Goal: Task Accomplishment & Management: Manage account settings

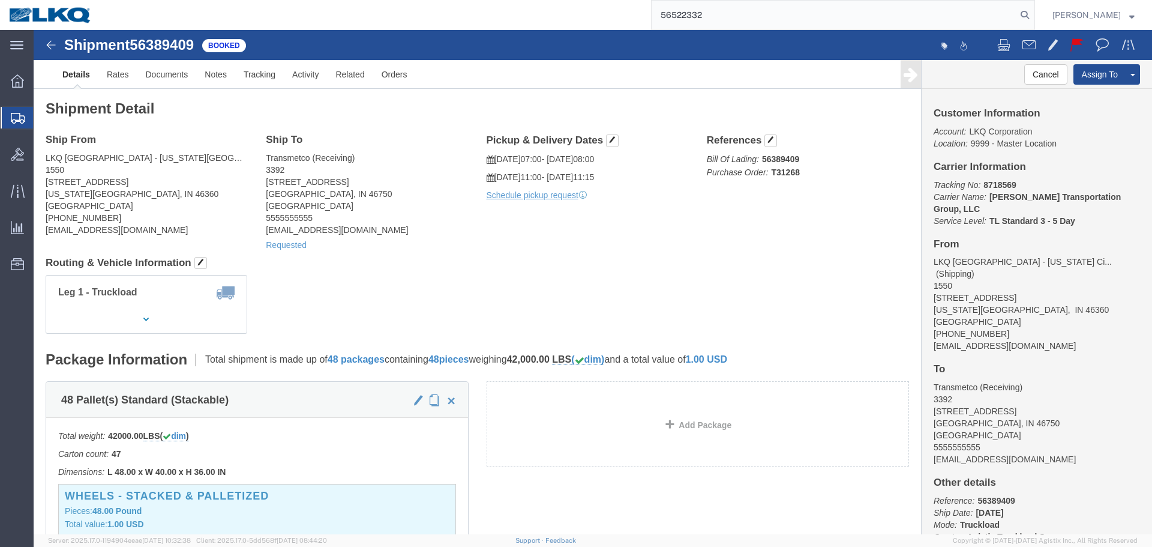
type input "56522332"
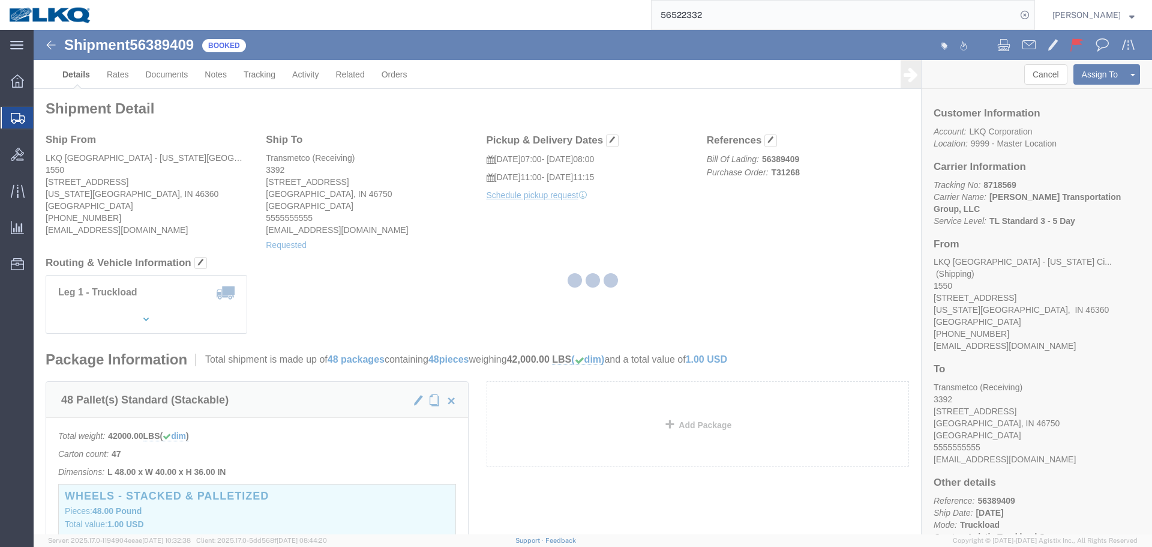
click at [758, 277] on div at bounding box center [593, 282] width 1118 height 504
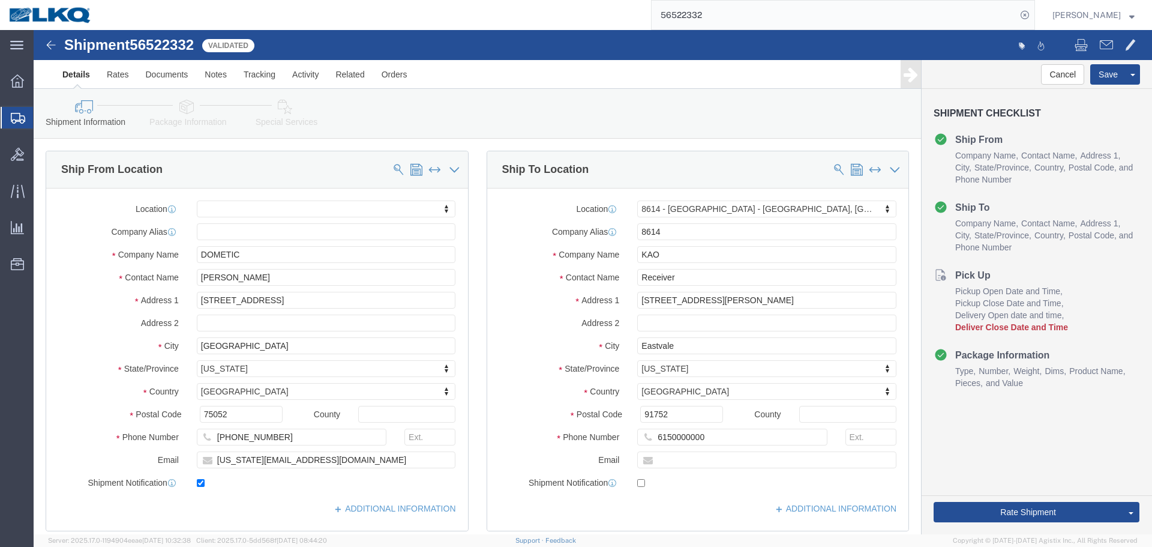
select select
select select "30605"
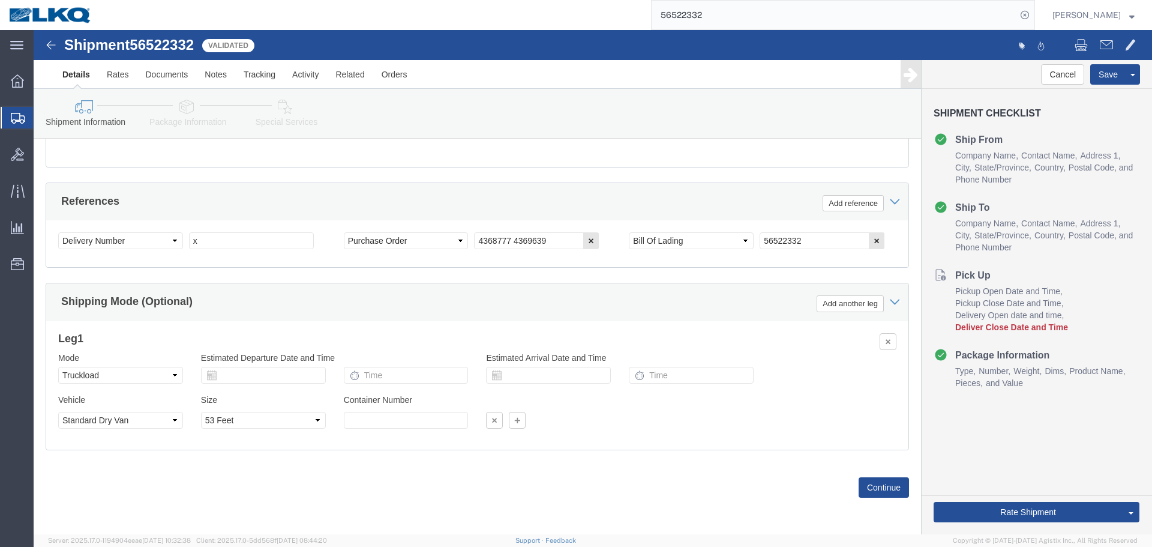
scroll to position [238, 0]
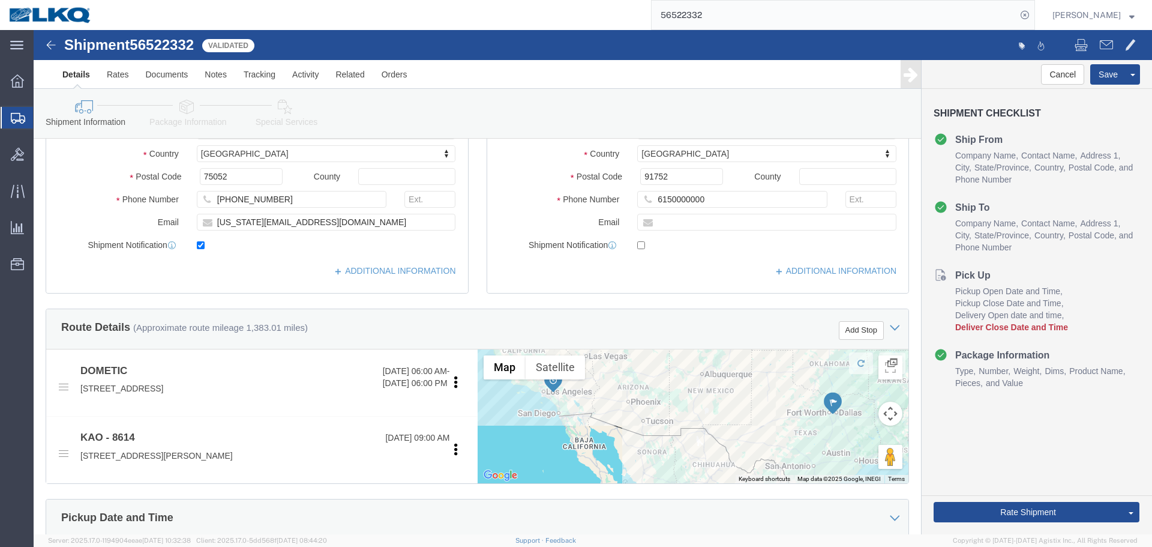
click at [813, 1] on input "56522332" at bounding box center [834, 15] width 365 height 29
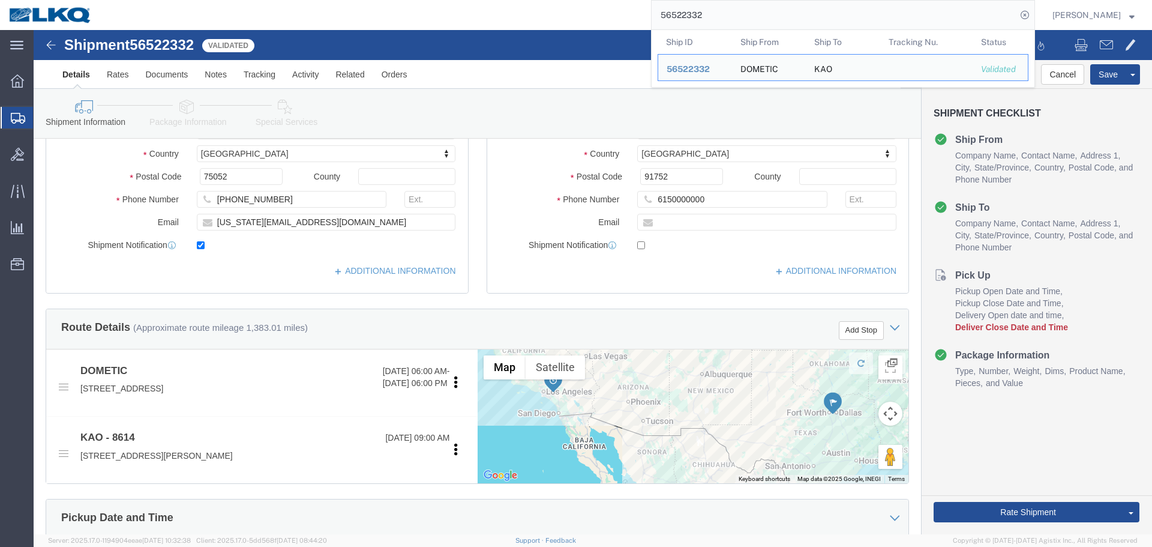
paste input "43031"
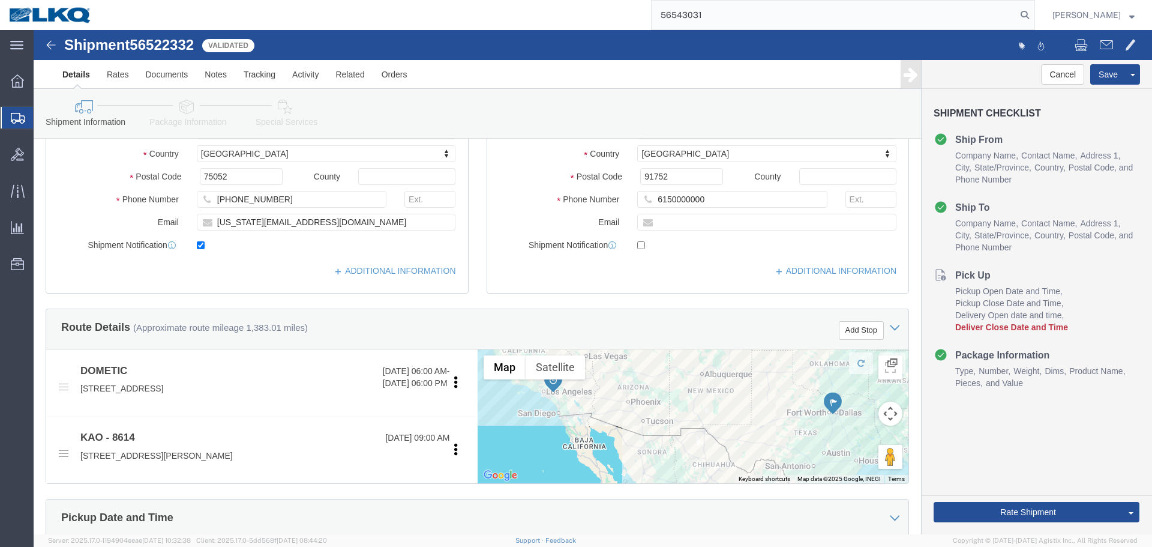
type input "56543031"
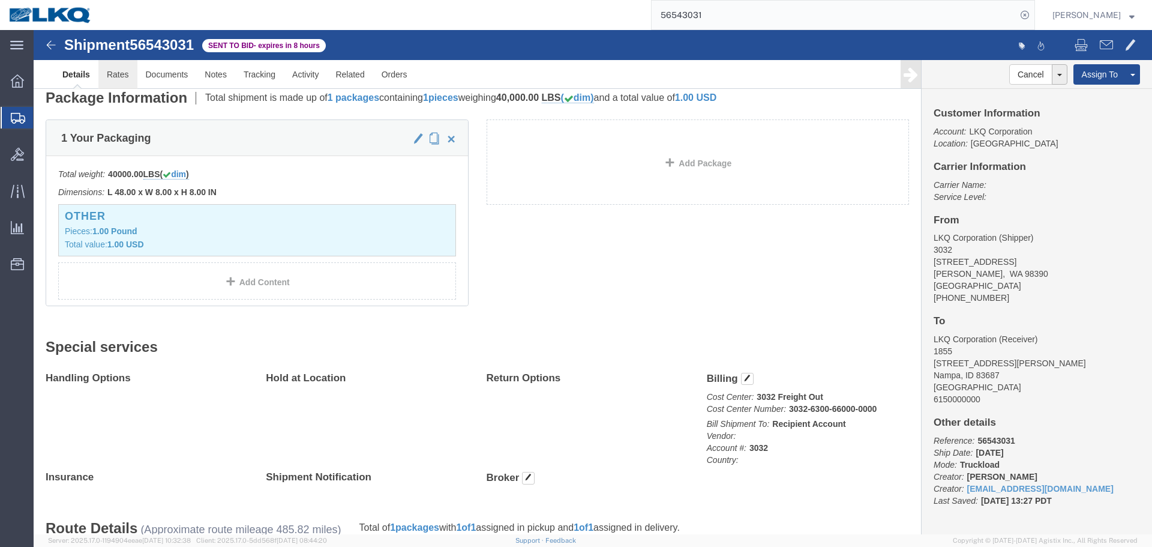
click link "Rates"
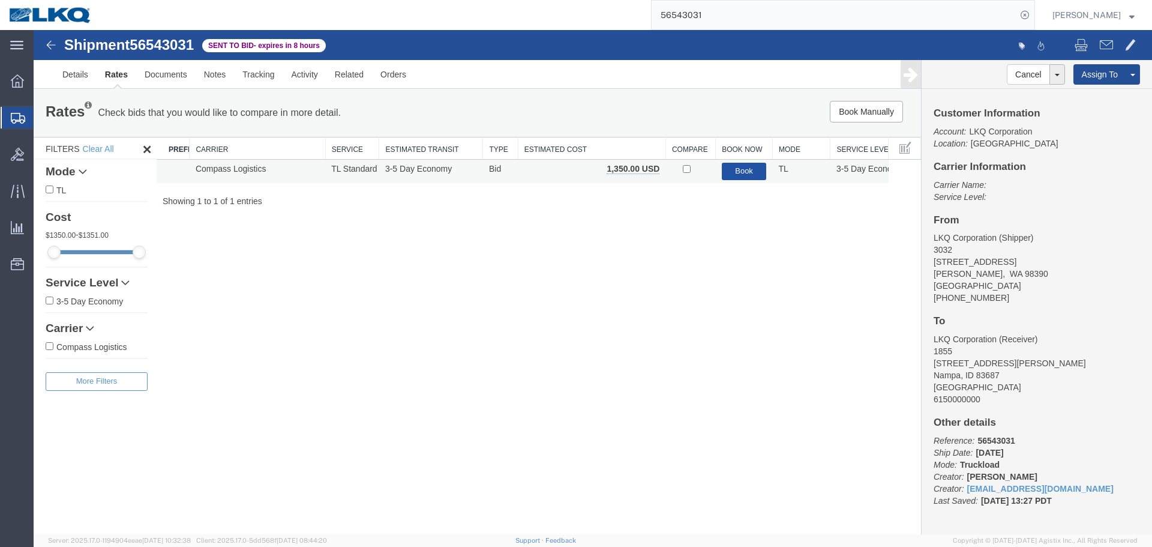
click at [740, 167] on button "Book" at bounding box center [744, 171] width 45 height 17
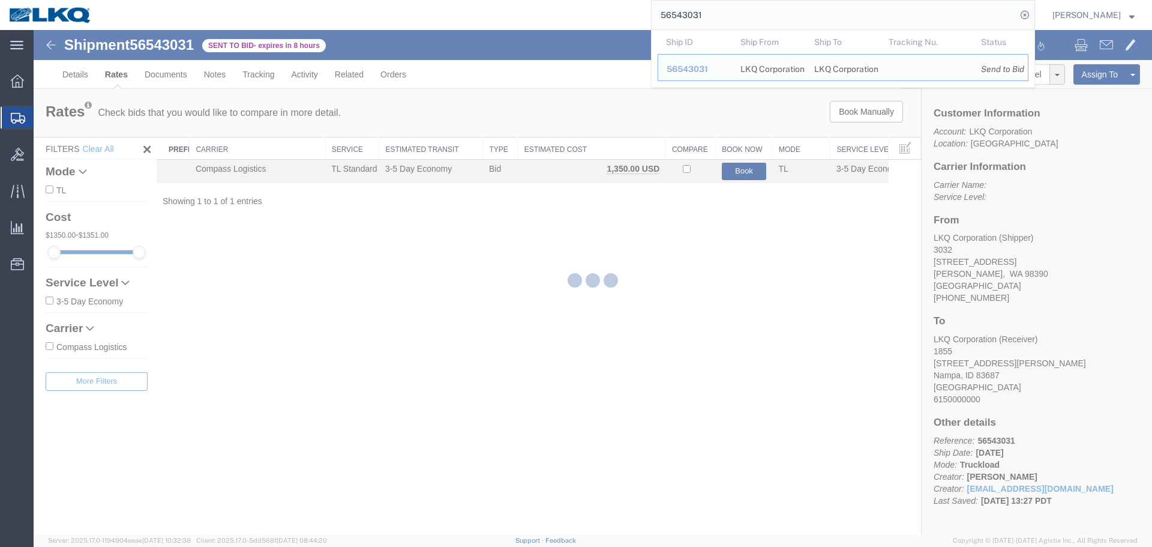
click at [748, 13] on input "56543031" at bounding box center [834, 15] width 365 height 29
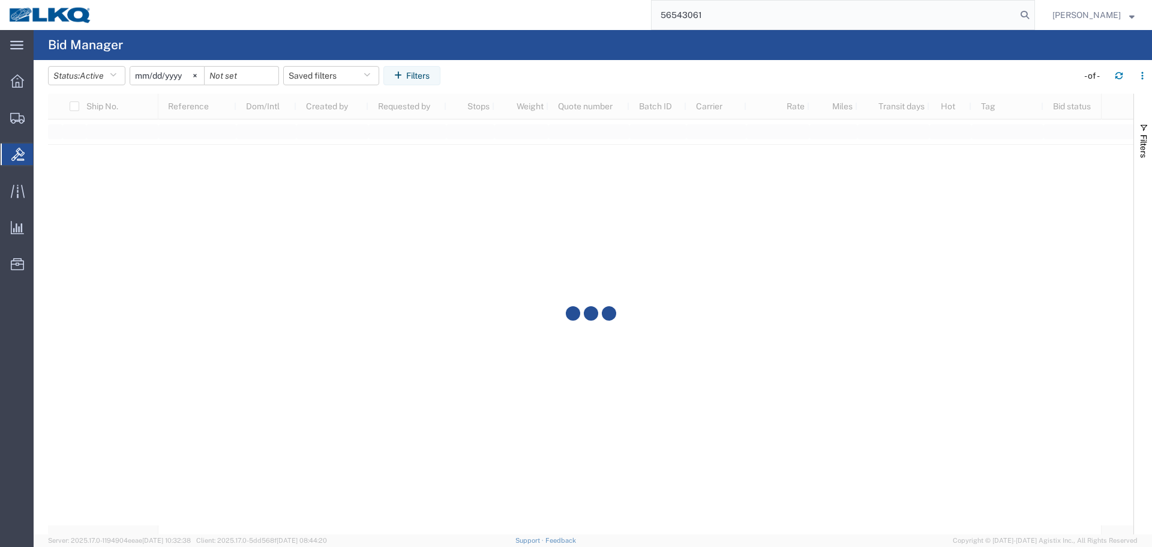
type input "56543061"
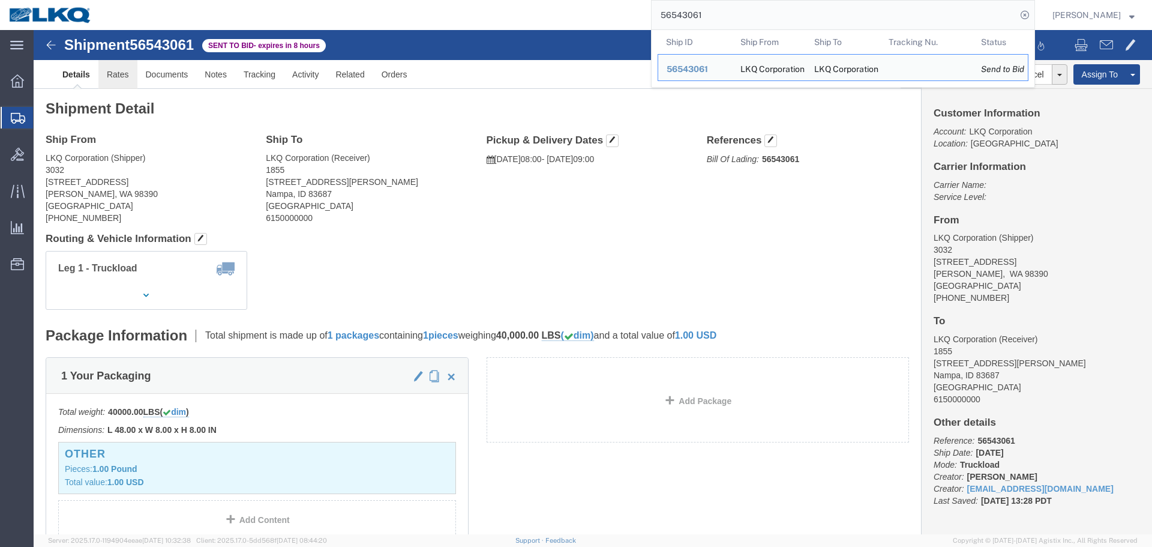
click link "Rates"
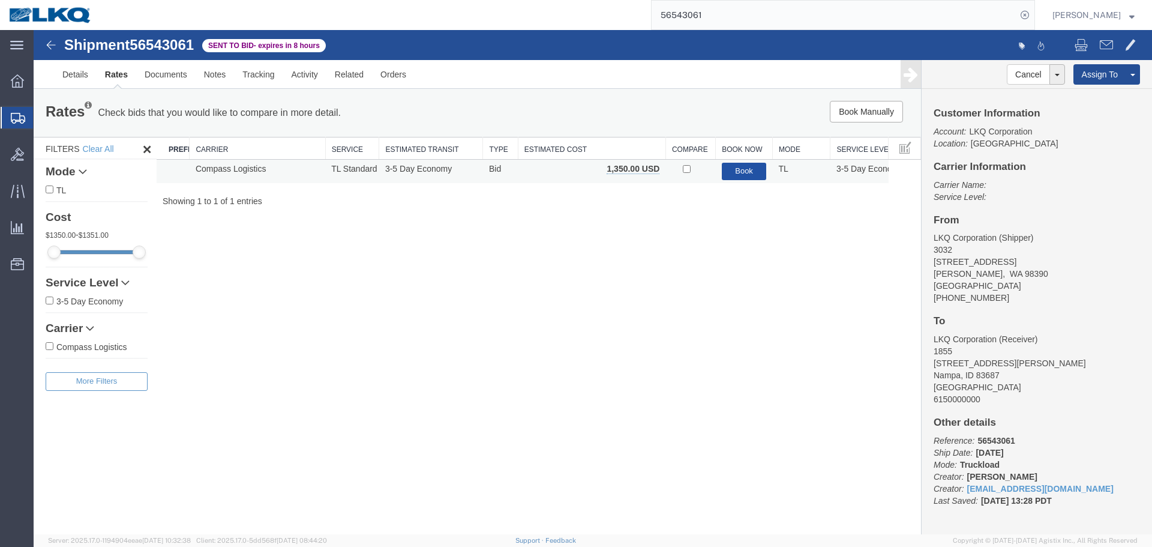
click at [743, 178] on button "Book" at bounding box center [744, 171] width 45 height 17
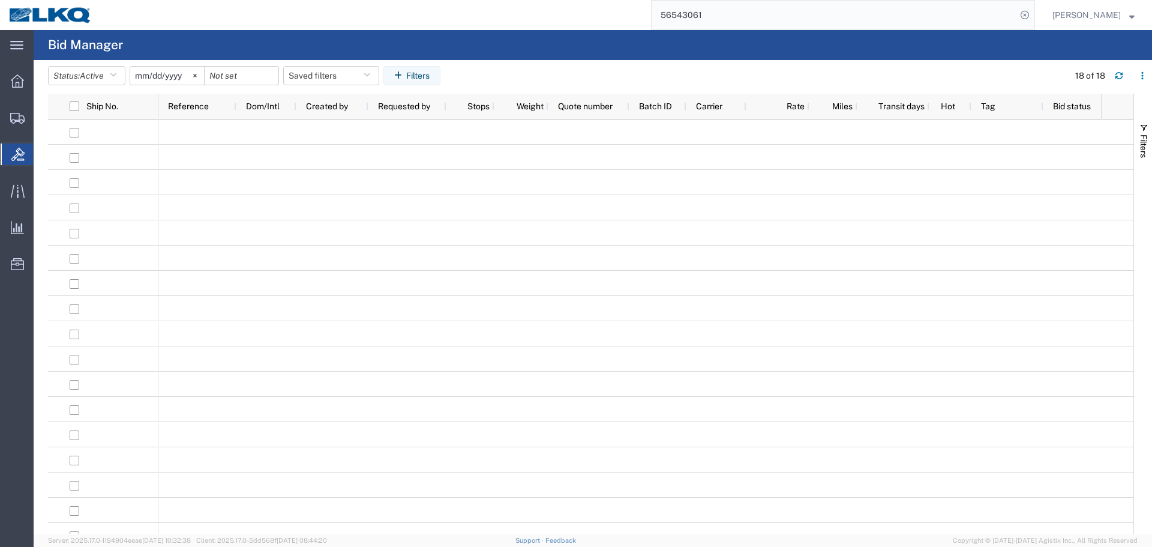
click at [716, 7] on input "56543061" at bounding box center [834, 15] width 365 height 29
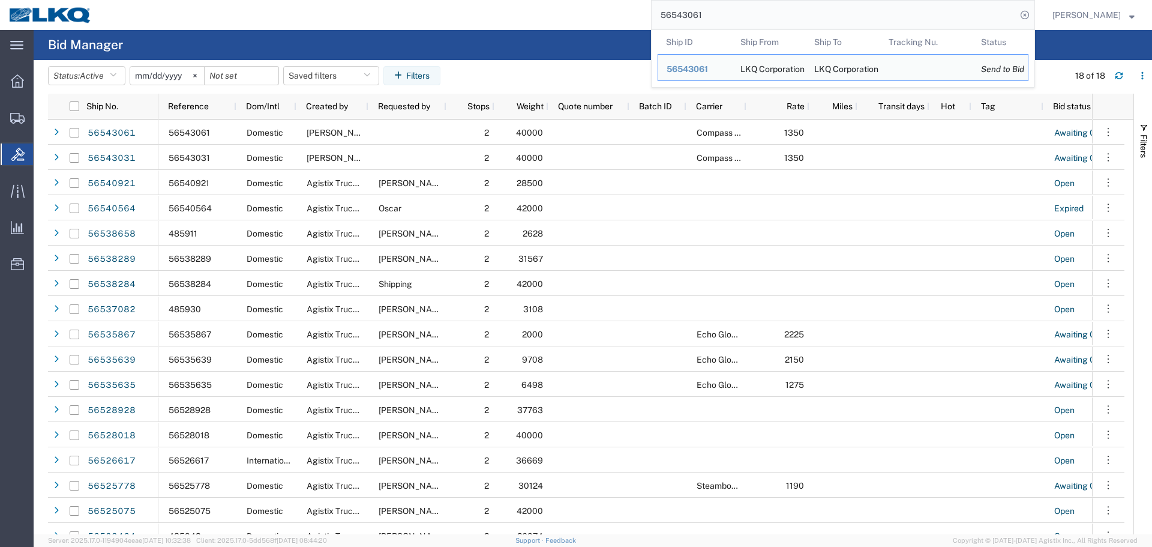
click at [718, 13] on input "56543061" at bounding box center [834, 15] width 365 height 29
paste input "433400"
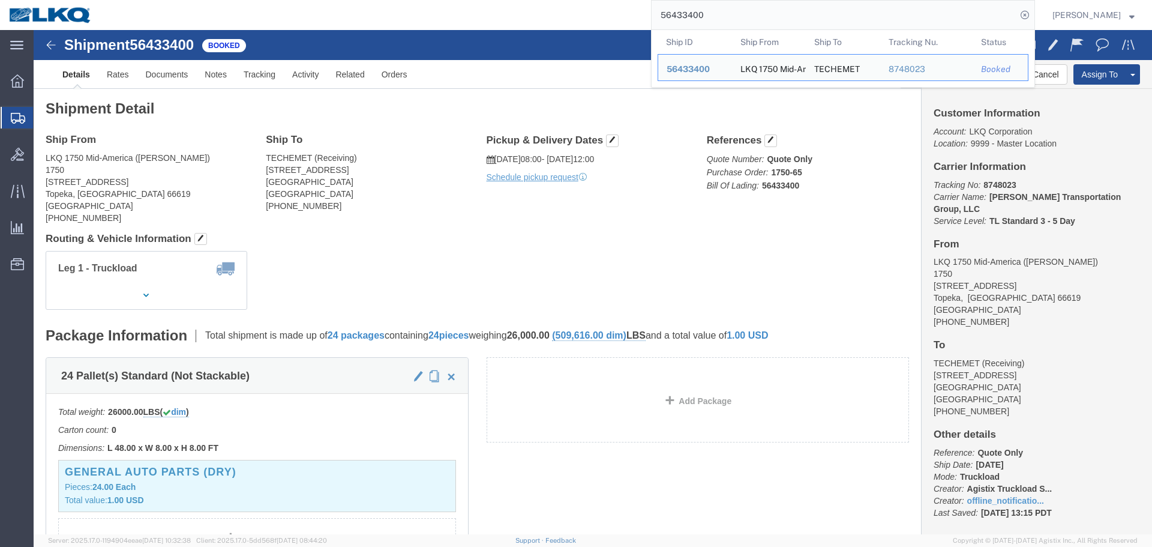
paste input "545111"
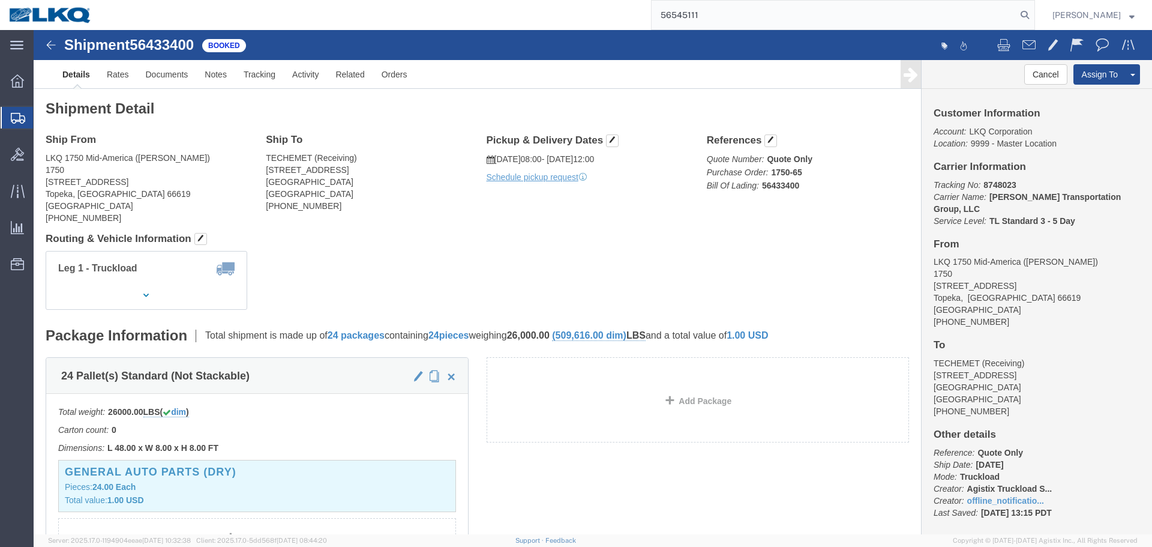
type input "56545111"
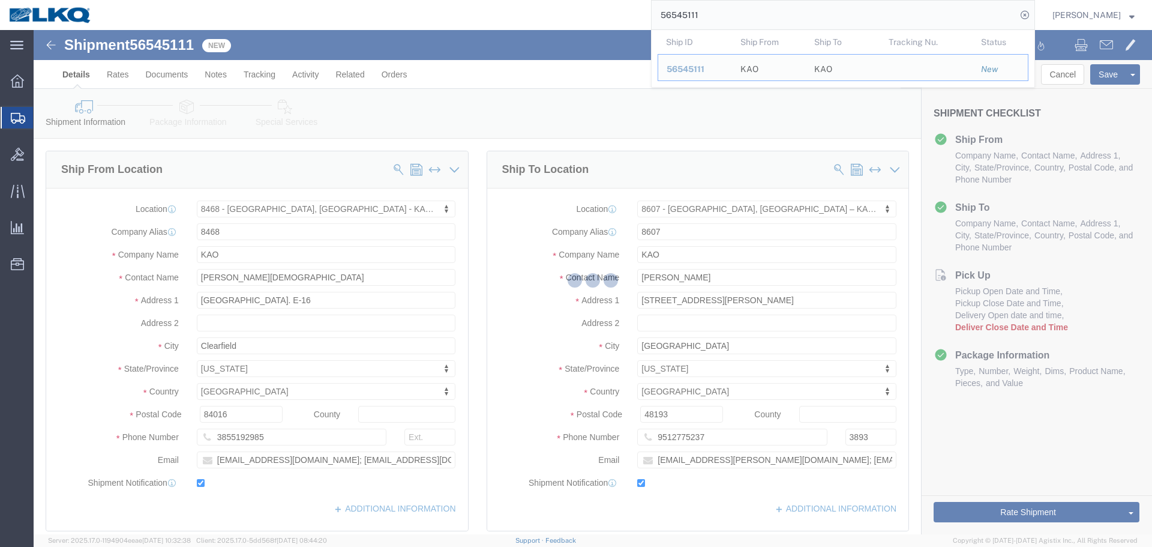
scroll to position [300, 0]
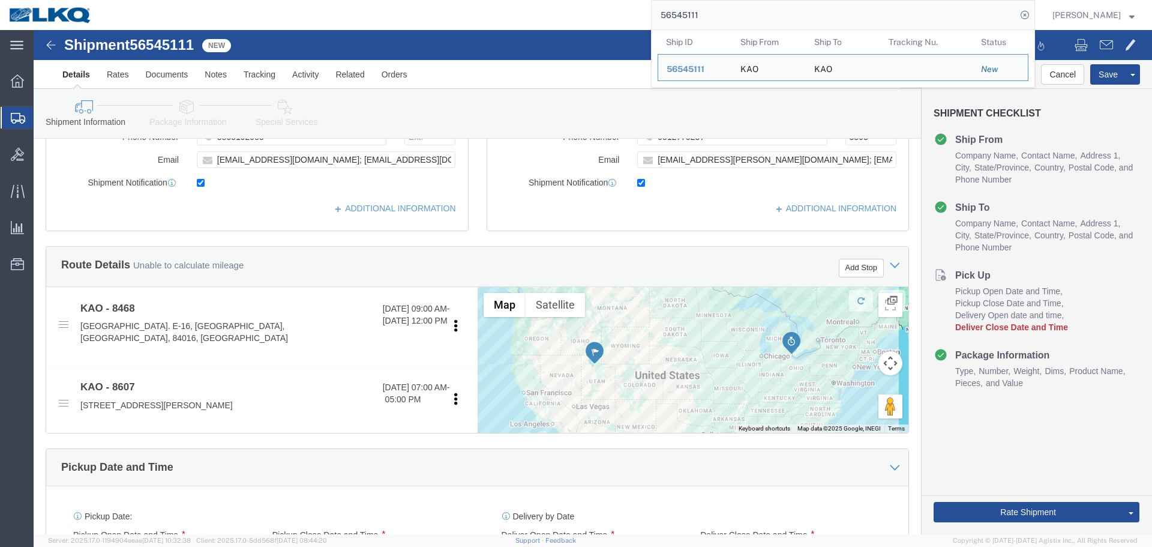
select select "30576"
select select "30604"
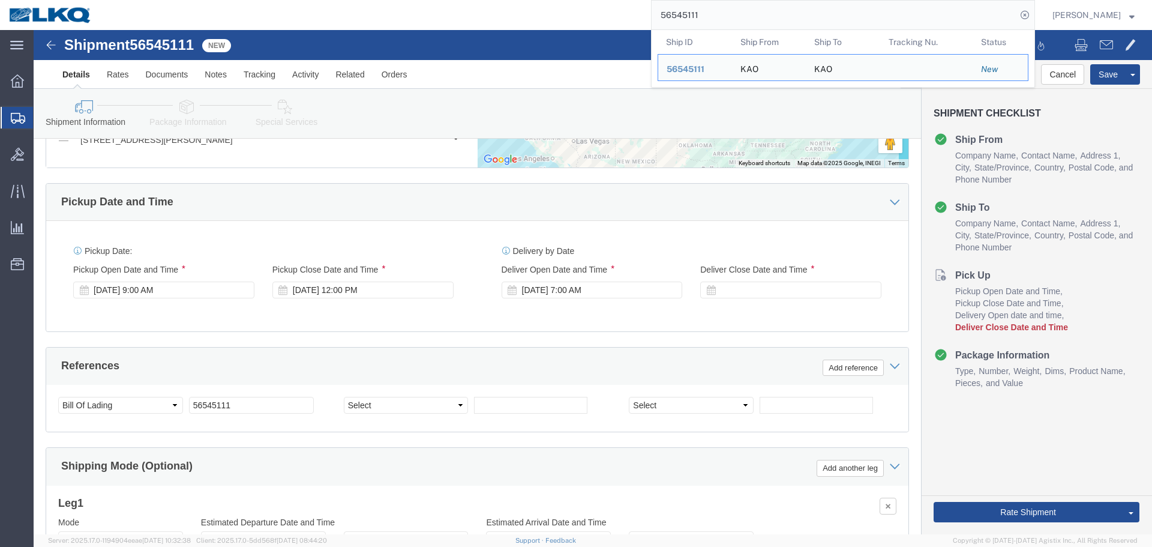
scroll to position [600, 0]
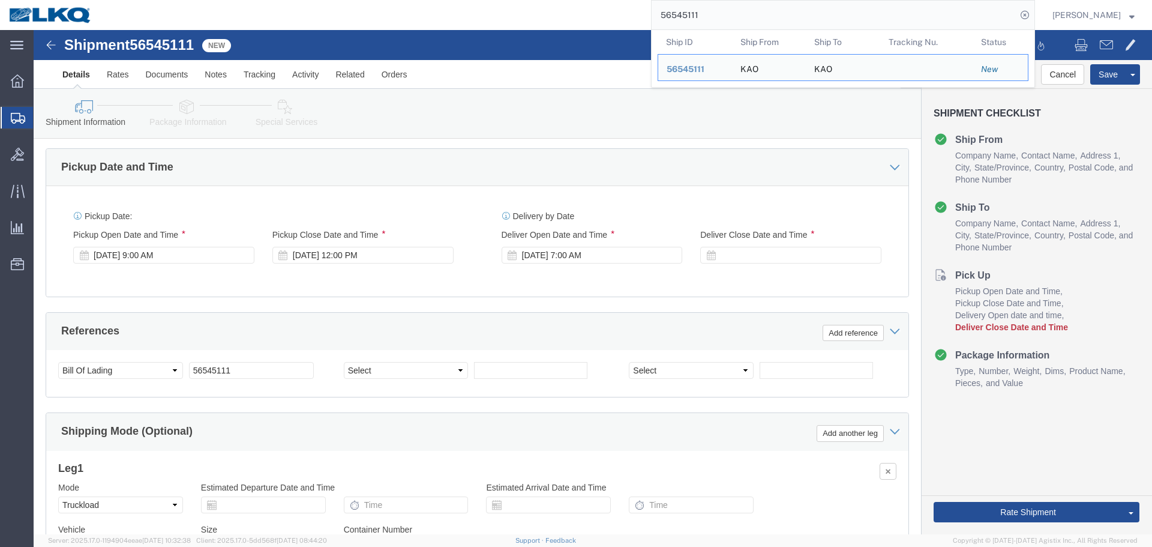
click at [875, 11] on input "56545111" at bounding box center [834, 15] width 365 height 29
paste input "0972"
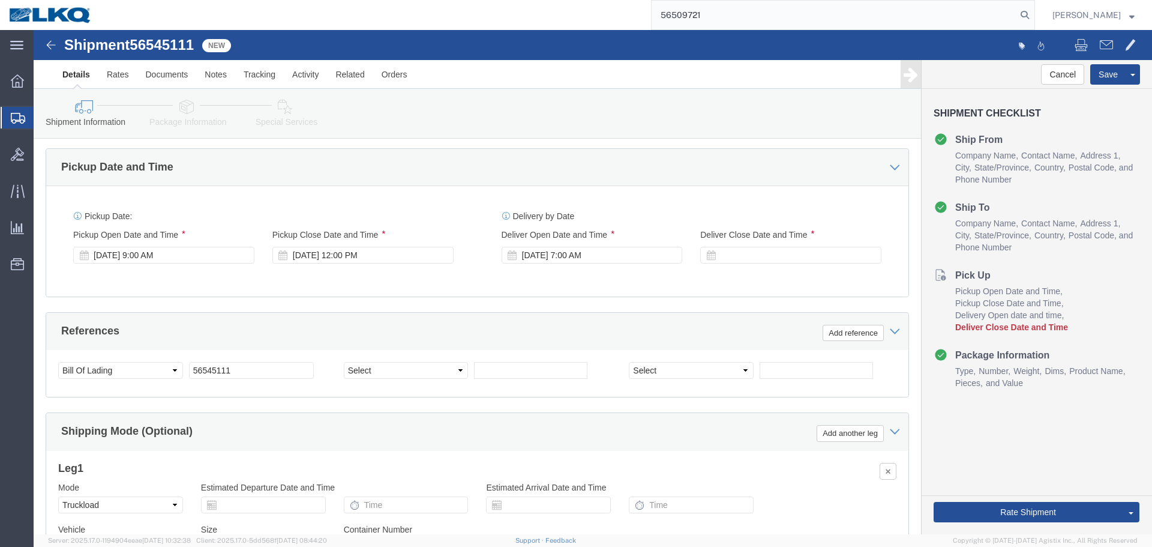
type input "56509721"
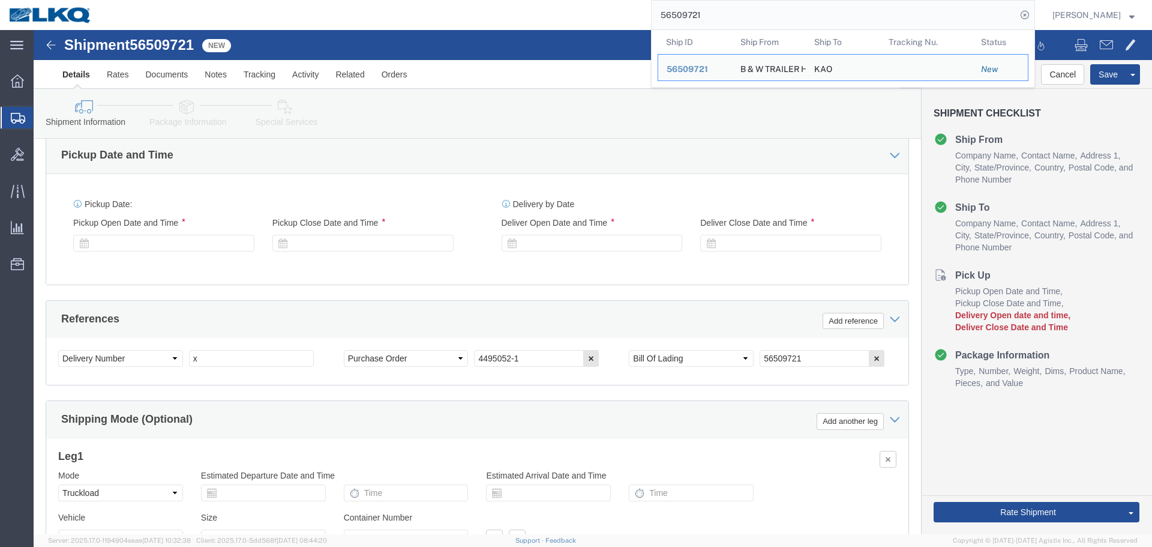
select select "30591"
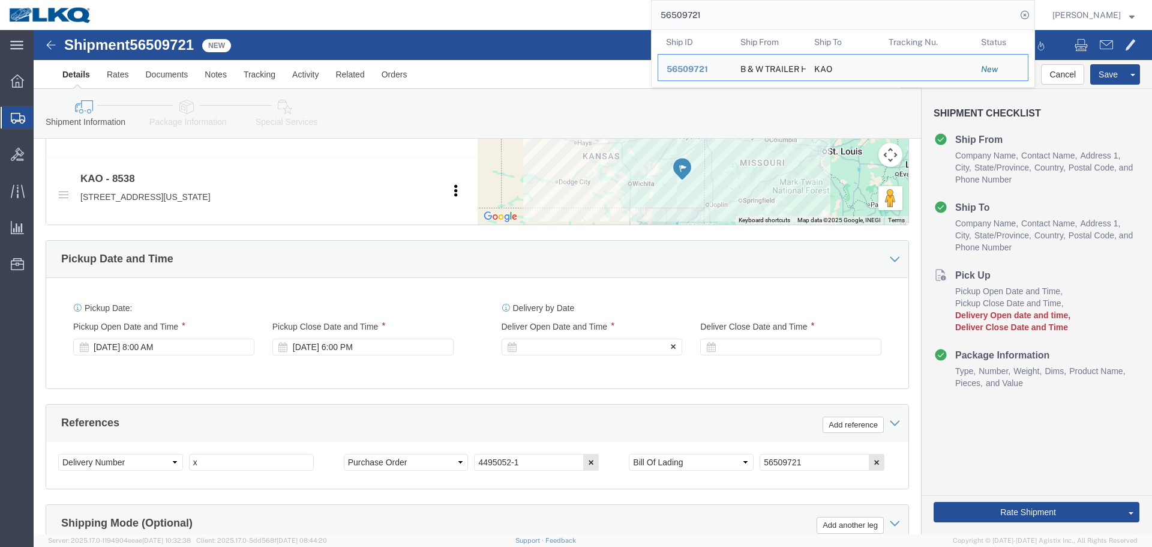
scroll to position [478, 0]
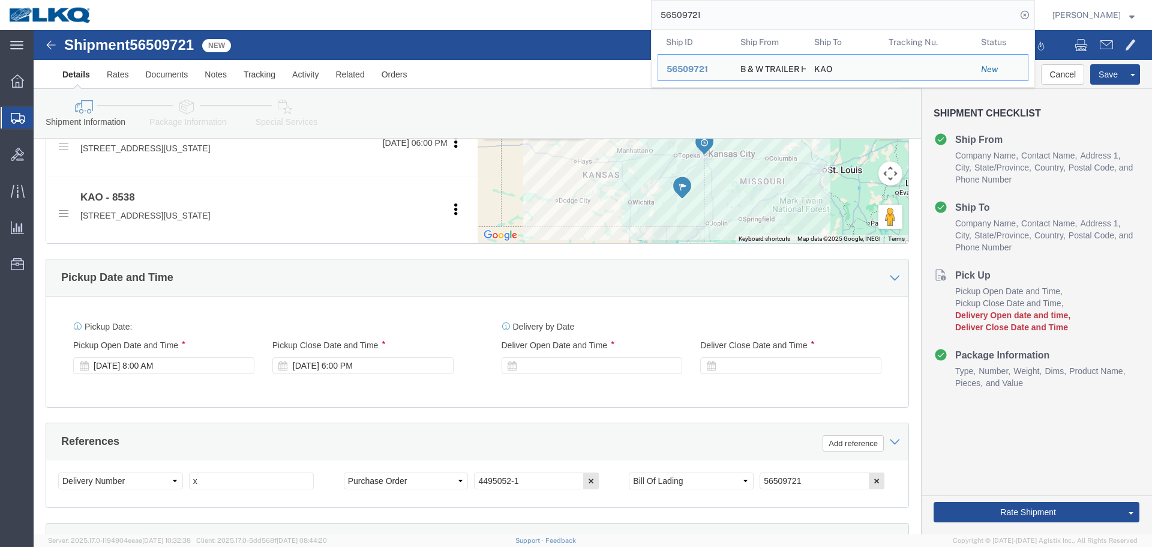
click div "Delivery Start Date Delivery Start Time Deliver Open Date and Time Deliver Clos…"
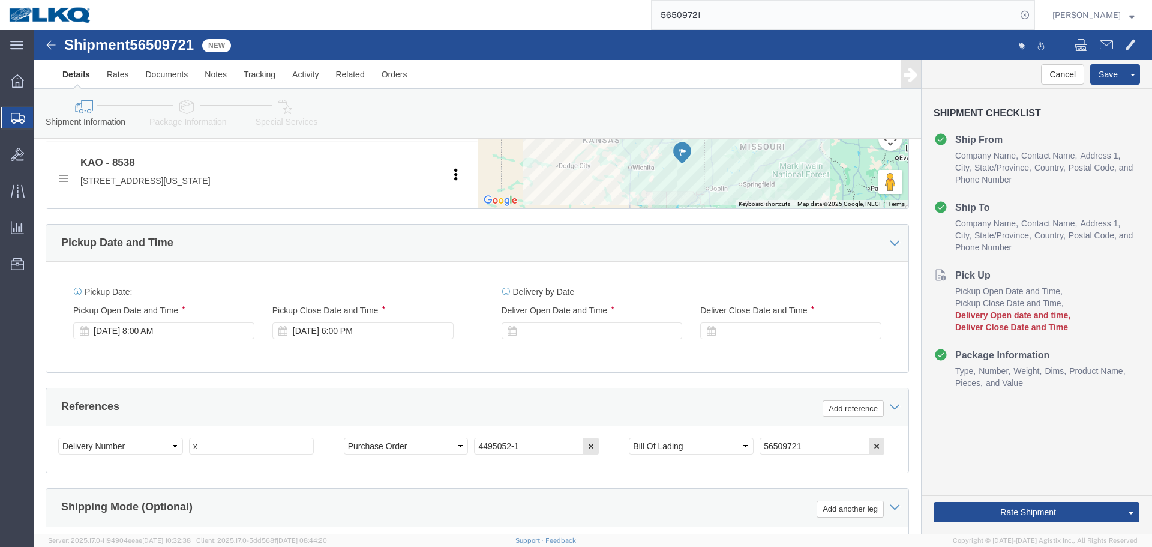
scroll to position [358, 0]
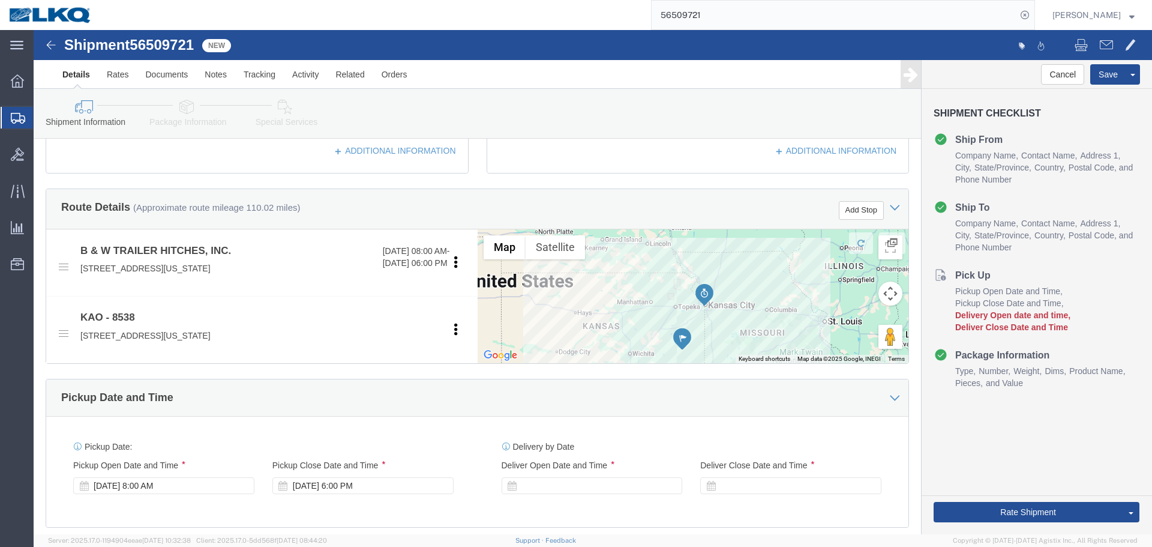
click div "Pickup Date and Time"
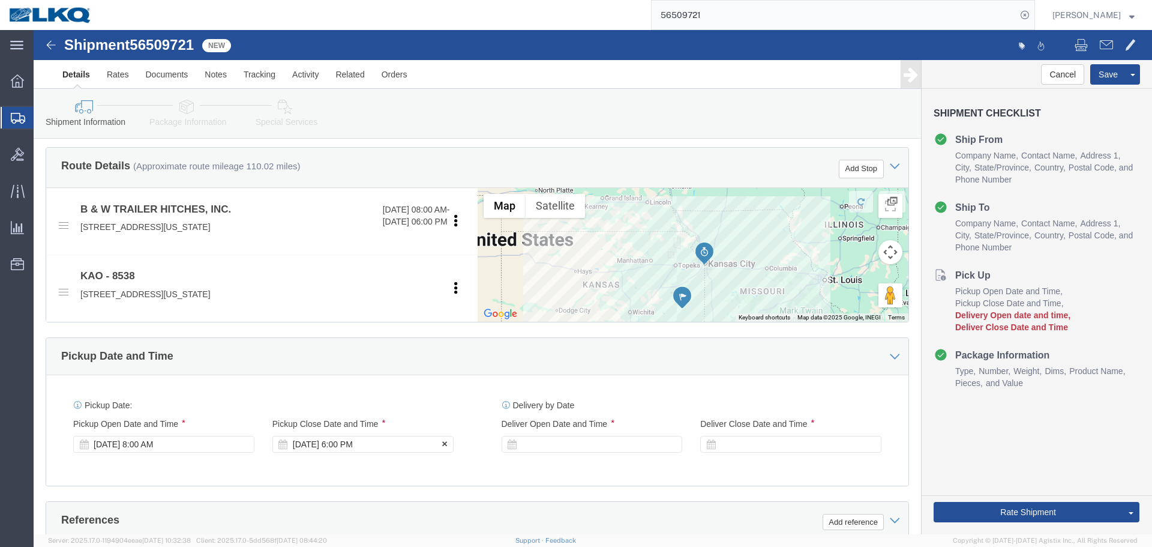
scroll to position [418, 0]
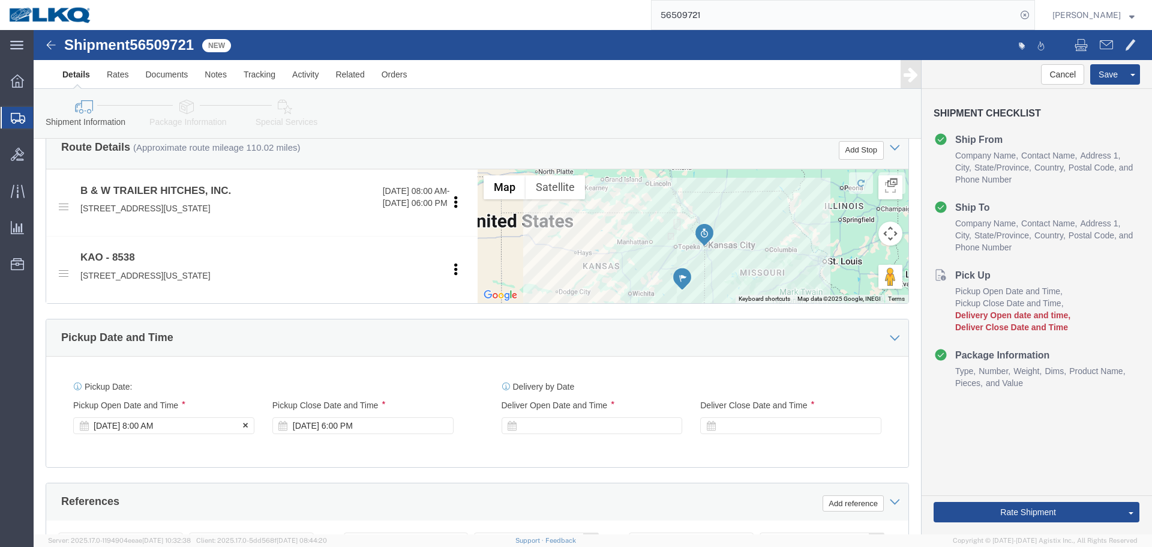
click div "Aug 21 2025 8:00 AM"
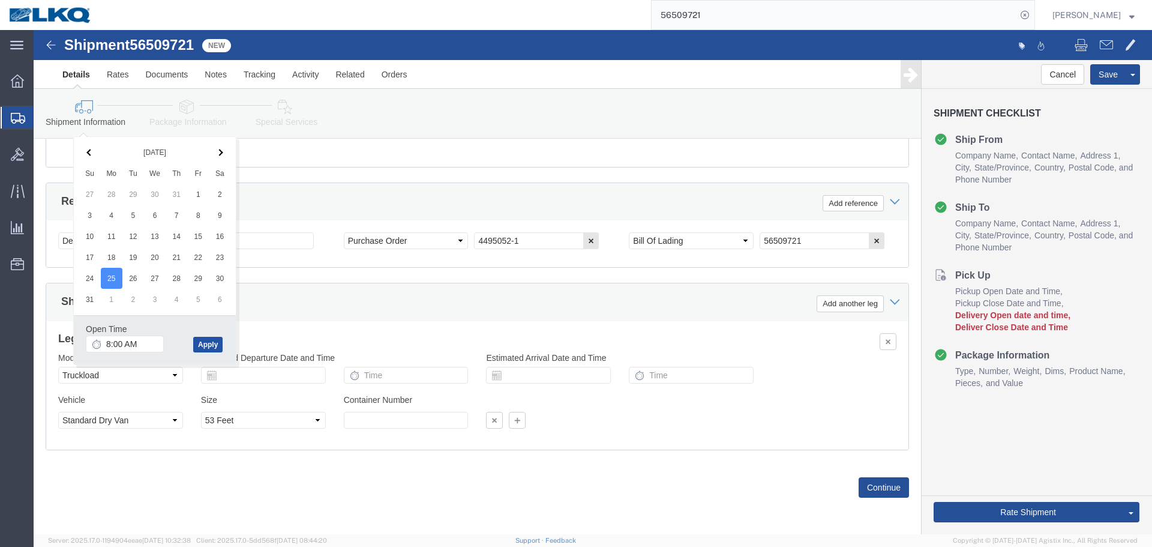
click button "Apply"
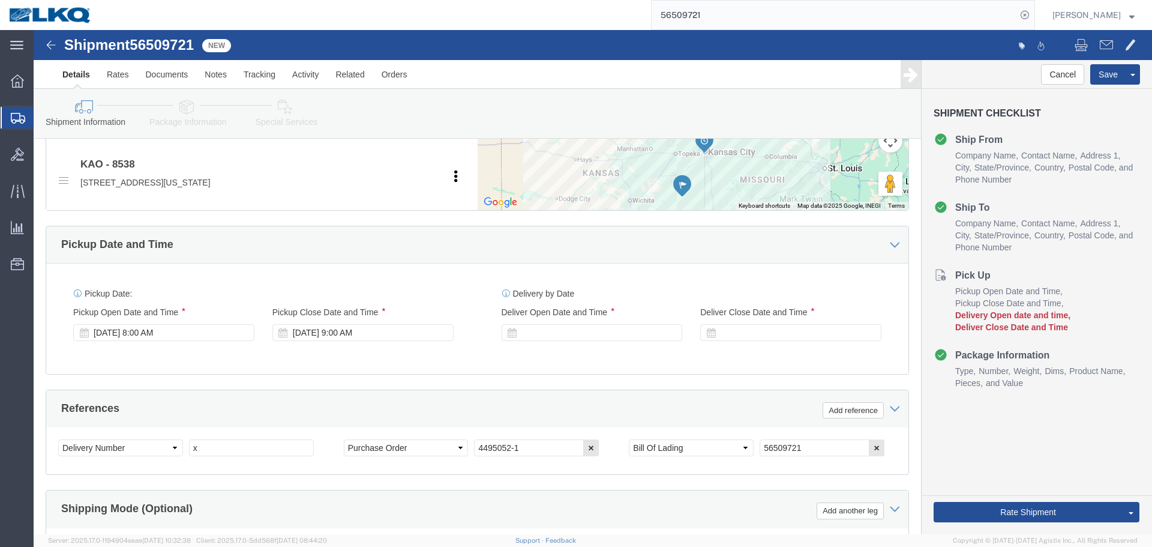
scroll to position [658, 0]
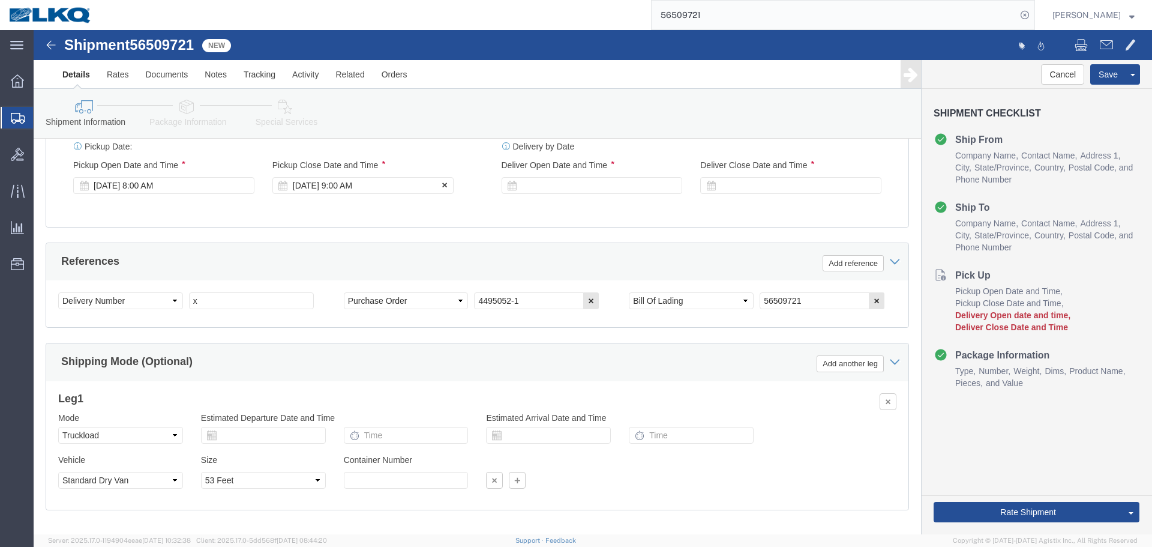
click div "[DATE] 9:00 AM"
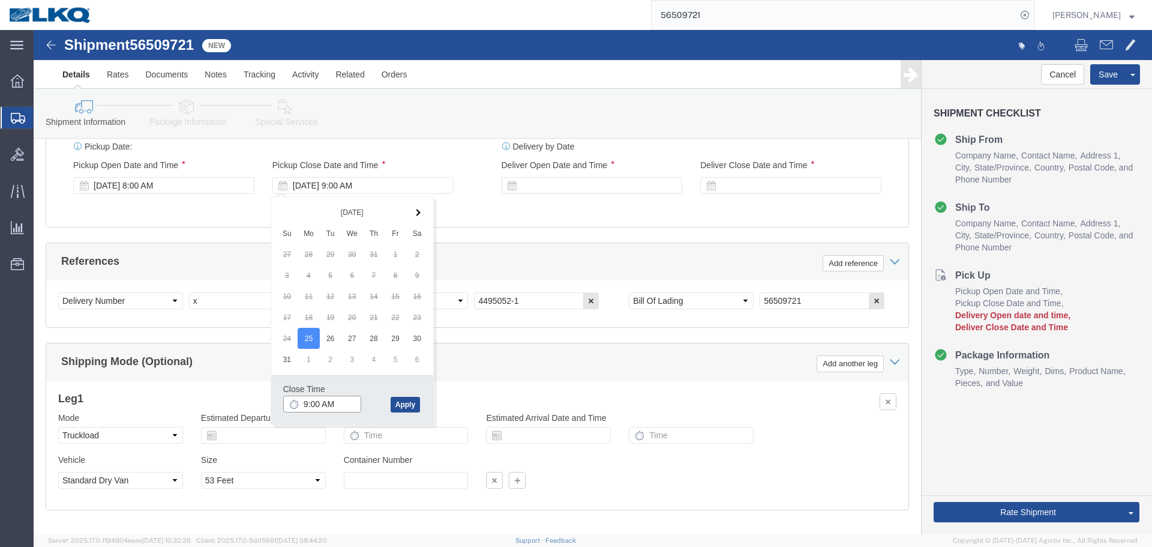
click input "9:00 AM"
type input "13"
type input "1:00 PM"
click button "Apply"
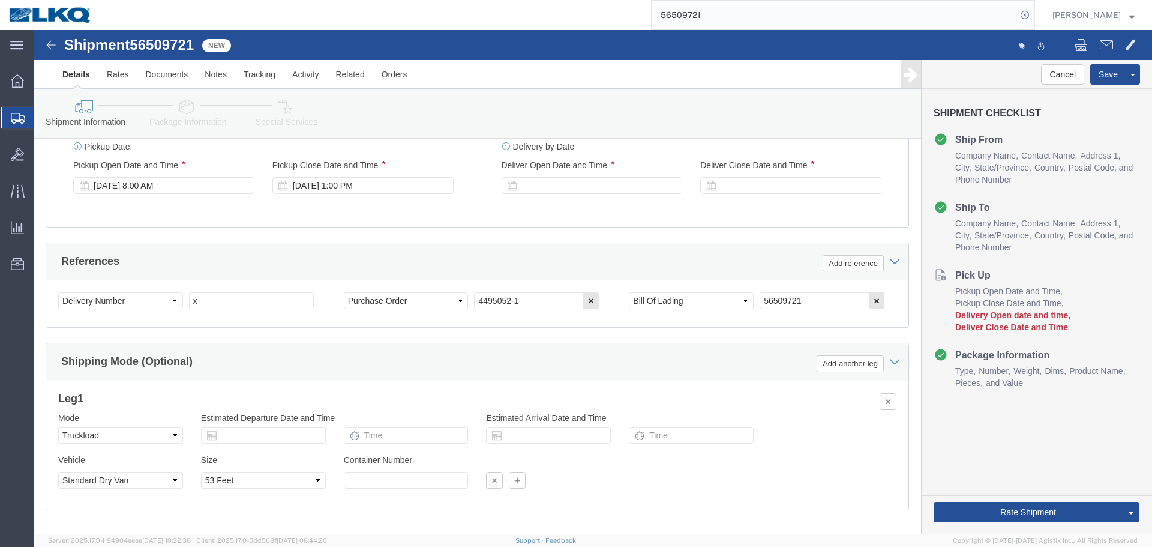
click div "Delivery Start Date Delivery Start Time Deliver Open Date and Time Deliver Clos…"
click div
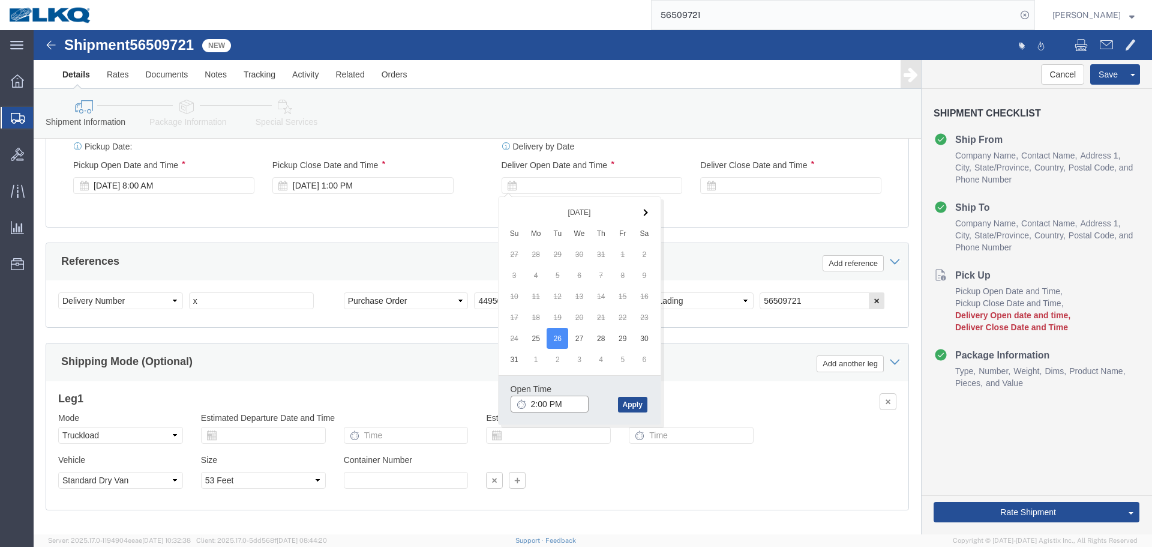
click input "2:00 PM"
type input "6:00 AM"
click button "Apply"
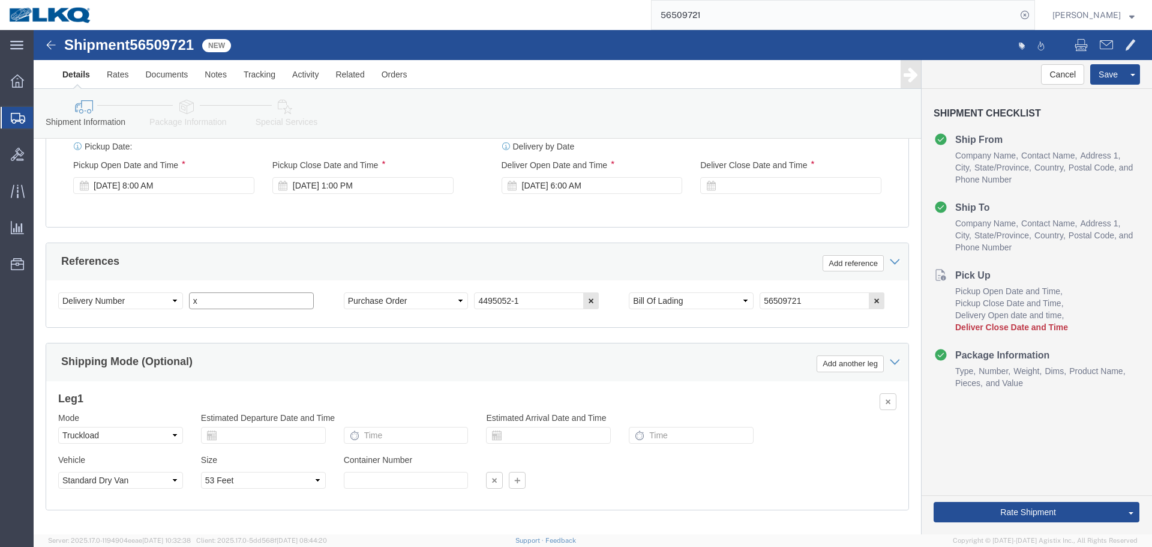
click input "x"
paste input "485962"
type input "485962"
click button "Save"
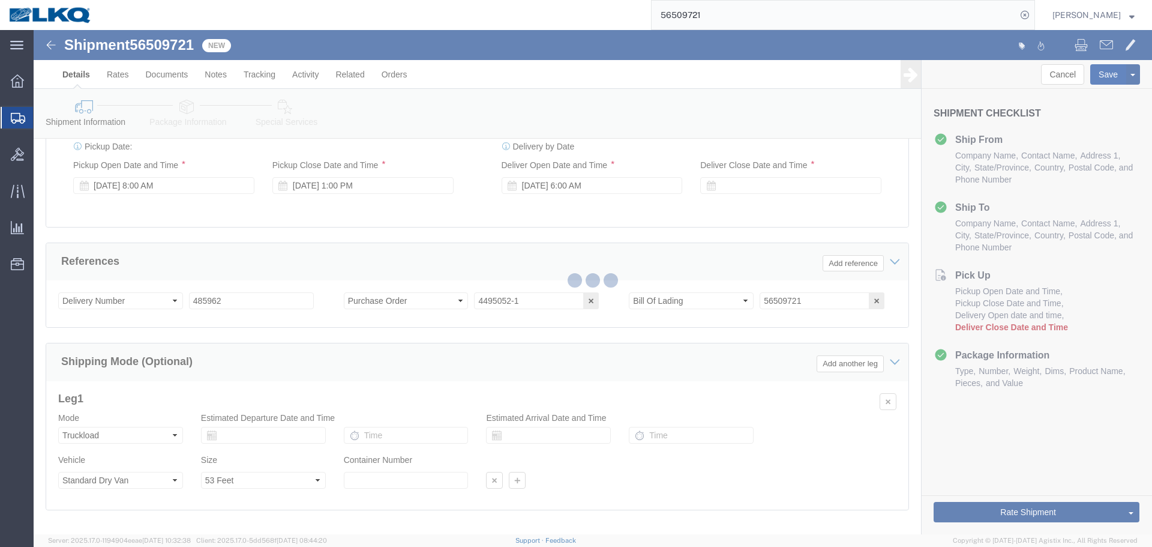
type button "Save"
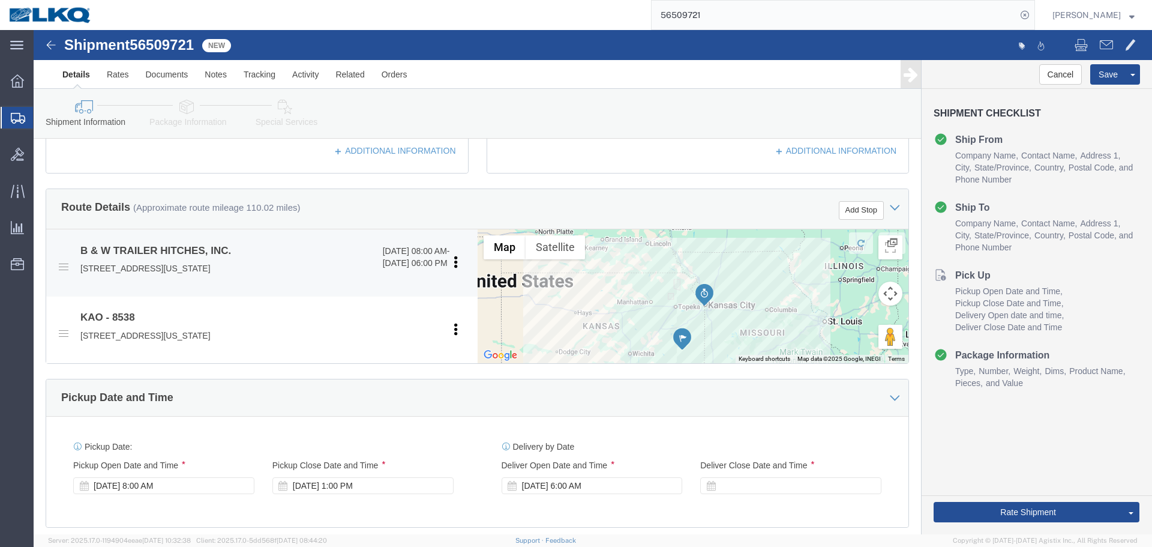
scroll to position [118, 0]
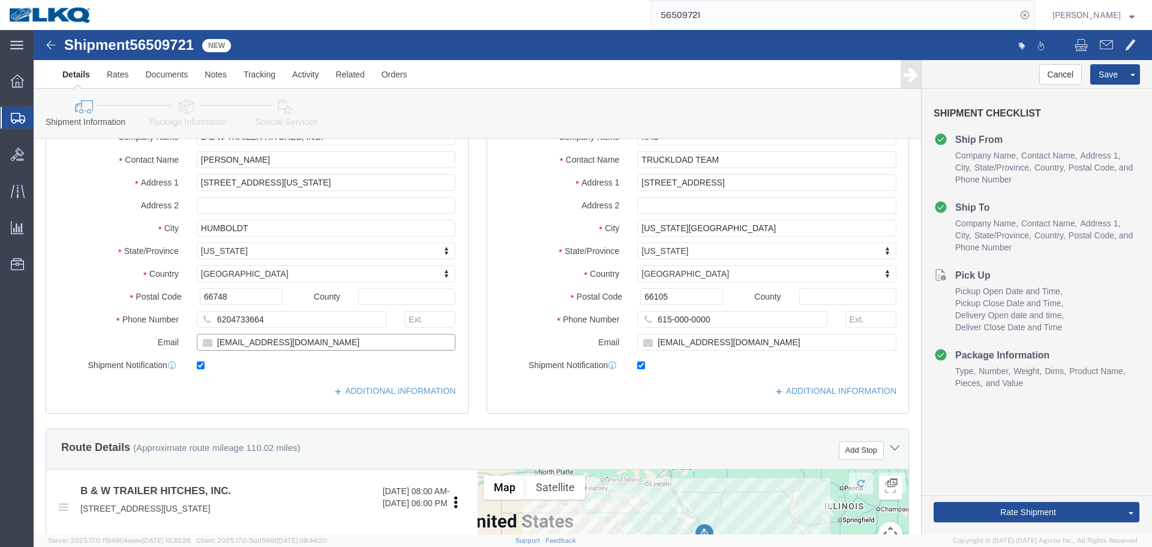
click input "traffic@turnoverball.com"
click input "66748"
click input "66105"
click span
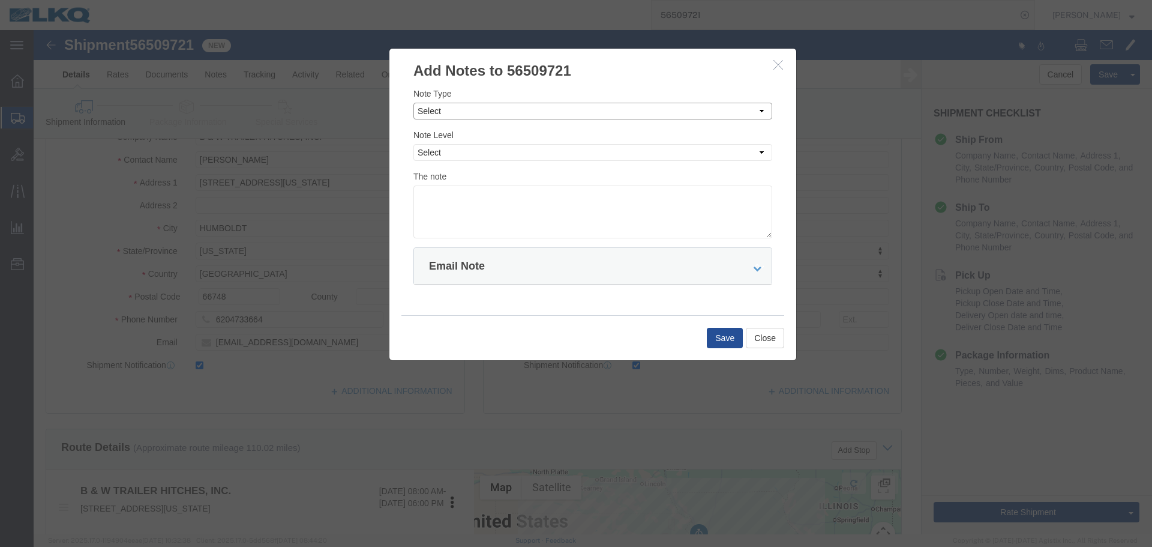
click select "Select Approval Bid Notes Carrier Change Notes Claim Notes Content Hazmat Notes…"
select select "BID_NOTES"
click select "Select Approval Bid Notes Carrier Change Notes Claim Notes Content Hazmat Notes…"
click select "Select Private to Account Private to Vendor Public"
select select "PRIVATE_TO_ACCOUNT"
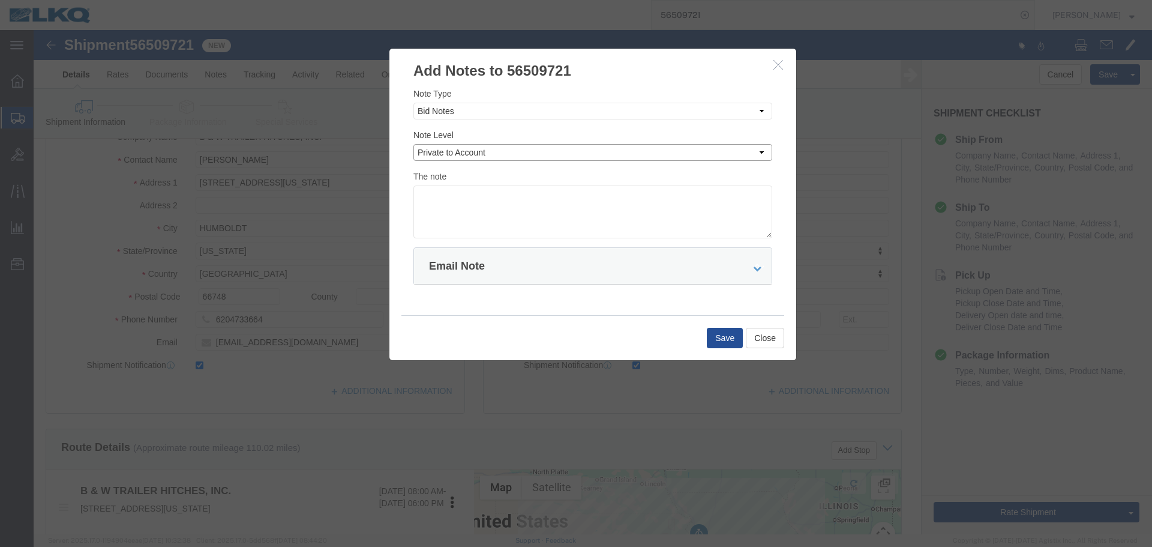
click select "Select Private to Account Private to Vendor Public"
click textarea
paste textarea "$586"
type textarea "DAT: $586"
click div "Save Close"
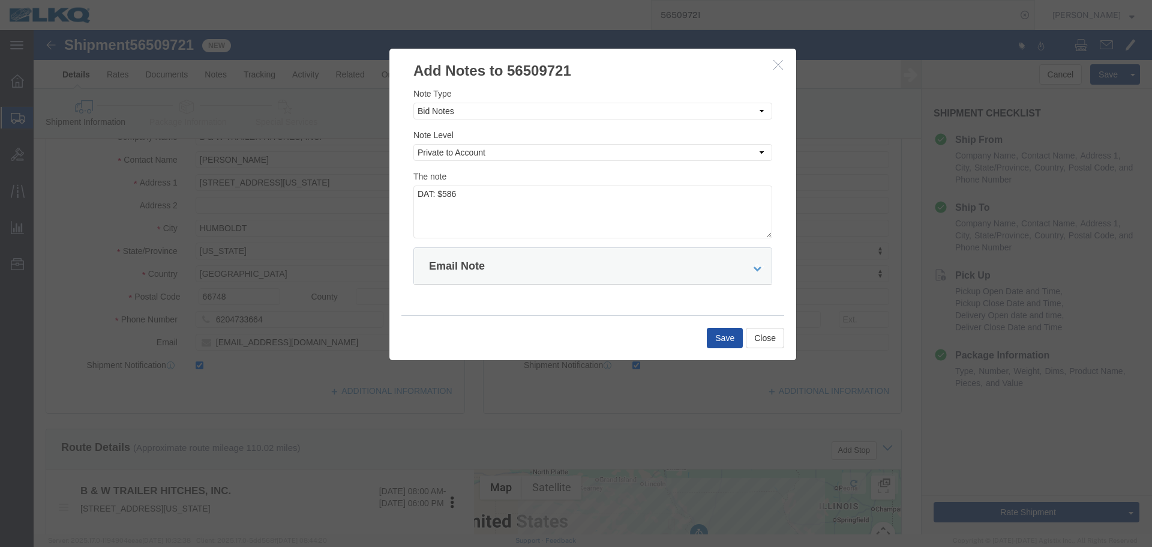
click button "Save"
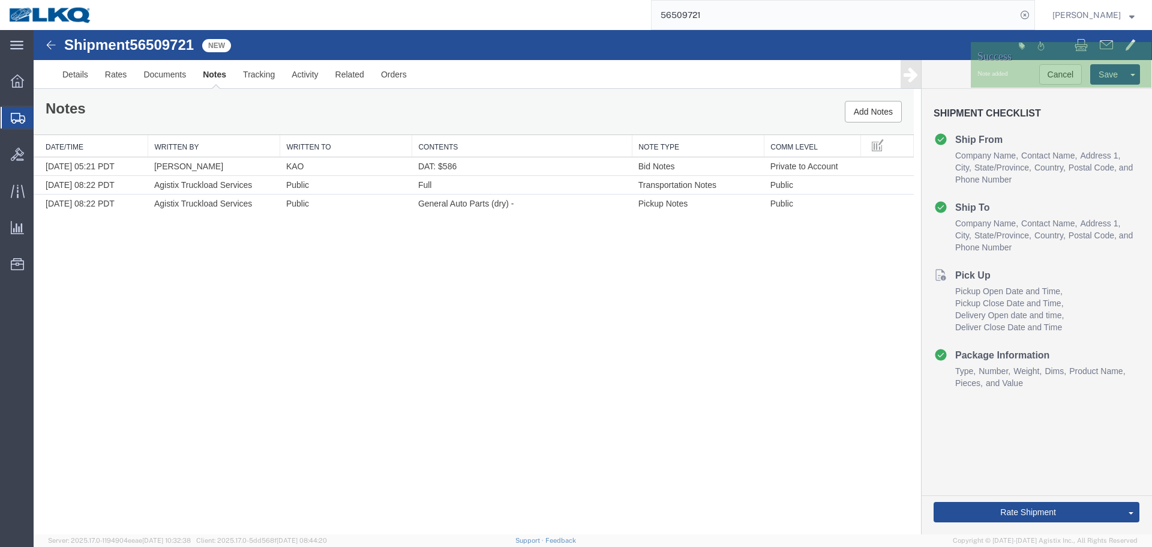
scroll to position [0, 0]
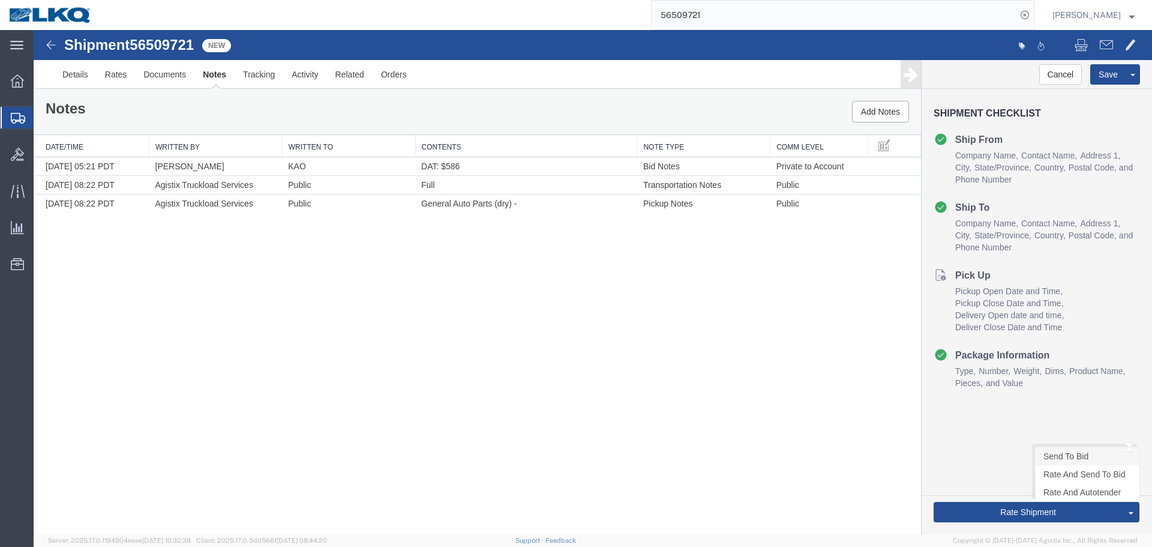
click at [1061, 452] on link "Send To Bid" at bounding box center [1088, 456] width 104 height 18
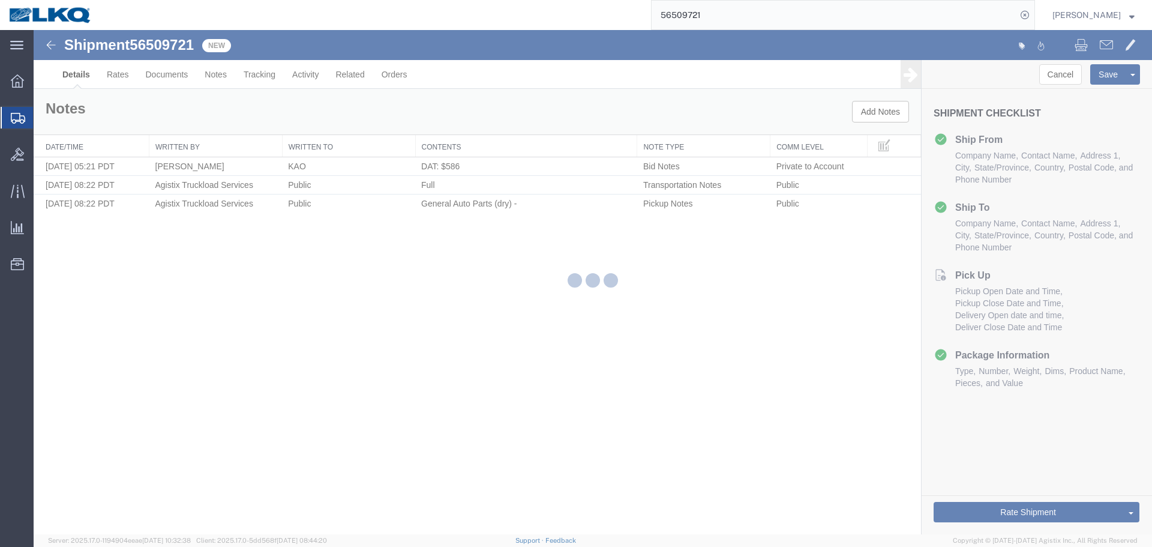
select select "30591"
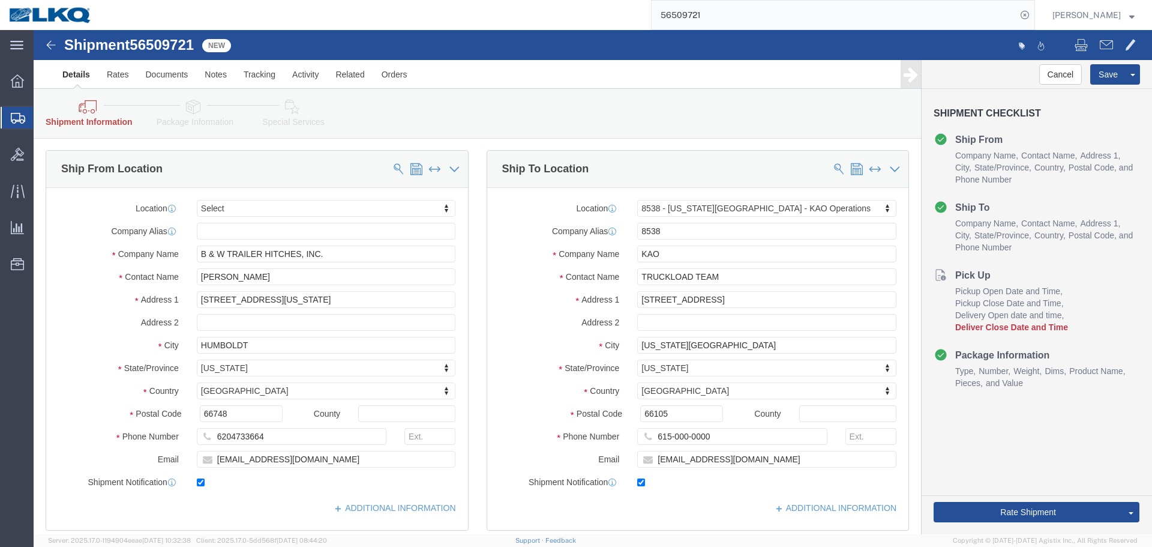
scroll to position [420, 0]
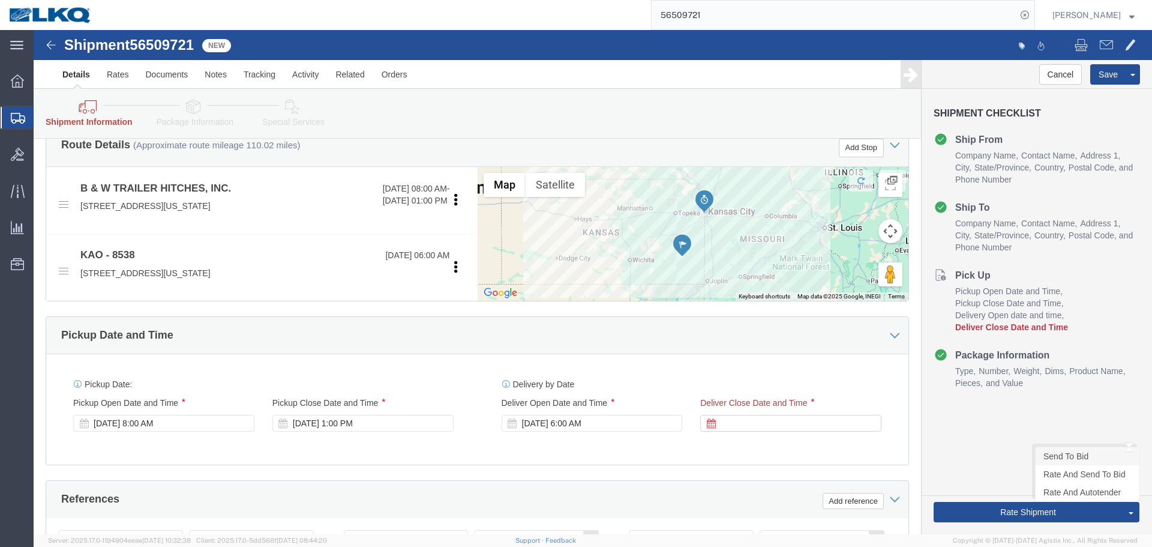
click link "Send To Bid"
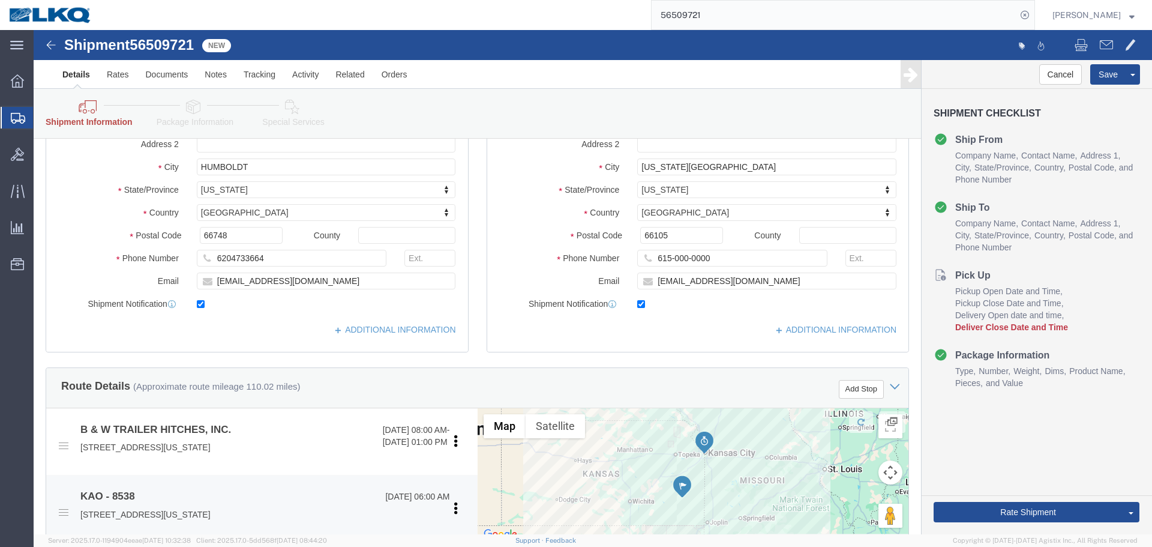
scroll to position [0, 0]
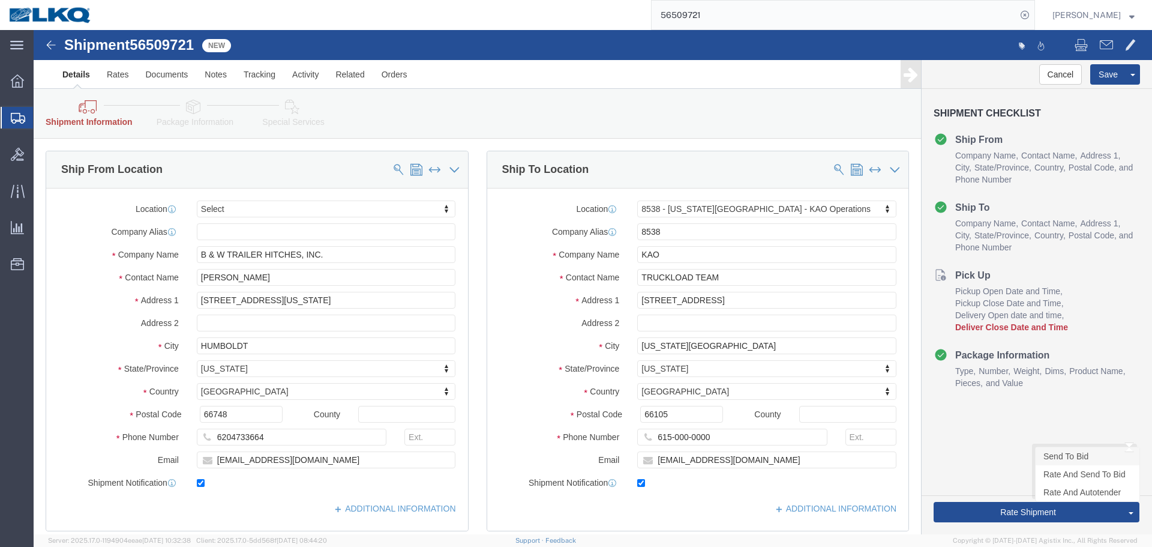
click link "Send To Bid"
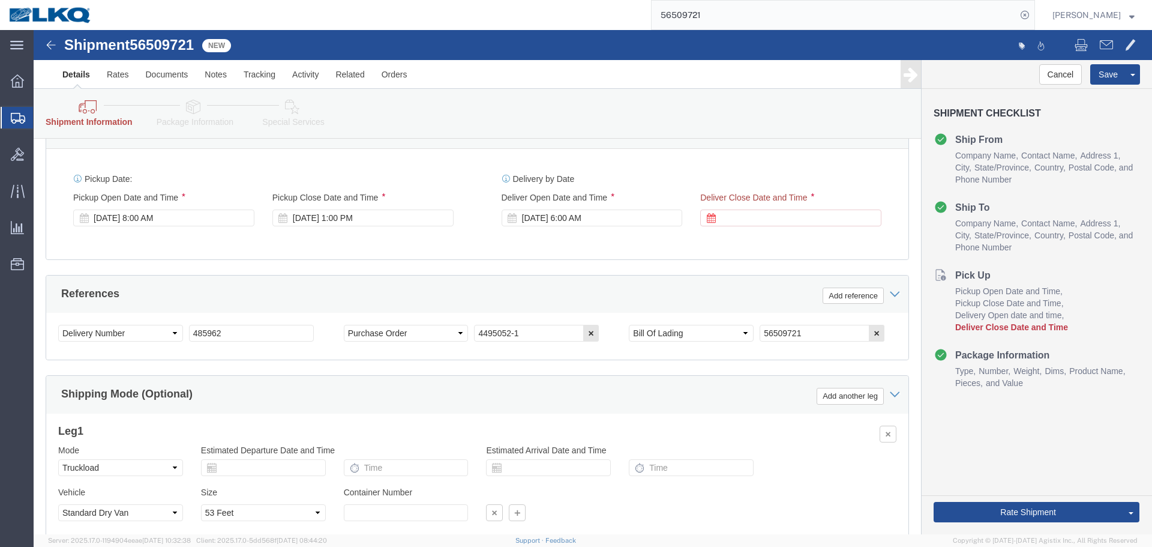
scroll to position [718, 0]
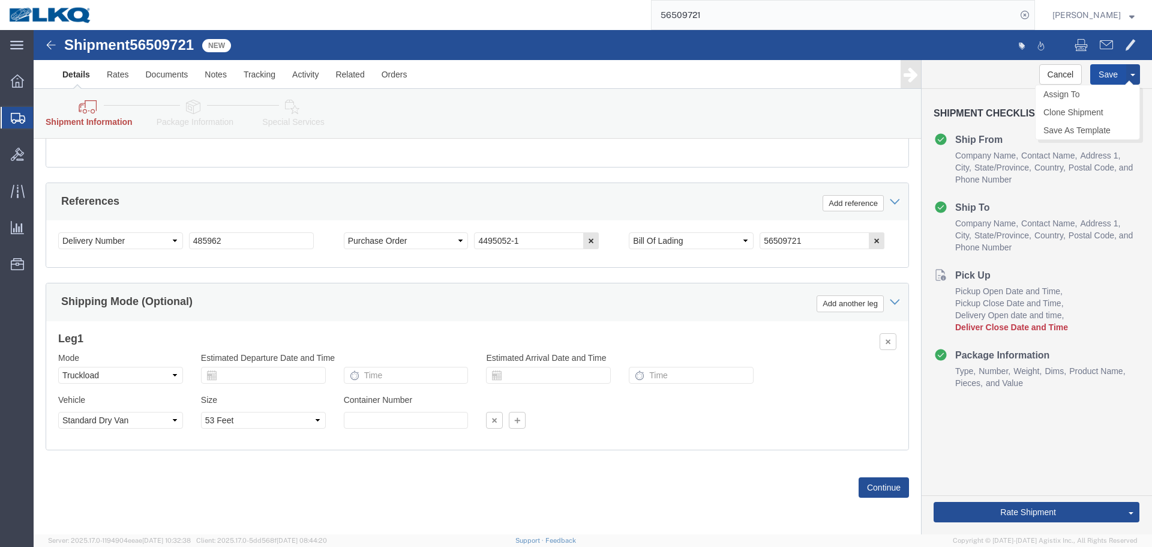
click button "Save"
click link "Send To Bid"
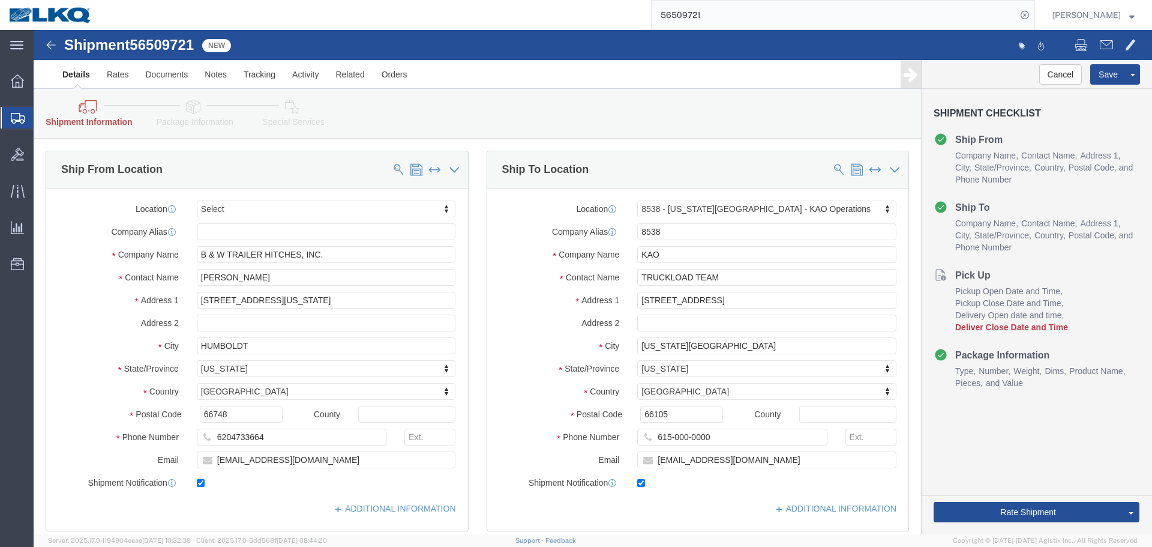
click at [749, 16] on input "56509721" at bounding box center [834, 15] width 365 height 29
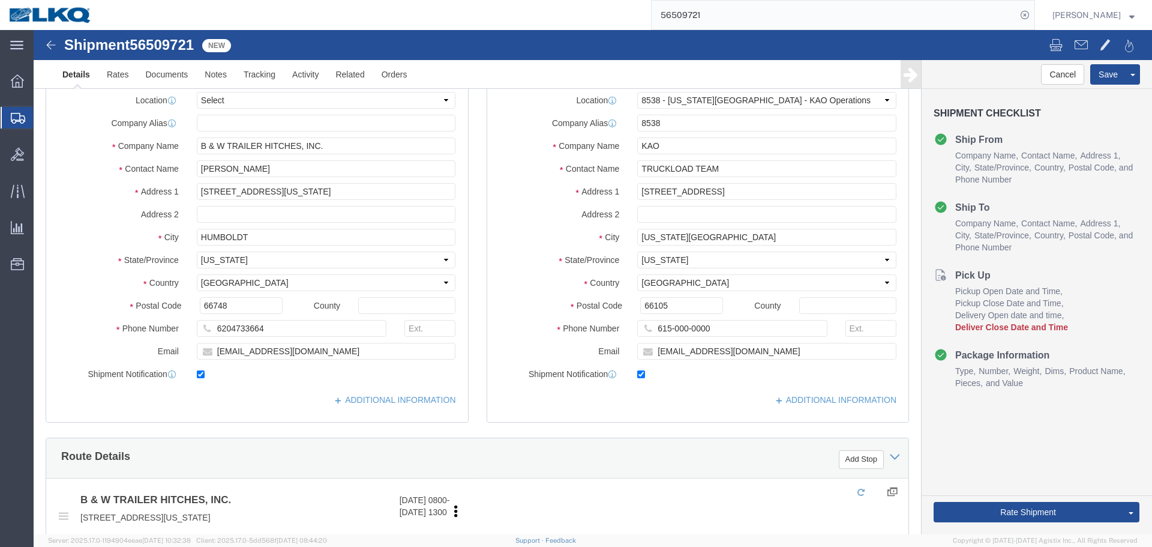
select select "30591"
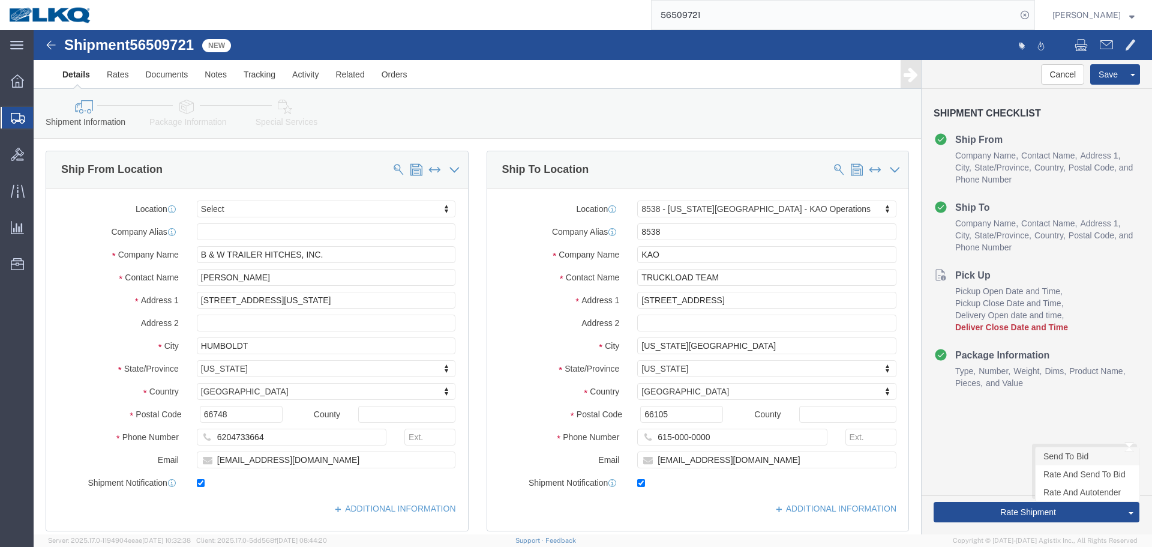
click link "Send To Bid"
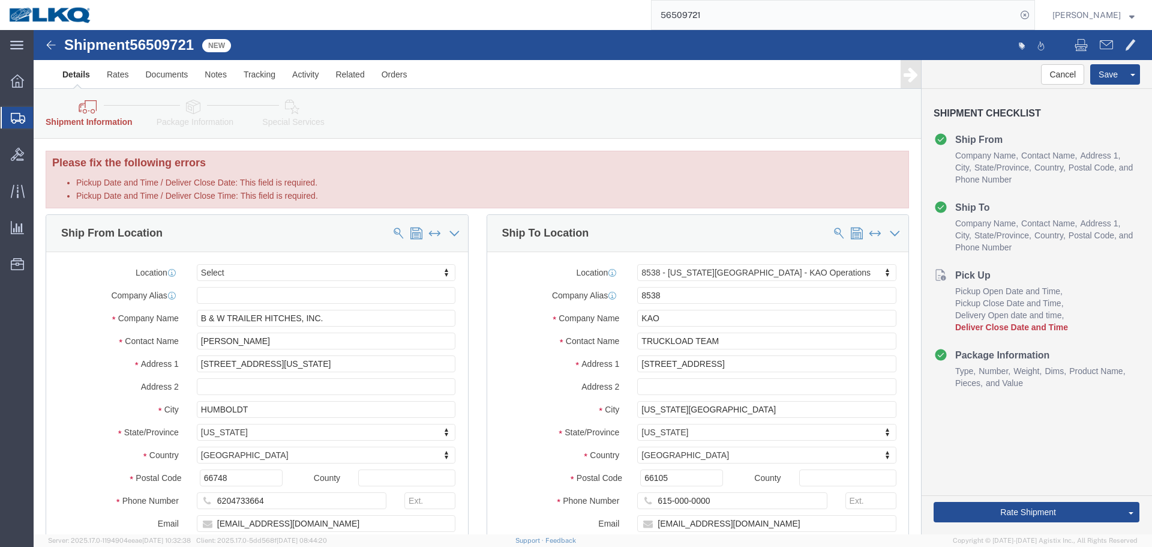
drag, startPoint x: 154, startPoint y: 158, endPoint x: 221, endPoint y: 158, distance: 67.2
click li "Pickup Date and Time / Deliver Close Time: This field is required."
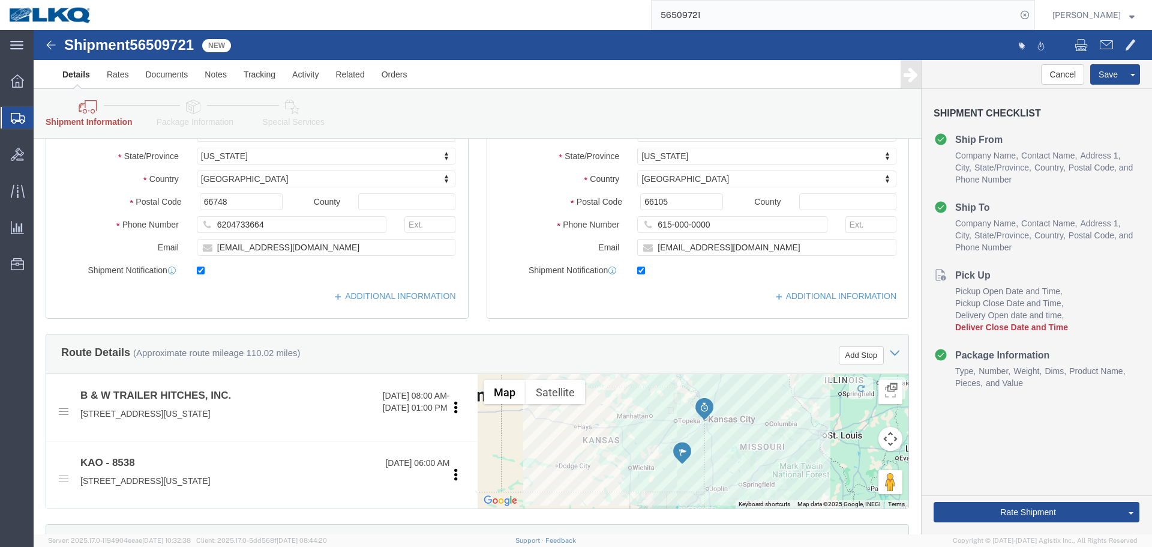
scroll to position [540, 0]
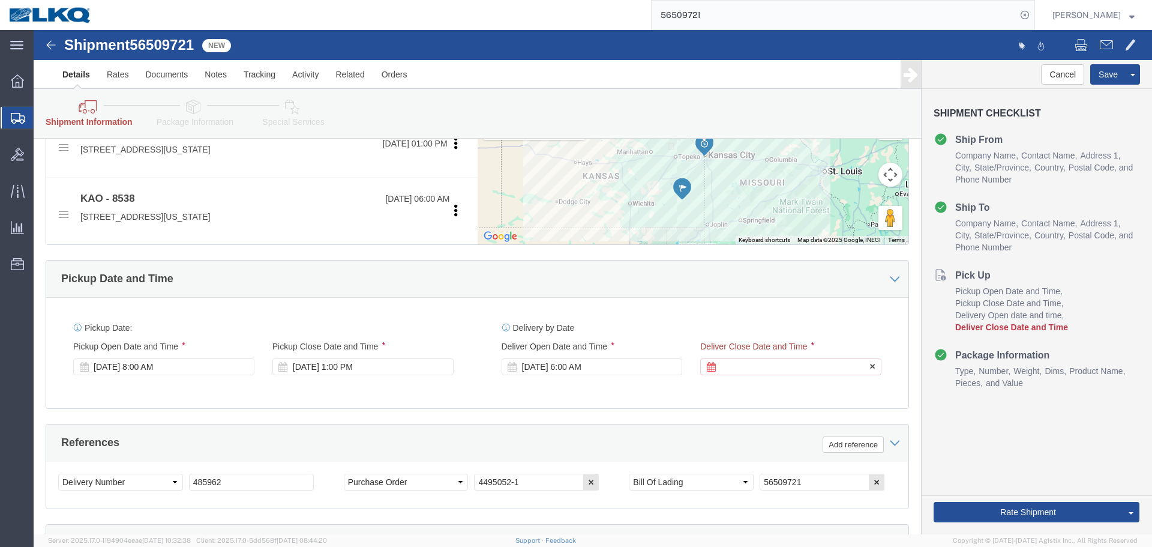
click div
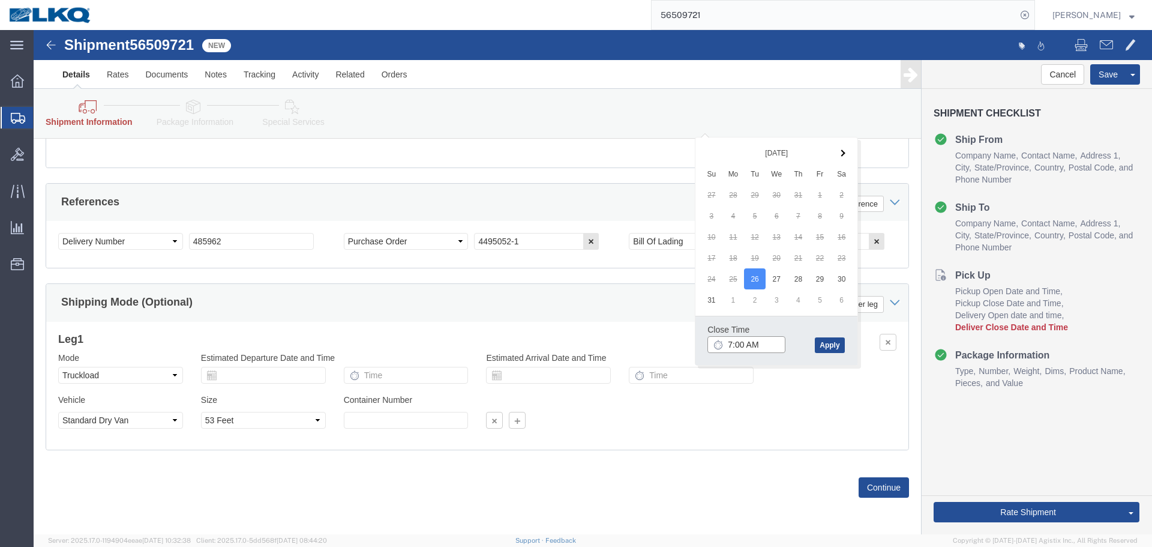
click input "7:00 AM"
type input "6:00 AM"
click button "Apply"
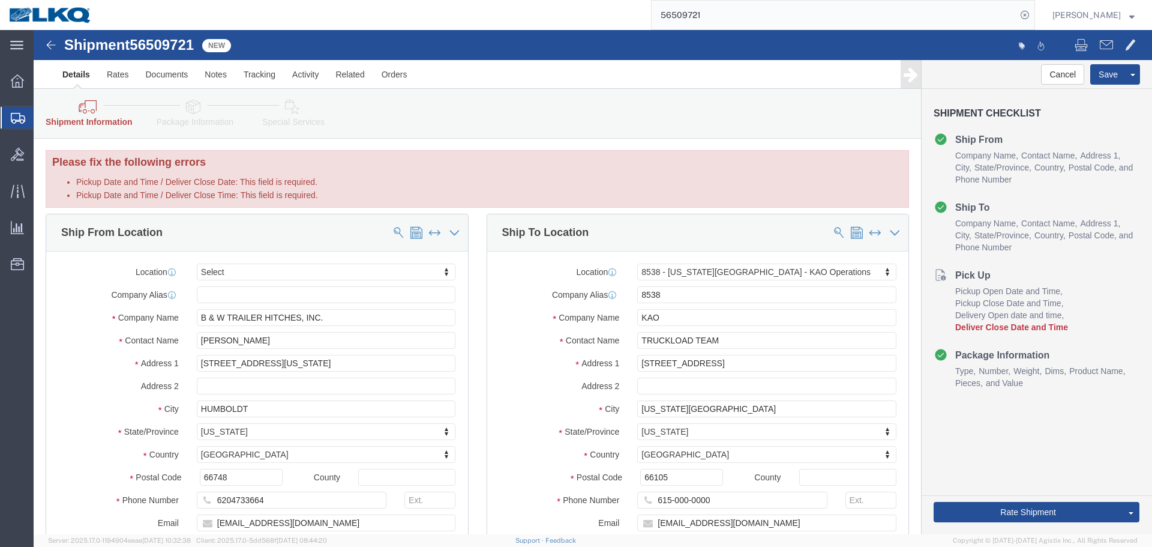
scroll to position [0, 0]
click button "Save"
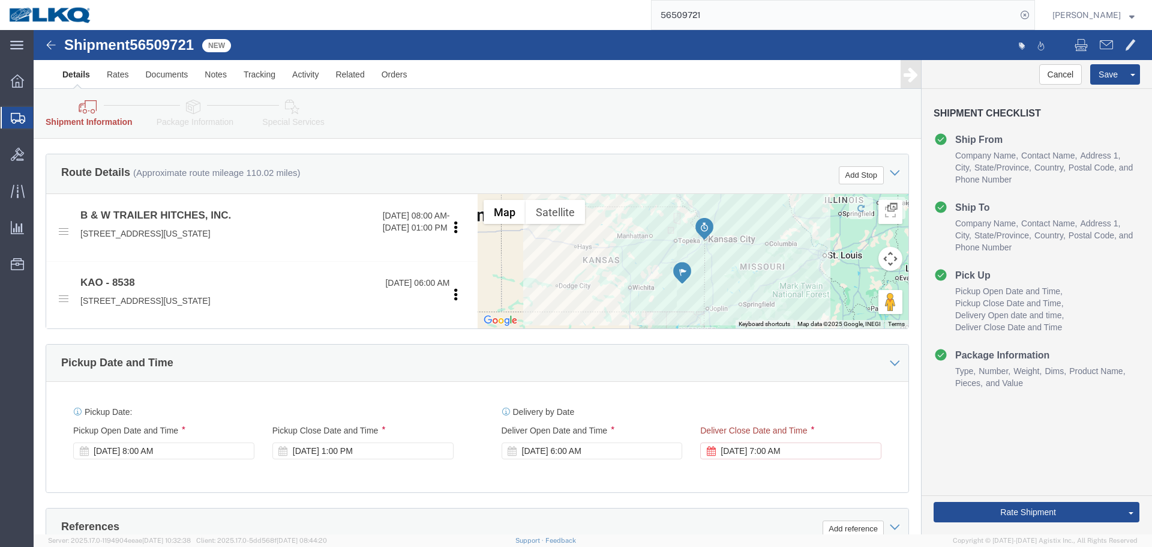
scroll to position [720, 0]
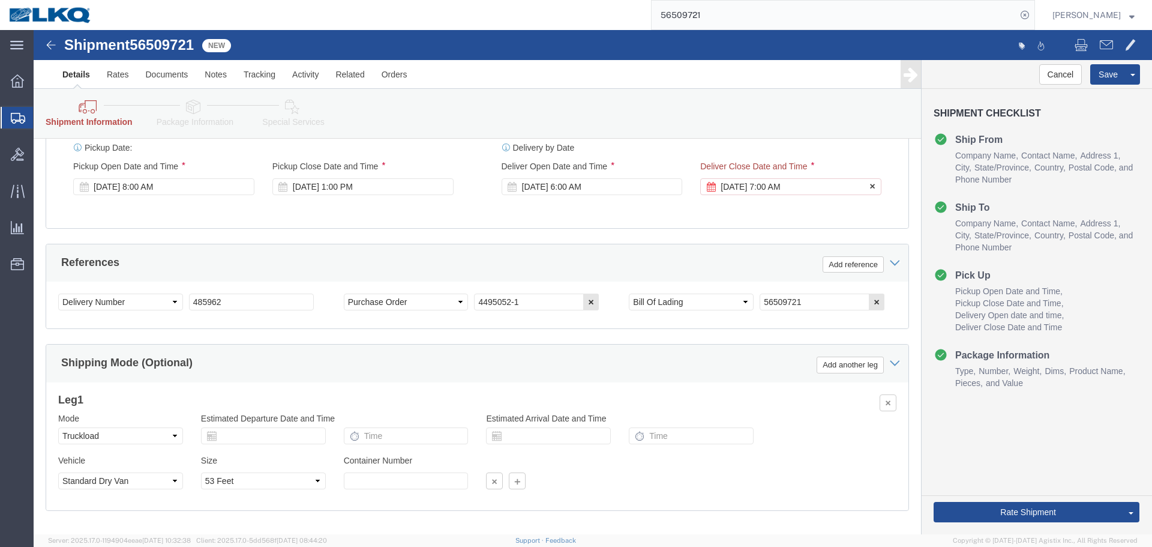
click div "Aug 26 2025 7:00 AM"
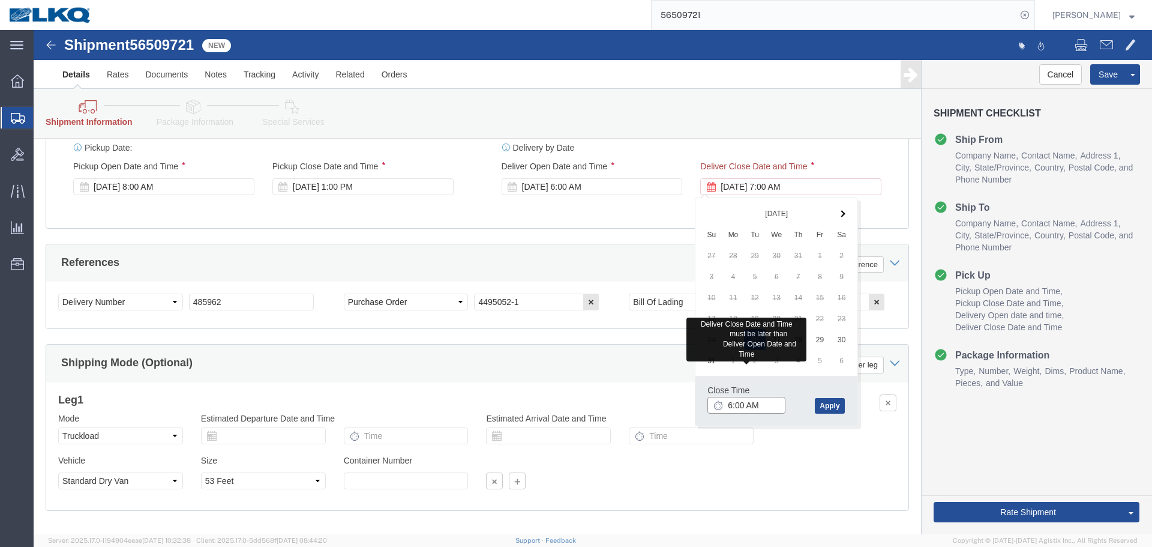
click input "6:00 AM"
type input "6:15 AM"
click button "Apply"
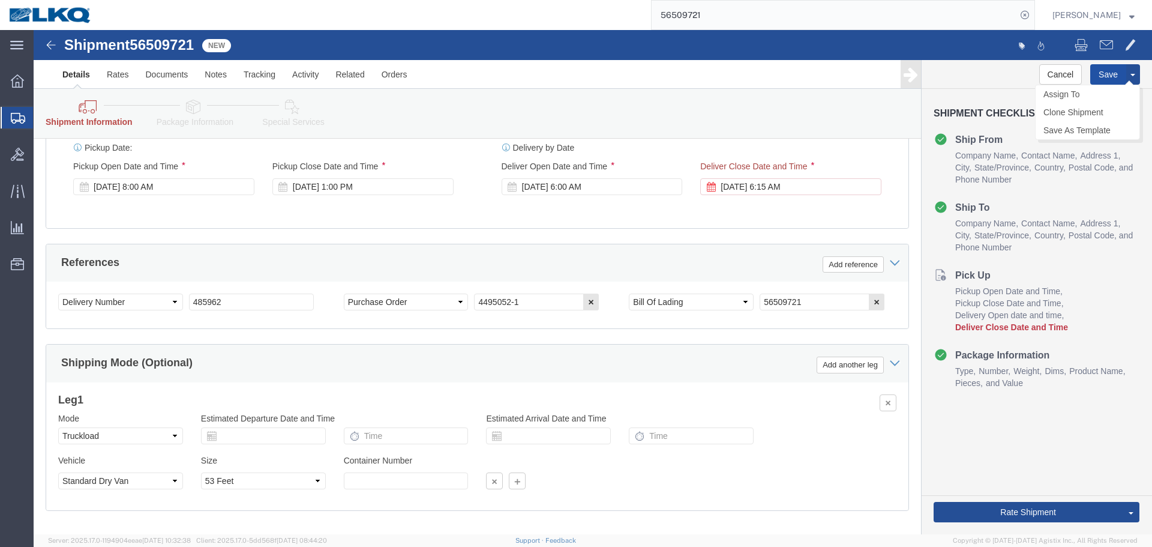
click button "Save"
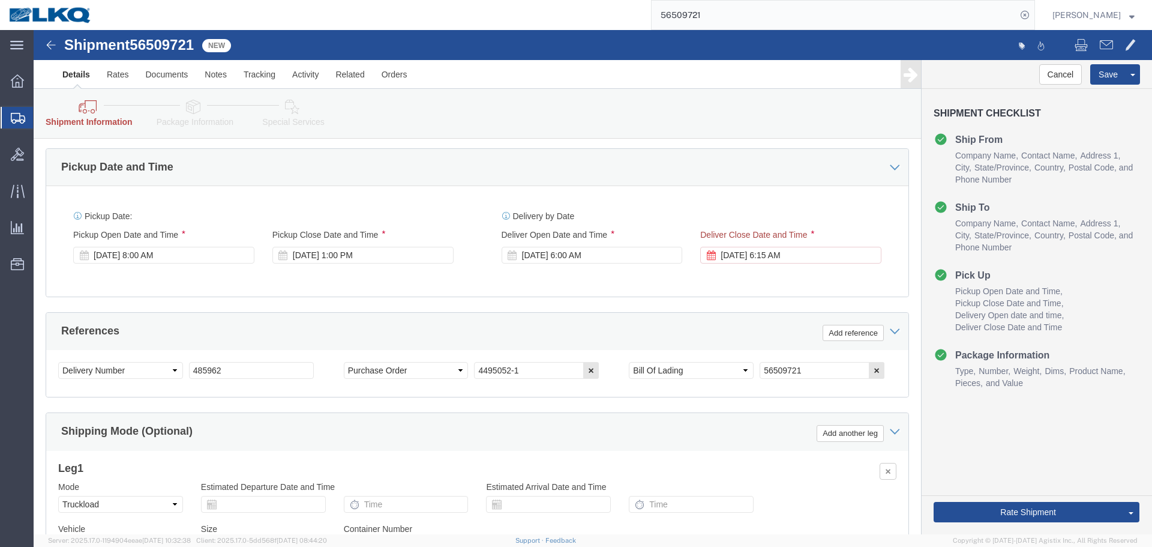
scroll to position [481, 0]
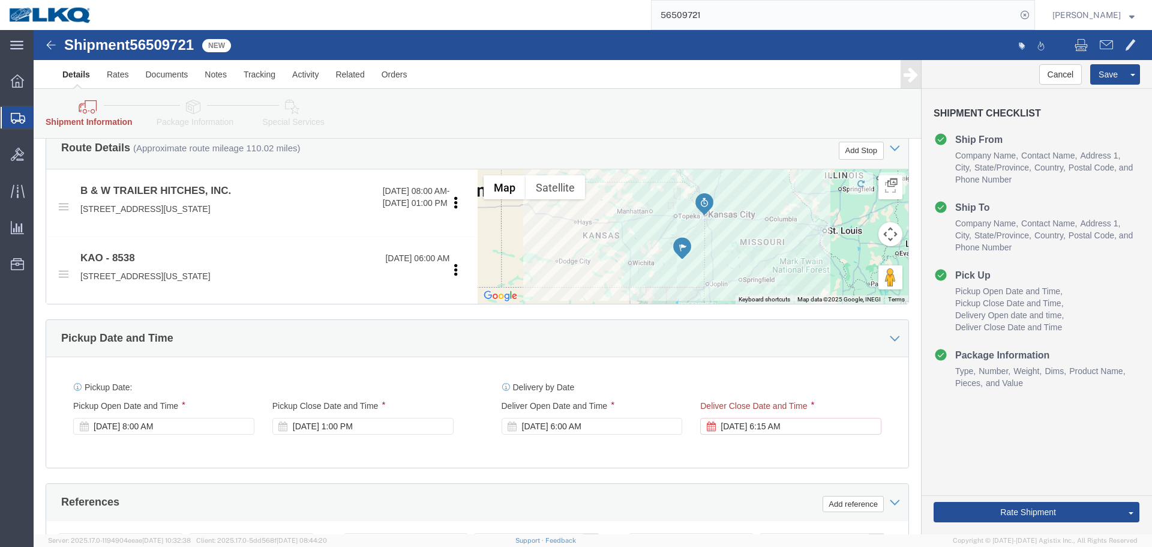
click link "Send To Bid"
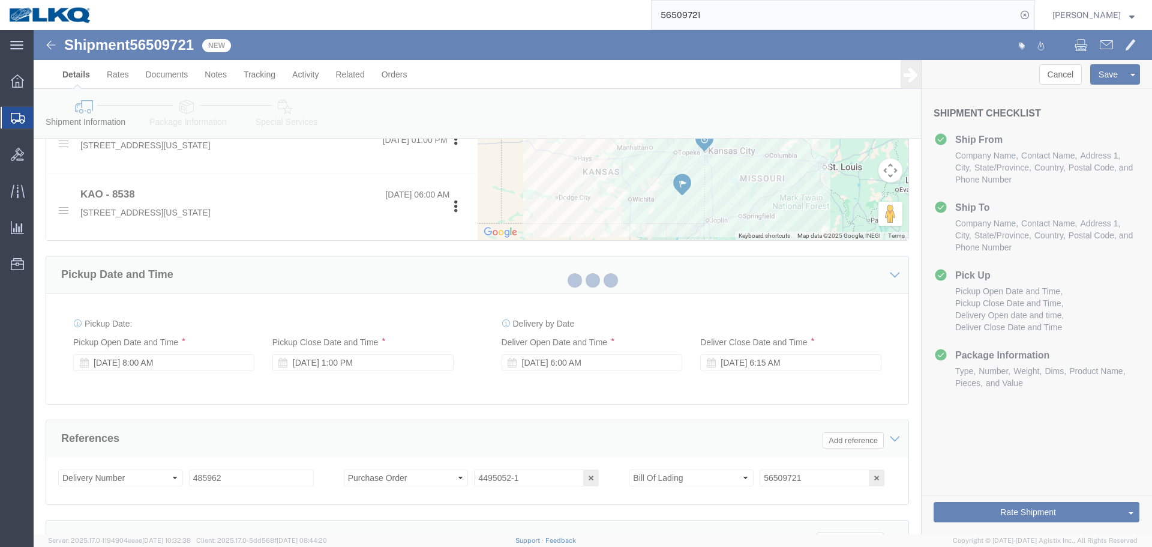
scroll to position [417, 0]
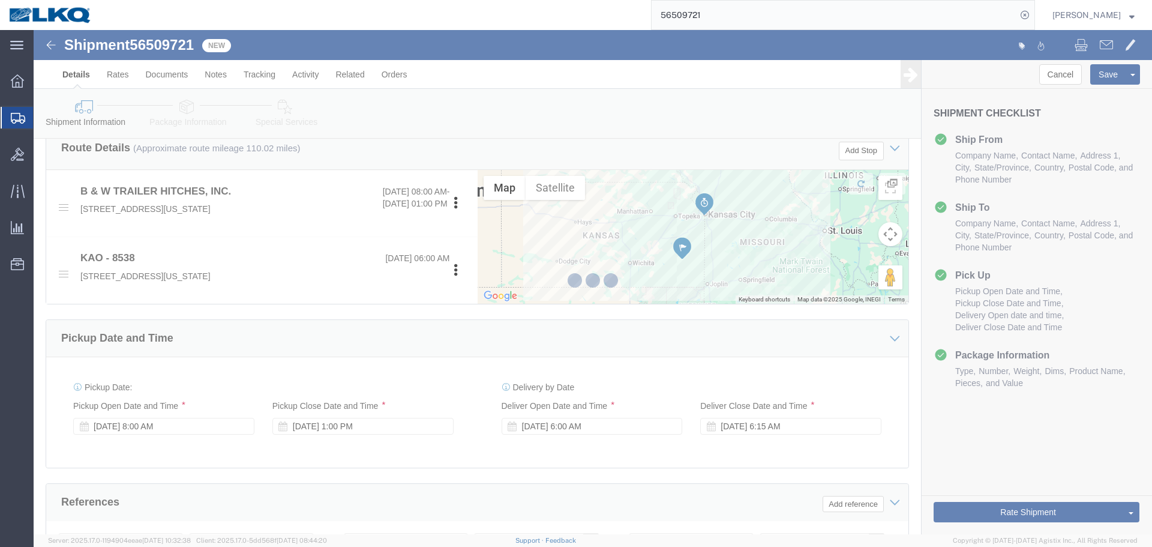
select select "TL"
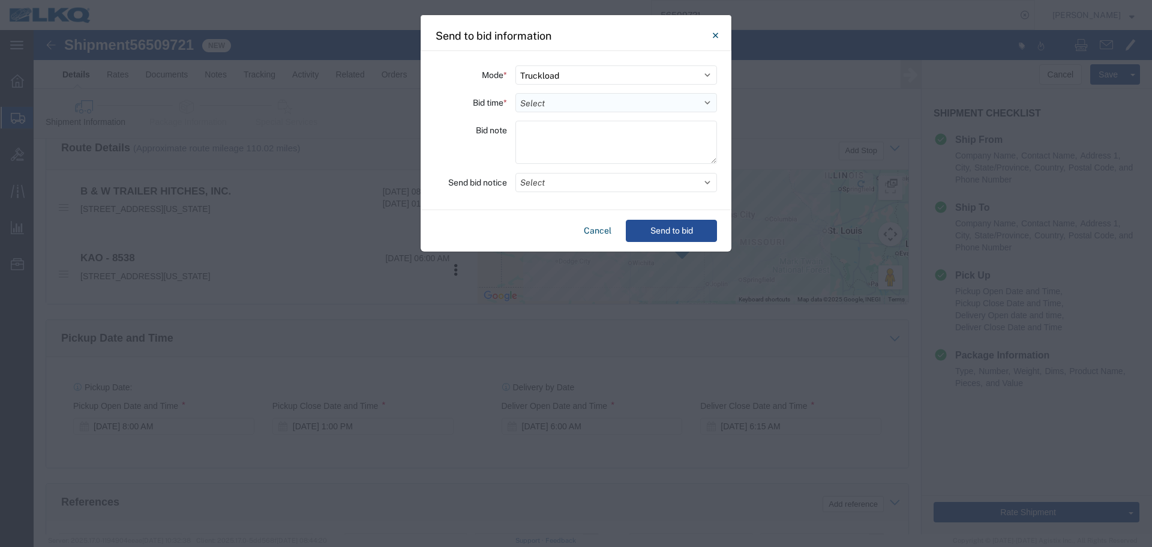
click at [569, 103] on select "Select 30 Min (Rush) 1 Hour (Rush) 2 Hours (Rush) 4 Hours (Rush) 8 Hours (Rush)…" at bounding box center [616, 102] width 202 height 19
click at [515, 93] on select "Select 30 Min (Rush) 1 Hour (Rush) 2 Hours (Rush) 4 Hours (Rush) 8 Hours (Rush)…" at bounding box center [616, 102] width 202 height 19
click at [561, 179] on button "Select" at bounding box center [616, 182] width 202 height 19
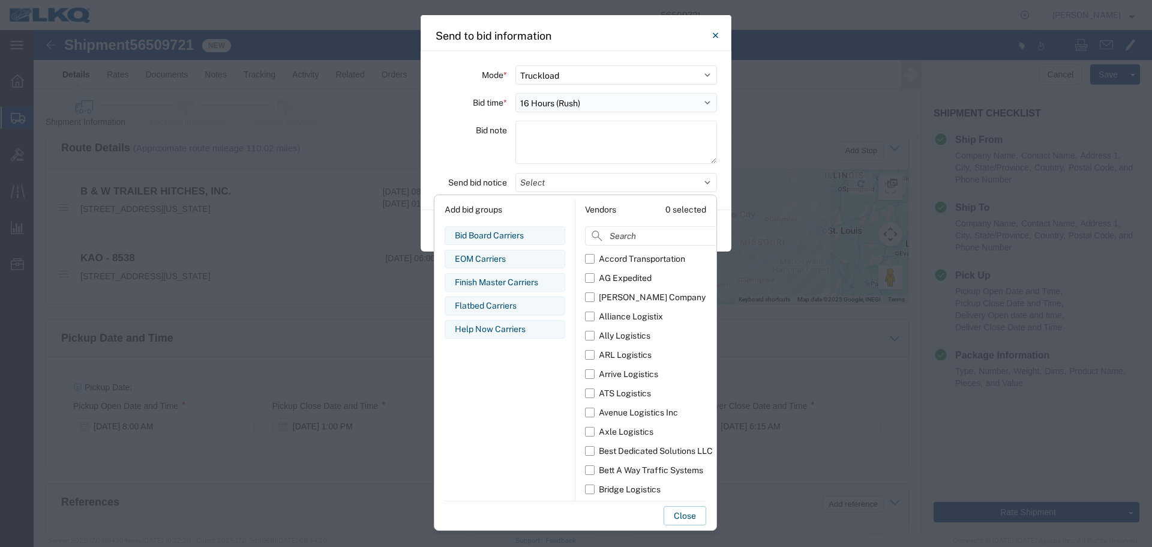
click at [561, 104] on select "Select 30 Min (Rush) 1 Hour (Rush) 2 Hours (Rush) 4 Hours (Rush) 8 Hours (Rush)…" at bounding box center [616, 102] width 202 height 19
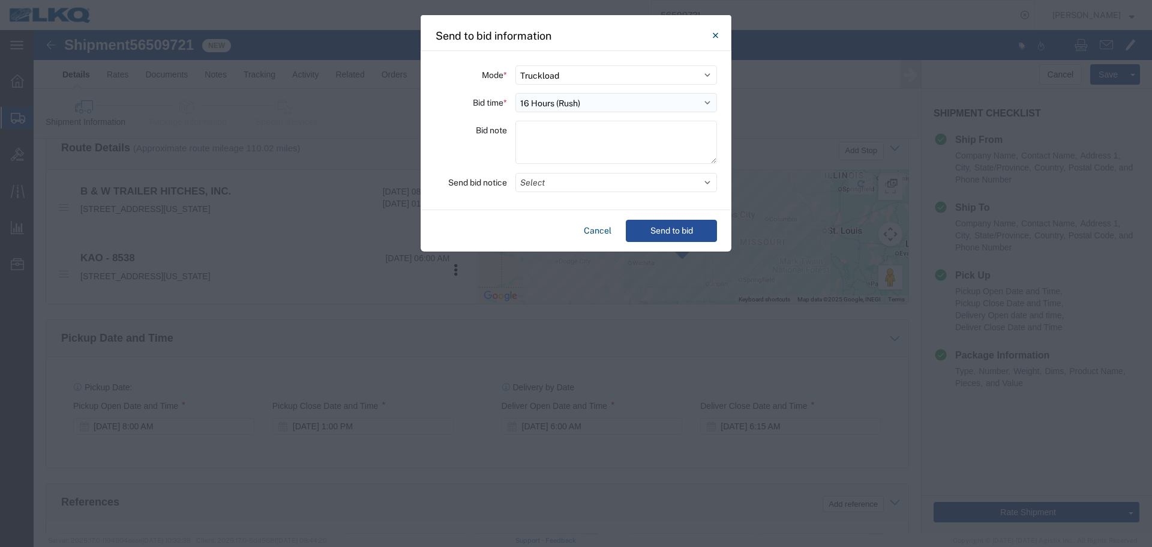
select select "24"
click at [515, 93] on select "Select 30 Min (Rush) 1 Hour (Rush) 2 Hours (Rush) 4 Hours (Rush) 8 Hours (Rush)…" at bounding box center [616, 102] width 202 height 19
click at [601, 182] on button "Select" at bounding box center [616, 182] width 202 height 19
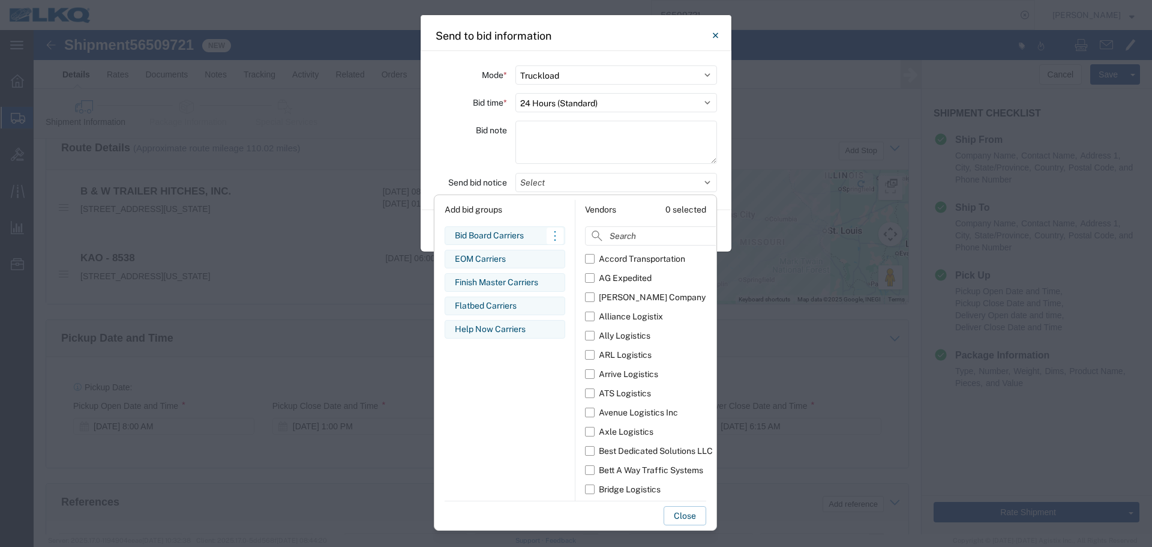
click at [494, 229] on div "Bid Board Carriers" at bounding box center [505, 235] width 100 height 13
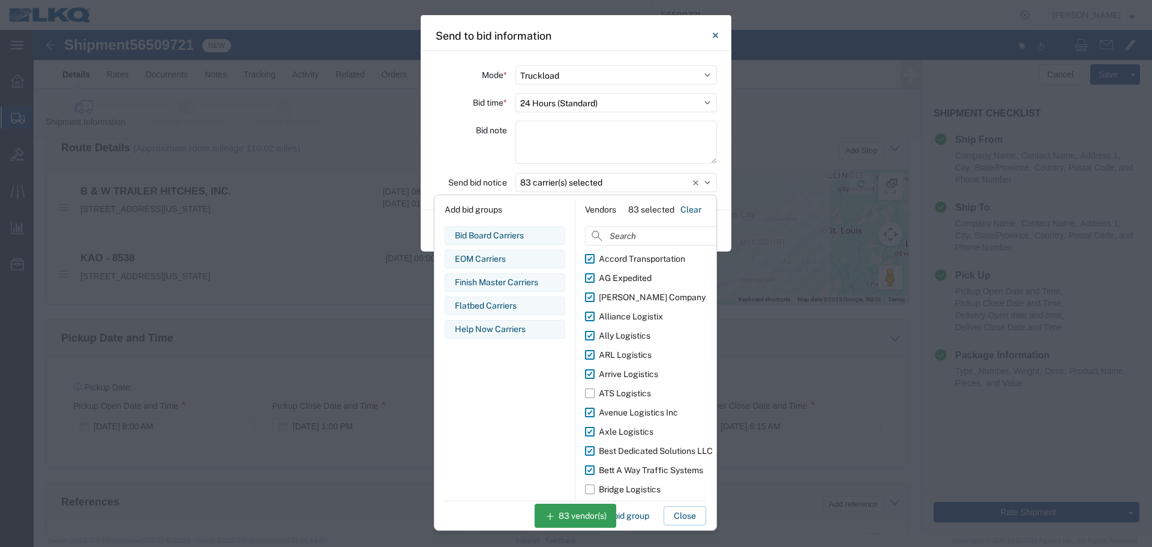
click at [455, 162] on div "Bid note" at bounding box center [471, 144] width 72 height 47
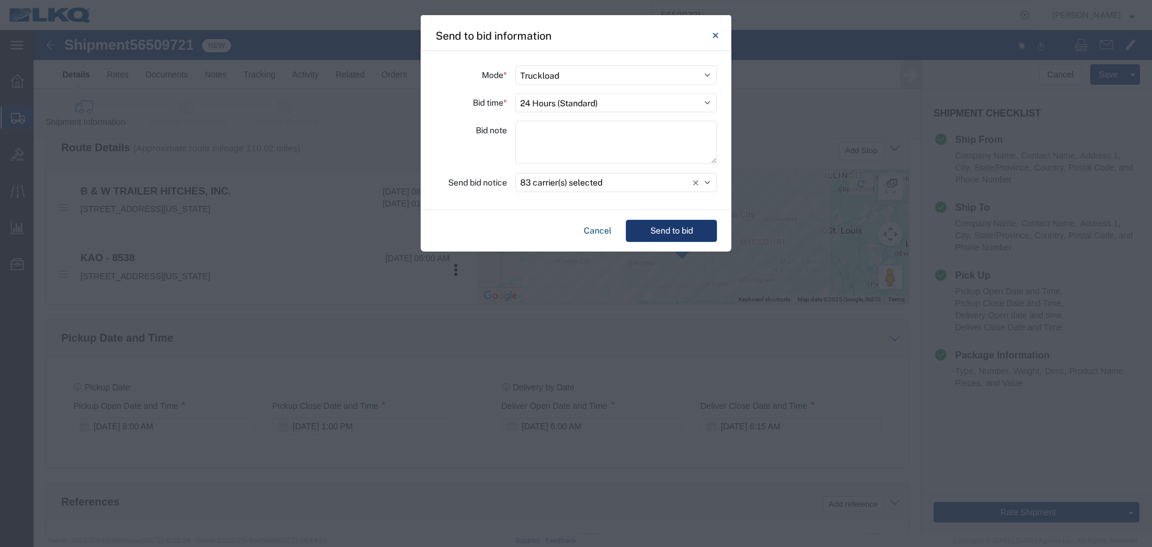
click at [676, 229] on button "Send to bid" at bounding box center [671, 231] width 91 height 22
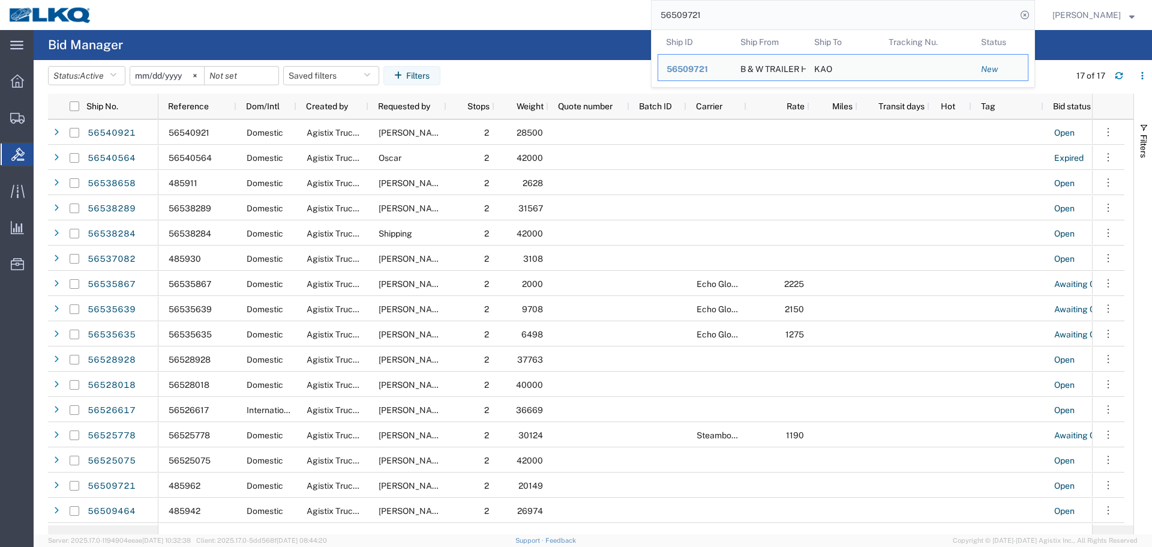
click at [765, 15] on input "56509721" at bounding box center [834, 15] width 365 height 29
paste input "205306"
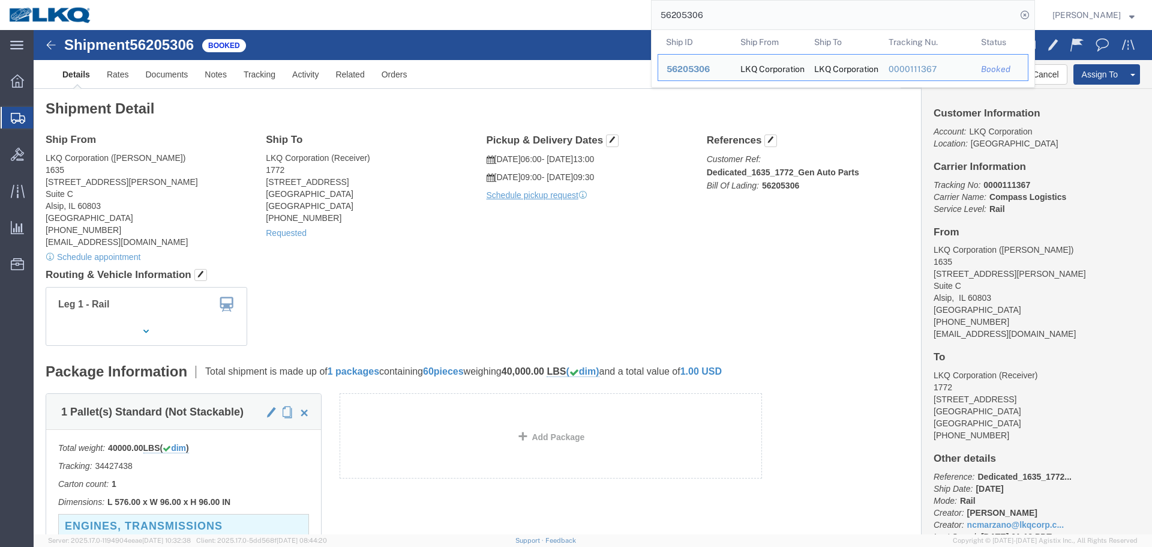
paste input "522792"
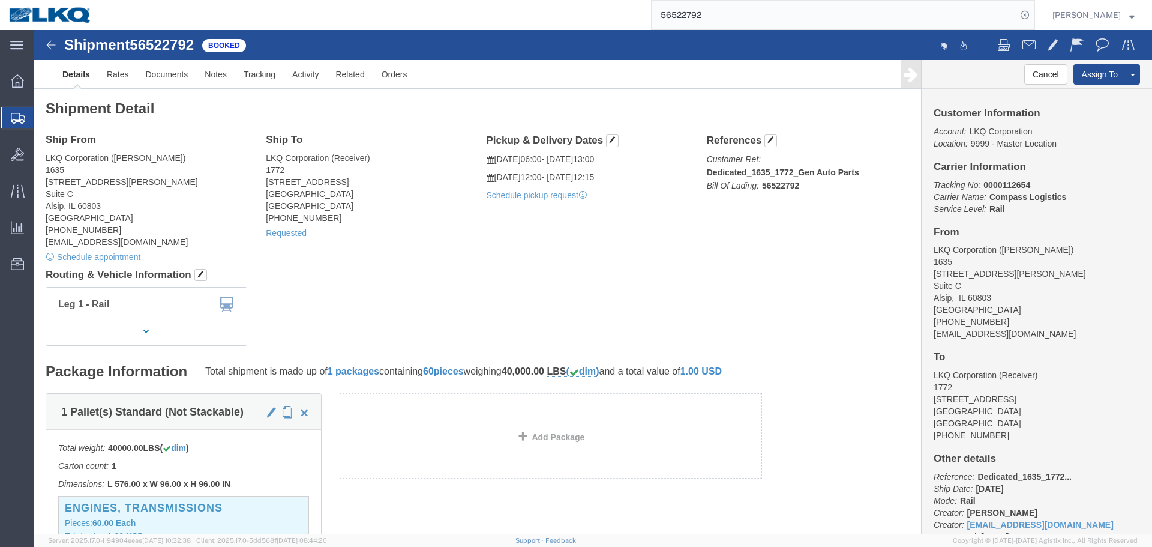
click div "Ship From LKQ Corporation (John Herman) 1635 11800 S. Austin Ave. Suite C Alsip…"
click h4 "Routing & Vehicle Information"
click at [820, 2] on input "56522792" at bounding box center [834, 15] width 365 height 29
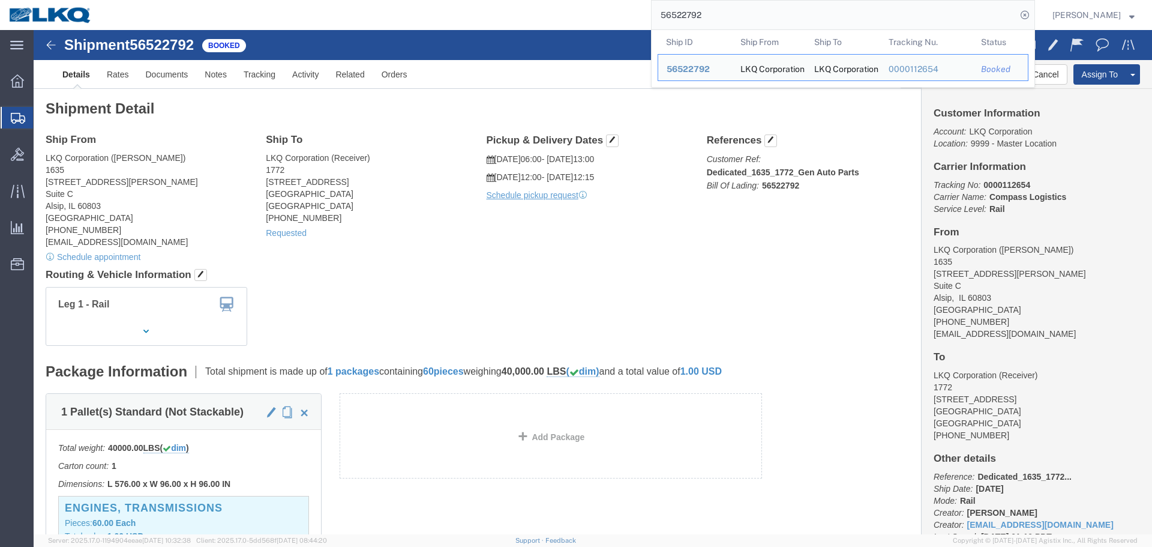
paste input "218866"
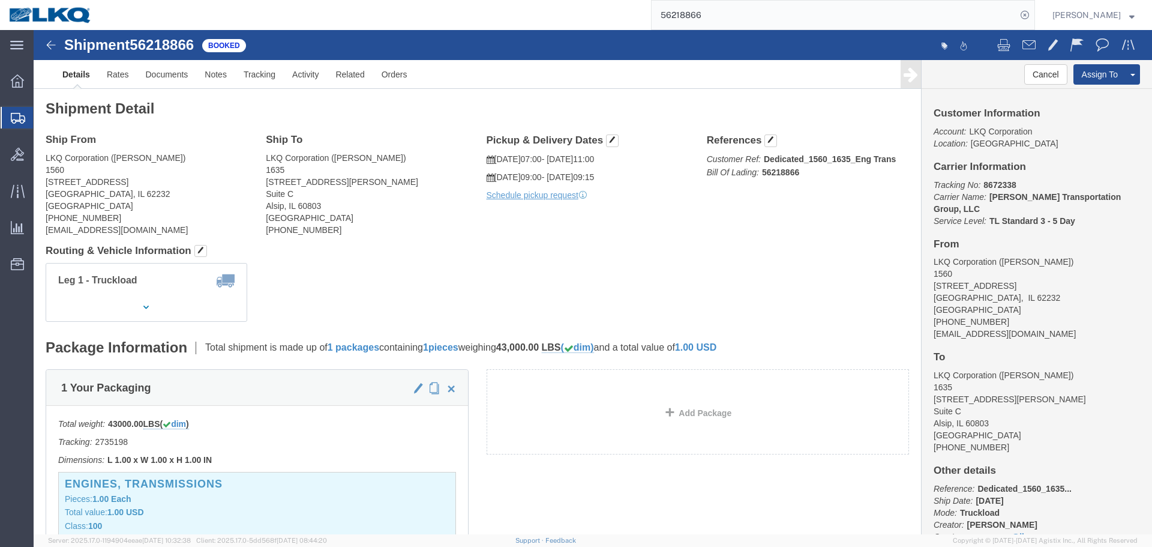
click div "Shipment Detail Ship From LKQ Corporation (Kristopher Keller) 1560 2450 Black L…"
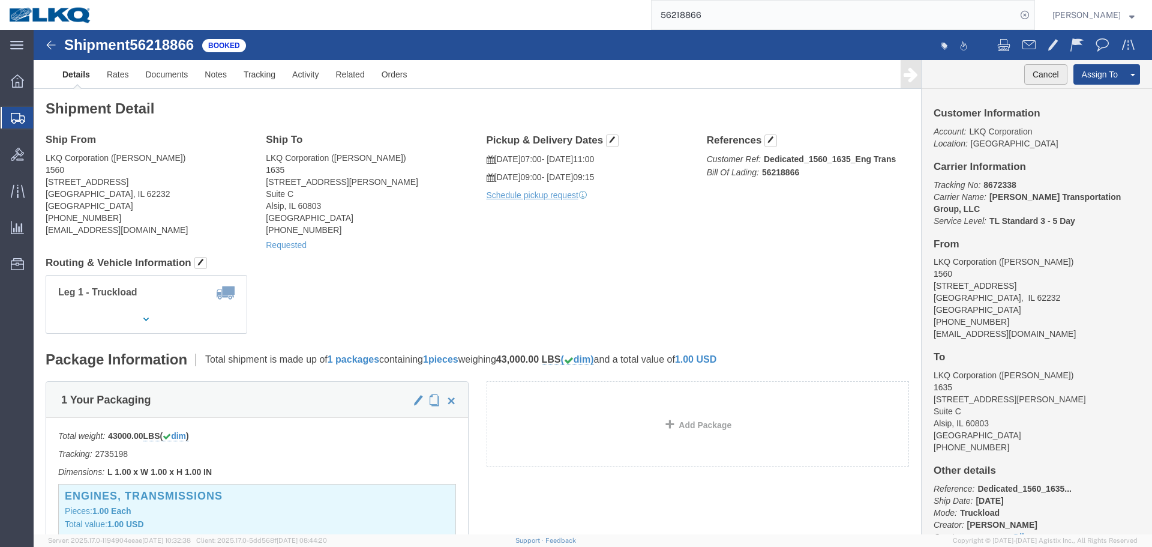
click button "Cancel"
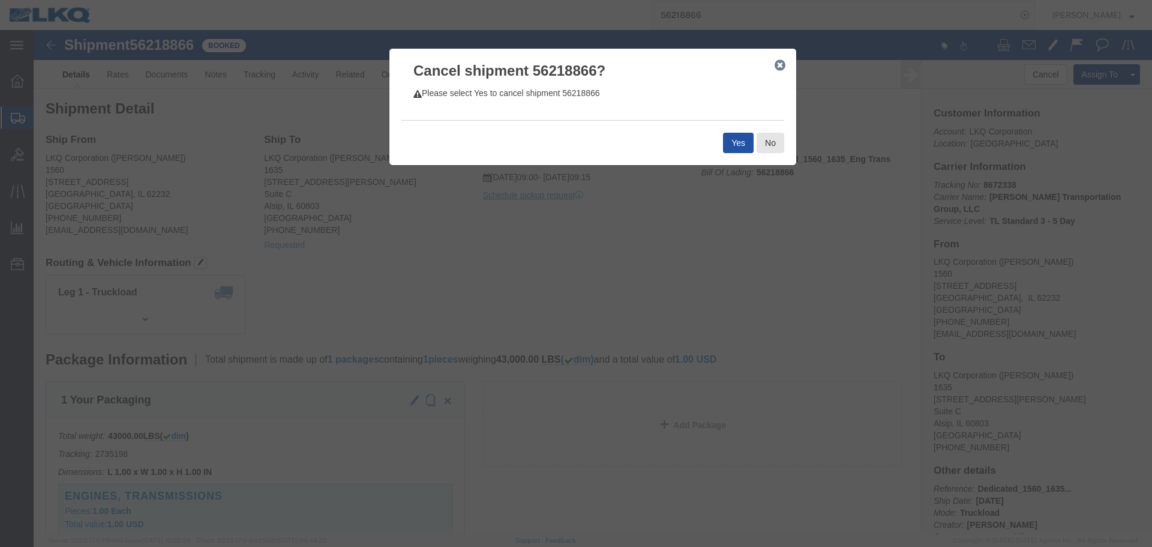
click button "Yes"
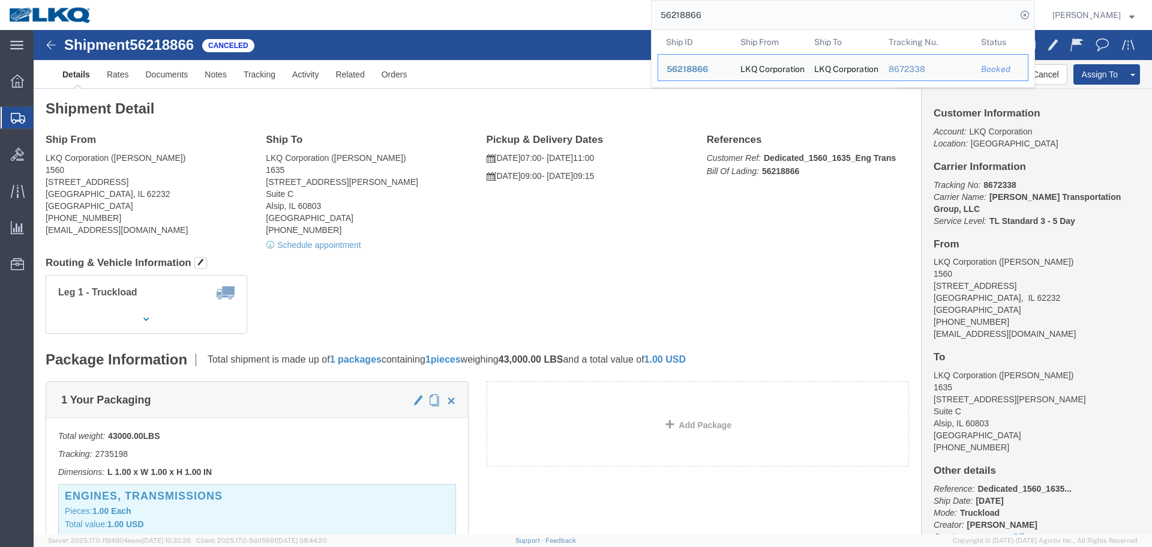
click at [808, 20] on input "56218866" at bounding box center [834, 15] width 365 height 29
paste input "471049"
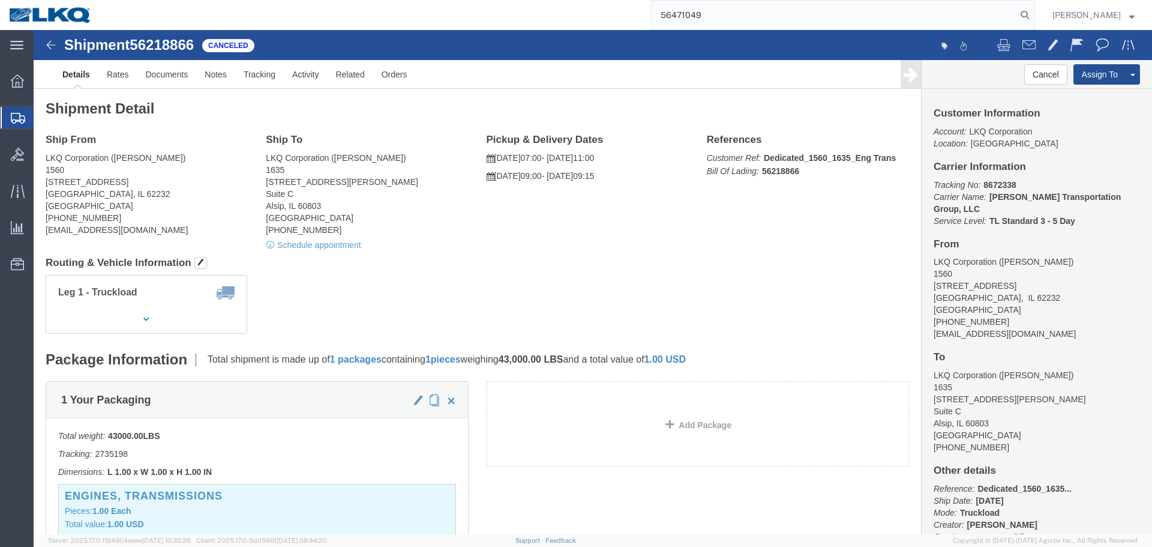
type input "56471049"
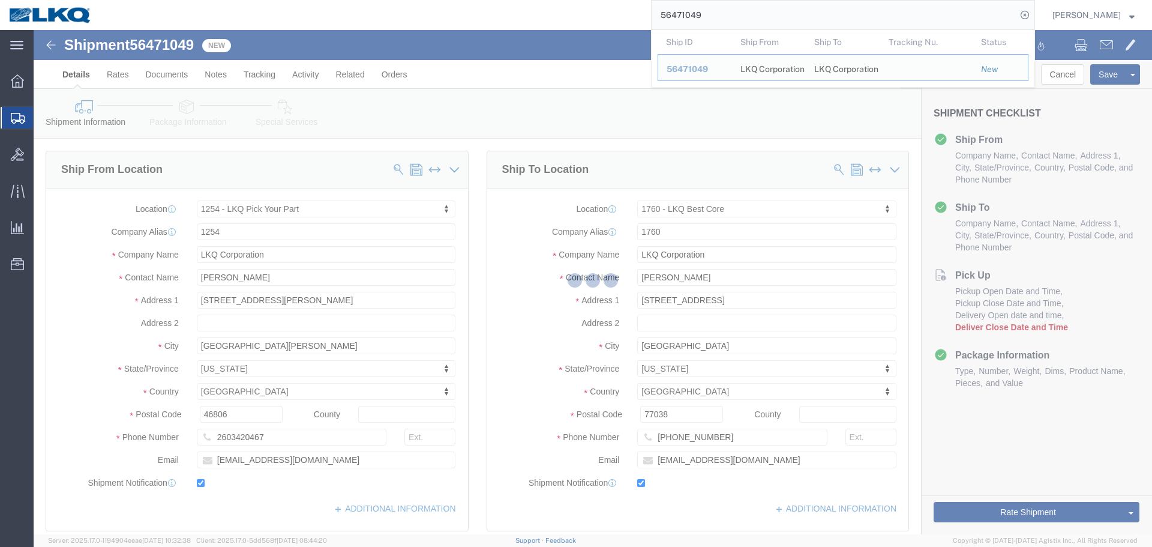
select select "27454"
select select "27634"
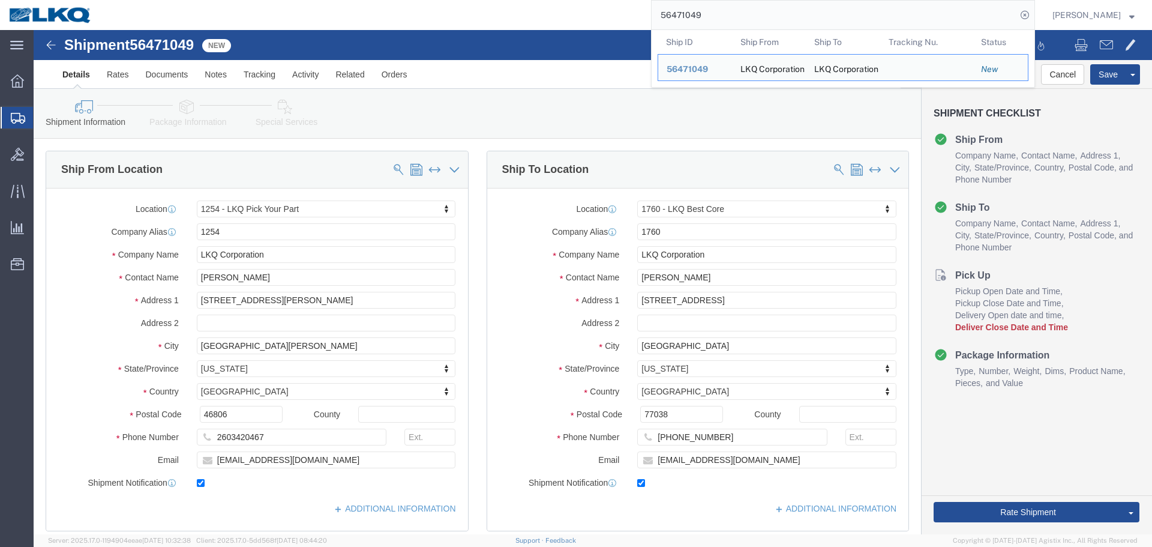
paste input "205298"
type input "56205298"
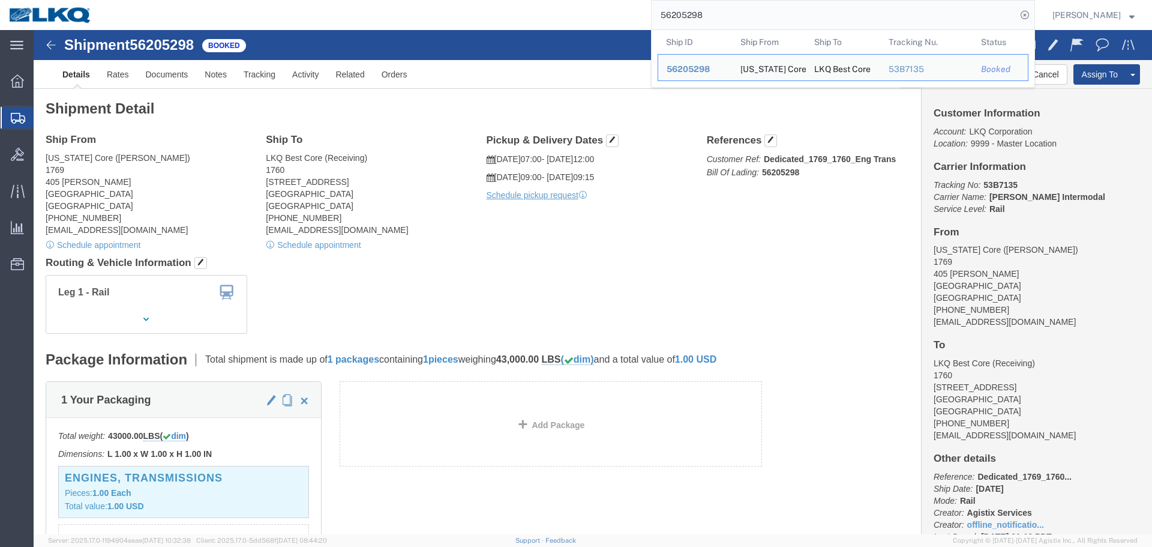
click div "Shipment Detail Ship From California Core (Marc Metzger) 1769 405 S. WANAMAKER …"
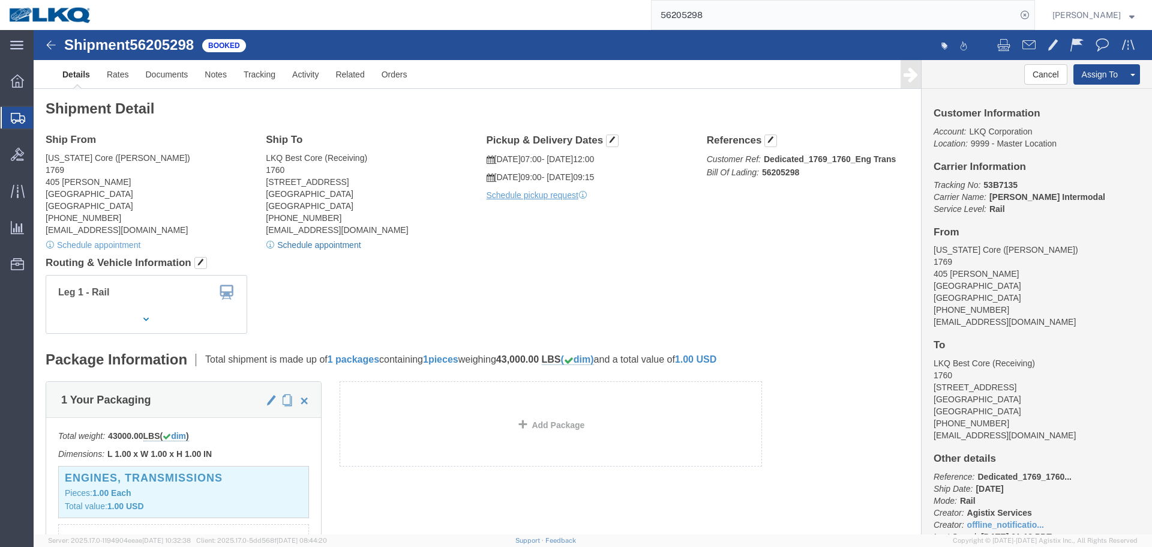
click link "Schedule appointment"
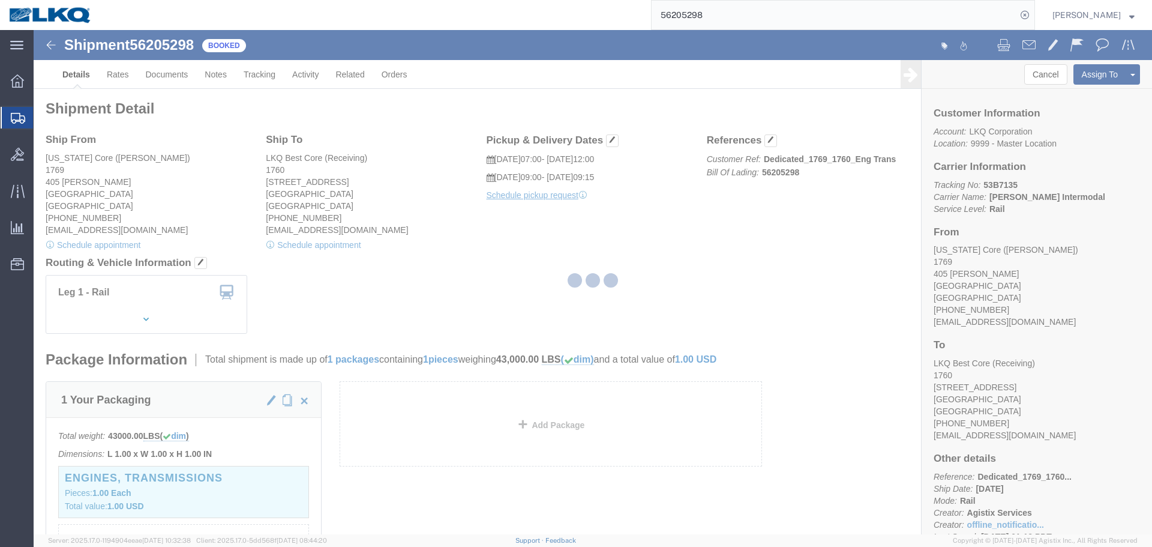
select select
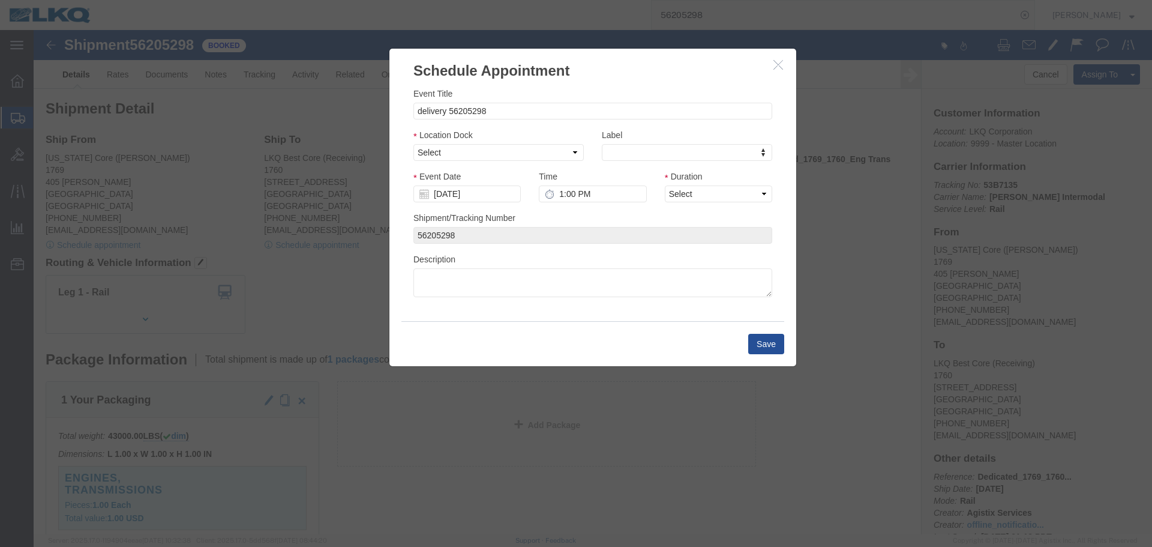
click div "Location Dock Select 1760 - LKQ Best Core 1760 - Outbound Loads"
click select "Select 1760 - LKQ Best Core 1760 - Outbound Loads"
select select "1"
click select "Select 1760 - LKQ Best Core 1760 - Outbound Loads"
click div "Event Date 08/20/2025"
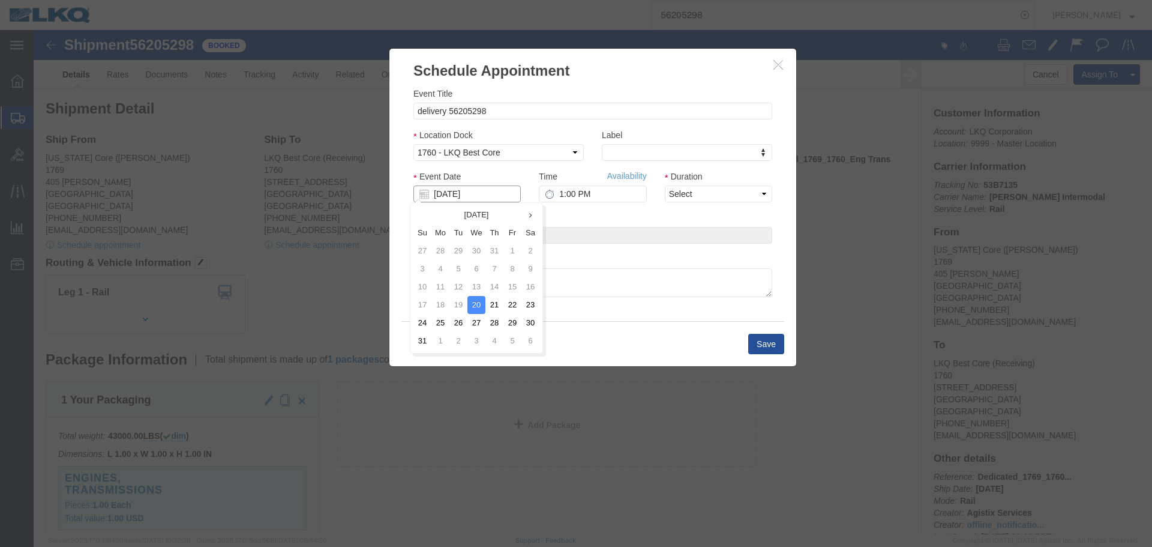
click input "[DATE]"
click td "28"
click input "1:00 PM"
type input "9:00 AM"
drag, startPoint x: 671, startPoint y: 160, endPoint x: 673, endPoint y: 172, distance: 12.7
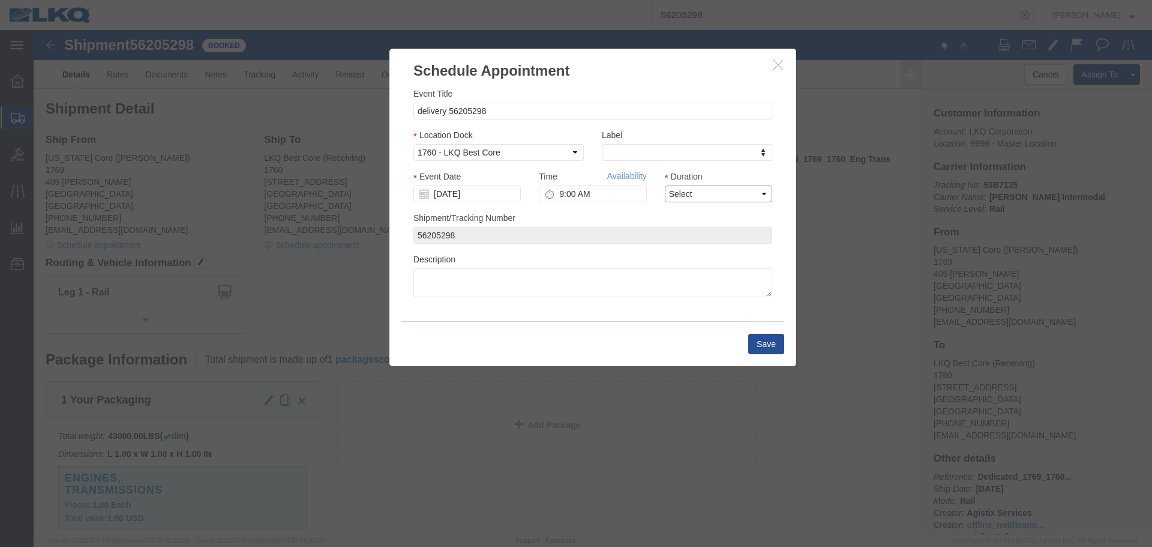
click select "Select 15 min 30 min 45 min 1 hr 2 hr 3 hr 4 hr"
select select "15"
click select "Select 15 min 30 min 45 min 1 hr 2 hr 3 hr 4 hr"
click button "Save"
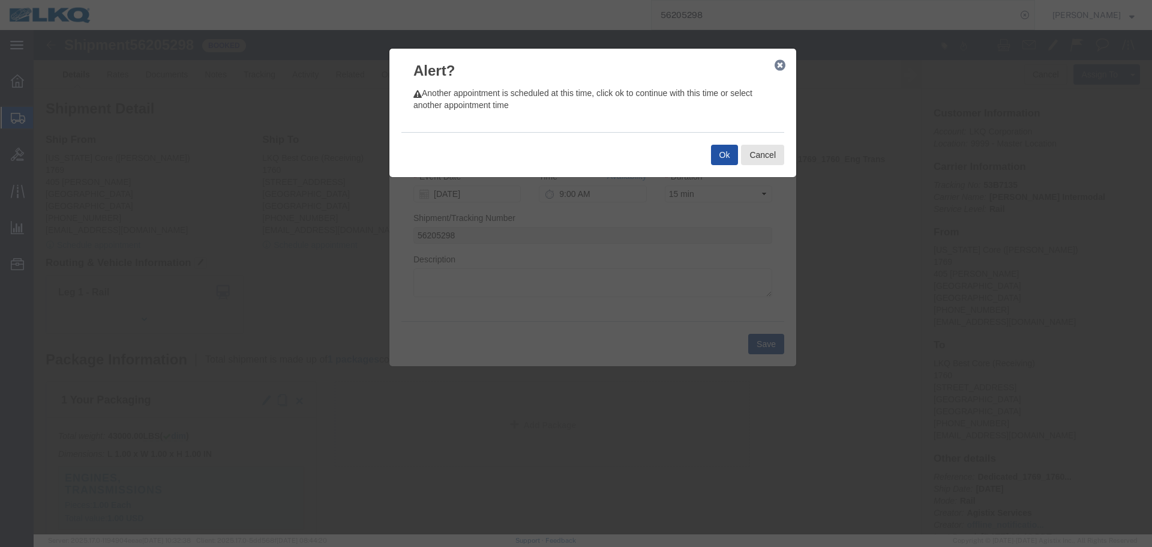
click button "Ok"
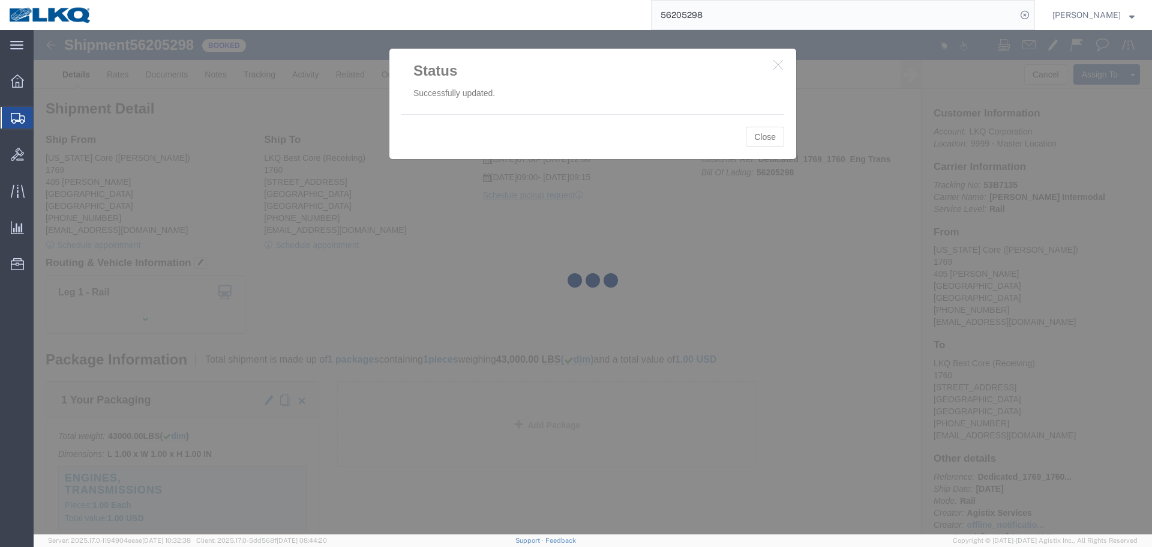
click at [748, 20] on input "56205298" at bounding box center [834, 15] width 365 height 29
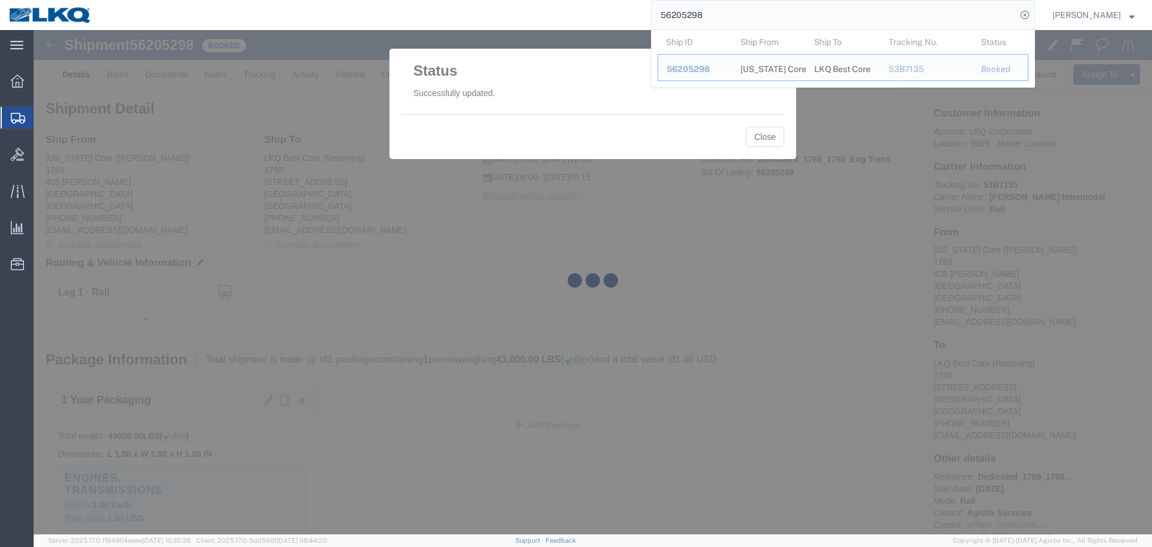
paste input "539787"
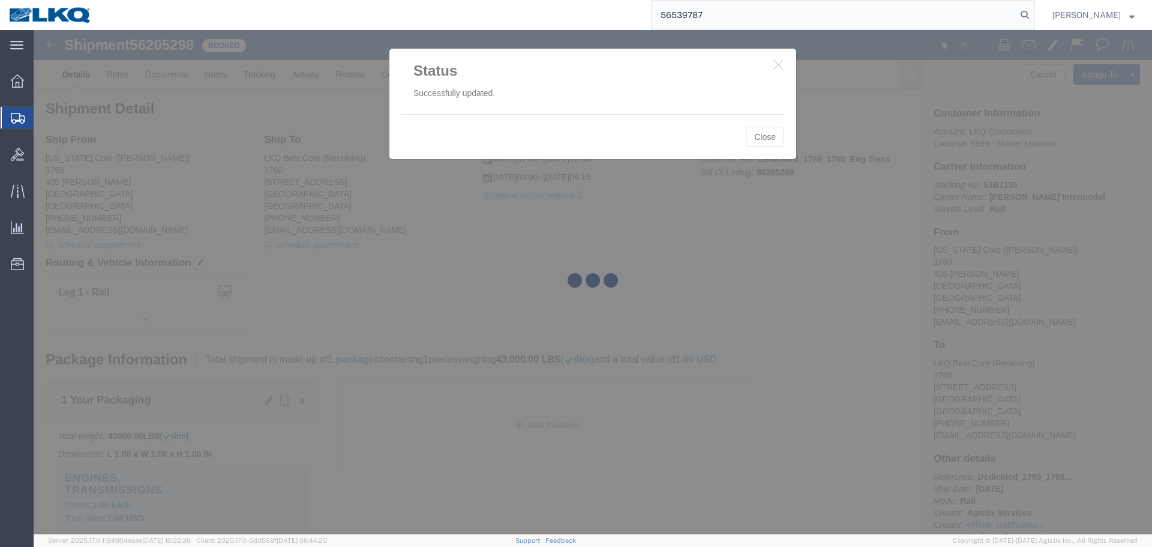
type input "56539787"
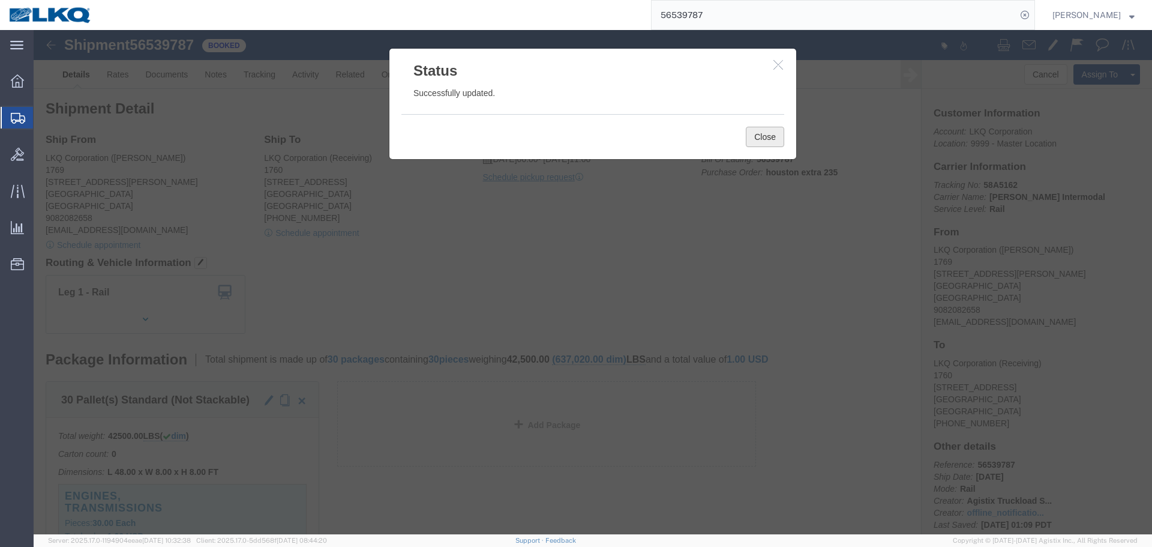
click button "Close"
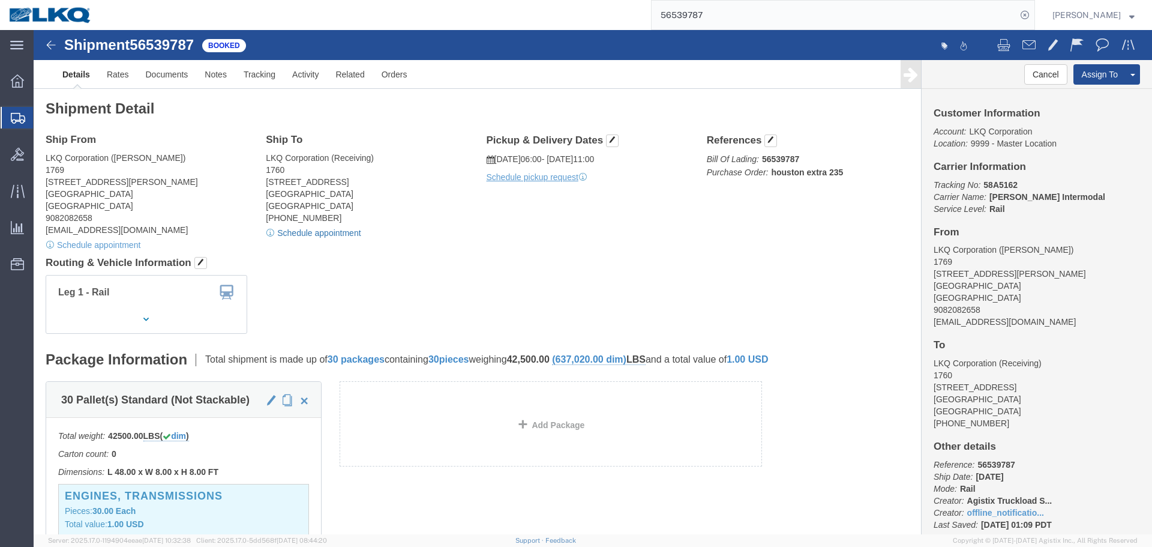
click link "Schedule appointment"
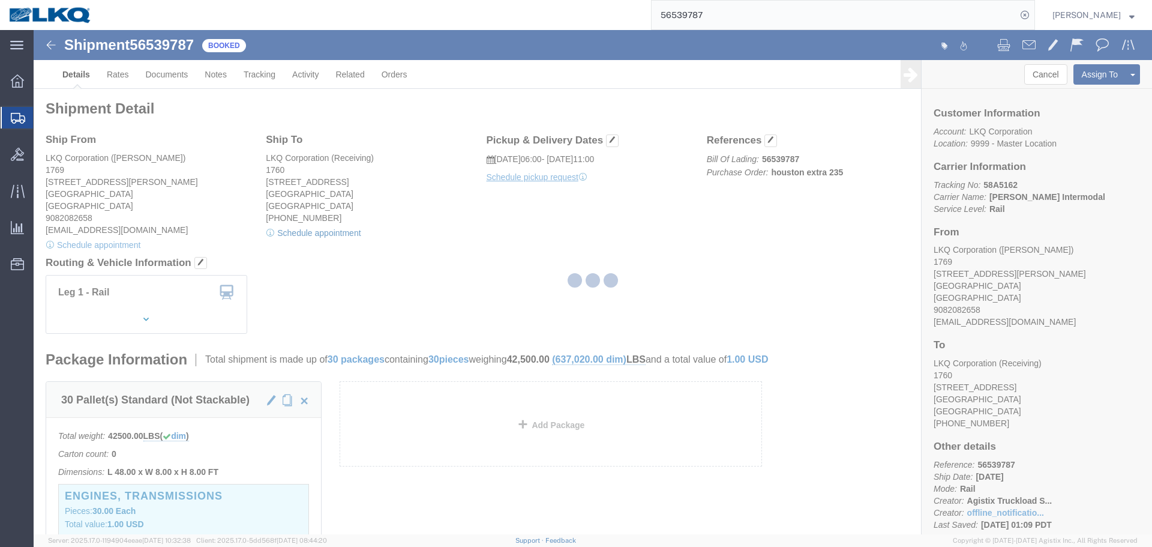
select select
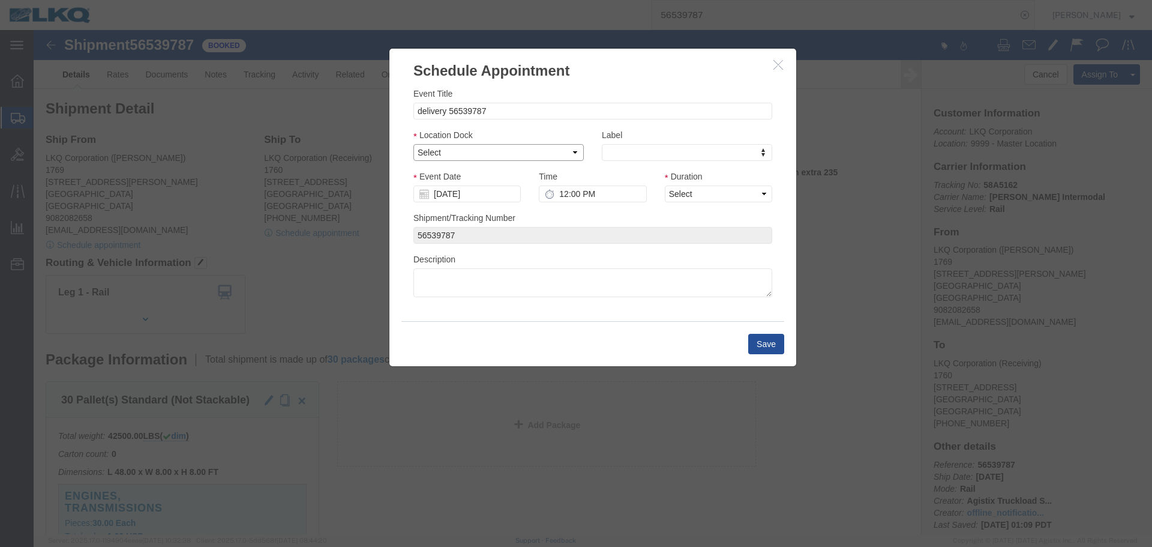
drag, startPoint x: 421, startPoint y: 121, endPoint x: 422, endPoint y: 130, distance: 9.1
click select "Select 1760 - LKQ Best Core 1760 - Outbound Loads"
select select "1"
click select "Select 1760 - LKQ Best Core 1760 - Outbound Loads"
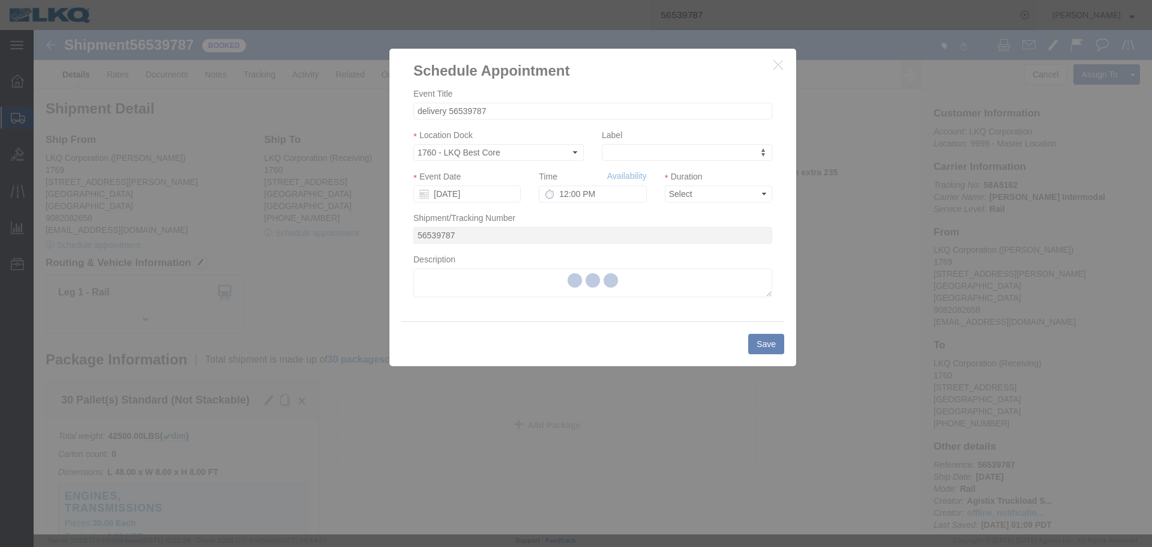
click at [458, 197] on div at bounding box center [593, 282] width 1118 height 504
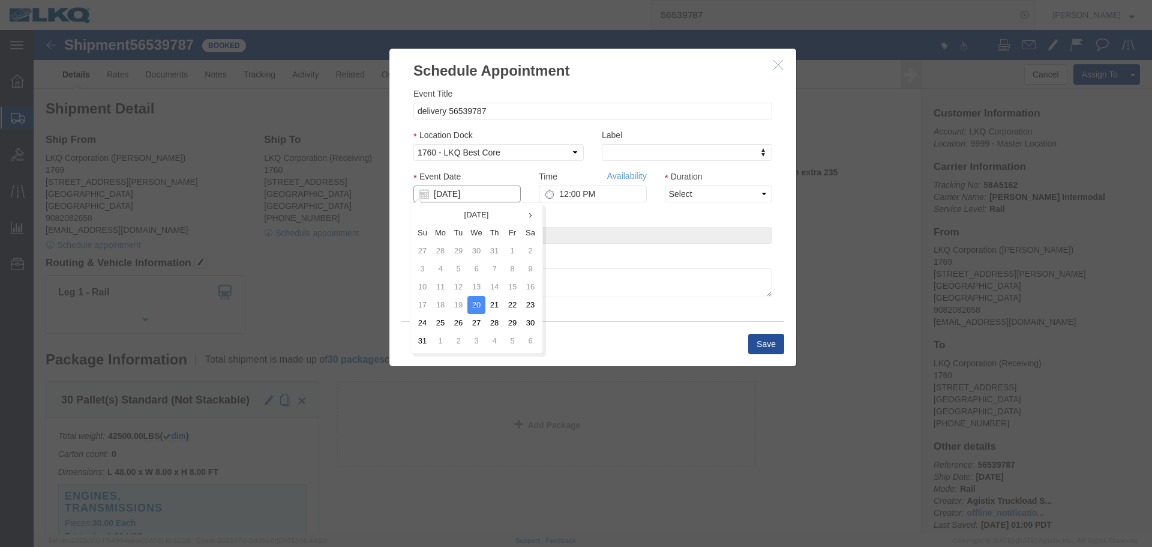
click input "[DATE]"
click td "28"
click div "Time Availability 12:00 PM"
click input "12:00 PM"
type input "9:15 AM"
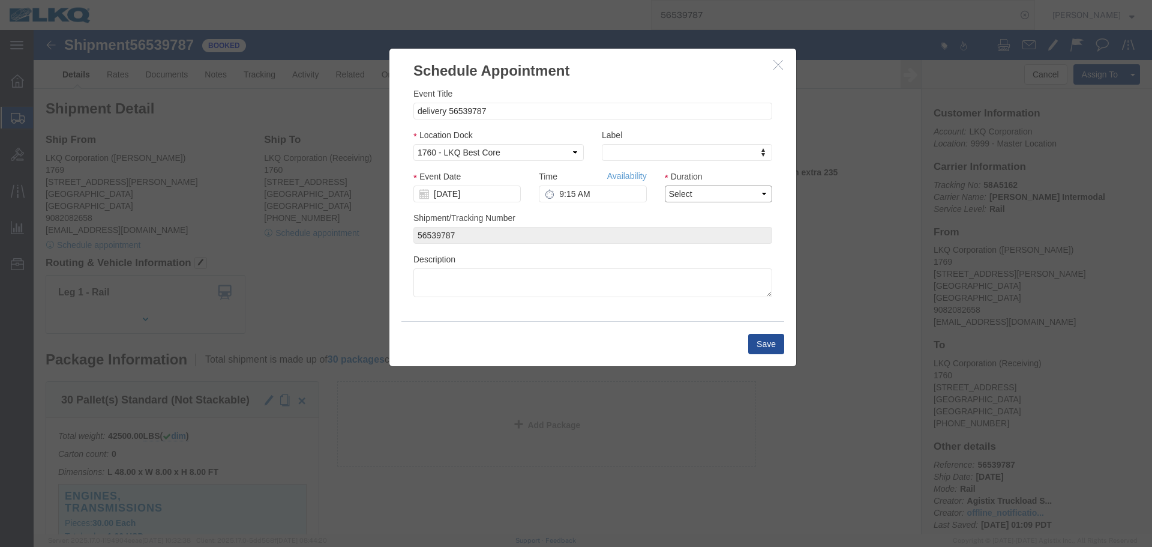
click select "Select 15 min 30 min 45 min 1 hr 2 hr 3 hr 4 hr"
select select "15"
click select "Select 15 min 30 min 45 min 1 hr 2 hr 3 hr 4 hr"
click button "Save"
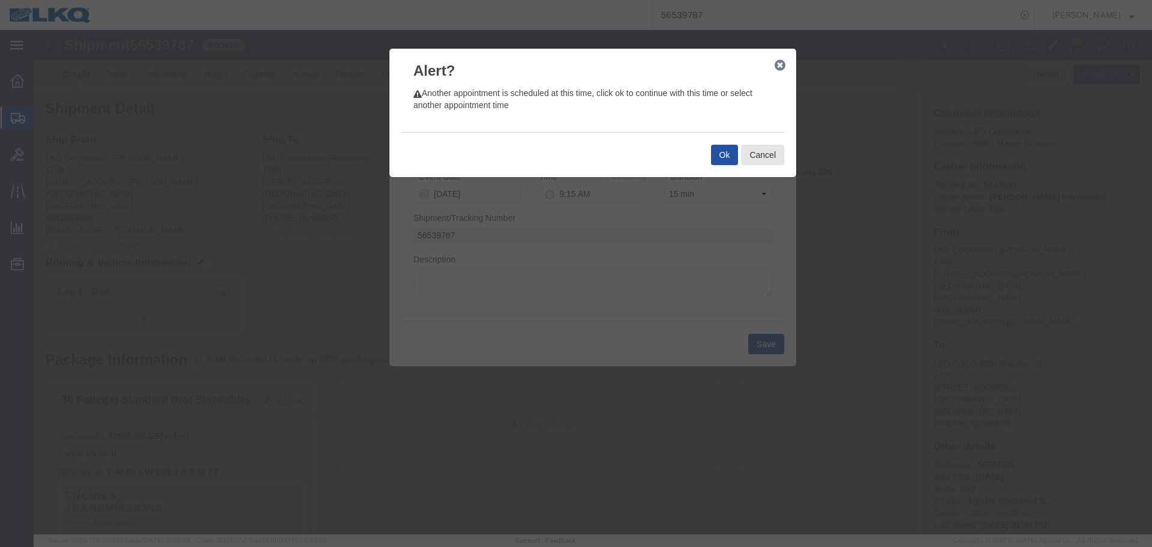
click button "Ok"
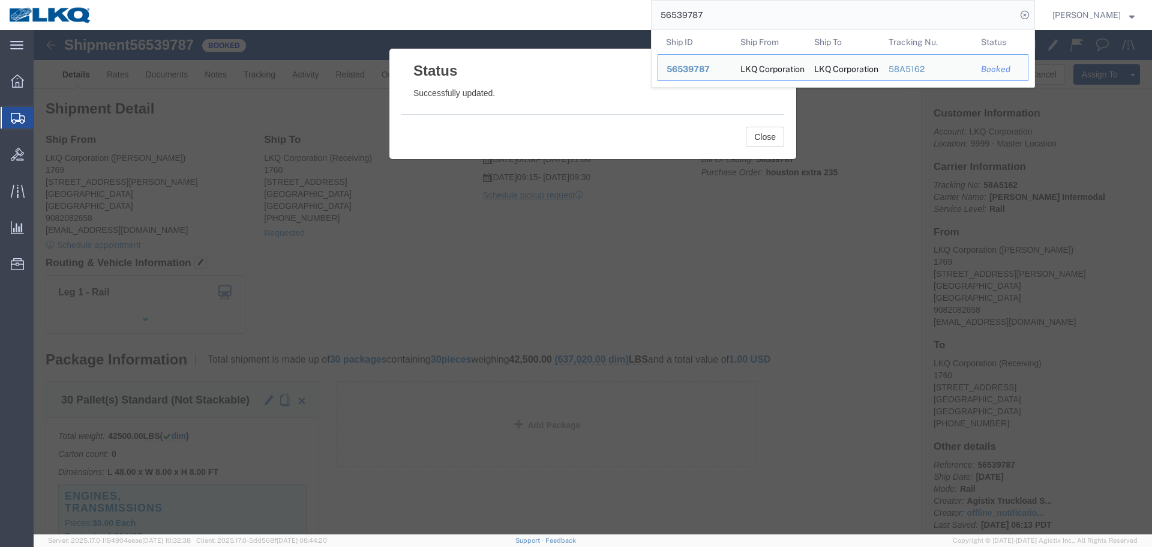
click at [784, 12] on input "56539787" at bounding box center [834, 15] width 365 height 29
paste input "5498"
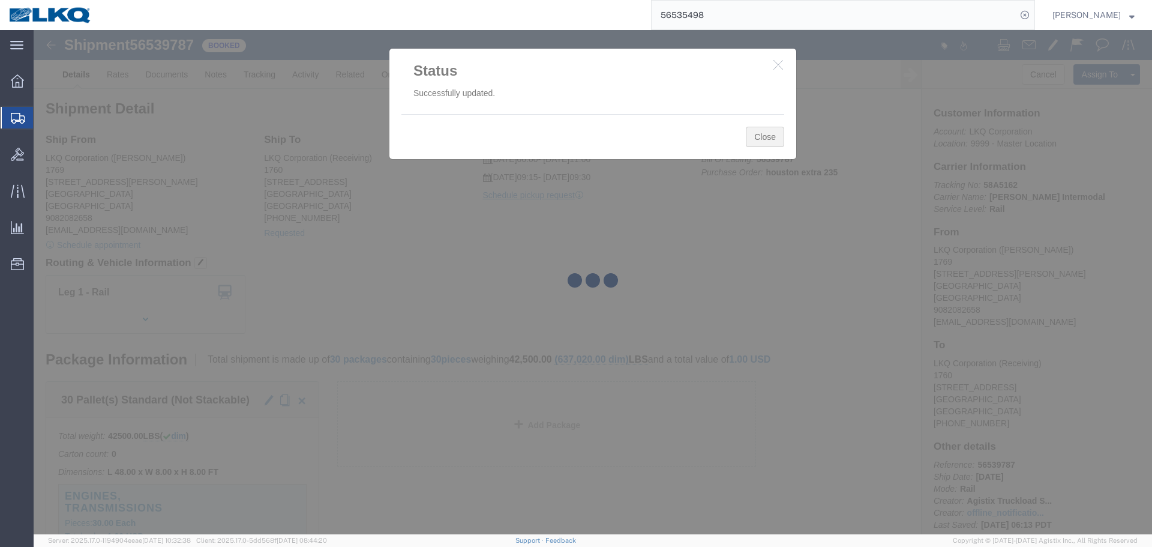
click button "Close"
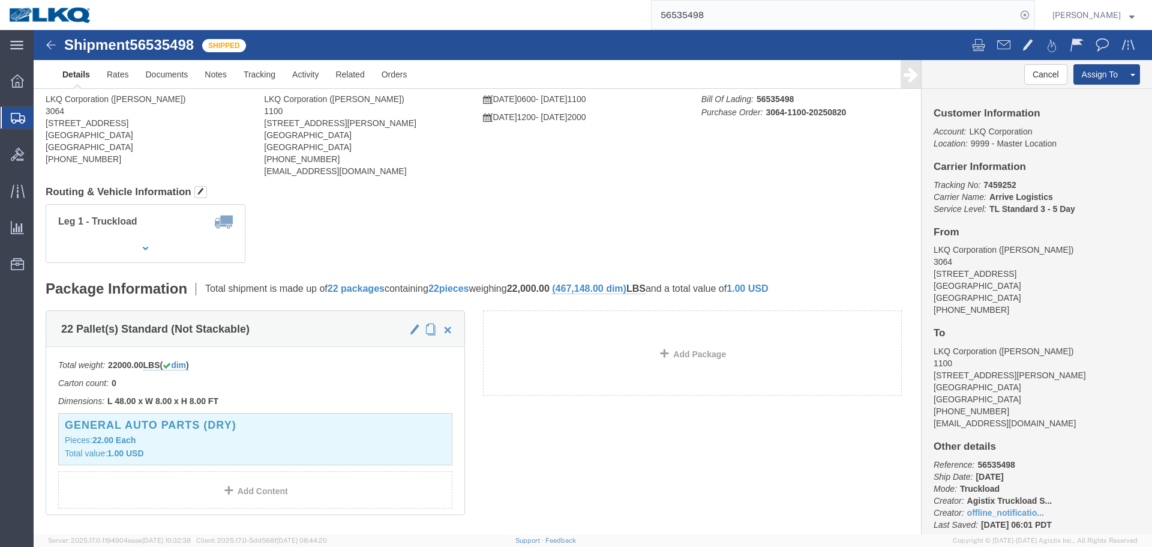
click icon "button"
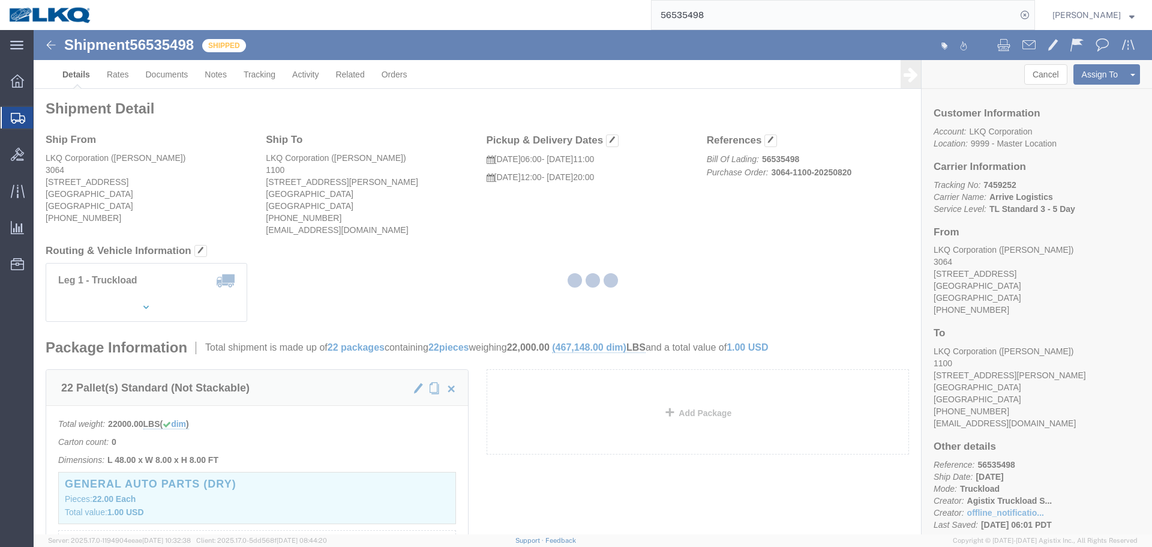
click div
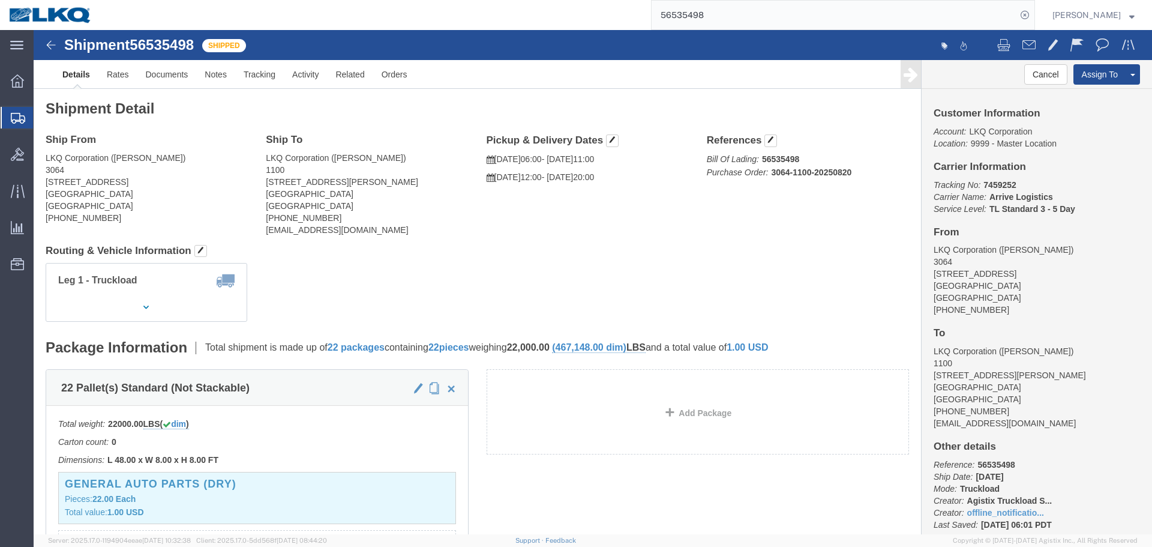
click div "Ship From LKQ Corporation (CHRIS ARNOLD) 3064 1700 Westgate Pkwy SW Atlanta, GA…"
click h4 "Routing & Vehicle Information"
click address "LKQ Corporation (RICHARD AKERS) 1100 4950 W Norvell Bryant Hwy Crystal River, F…"
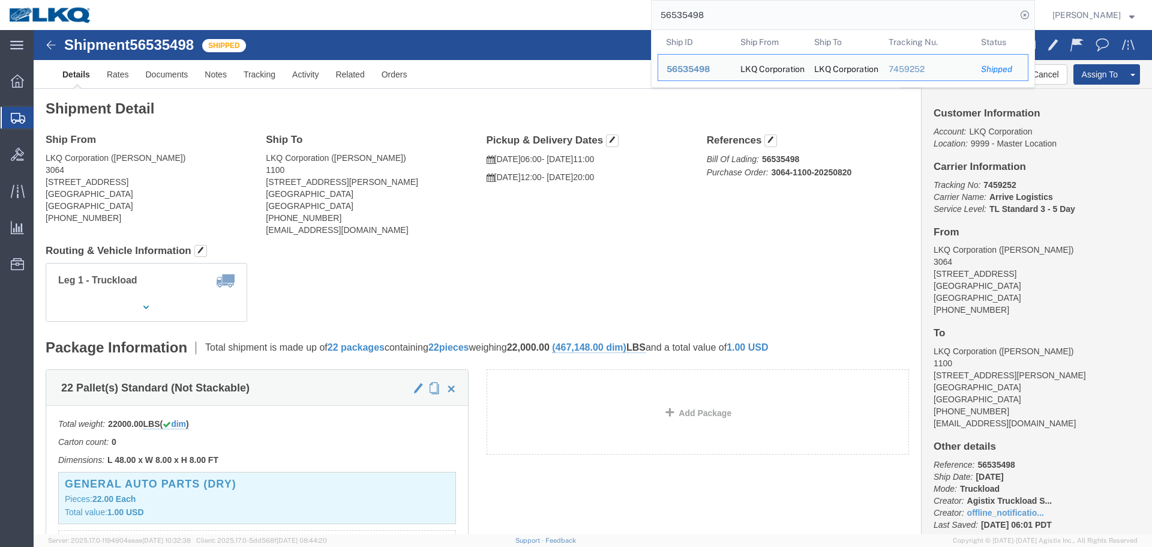
click at [746, 19] on input "56535498" at bounding box center [834, 15] width 365 height 29
paste input "49974"
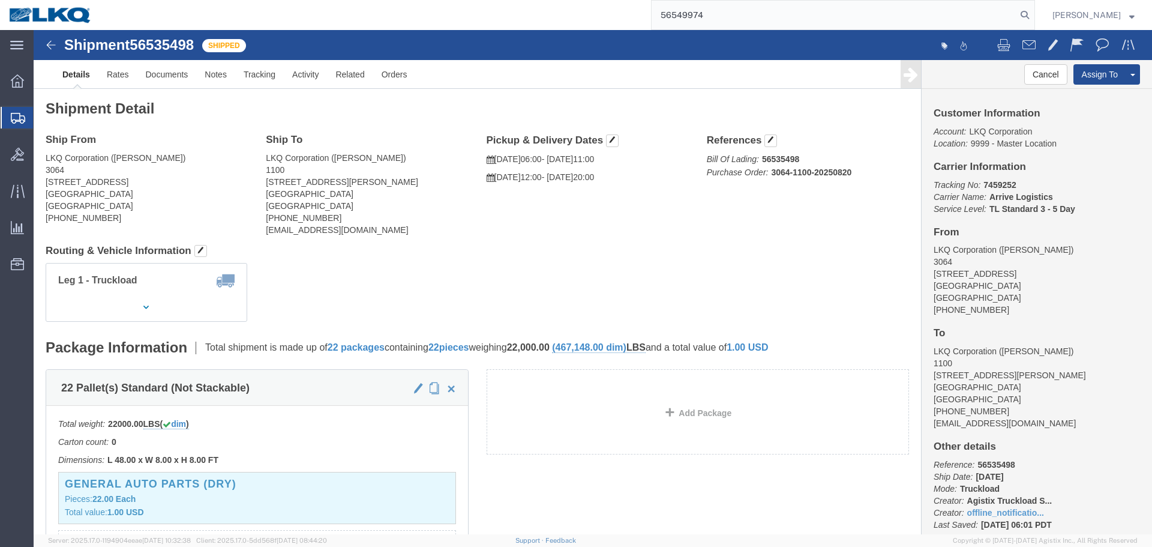
type input "56549974"
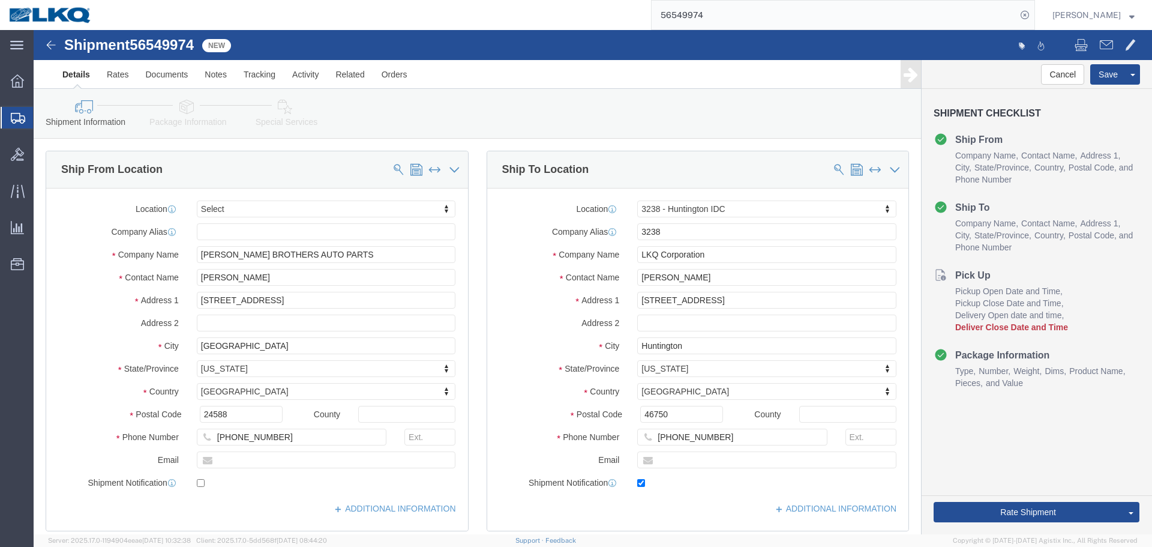
select select "27940"
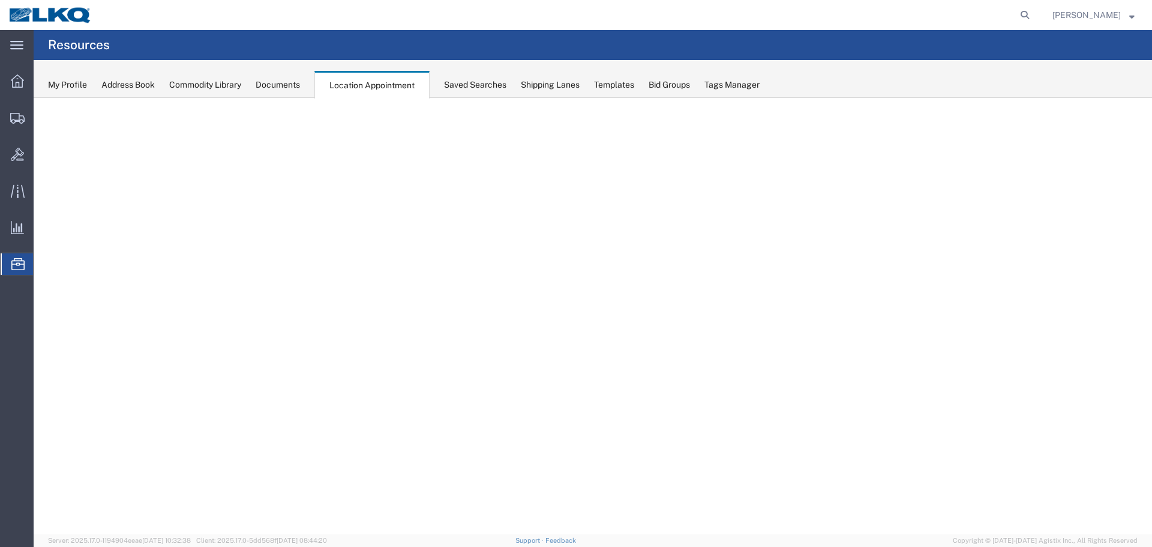
select select "27634"
select select "agendaWeek"
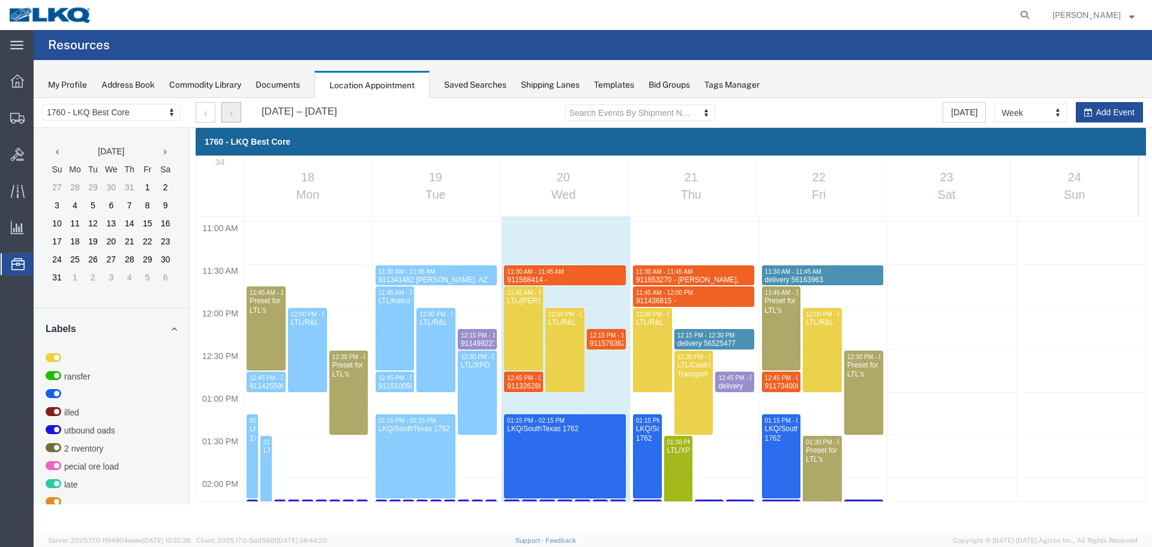
click at [234, 115] on button "button" at bounding box center [231, 112] width 20 height 20
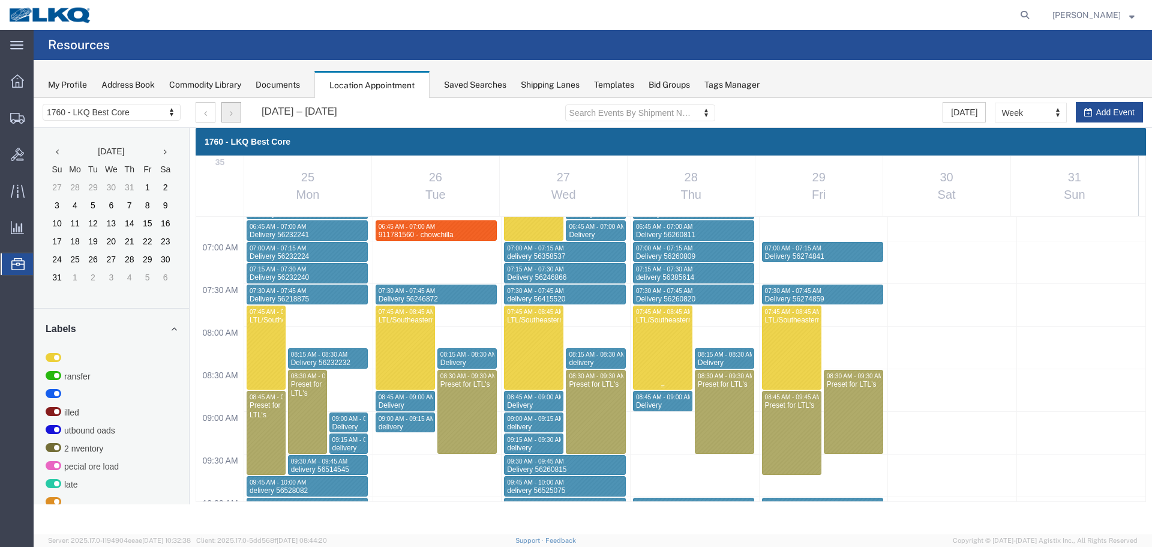
scroll to position [632, 0]
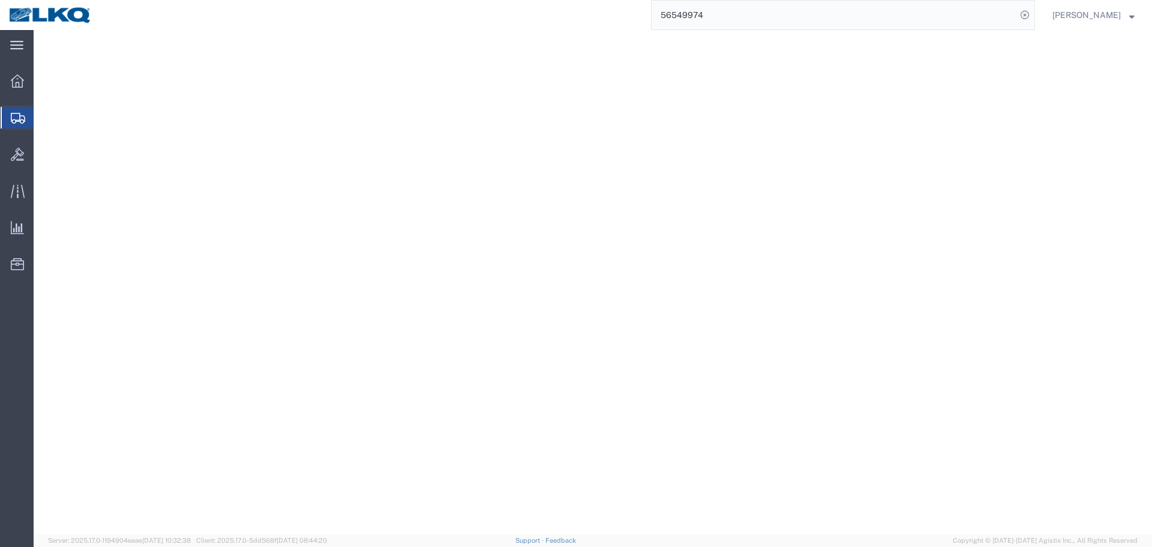
select select "27940"
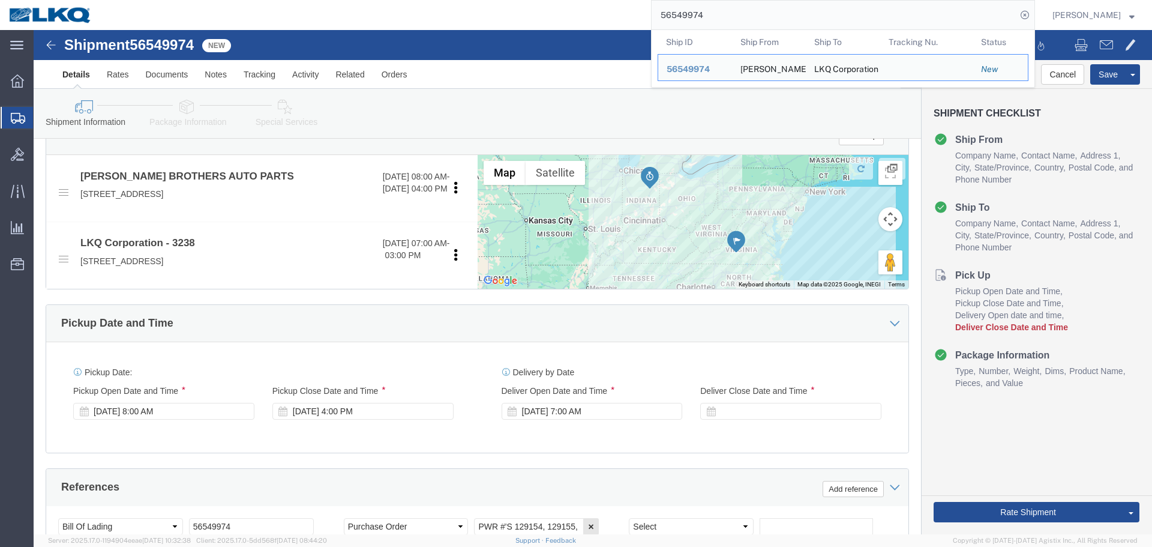
scroll to position [600, 0]
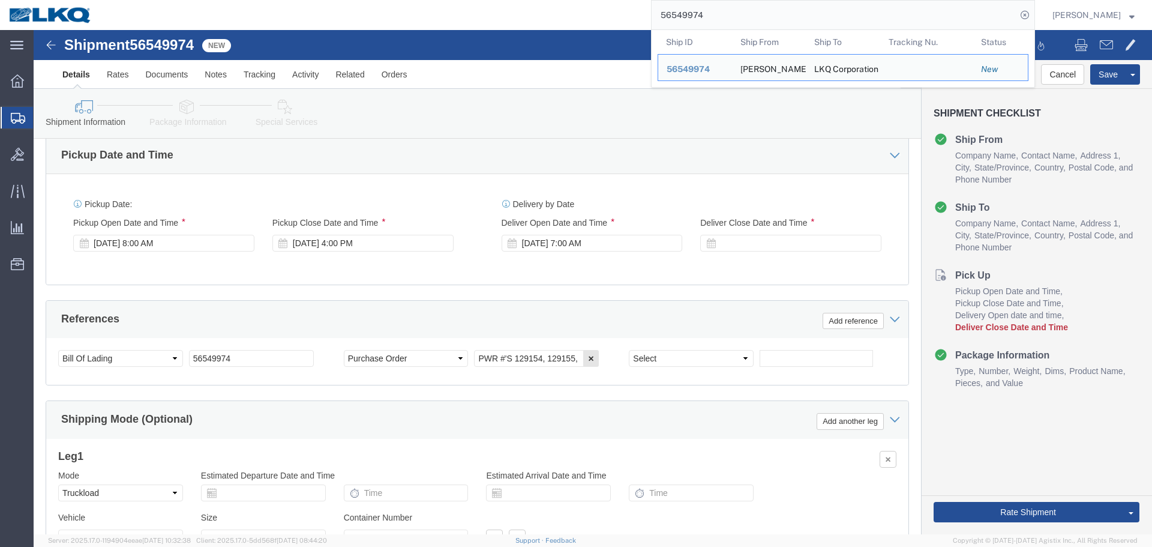
paste input "471049"
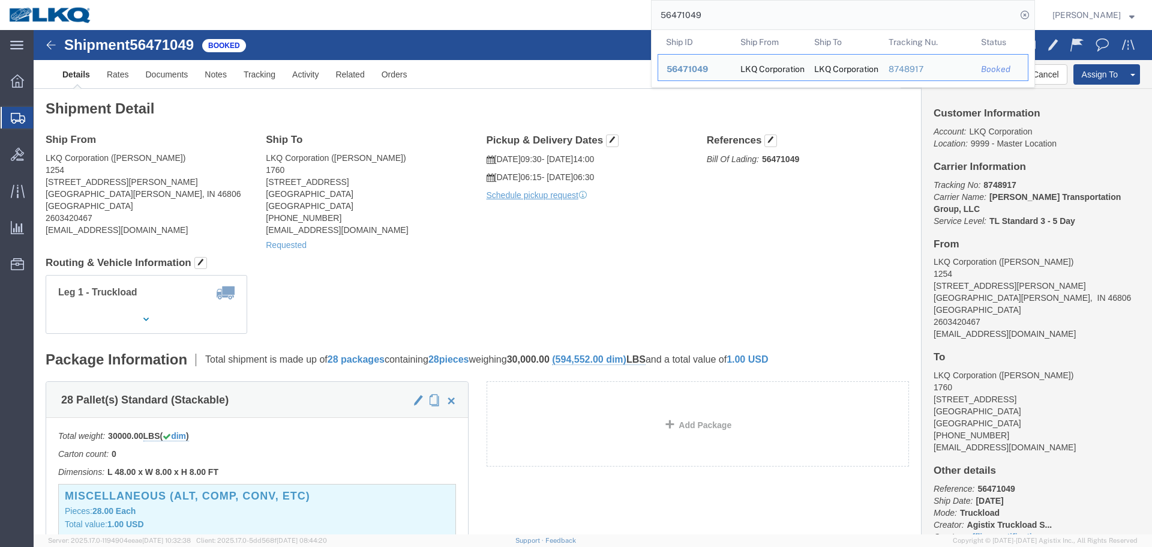
click div "Ship From LKQ Corporation (josh silveus) 1254 4820 Moeller Road Fort Wayne, IN …"
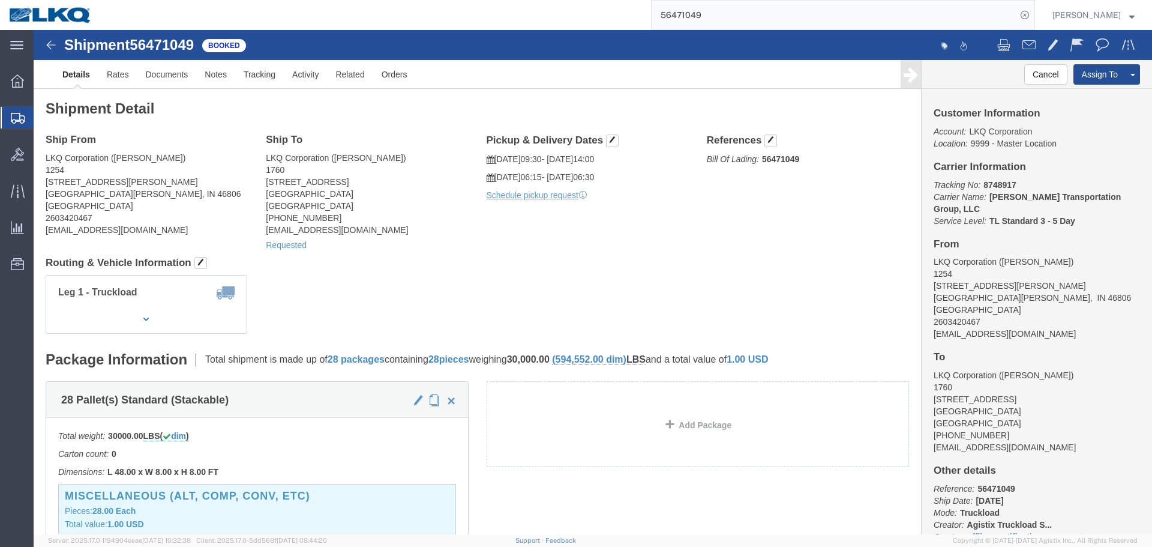
click h4 "Routing & Vehicle Information"
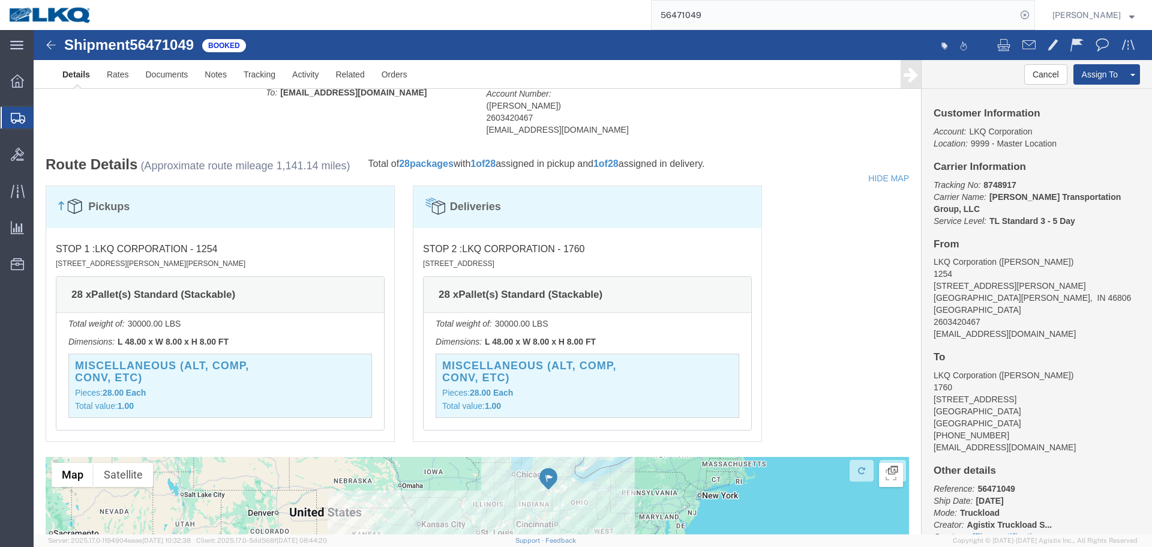
scroll to position [840, 0]
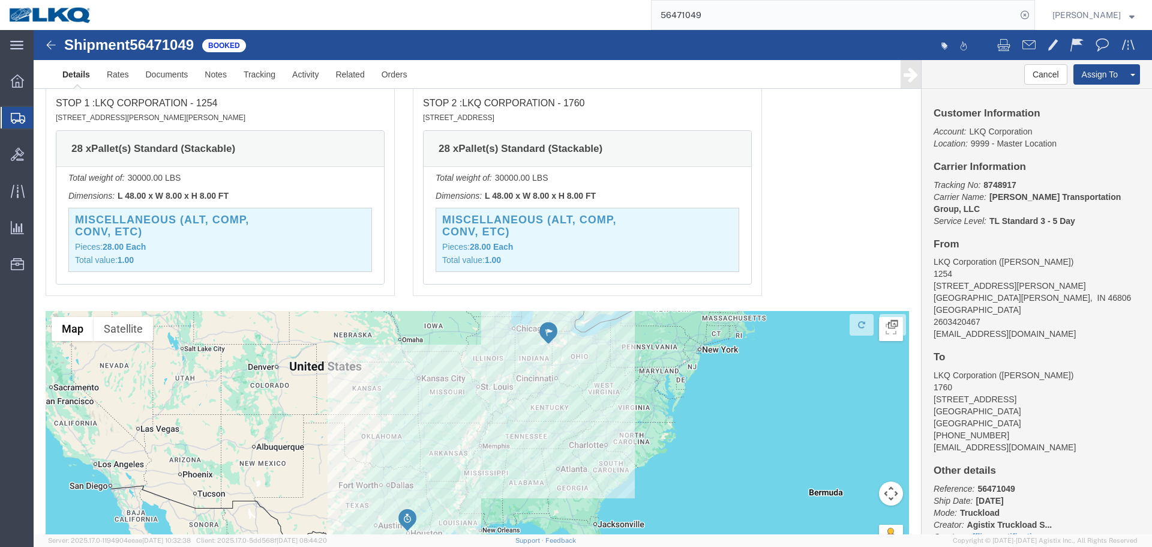
click div "Miscellaneous (alt, comp, conv, etc) Pieces: 28.00 Each Total value: 1.00"
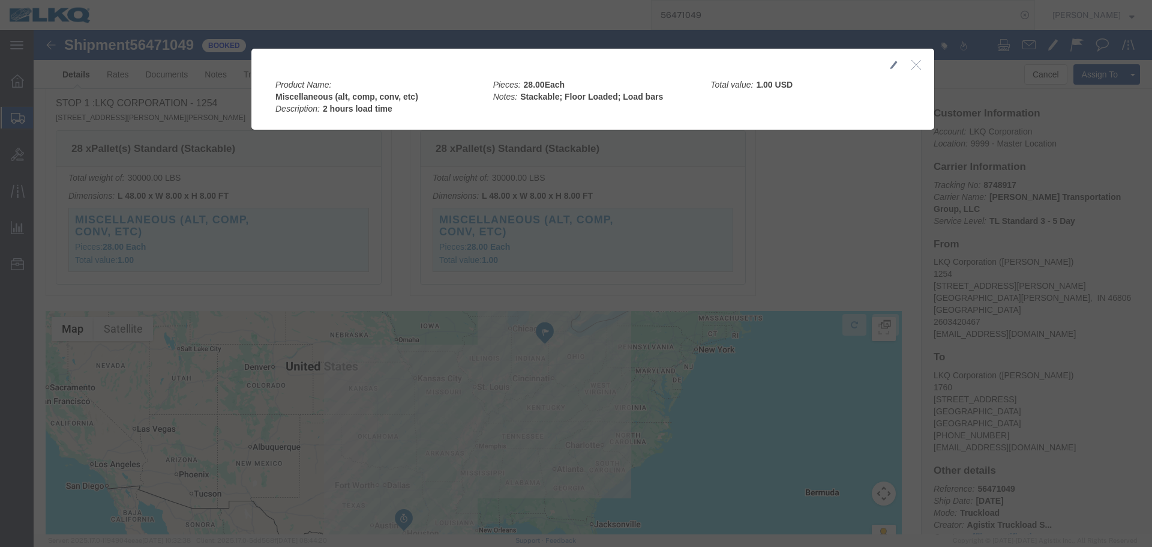
click button "button"
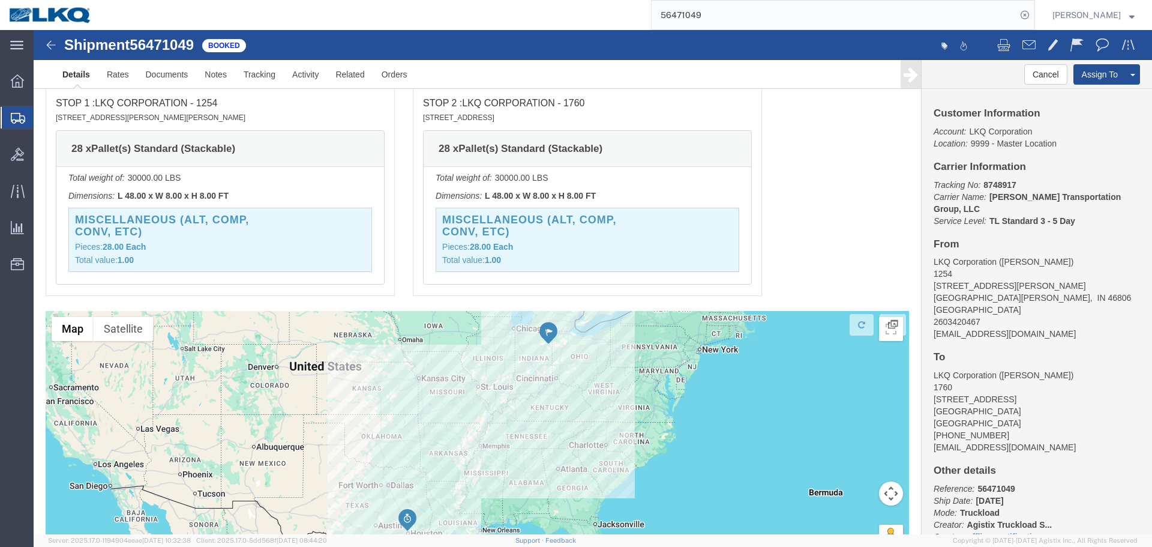
click link
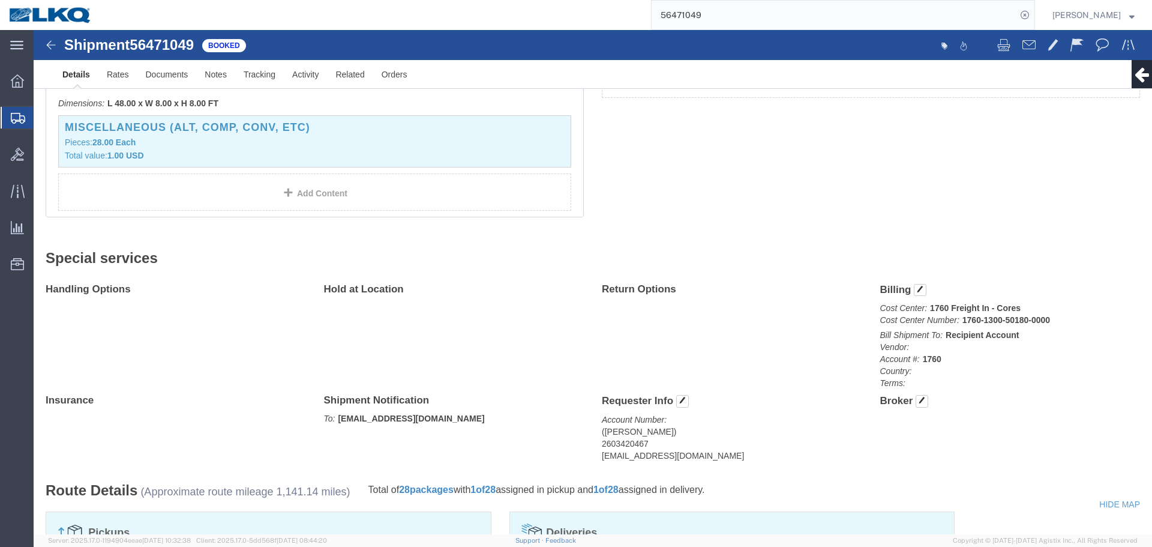
scroll to position [0, 0]
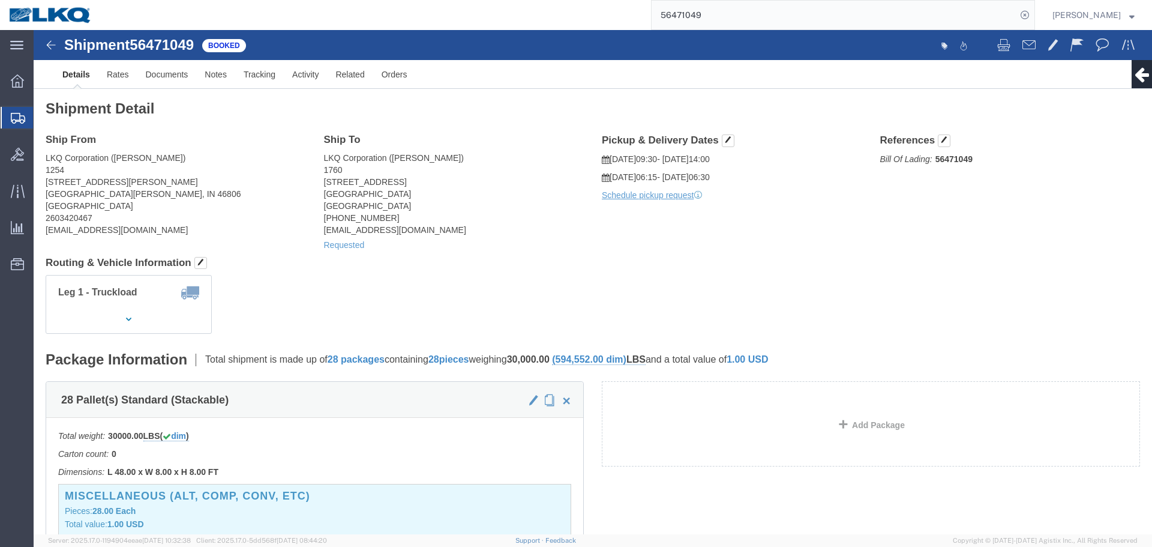
click icon
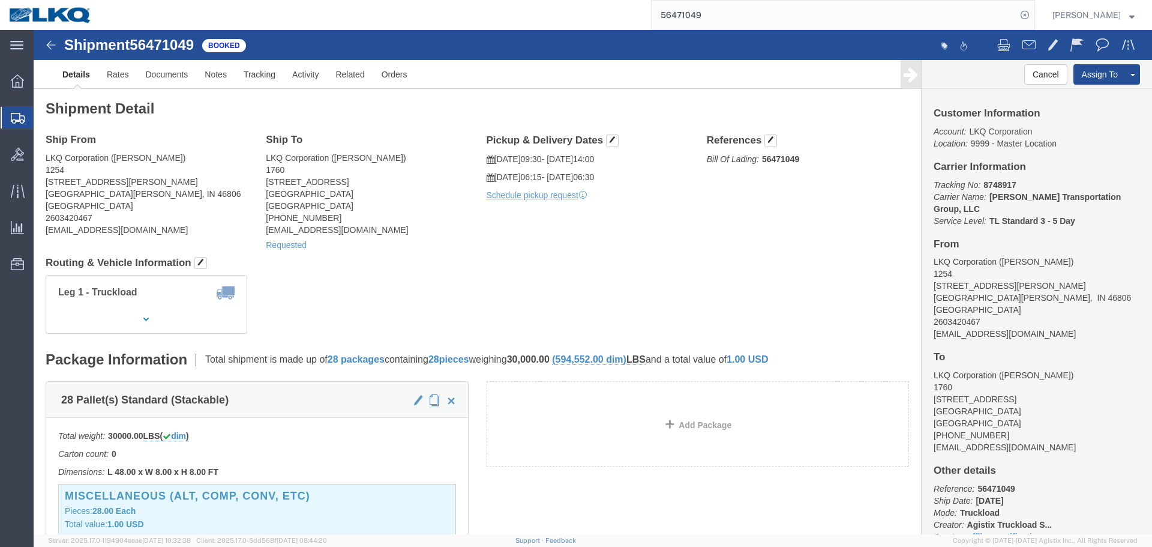
click at [748, 4] on input "56471049" at bounding box center [834, 15] width 365 height 29
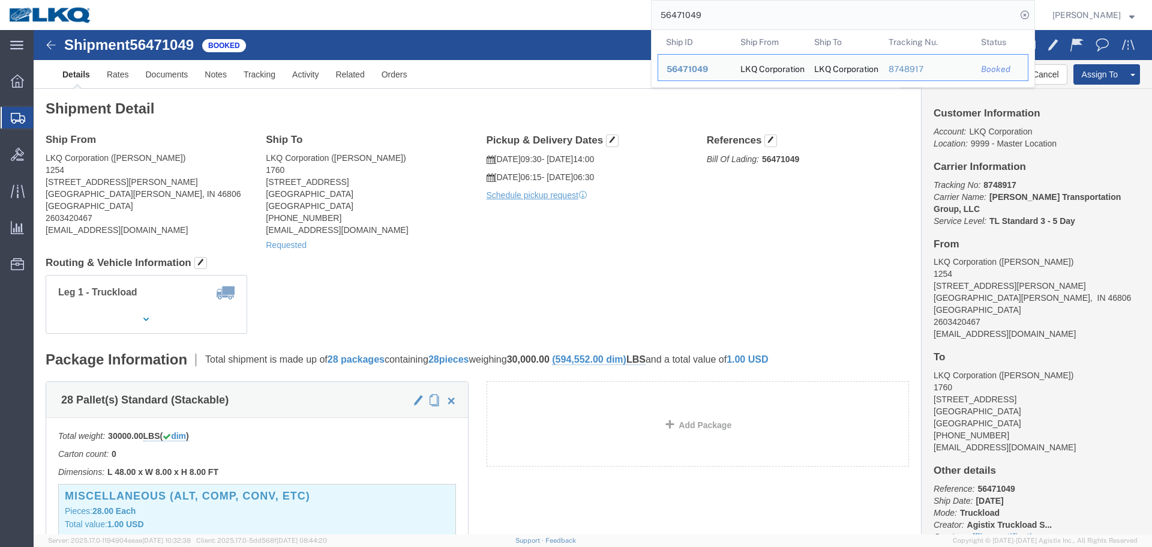
paste input "232239"
type input "56232239"
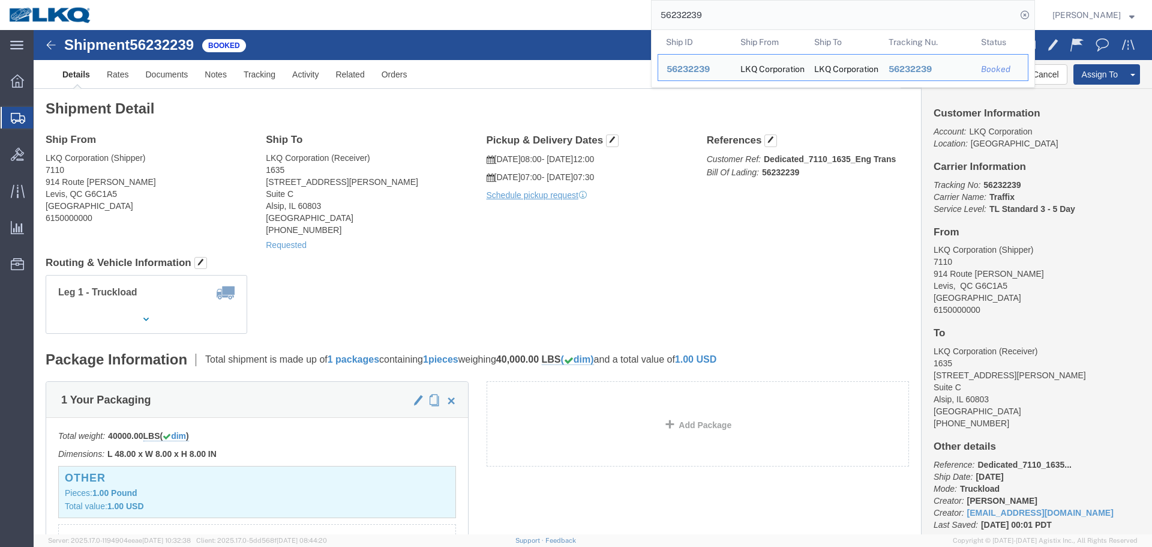
click h4 "Routing & Vehicle Information"
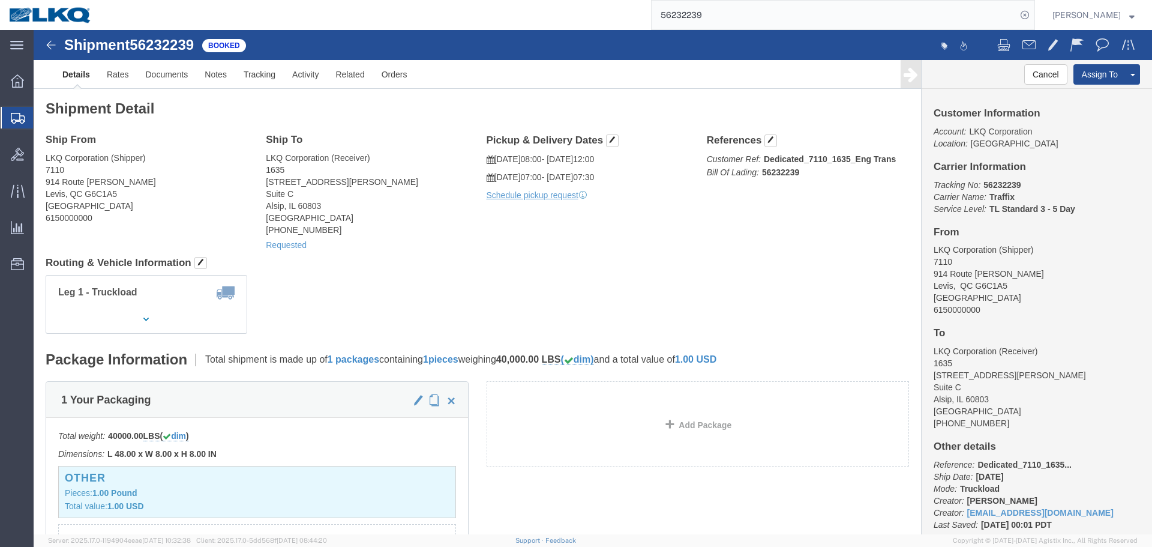
click div "Ship From LKQ Corporation (Shipper) 7110 914 Route Kennedy Levis, QC G6C1A5 Can…"
click button "Cancel"
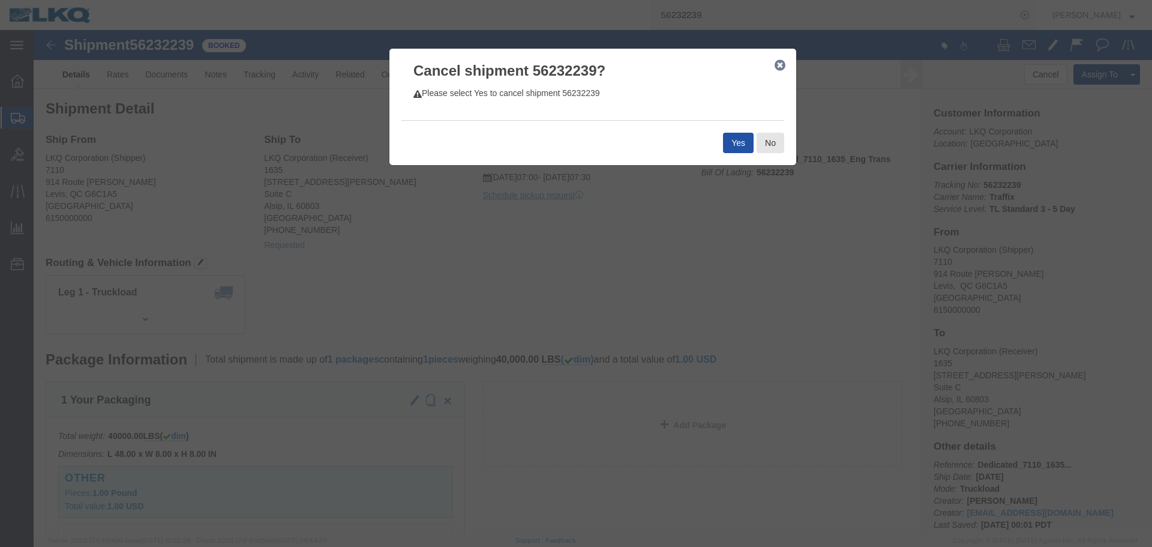
click button "Yes"
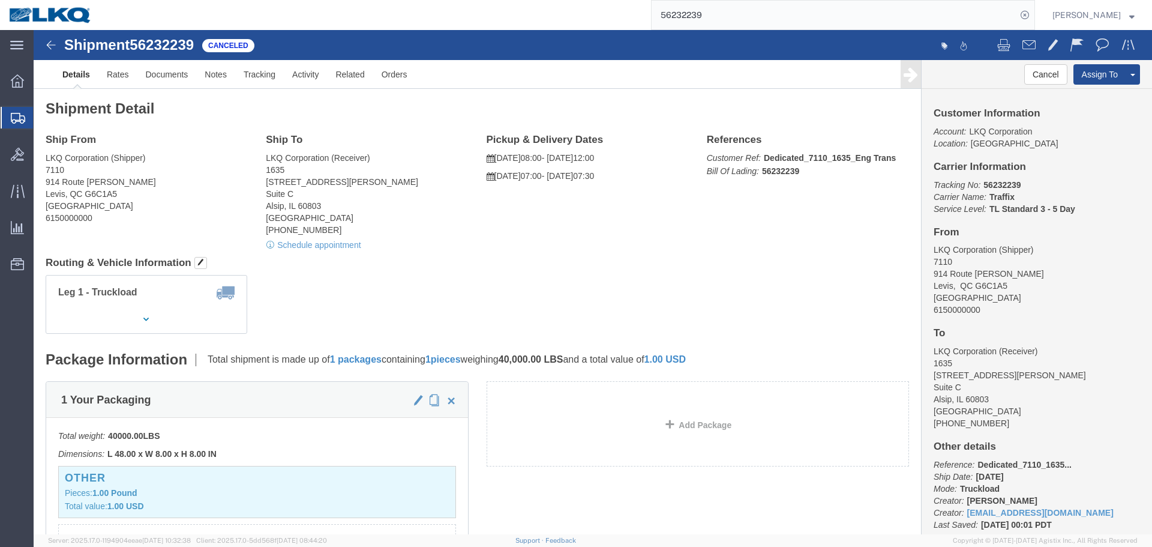
click at [773, 21] on input "56232239" at bounding box center [834, 15] width 365 height 29
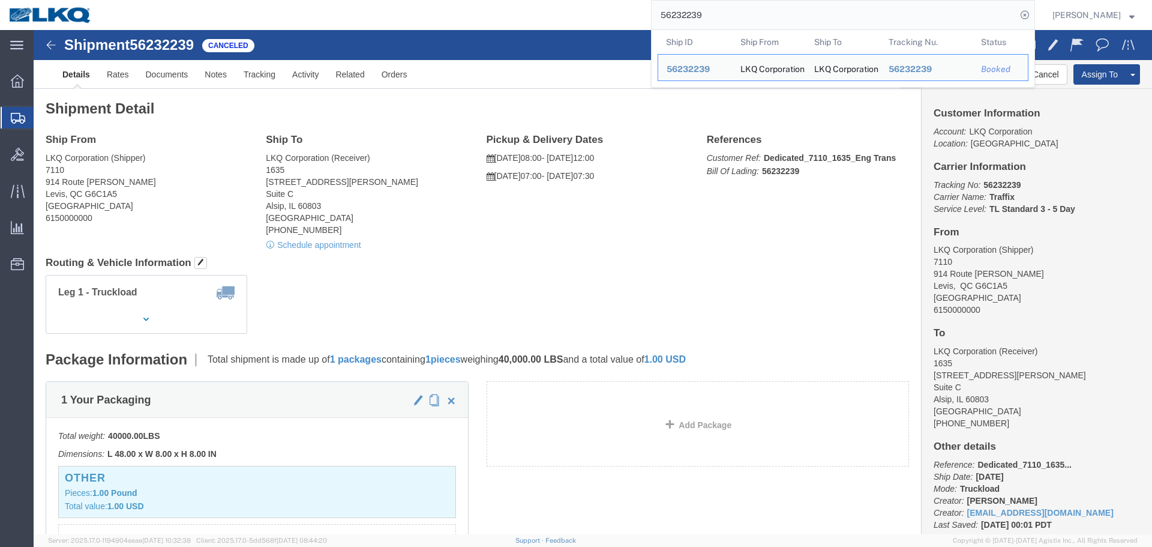
paste input "539357"
type input "56539357"
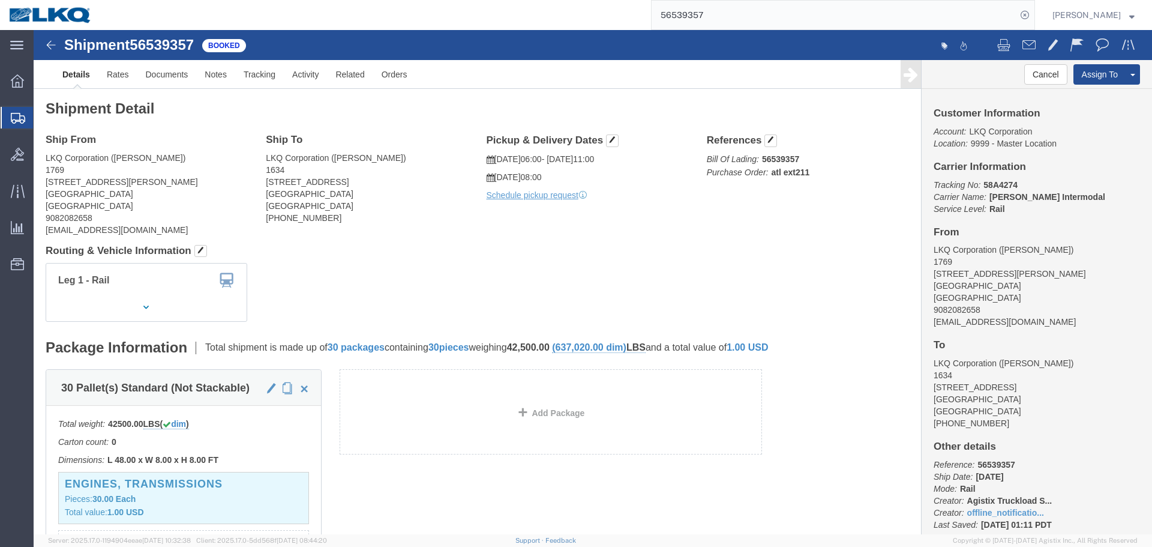
click div "Leg 1 - Rail Vehicle 1: Boxcar"
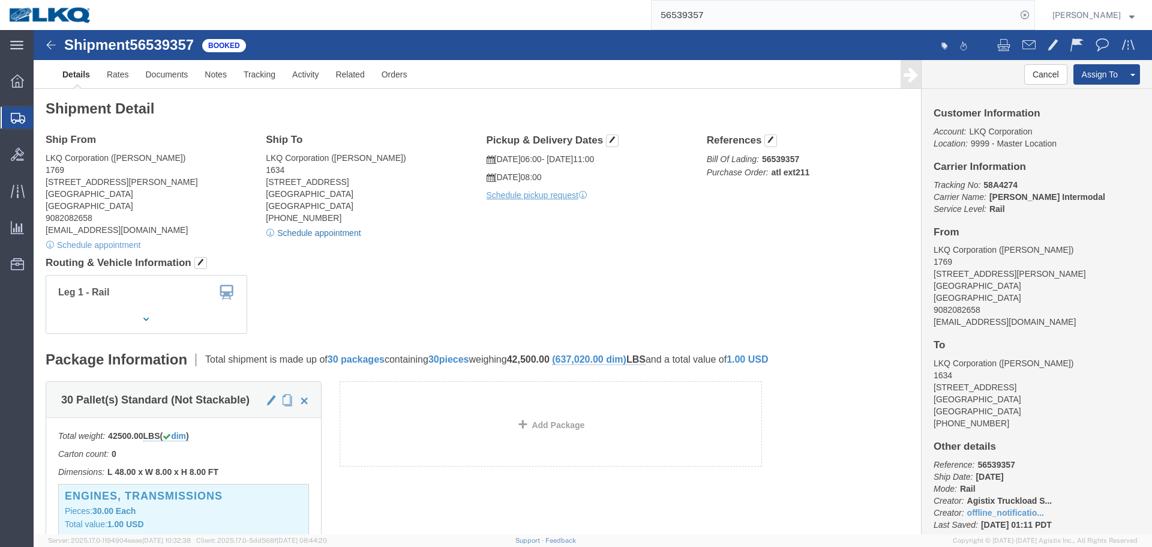
click link "Schedule appointment"
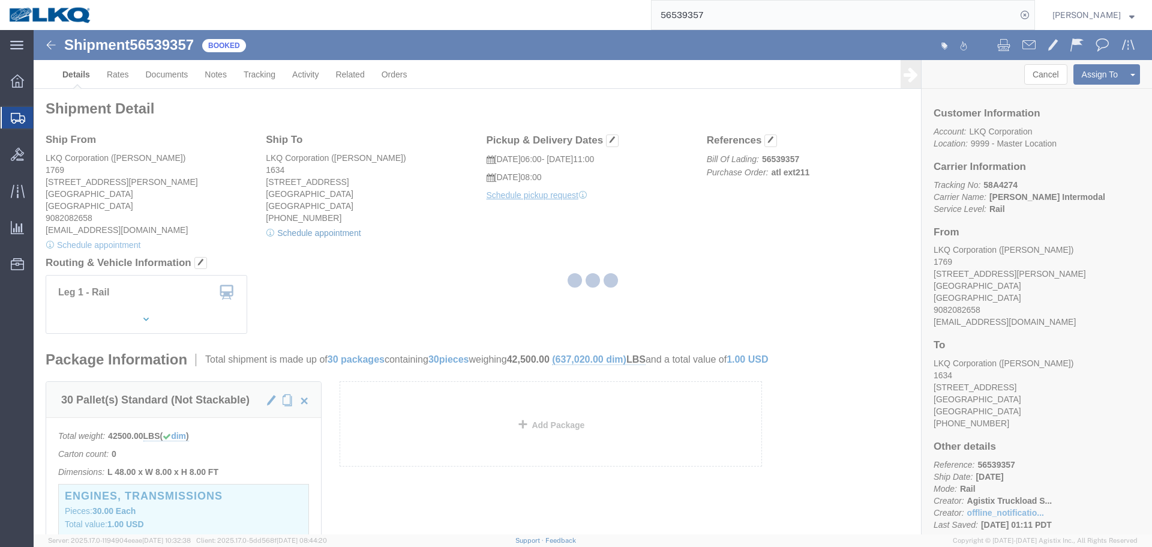
select select
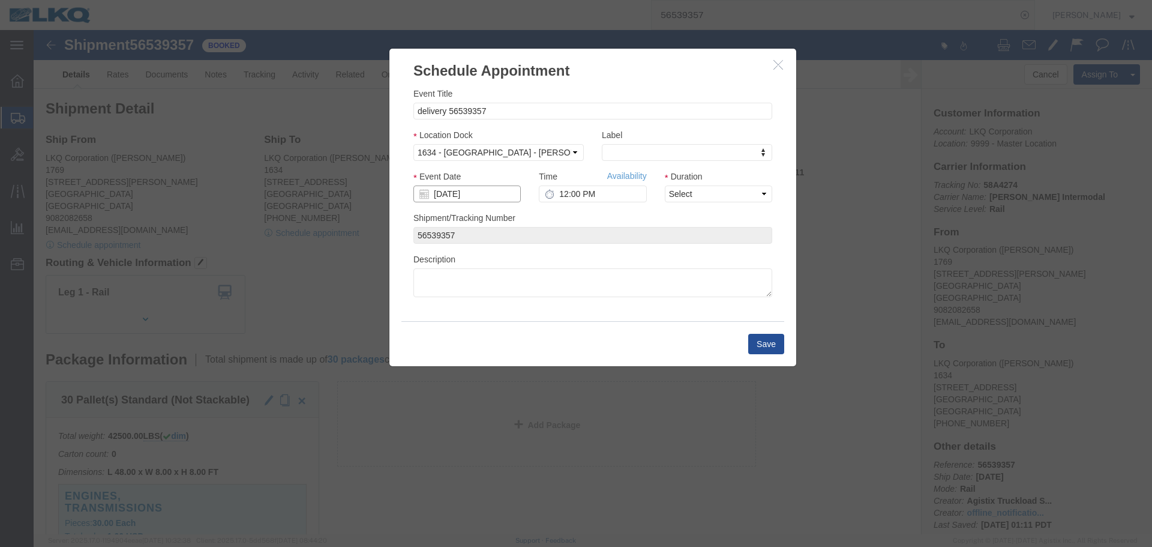
click input "08/20/2025"
click td "27"
click input "12:00 PM"
type input "8:30 AM"
drag, startPoint x: 677, startPoint y: 162, endPoint x: 678, endPoint y: 172, distance: 9.6
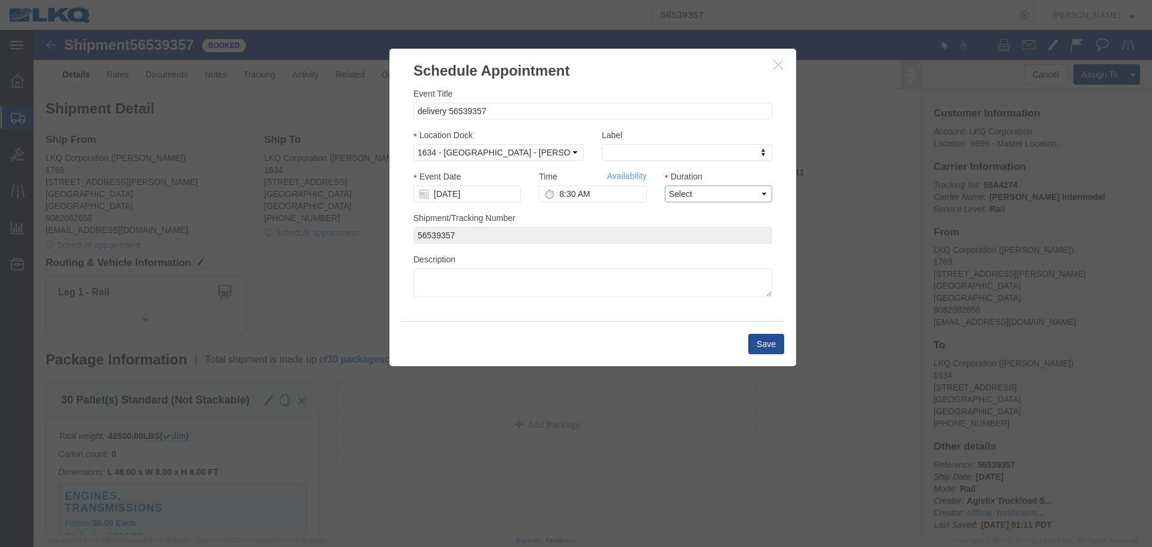
click select "Select 15 min 30 min 45 min 1 hr 2 hr 3 hr 4 hr"
select select "30"
click select "Select 15 min 30 min 45 min 1 hr 2 hr 3 hr 4 hr"
click button "Save"
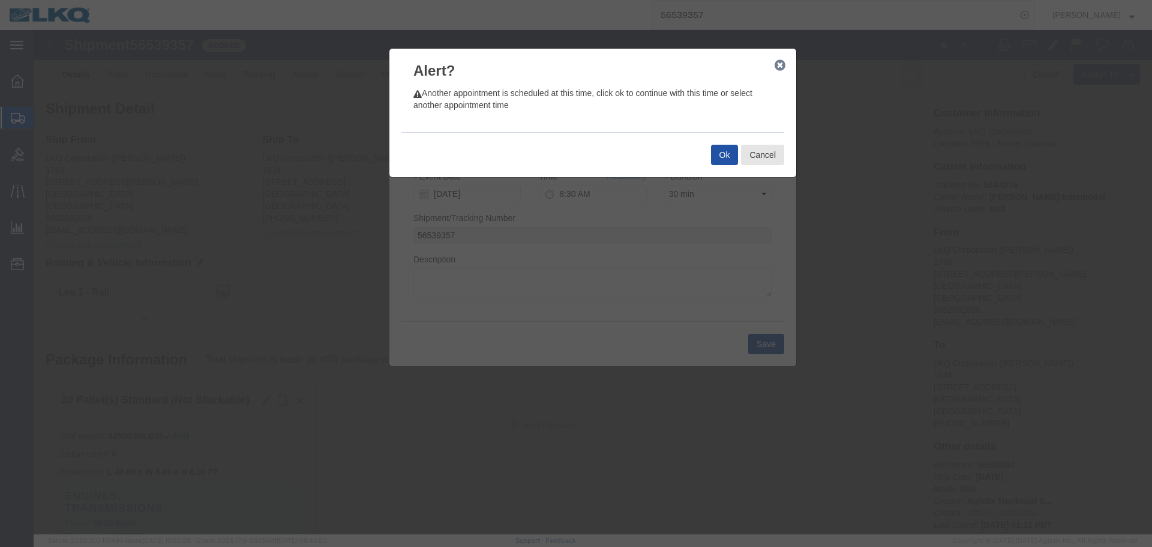
click button "Ok"
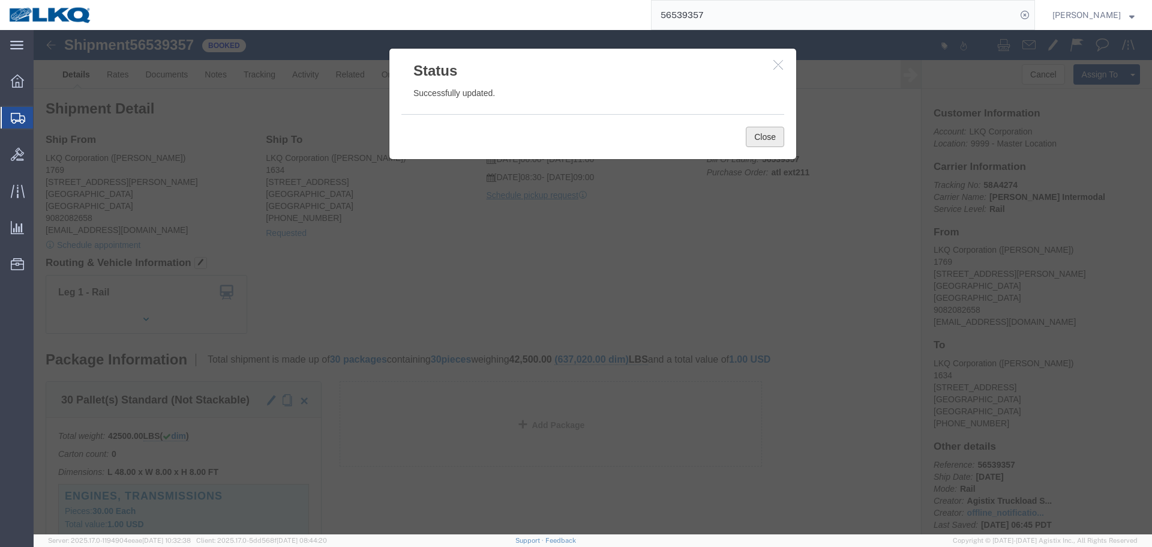
click button "Close"
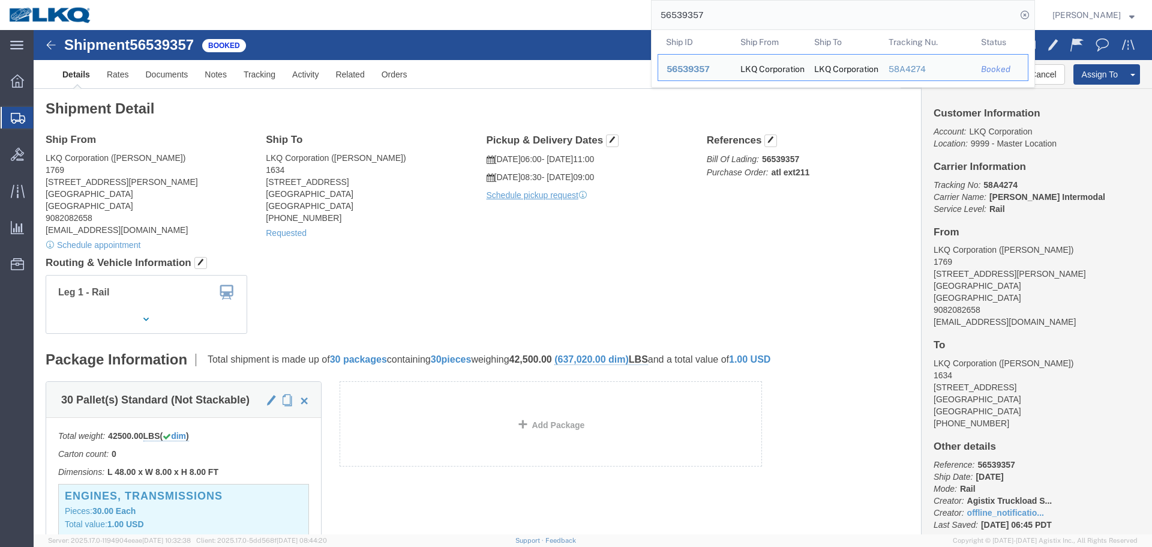
click at [729, 16] on input "56539357" at bounding box center [834, 15] width 365 height 29
paste input "45111"
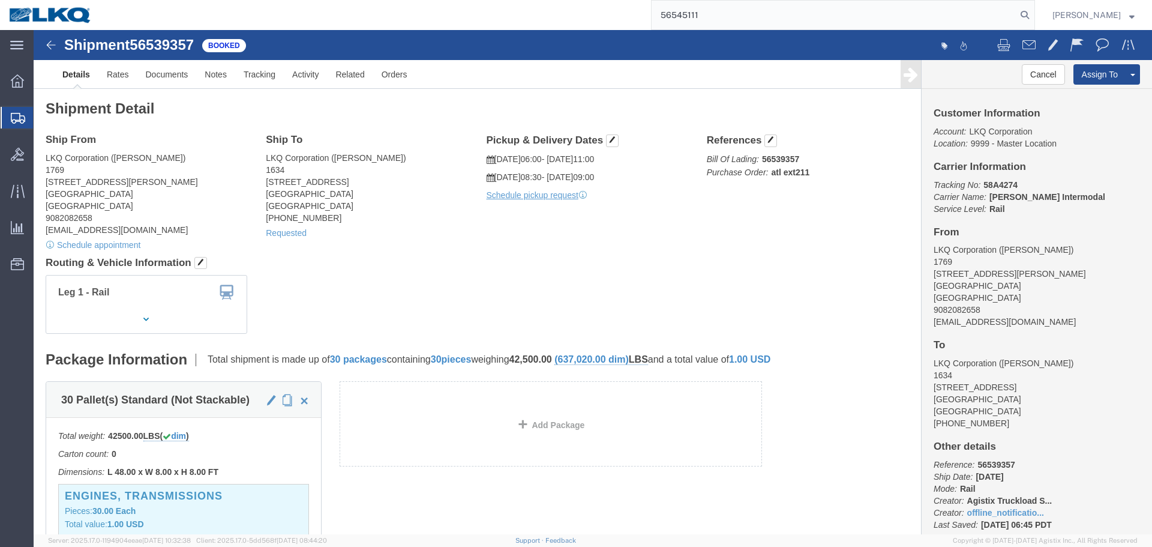
type input "56545111"
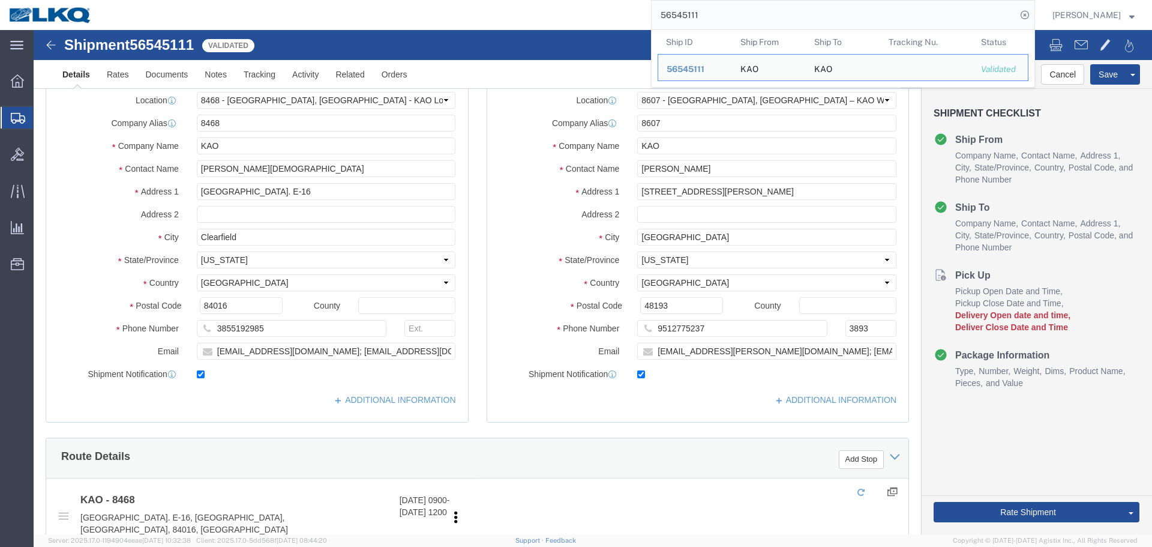
scroll to position [529, 0]
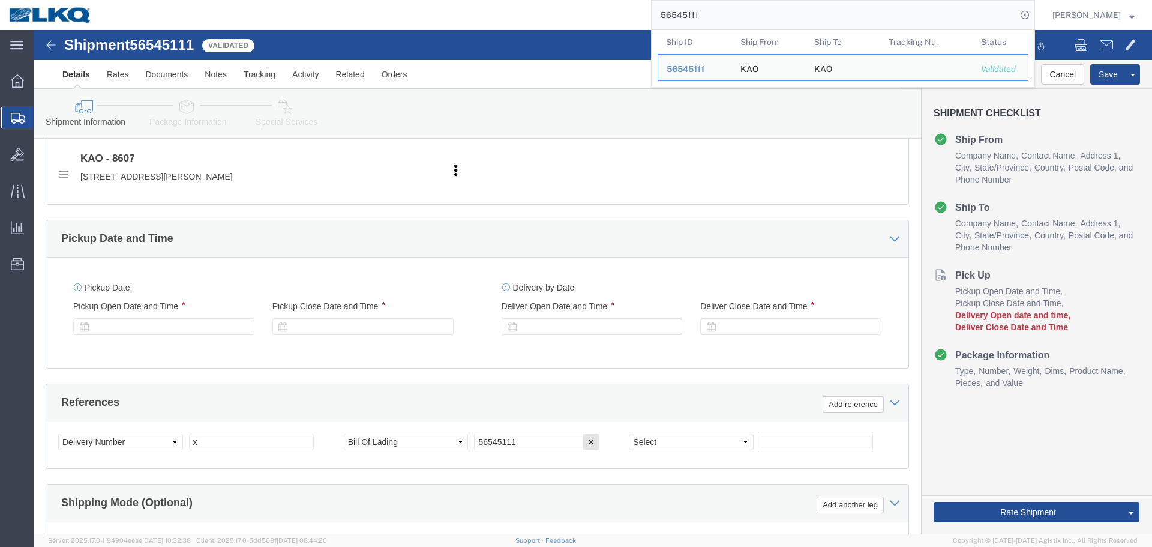
select select "30576"
select select "30604"
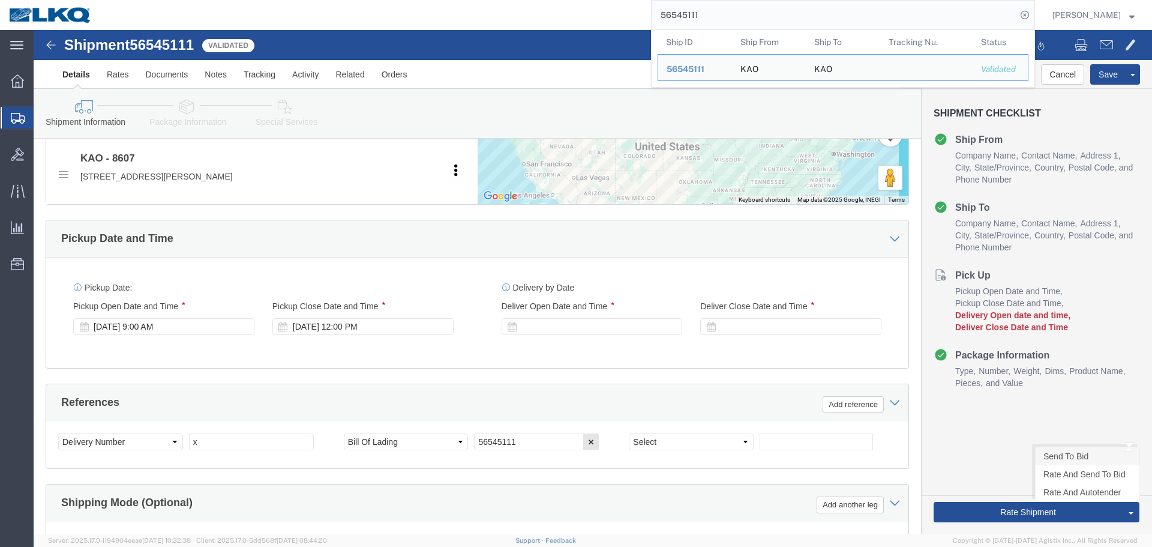
click link "Send To Bid"
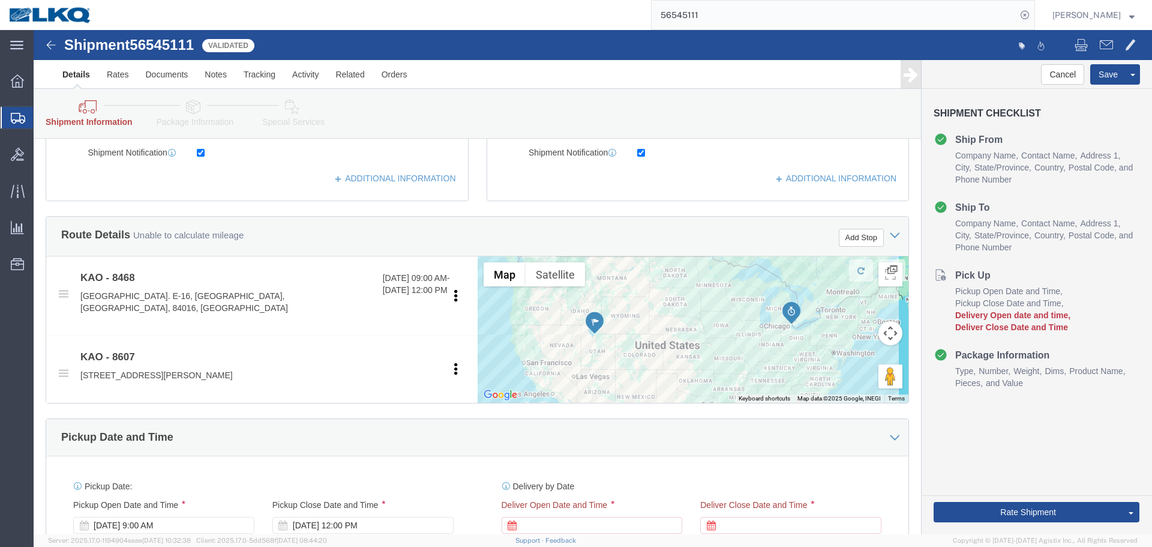
scroll to position [600, 0]
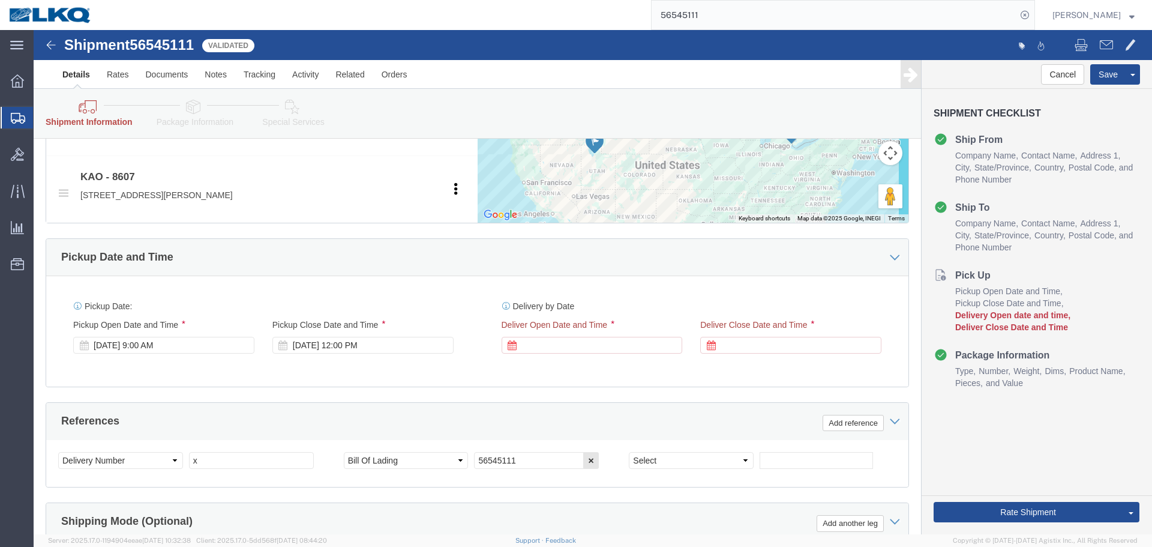
click at [793, 22] on input "56545111" at bounding box center [834, 15] width 365 height 29
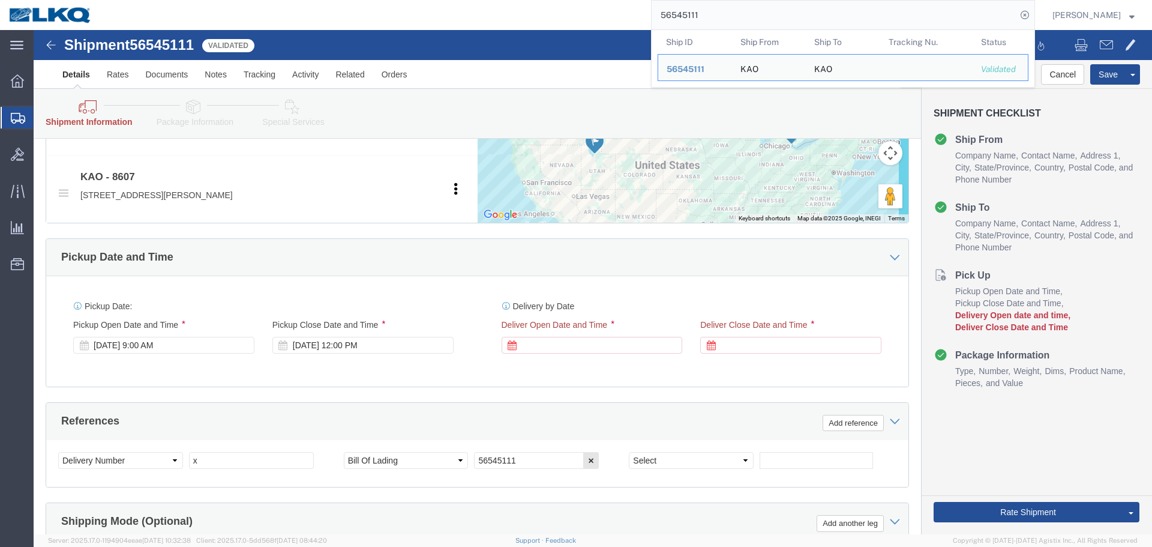
paste input "303"
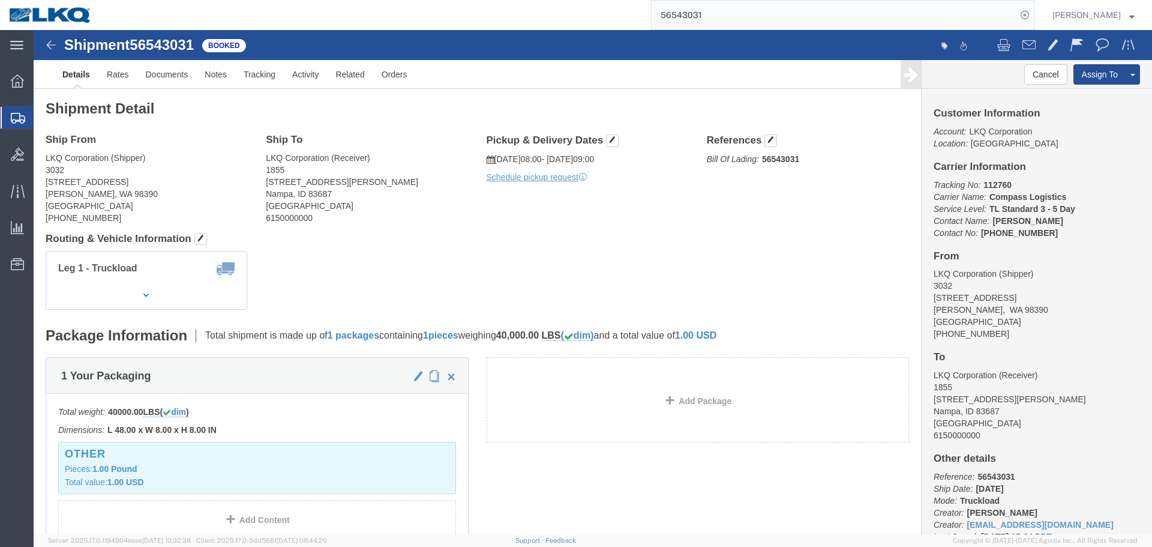
click h4 "Routing & Vehicle Information"
click address "LKQ Corporation (Shipper) 3032 4123 142nd Ave E Suite 100 Sumner, WA 98390 Unit…"
copy address "3032"
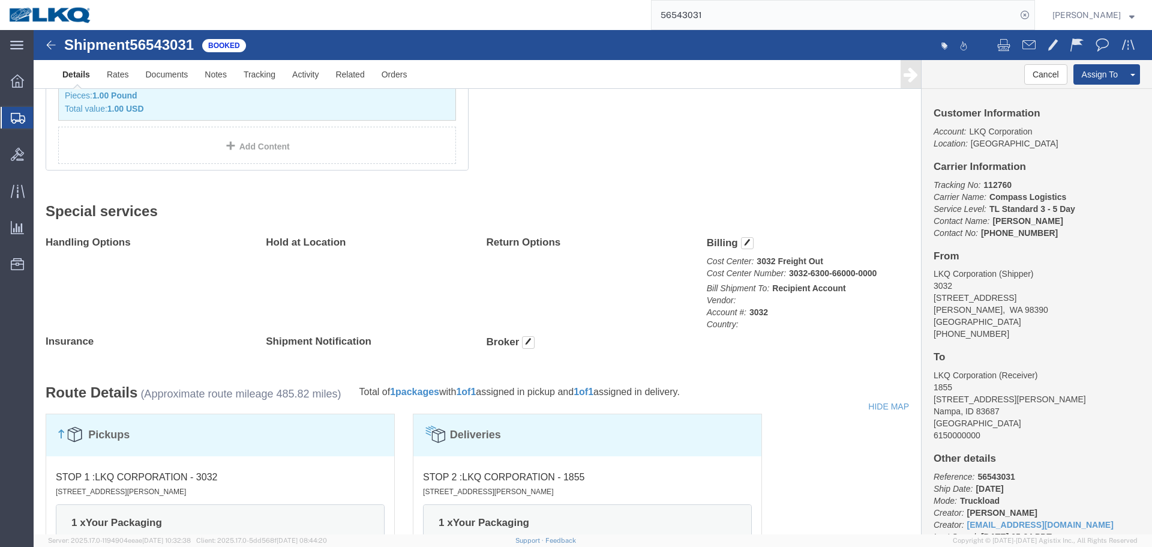
scroll to position [180, 0]
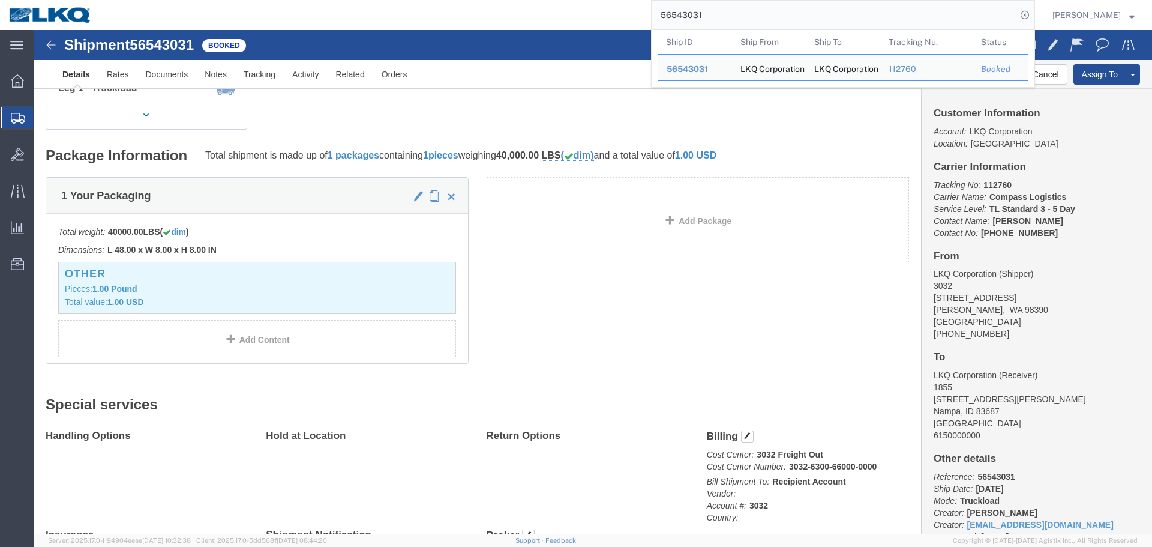
click at [741, 14] on input "56543031" at bounding box center [834, 15] width 365 height 29
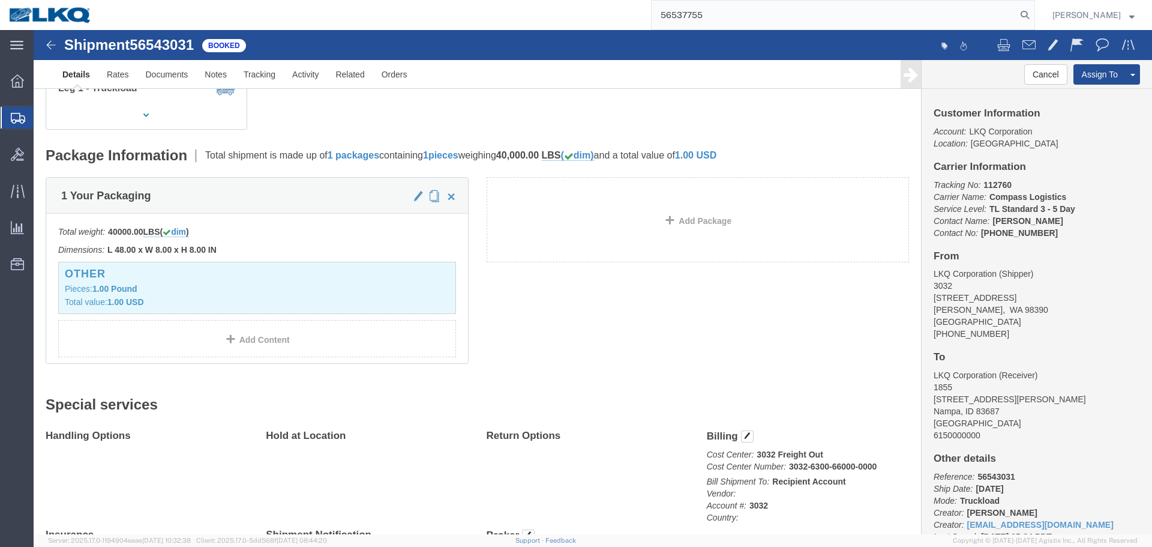
type input "56537755"
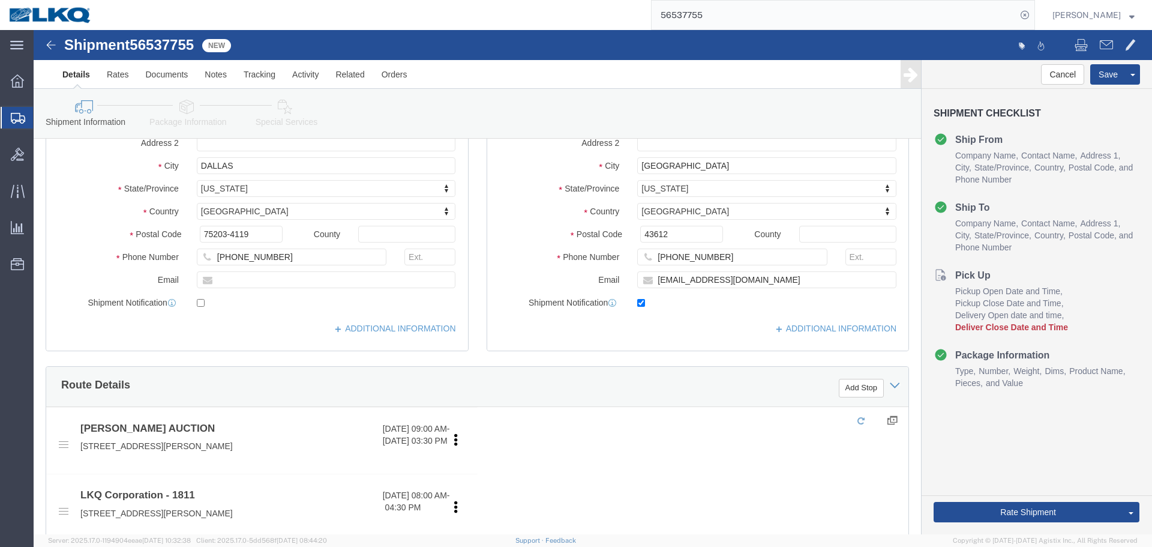
select select "27662"
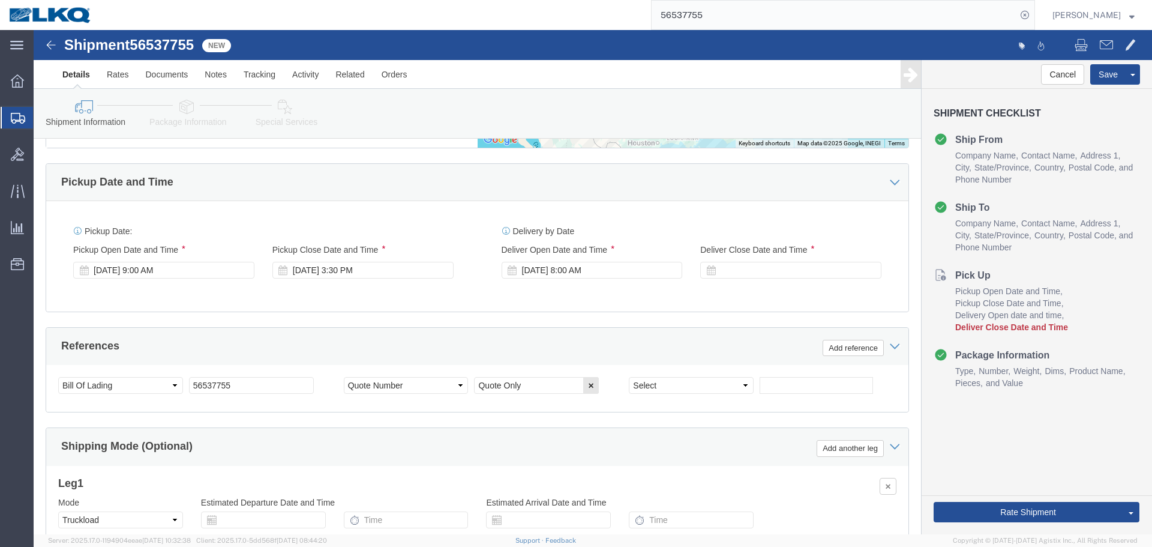
scroll to position [658, 0]
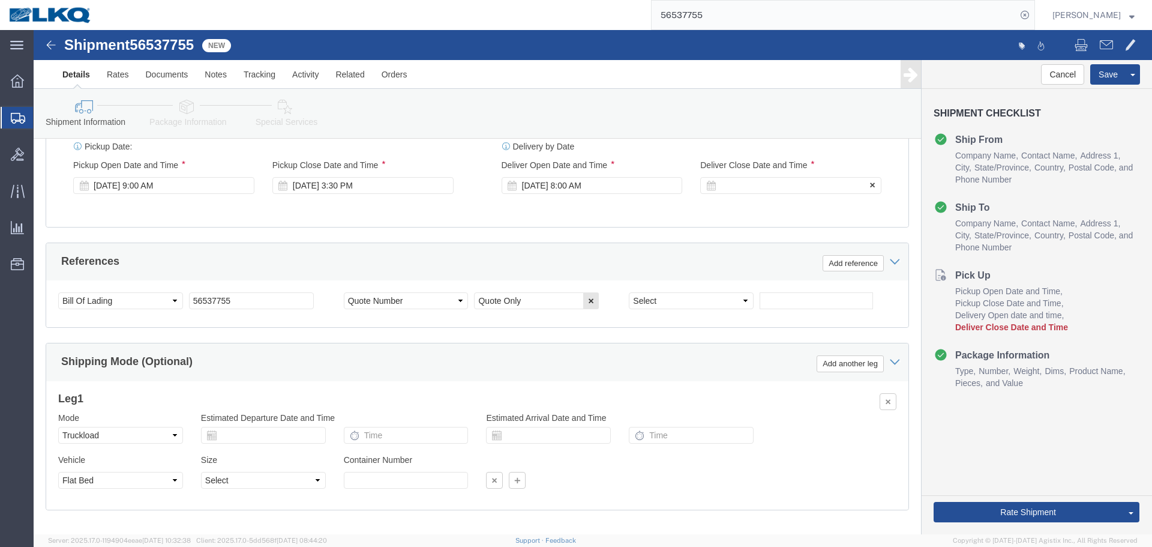
click div
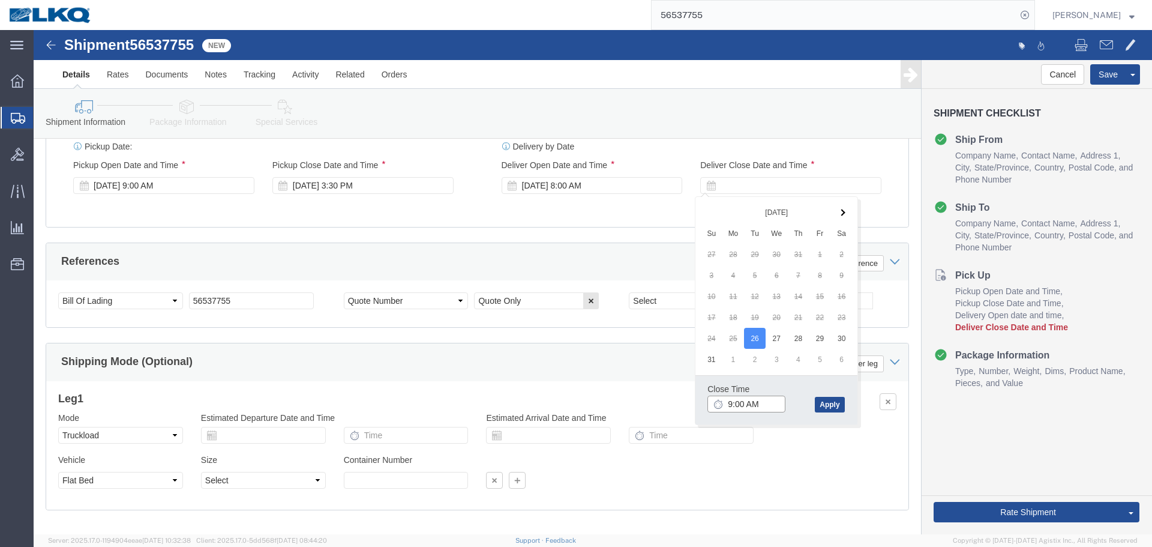
click input "9:00 AM"
type input "0815"
click input "8:15 AM"
type input "8:01 AM"
click button "Apply"
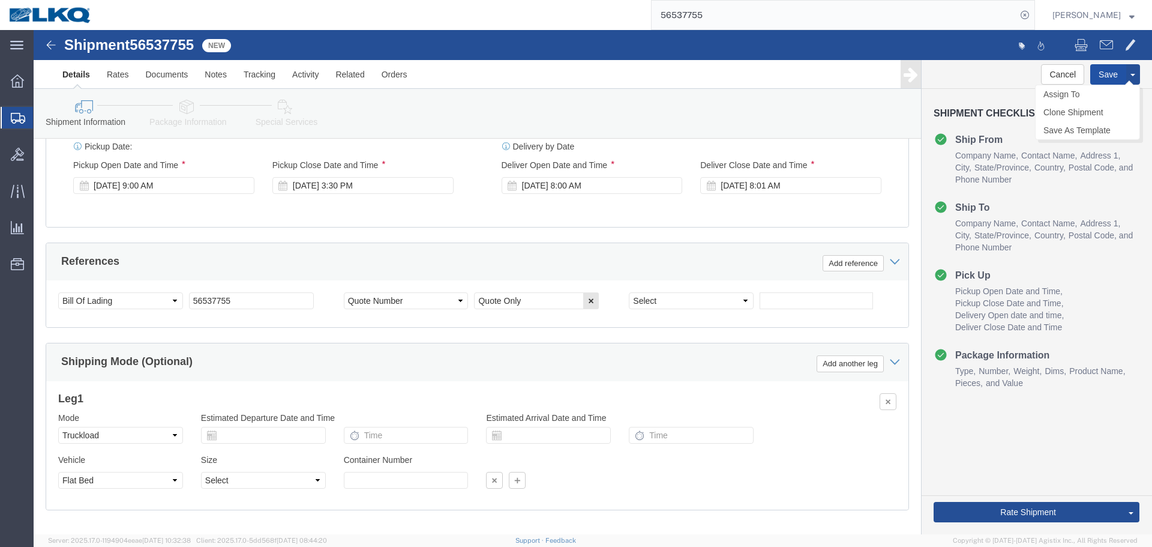
click button "Save"
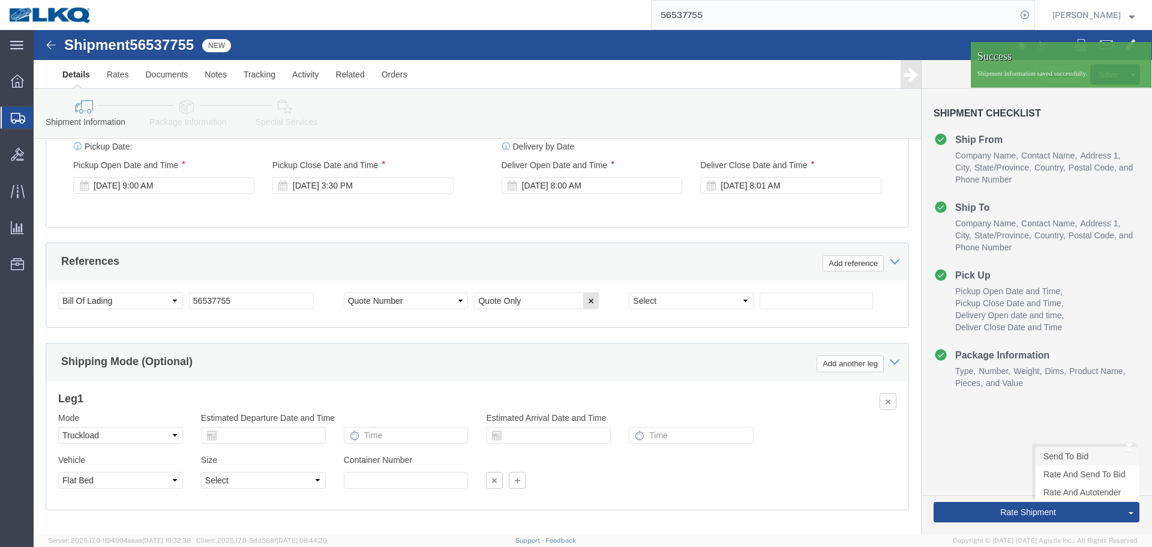
click link "Send To Bid"
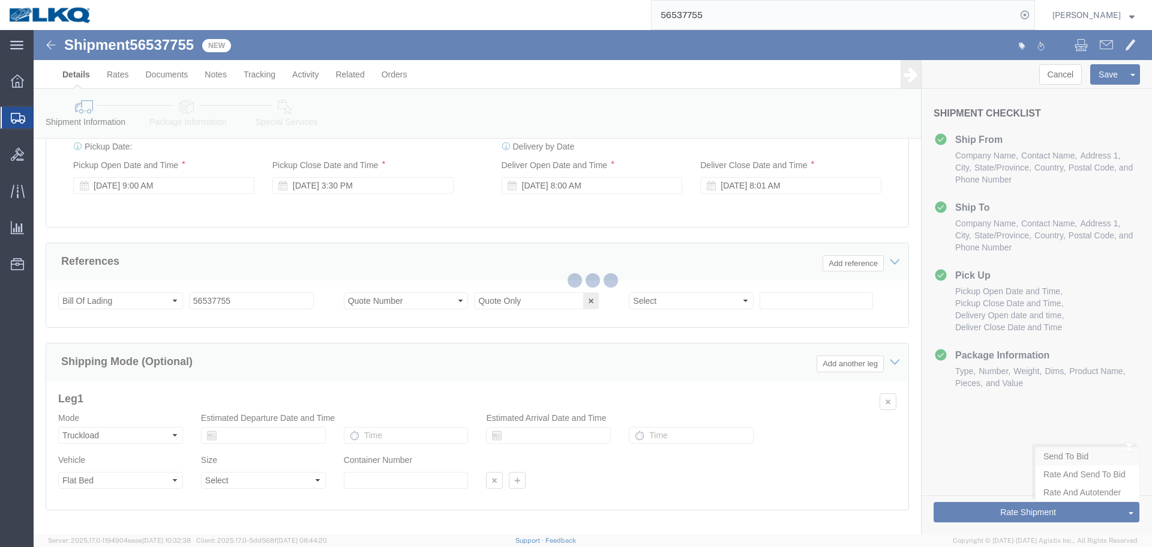
select select "TL"
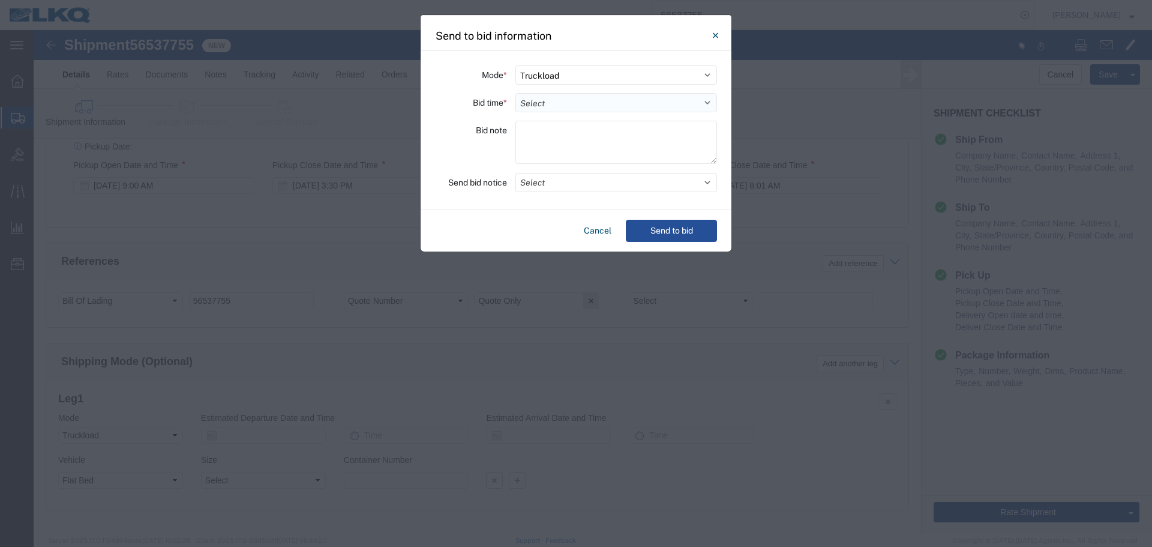
click at [626, 107] on select "Select 30 Min (Rush) 1 Hour (Rush) 2 Hours (Rush) 4 Hours (Rush) 8 Hours (Rush)…" at bounding box center [616, 102] width 202 height 19
select select "12"
click at [515, 93] on select "Select 30 Min (Rush) 1 Hour (Rush) 2 Hours (Rush) 4 Hours (Rush) 8 Hours (Rush)…" at bounding box center [616, 102] width 202 height 19
click at [571, 179] on button "Select" at bounding box center [616, 182] width 202 height 19
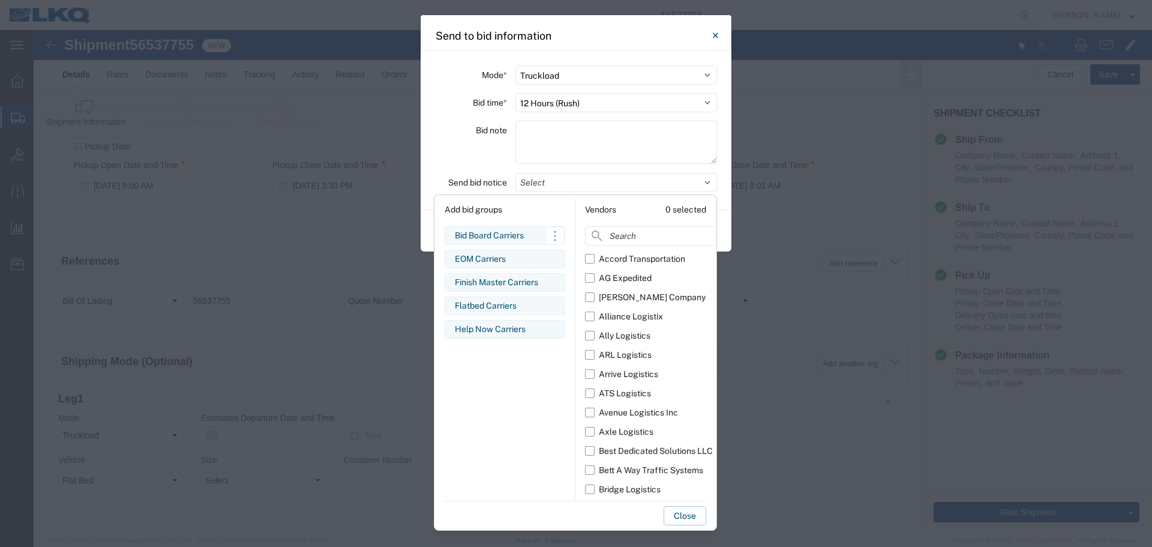
click at [510, 235] on div "Bid Board Carriers" at bounding box center [505, 235] width 100 height 13
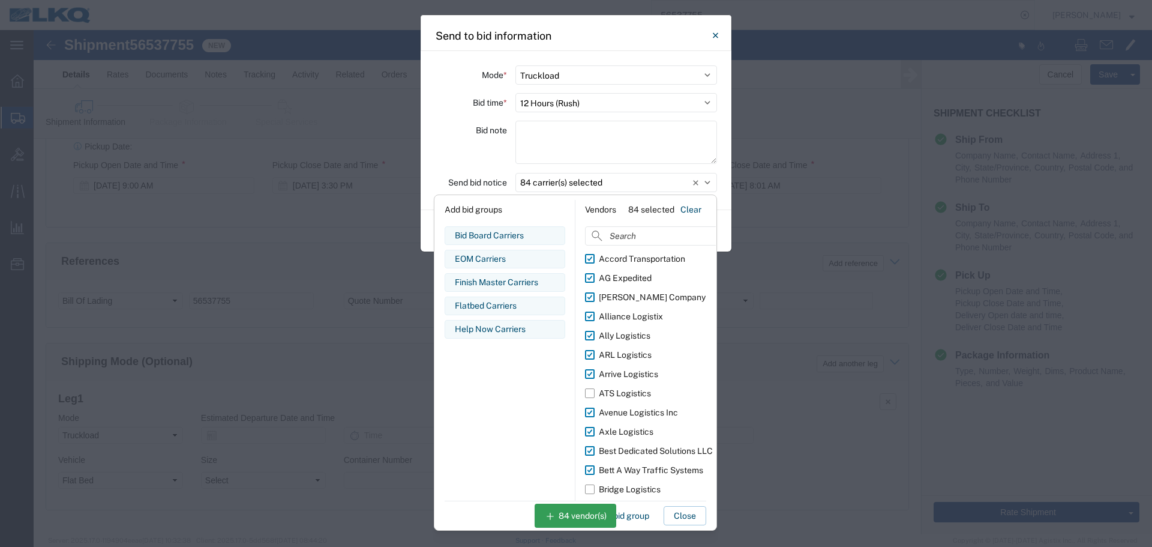
click at [461, 155] on div "Bid note" at bounding box center [471, 144] width 72 height 47
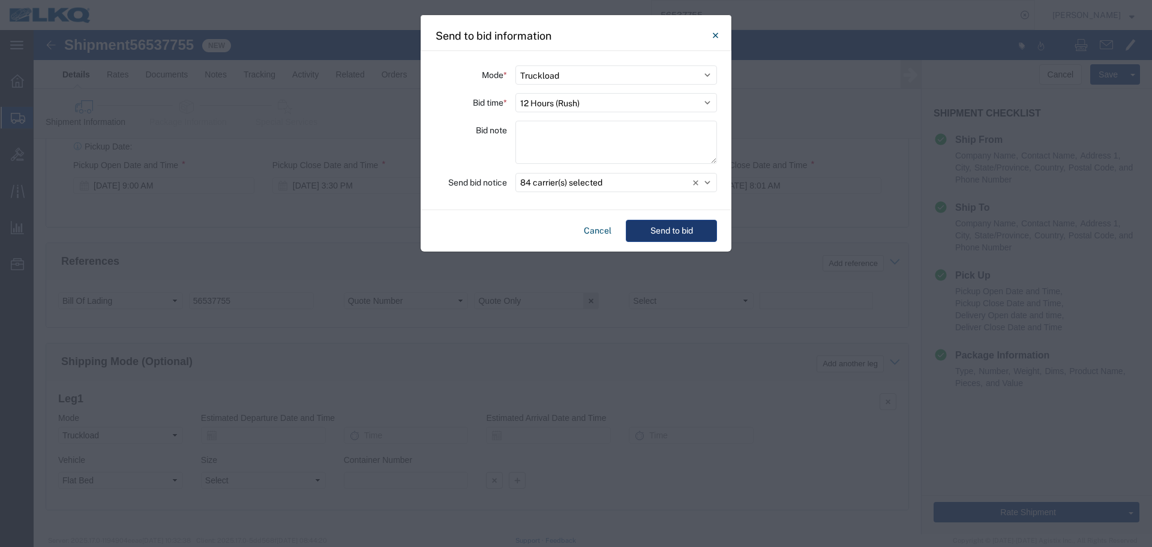
click at [716, 233] on button "Send to bid" at bounding box center [671, 231] width 91 height 22
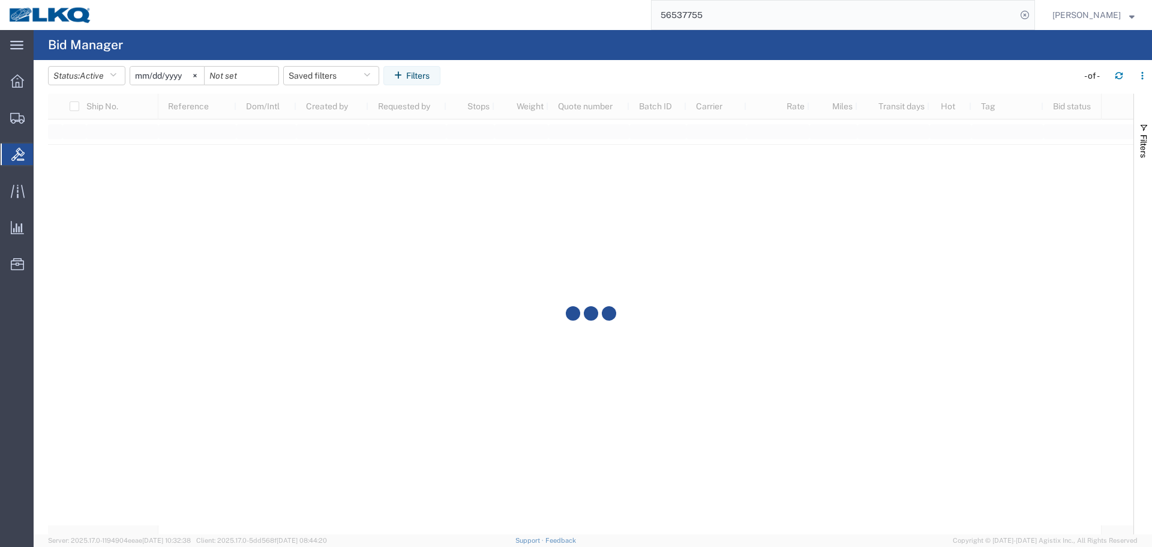
click at [752, 17] on input "56537755" at bounding box center [834, 15] width 365 height 29
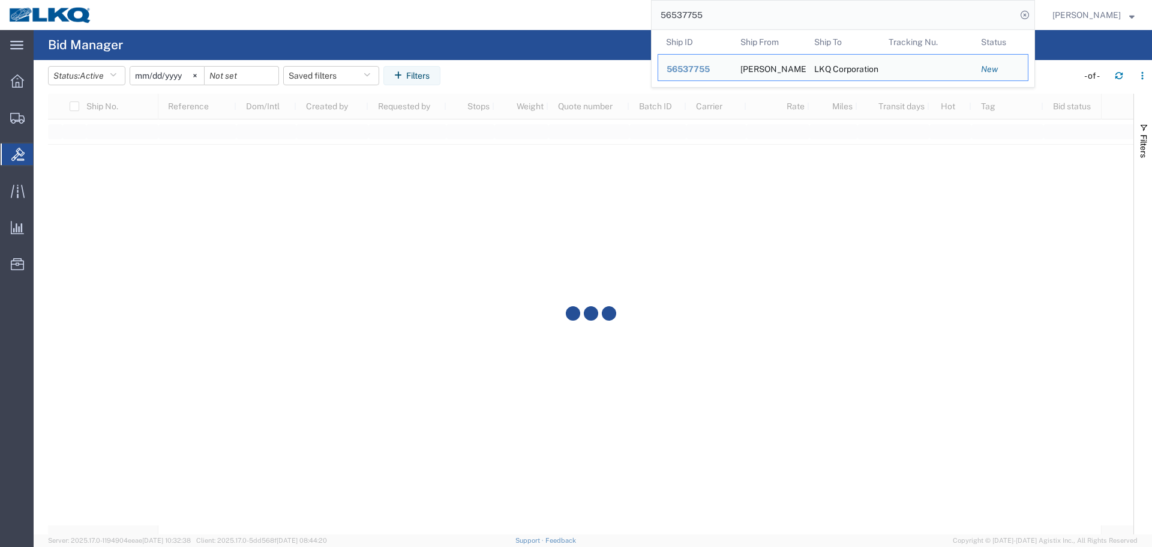
paste input "50557"
type input "56550557"
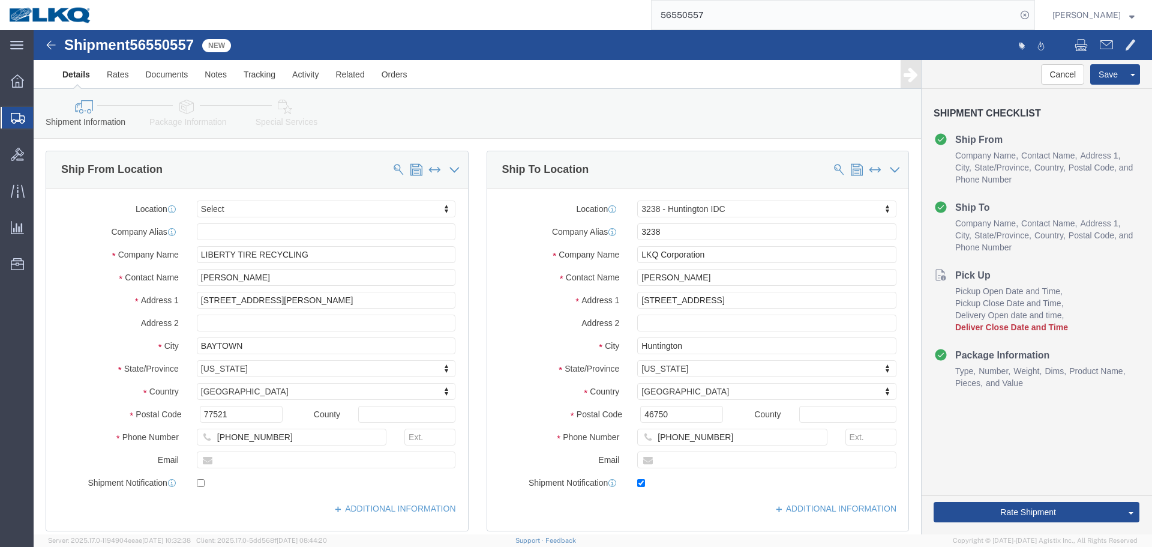
select select
select select "27940"
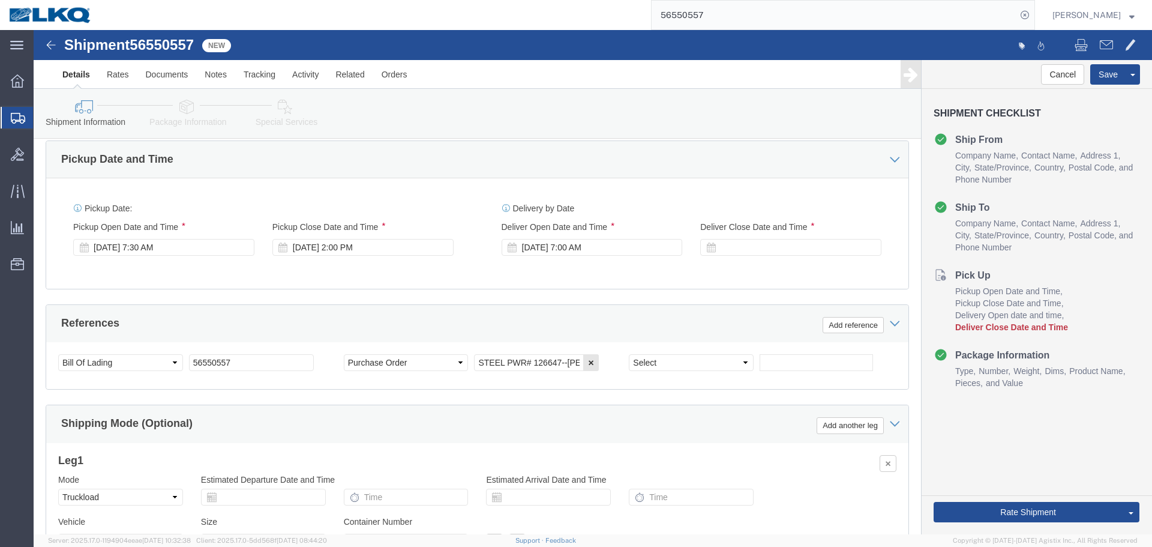
scroll to position [600, 0]
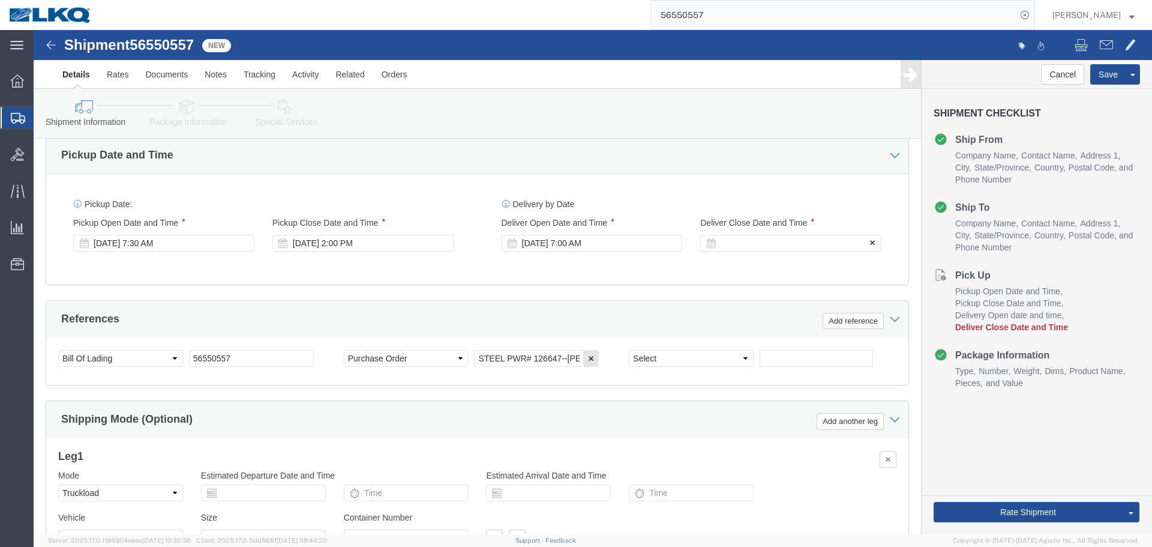
click div
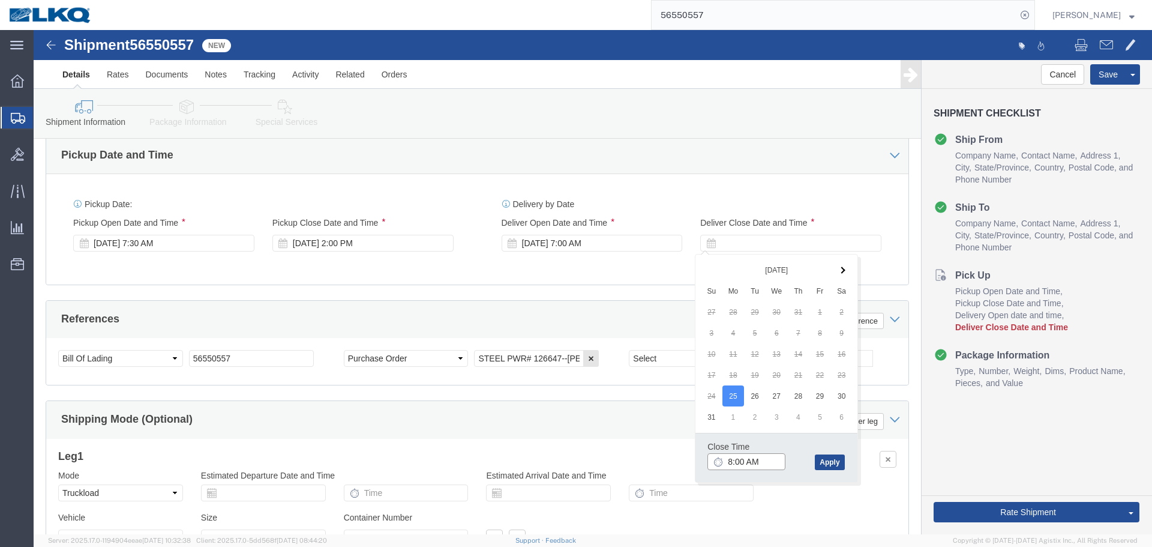
click input "8:00 AM"
type input "7:01 AM"
click button "Apply"
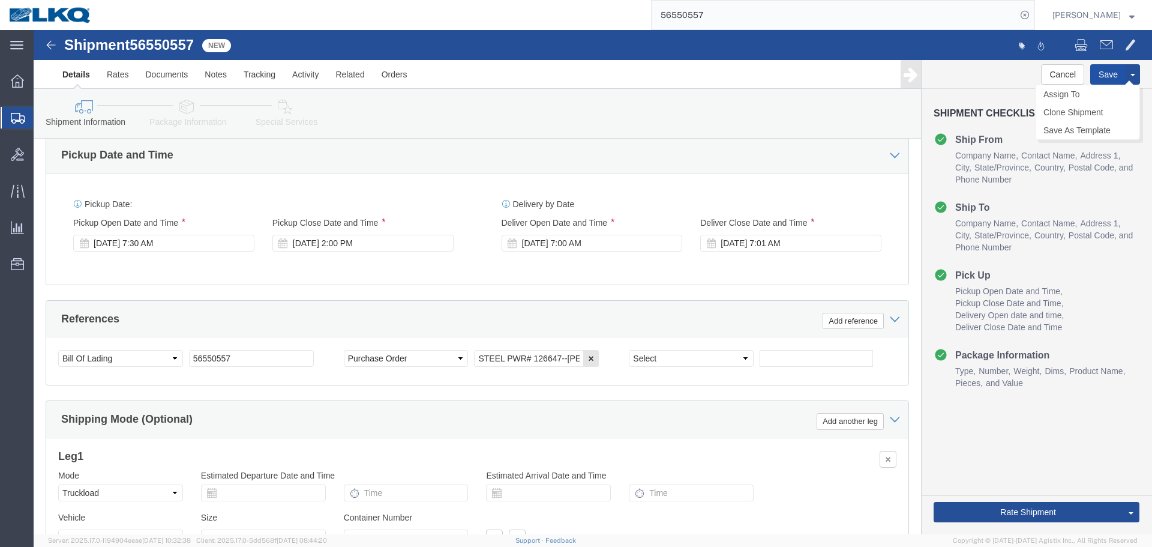
click button "Save"
type button "Save"
click link "Send To Bid"
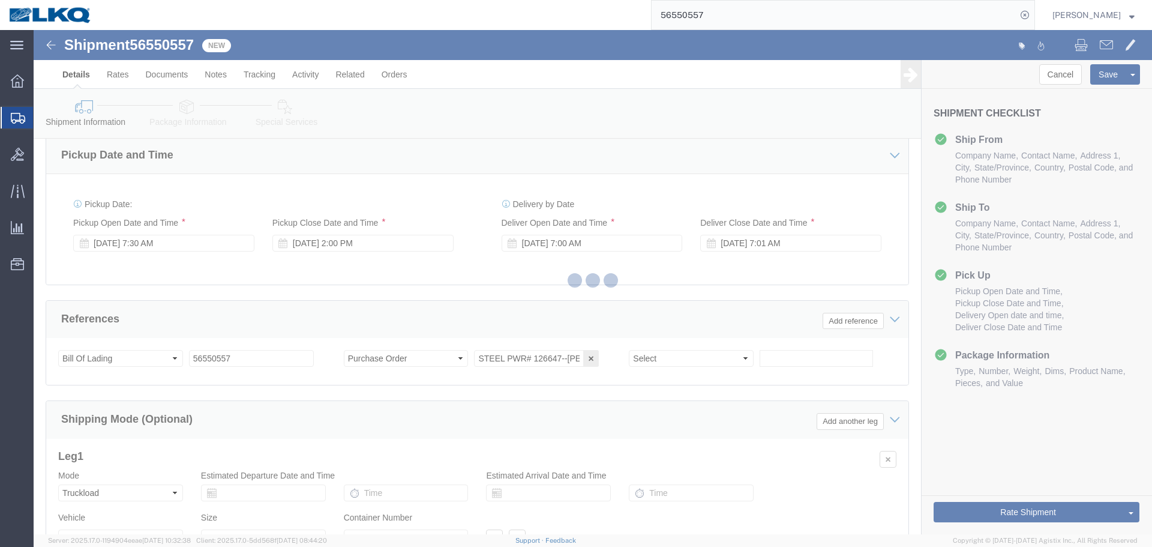
select select "TL"
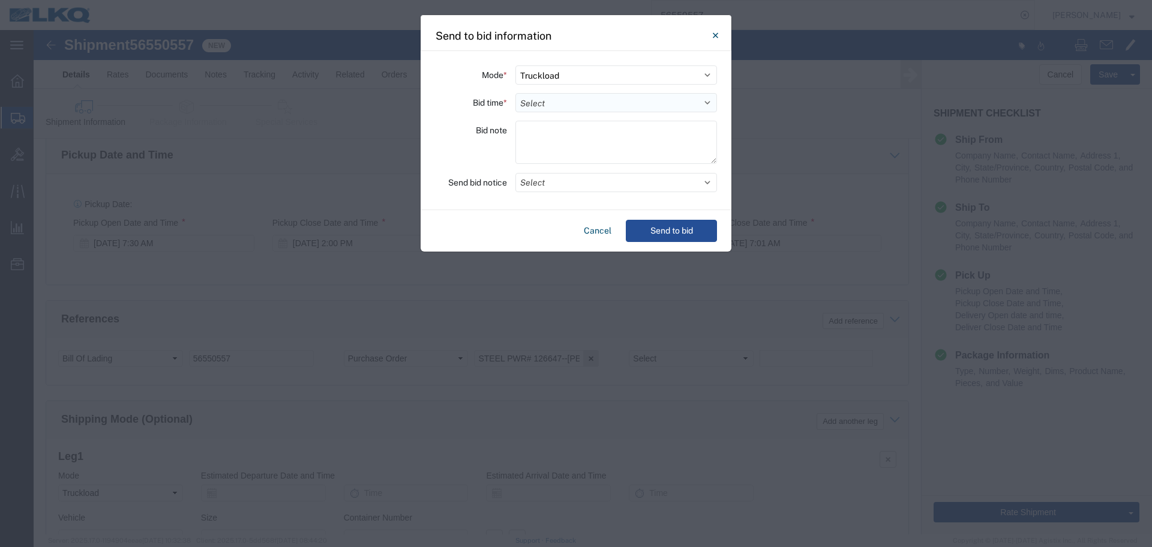
click at [554, 103] on select "Select 30 Min (Rush) 1 Hour (Rush) 2 Hours (Rush) 4 Hours (Rush) 8 Hours (Rush)…" at bounding box center [616, 102] width 202 height 19
select select "24"
click at [515, 93] on select "Select 30 Min (Rush) 1 Hour (Rush) 2 Hours (Rush) 4 Hours (Rush) 8 Hours (Rush)…" at bounding box center [616, 102] width 202 height 19
click at [548, 187] on button "Select" at bounding box center [616, 182] width 202 height 19
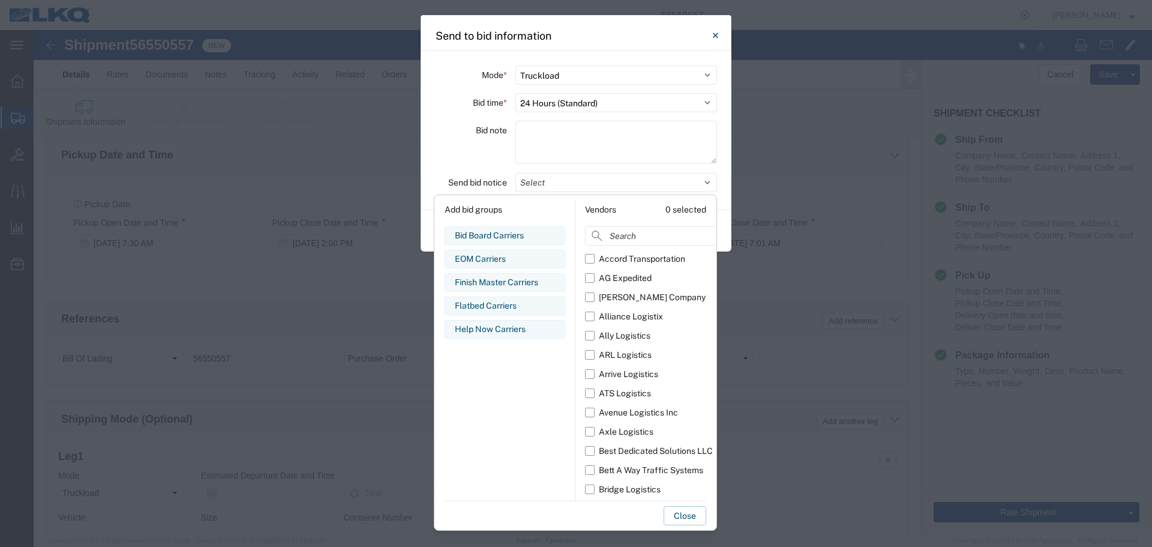
click at [518, 226] on div "Add bid groups Bid Board Carriers Edit bid group Remove bid group EOM Carriers …" at bounding box center [505, 350] width 140 height 301
click at [477, 239] on div "Bid Board Carriers" at bounding box center [505, 235] width 100 height 13
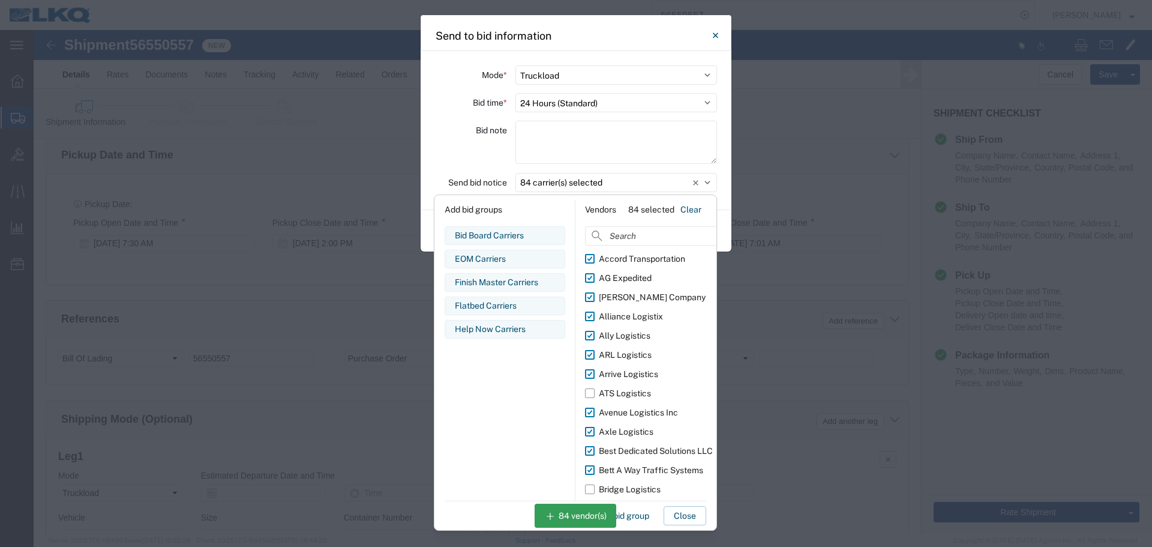
click at [452, 150] on div "Bid note" at bounding box center [471, 144] width 72 height 47
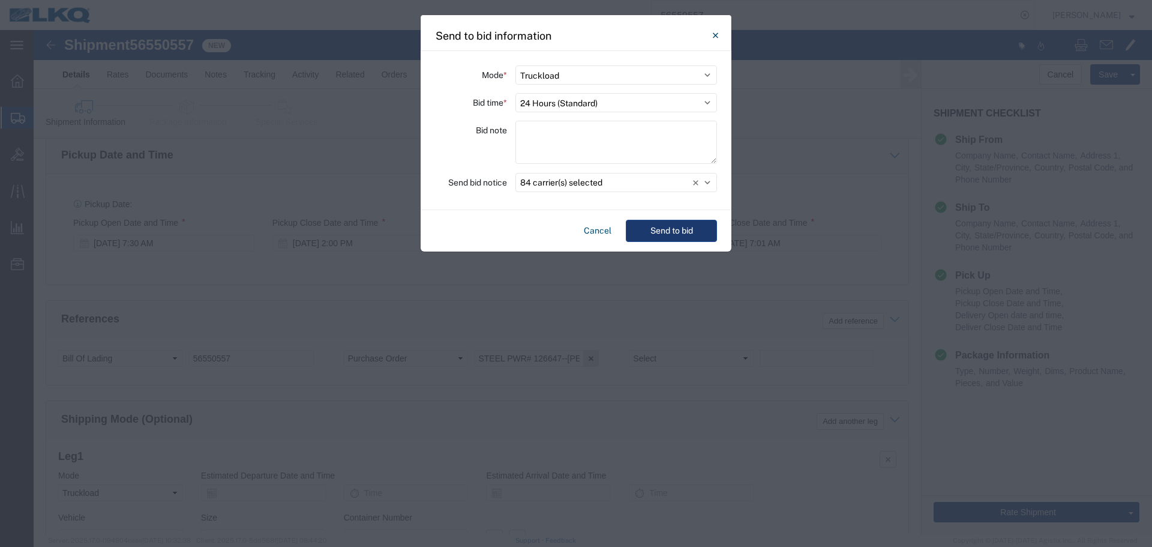
click at [656, 226] on button "Send to bid" at bounding box center [671, 231] width 91 height 22
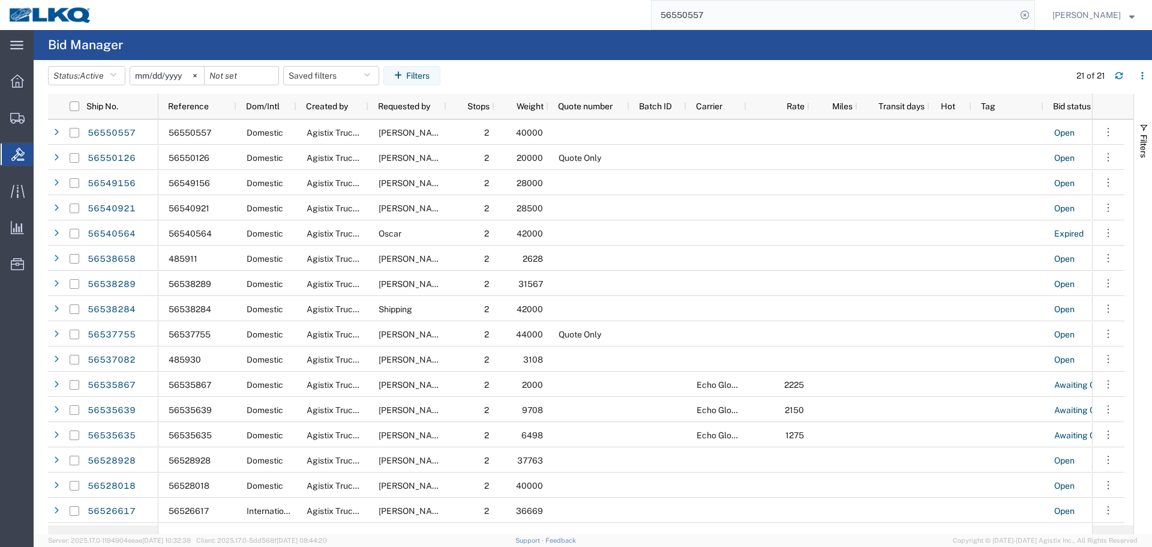
click at [752, 25] on input "56550557" at bounding box center [834, 15] width 365 height 29
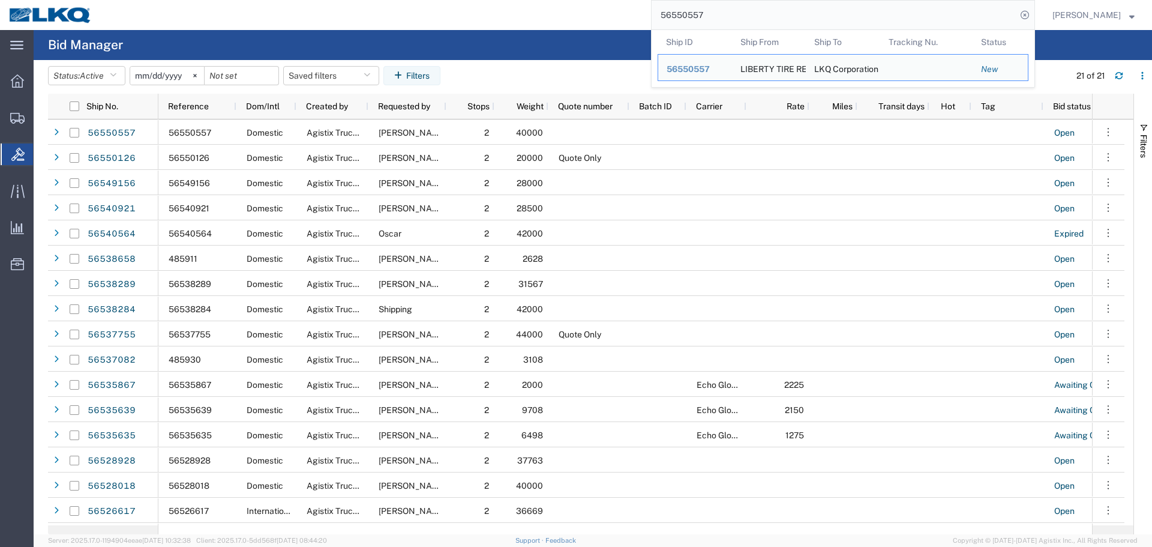
paste input "36162"
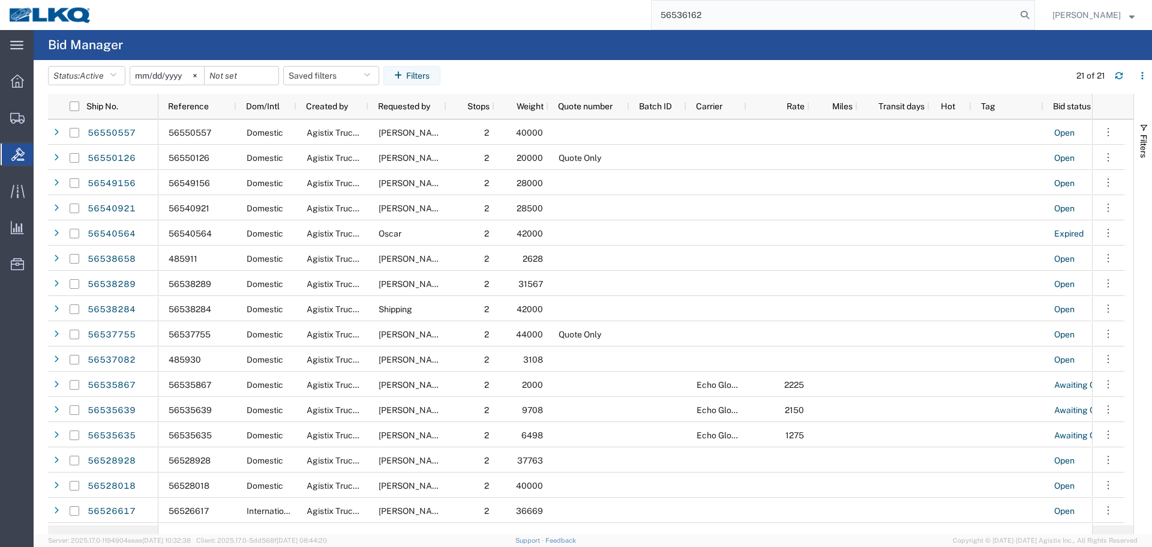
type input "56536162"
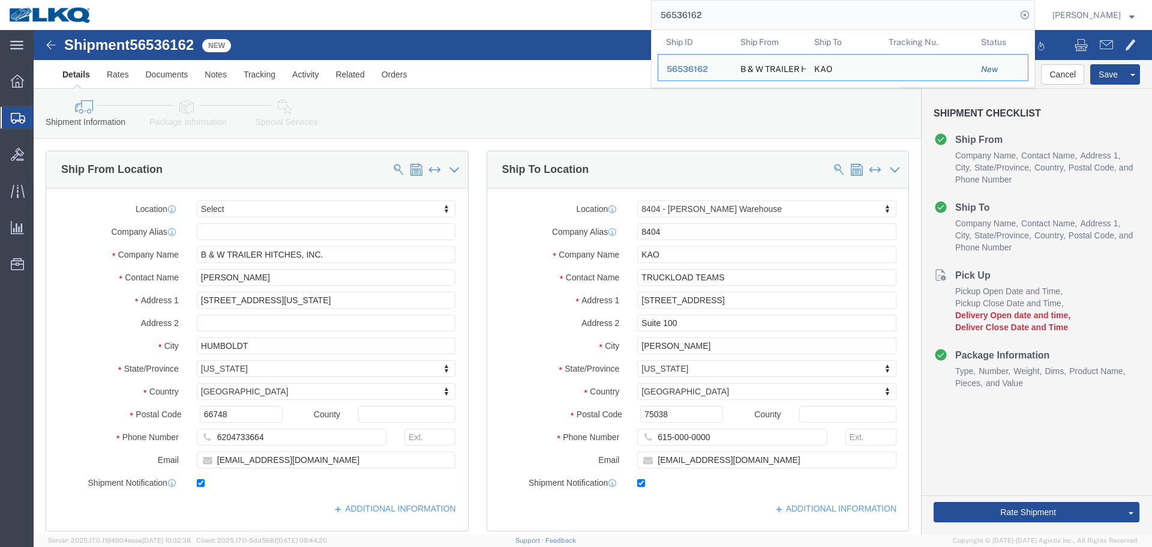
select select
select select "65991"
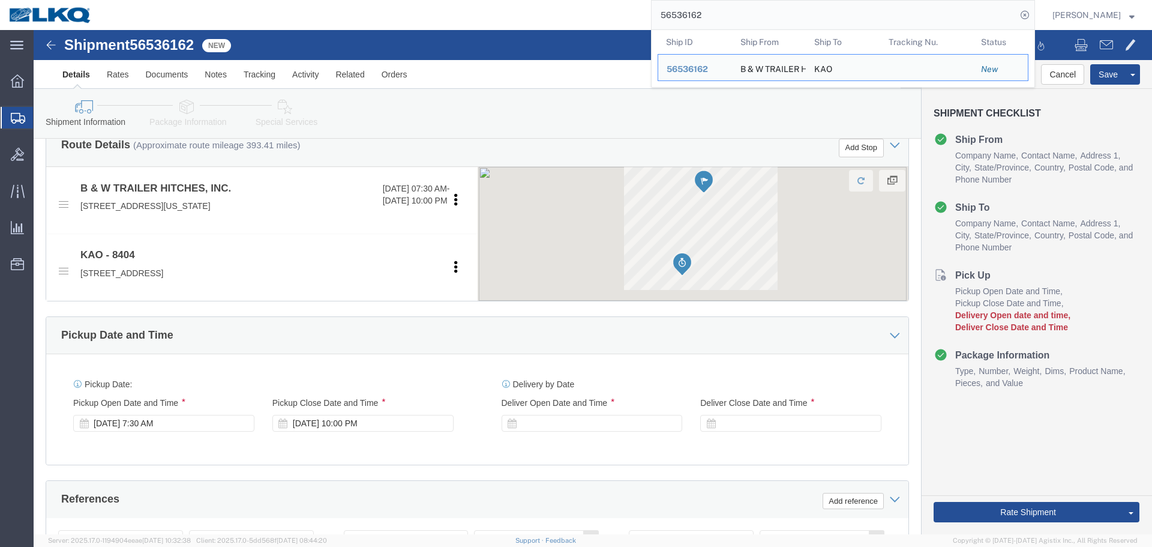
scroll to position [660, 0]
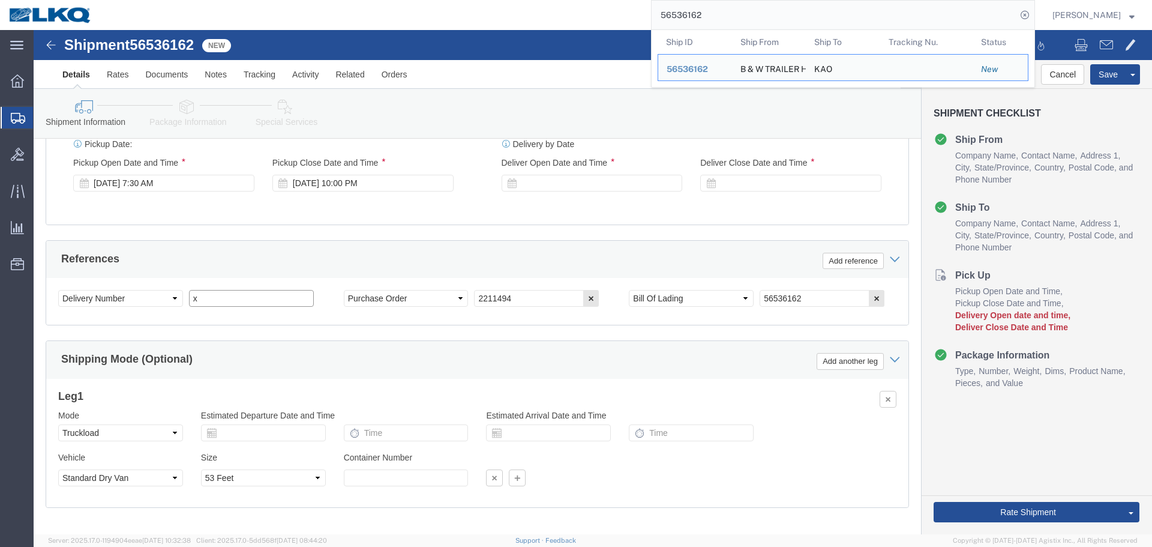
click input "x"
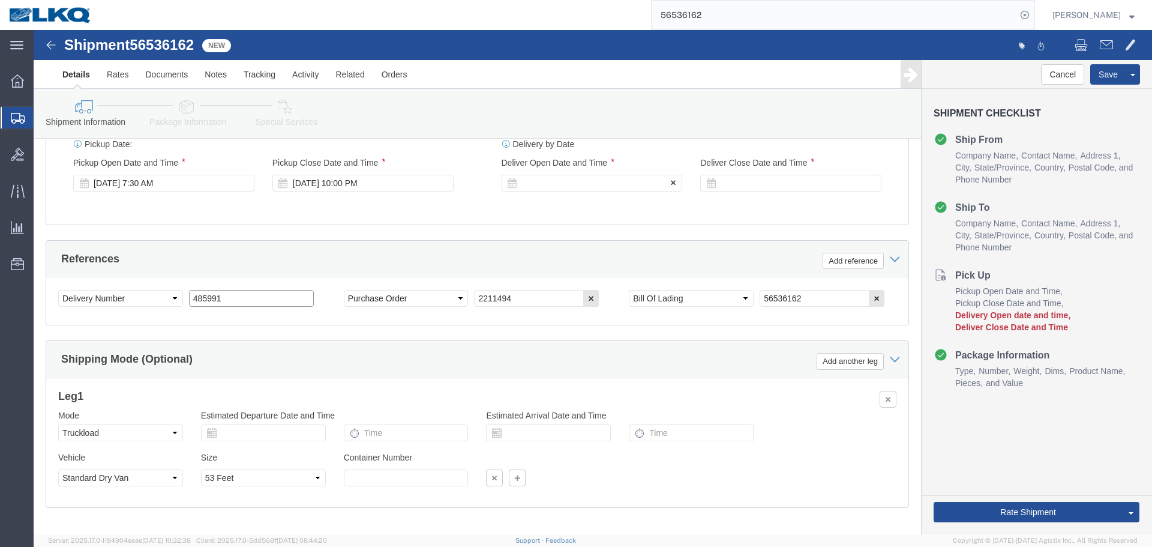
type input "485991"
click div
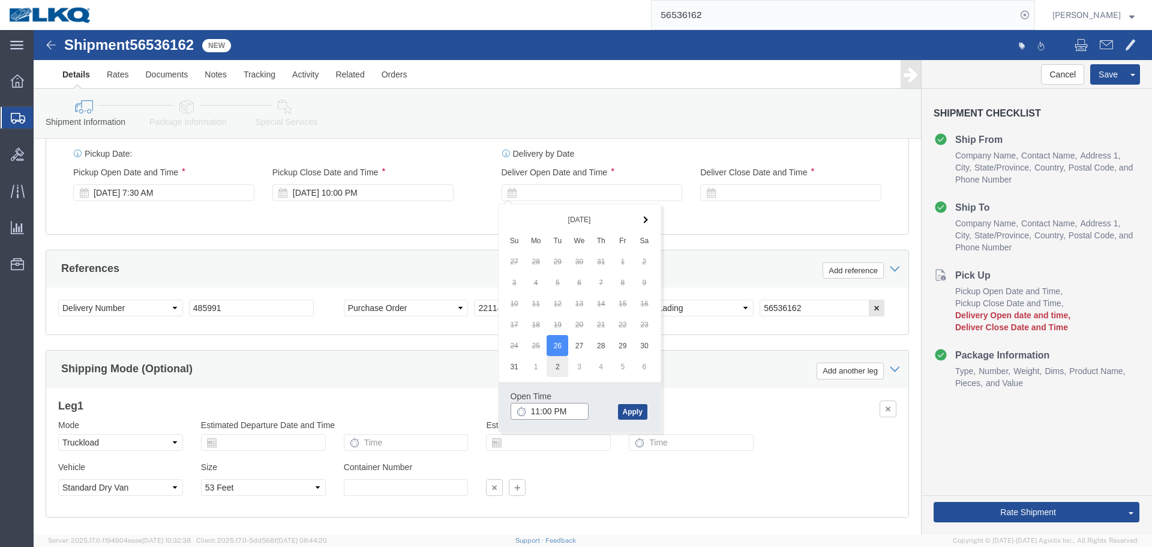
scroll to position [658, 0]
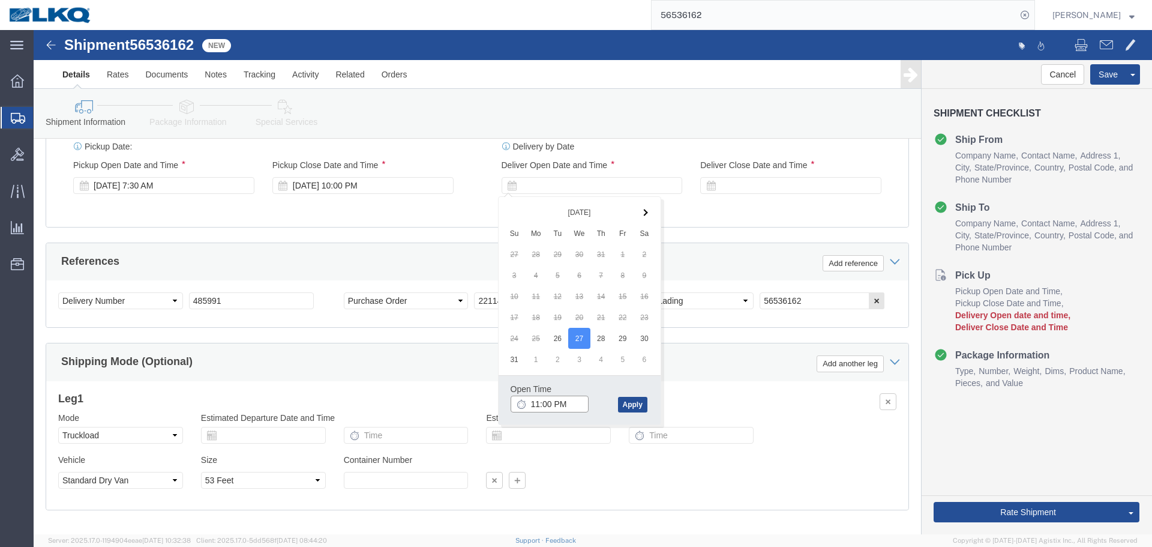
click input "11:00 PM"
type input "6:30 AM"
click button "Apply"
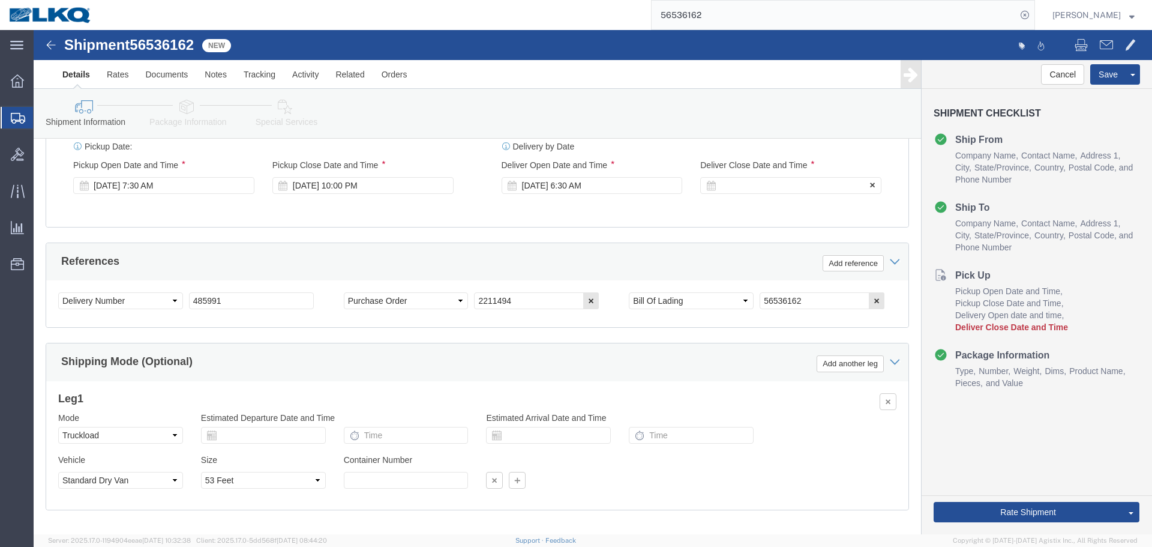
click div
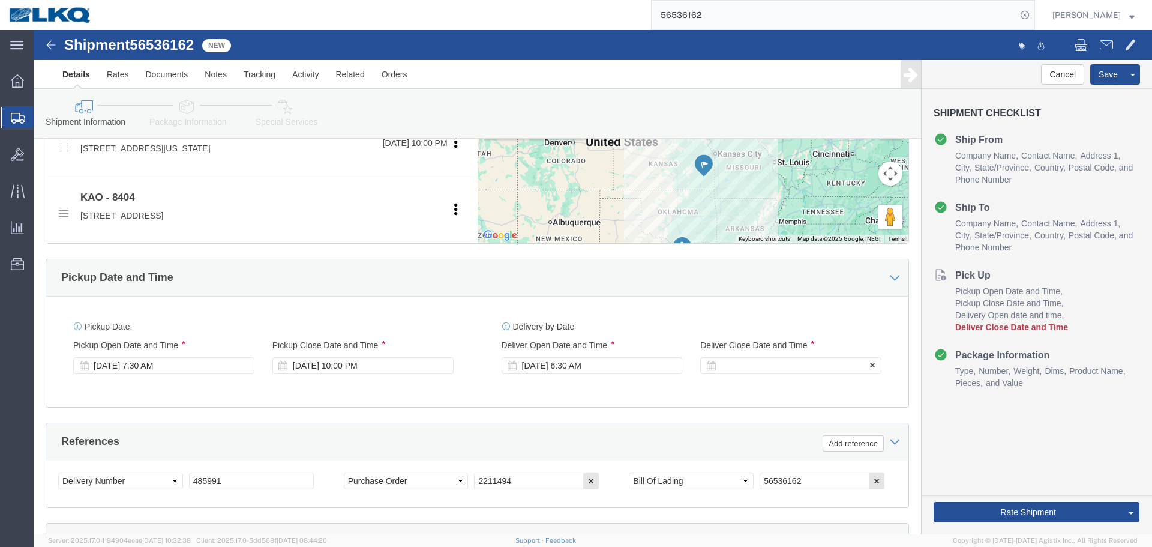
click div
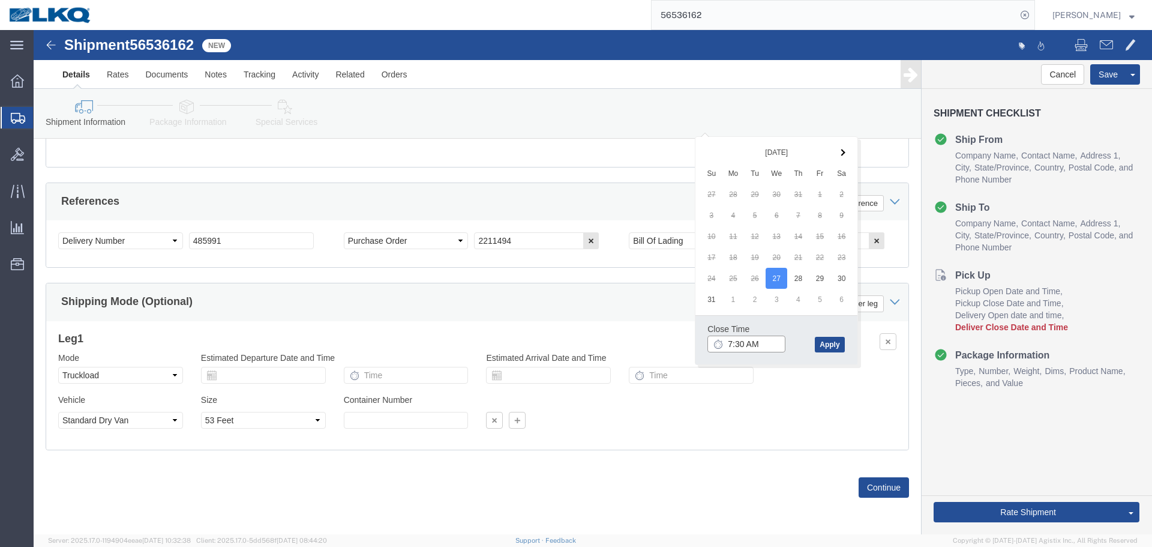
click input "7:30 AM"
type input "6:31 AM"
click button "Apply"
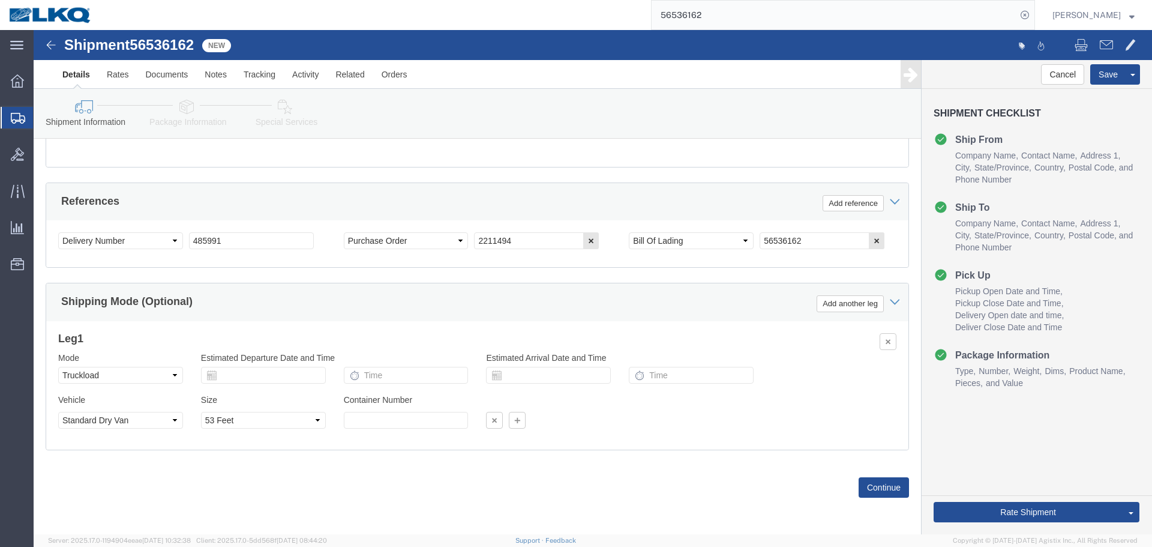
scroll to position [598, 0]
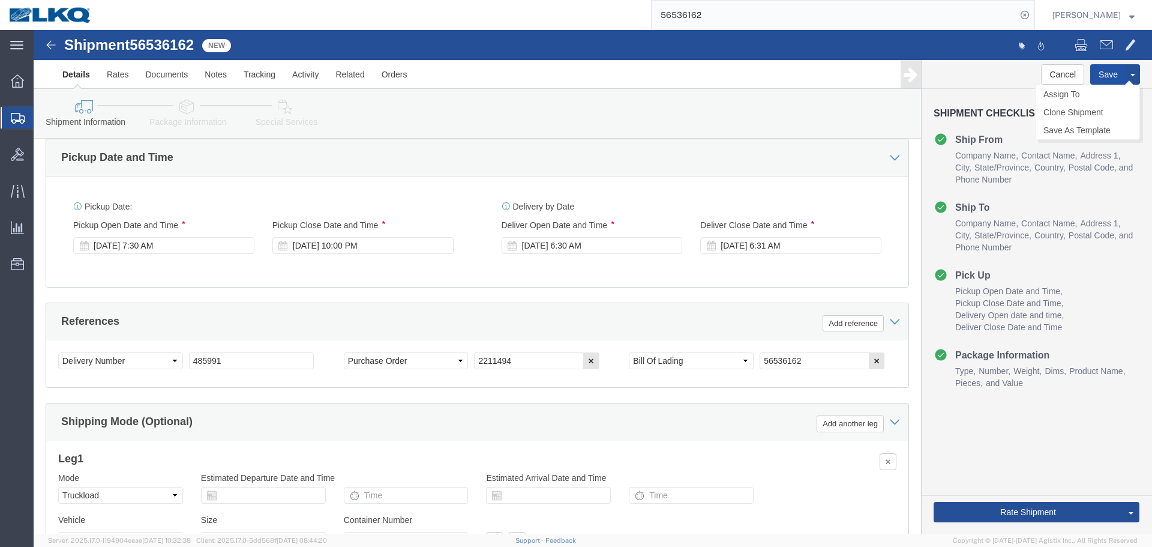
click button "Save"
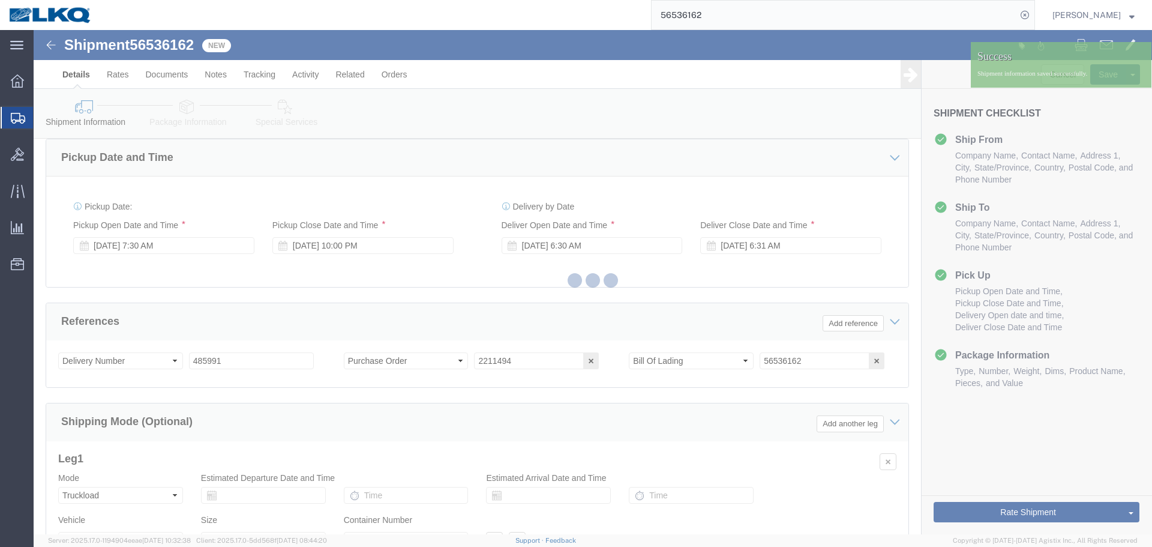
type button "Save"
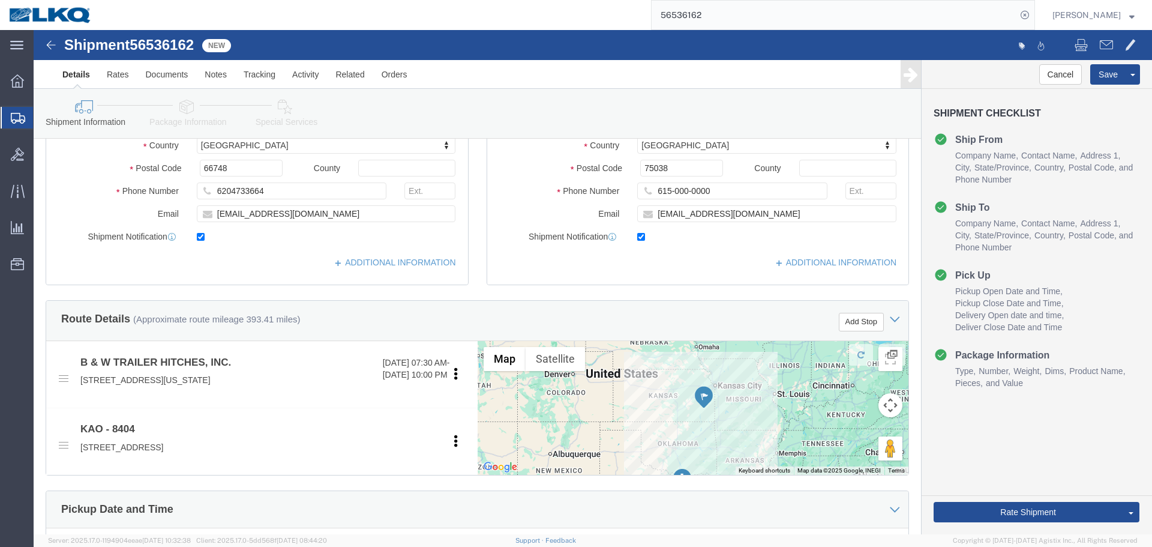
scroll to position [238, 0]
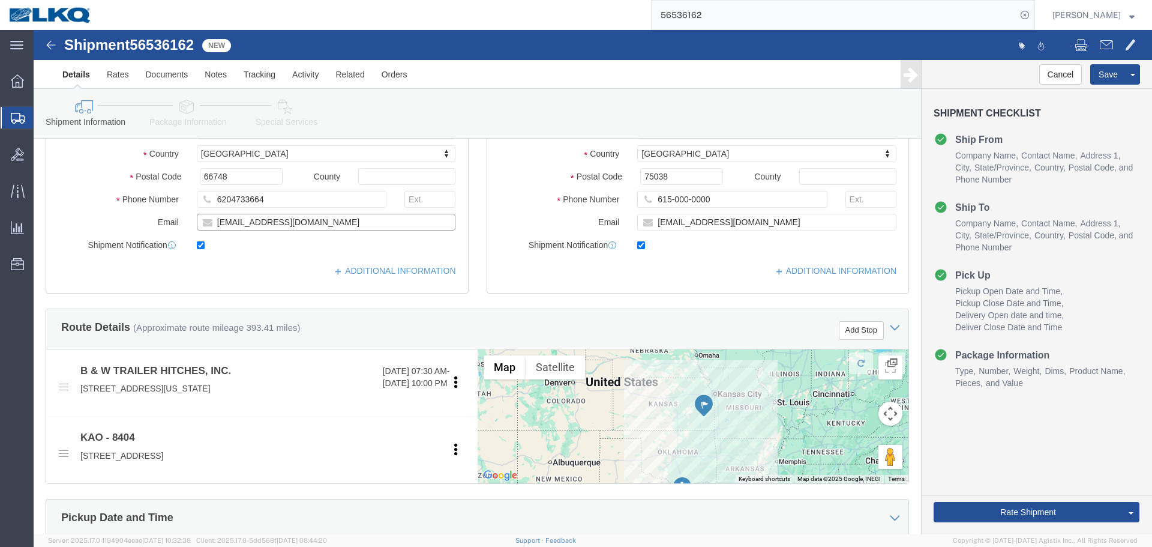
click input "[EMAIL_ADDRESS][DOMAIN_NAME]"
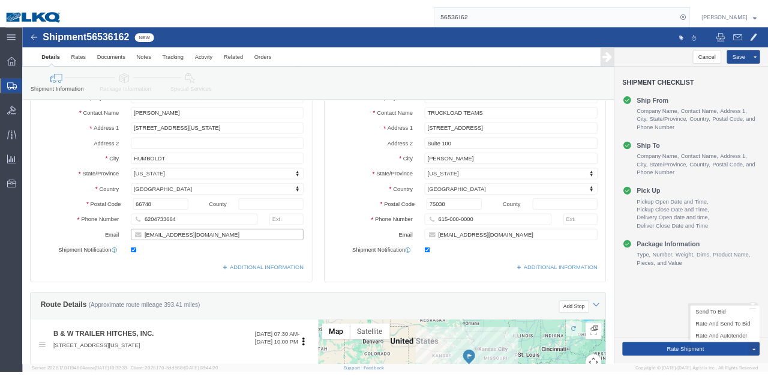
scroll to position [300, 0]
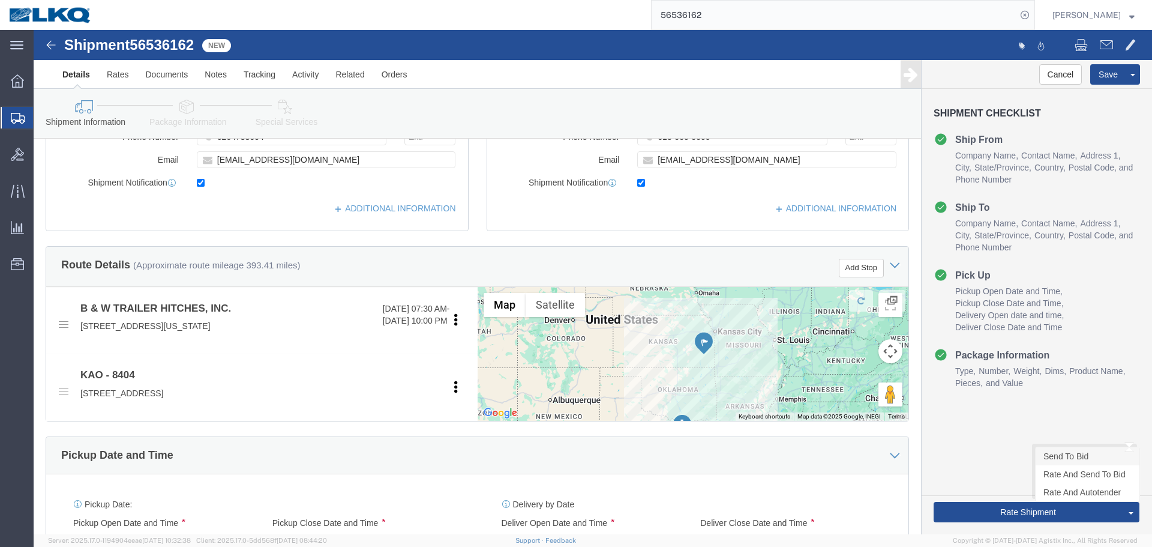
click link "Send To Bid"
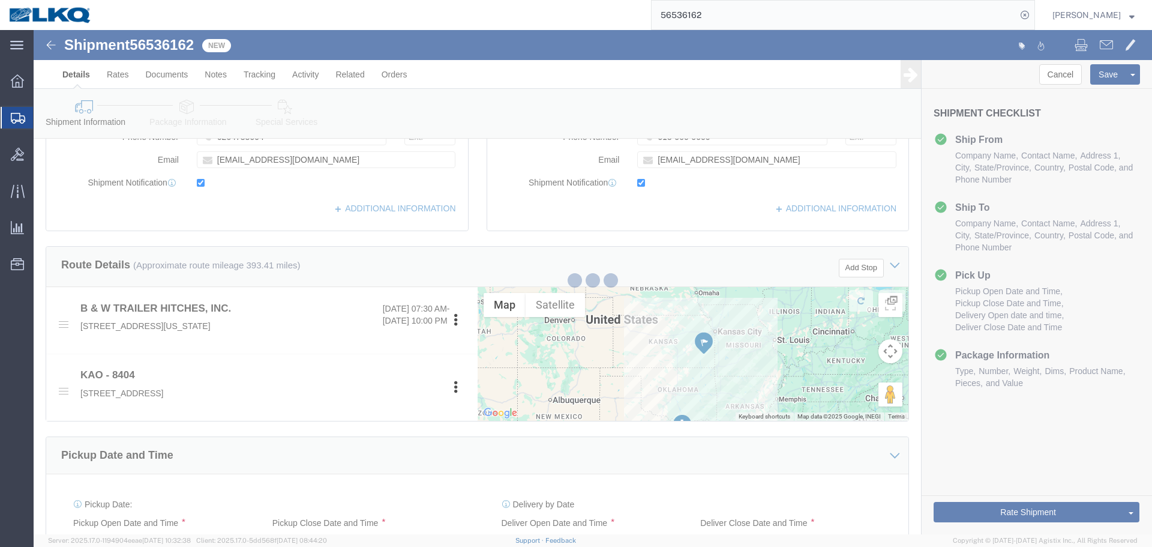
select select "TL"
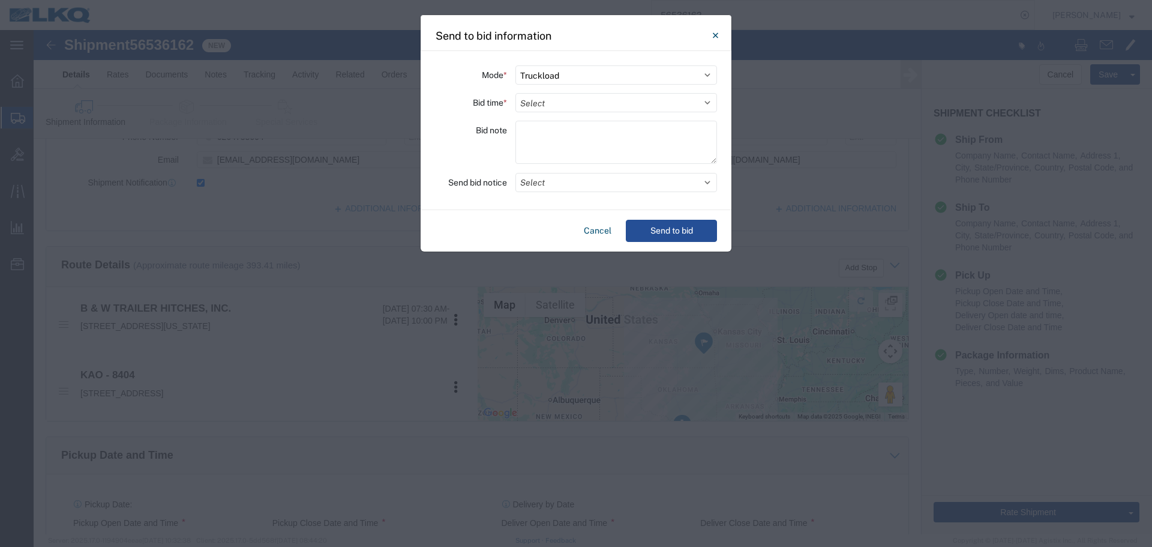
click at [548, 113] on div "Mode * Select Small Parcel Truckload Air Rail Less than Truckload Ocean Freight…" at bounding box center [576, 130] width 311 height 159
click at [549, 104] on select "Select 30 Min (Rush) 1 Hour (Rush) 2 Hours (Rush) 4 Hours (Rush) 8 Hours (Rush)…" at bounding box center [616, 102] width 202 height 19
select select "24"
click at [515, 93] on select "Select 30 Min (Rush) 1 Hour (Rush) 2 Hours (Rush) 4 Hours (Rush) 8 Hours (Rush)…" at bounding box center [616, 102] width 202 height 19
click at [551, 179] on button "Select" at bounding box center [616, 182] width 202 height 19
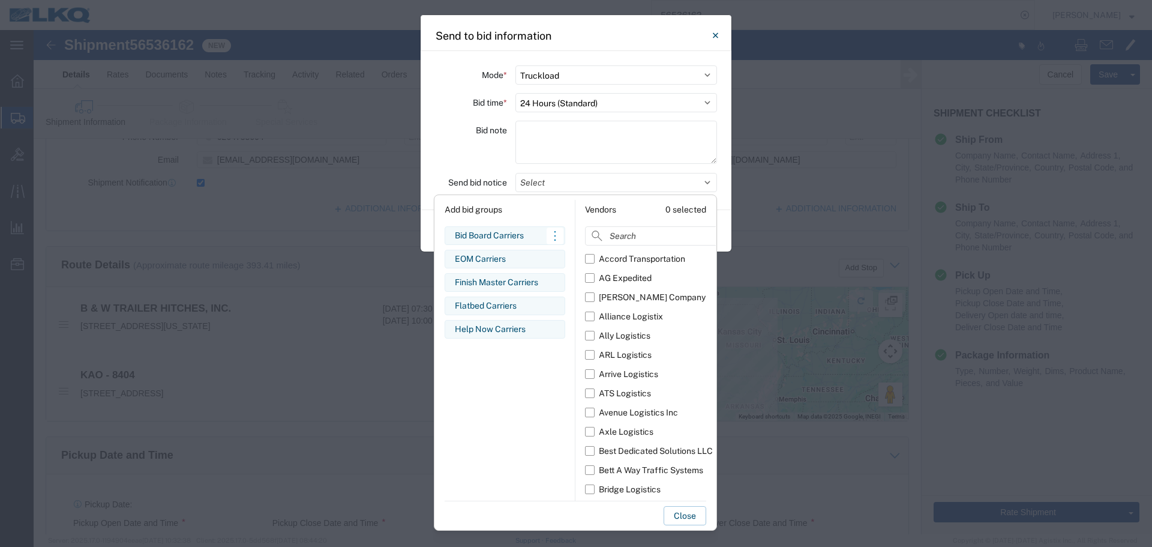
click at [520, 238] on div "Bid Board Carriers" at bounding box center [505, 235] width 100 height 13
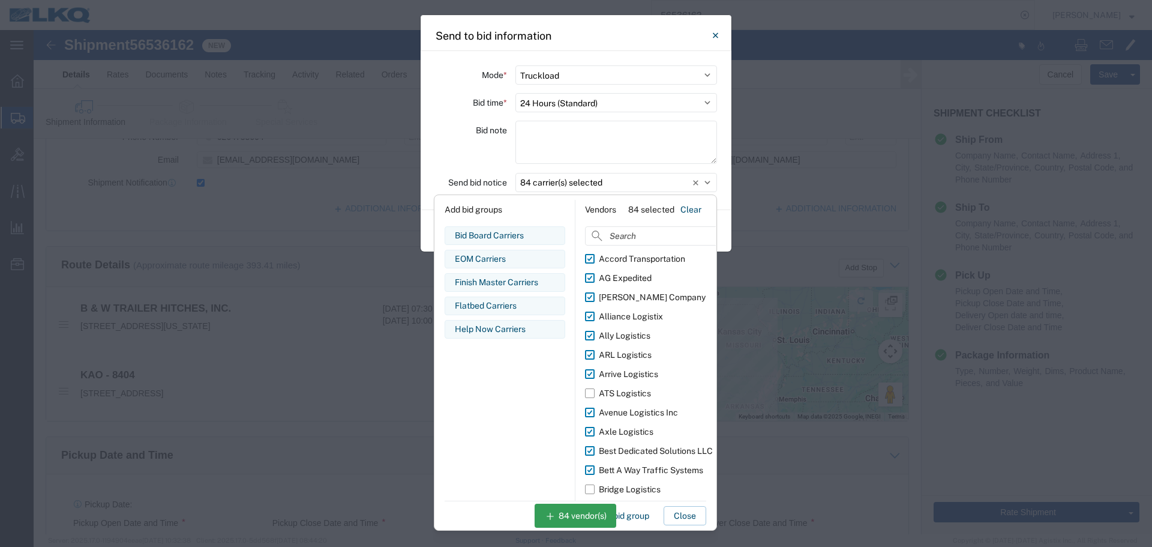
click at [437, 141] on div "Bid note" at bounding box center [471, 144] width 72 height 47
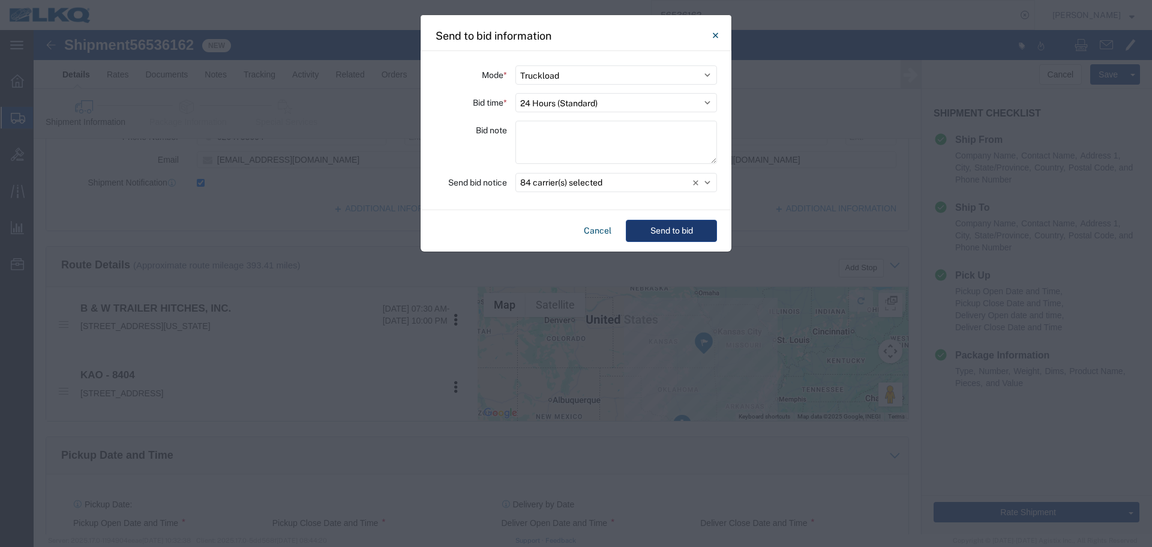
click at [658, 227] on button "Send to bid" at bounding box center [671, 231] width 91 height 22
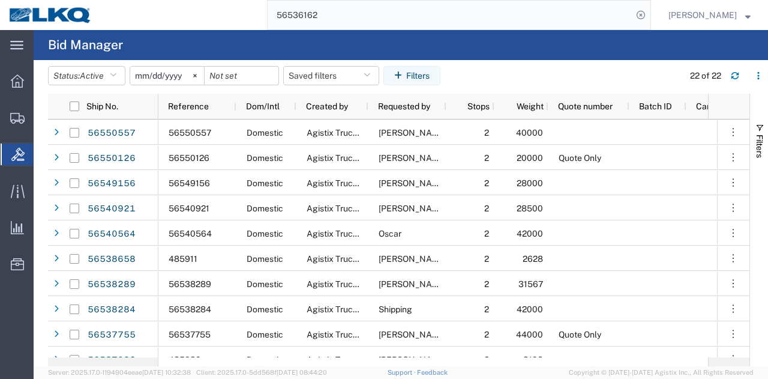
click at [560, 23] on input "56536162" at bounding box center [450, 15] width 365 height 29
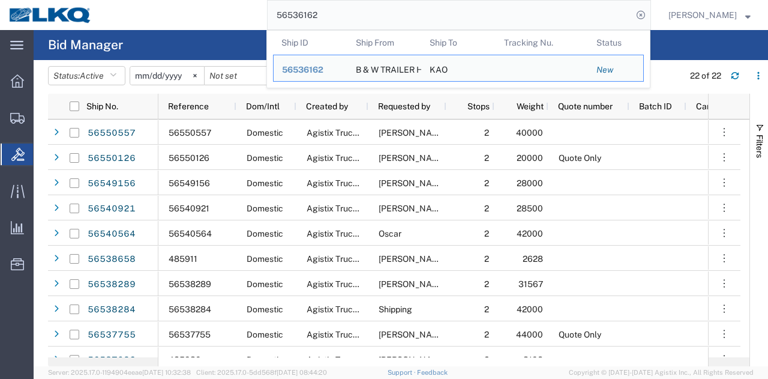
paste input "26617"
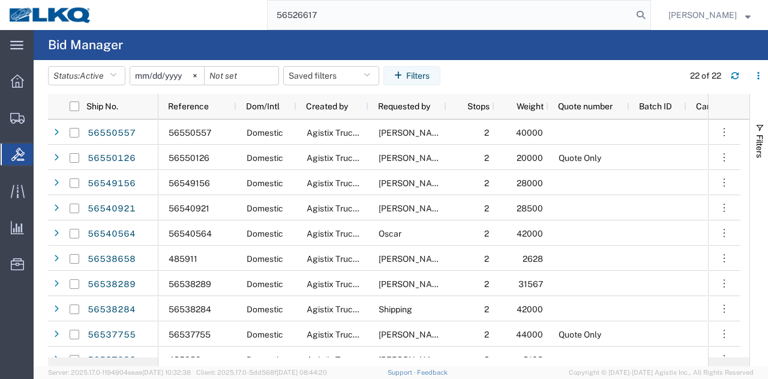
type input "56526617"
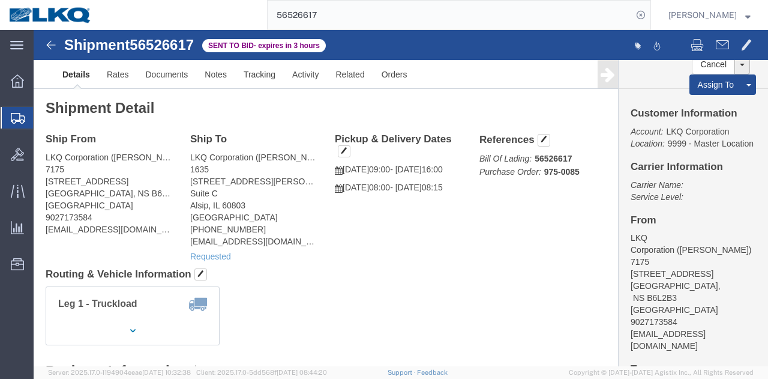
click address "LKQ Corporation (Donald Miller) 7175 466 Brookside Road Upper Brookside, NS B6L…"
copy address "B6L2B3"
drag, startPoint x: 74, startPoint y: 166, endPoint x: 12, endPoint y: 166, distance: 61.8
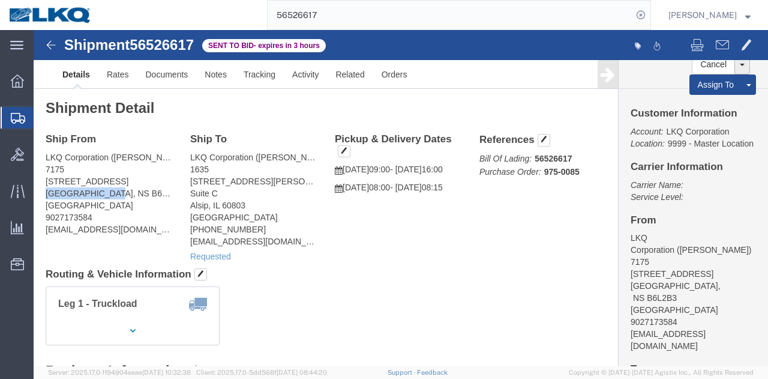
click address "LKQ Corporation (Donald Miller) 7175 466 Brookside Road Upper Brookside, NS B6L…"
copy address "Upper Brookside"
click link "Rates"
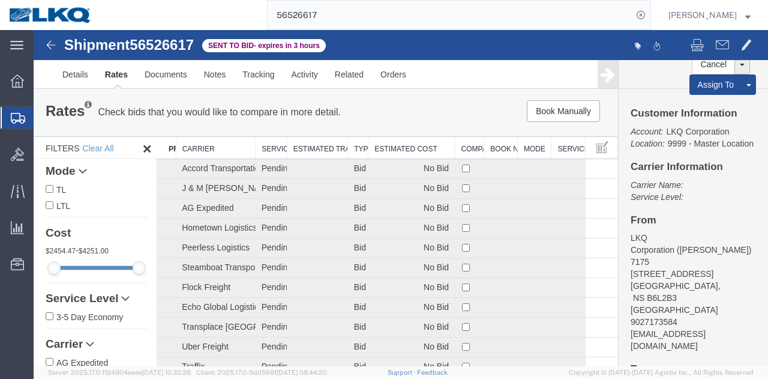
click at [375, 155] on th "Estimated Cost" at bounding box center [411, 148] width 86 height 22
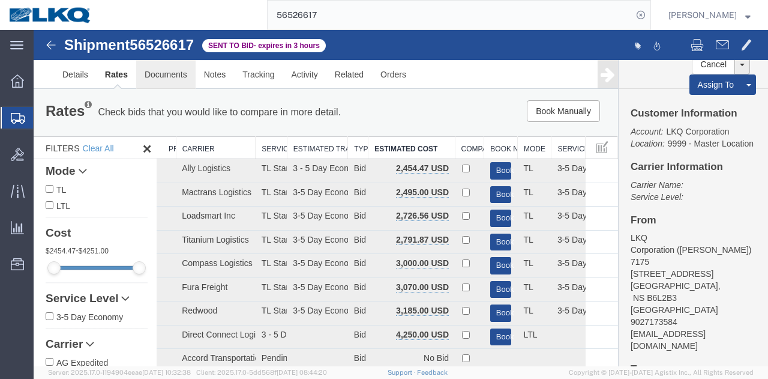
click at [158, 69] on link "Documents" at bounding box center [165, 74] width 59 height 29
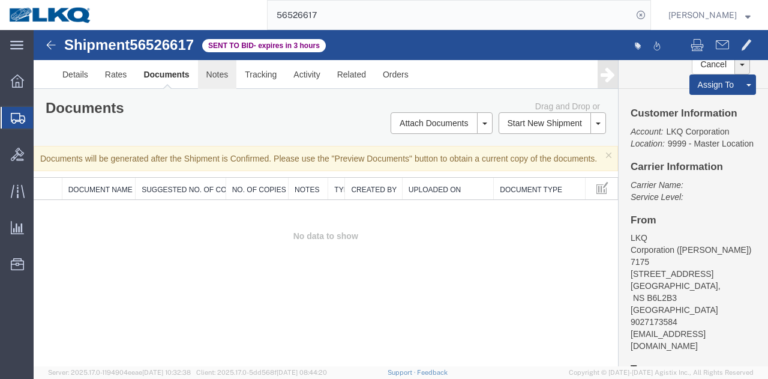
click at [206, 74] on link "Notes" at bounding box center [217, 74] width 39 height 29
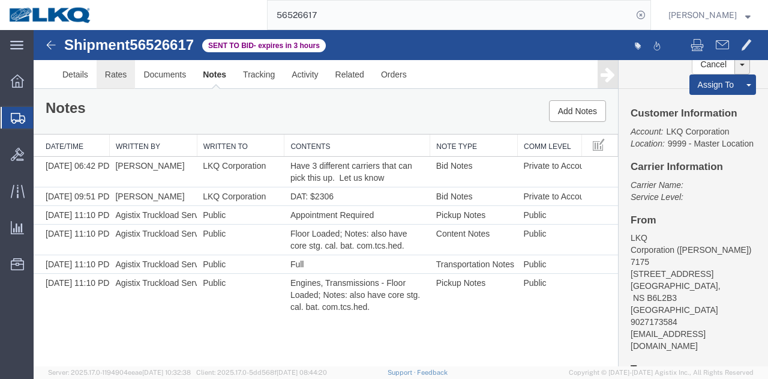
click at [125, 73] on link "Rates" at bounding box center [116, 74] width 39 height 29
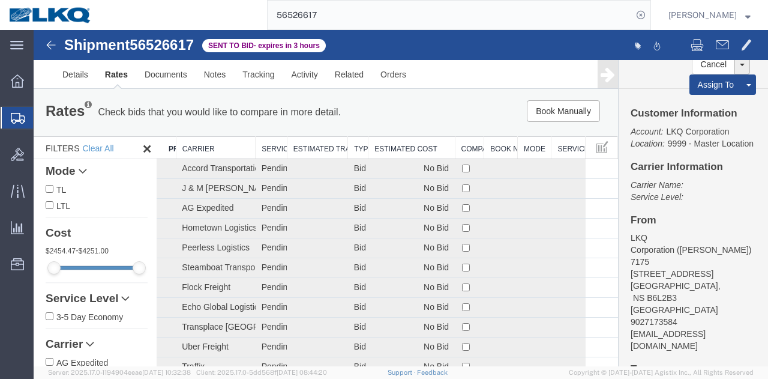
click at [401, 143] on th "Estimated Cost" at bounding box center [411, 148] width 86 height 22
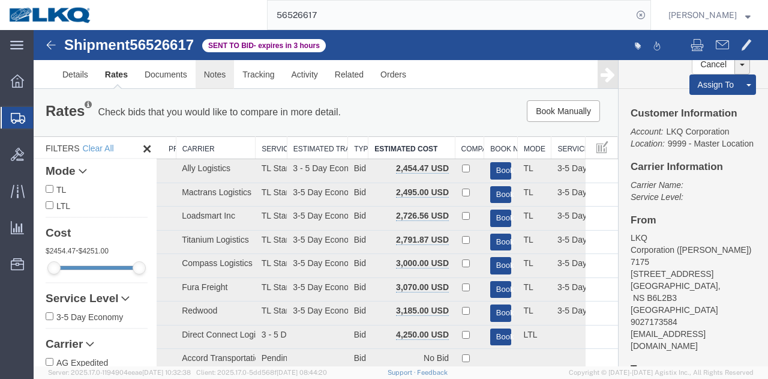
click at [221, 79] on link "Notes" at bounding box center [215, 74] width 39 height 29
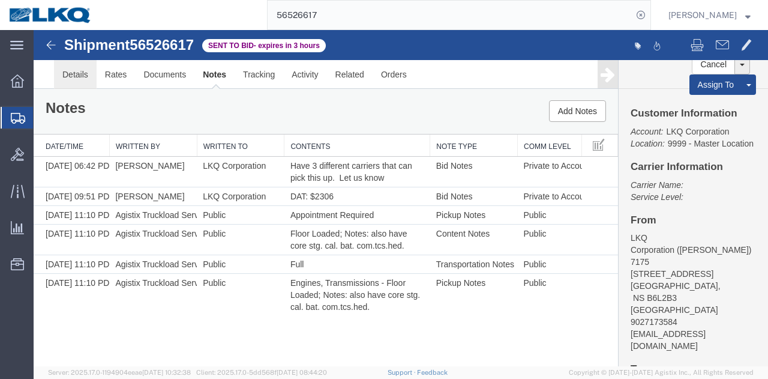
click at [85, 73] on link "Details" at bounding box center [75, 74] width 43 height 29
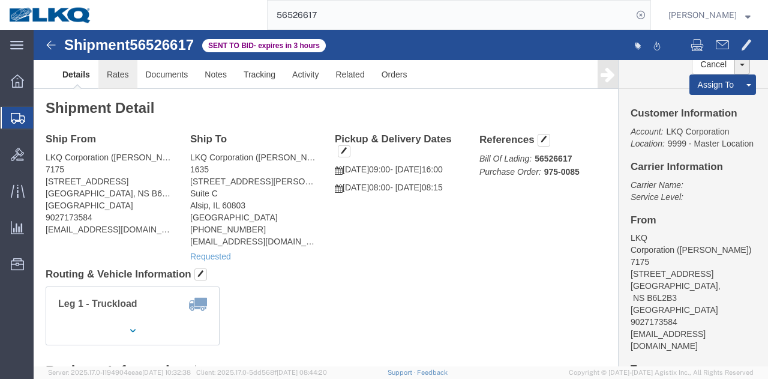
click link "Rates"
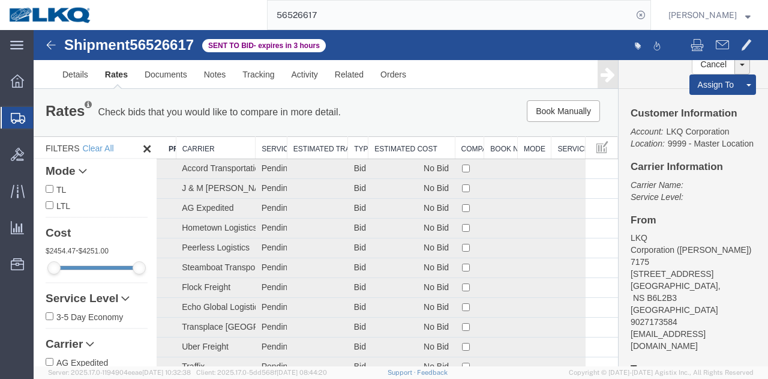
click at [397, 150] on th "Estimated Cost" at bounding box center [411, 148] width 86 height 22
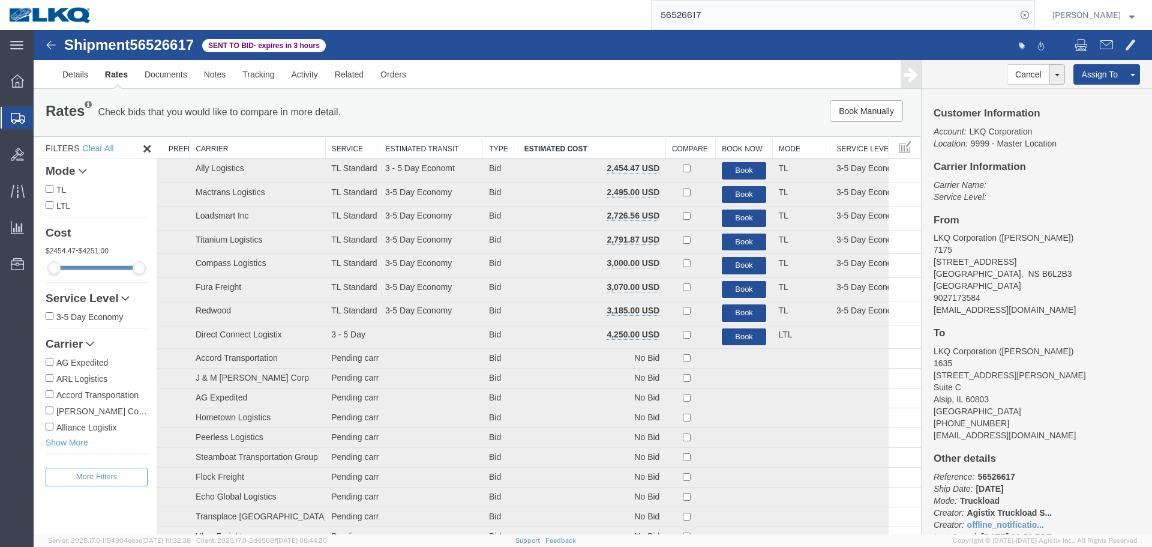
click at [734, 25] on input "56526617" at bounding box center [834, 15] width 365 height 29
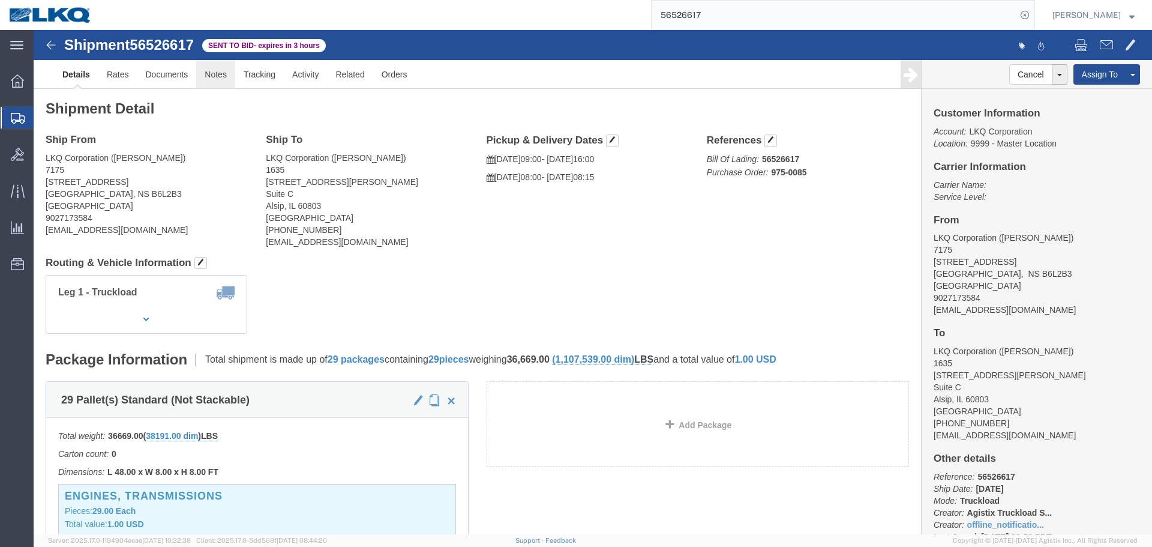
click link "Notes"
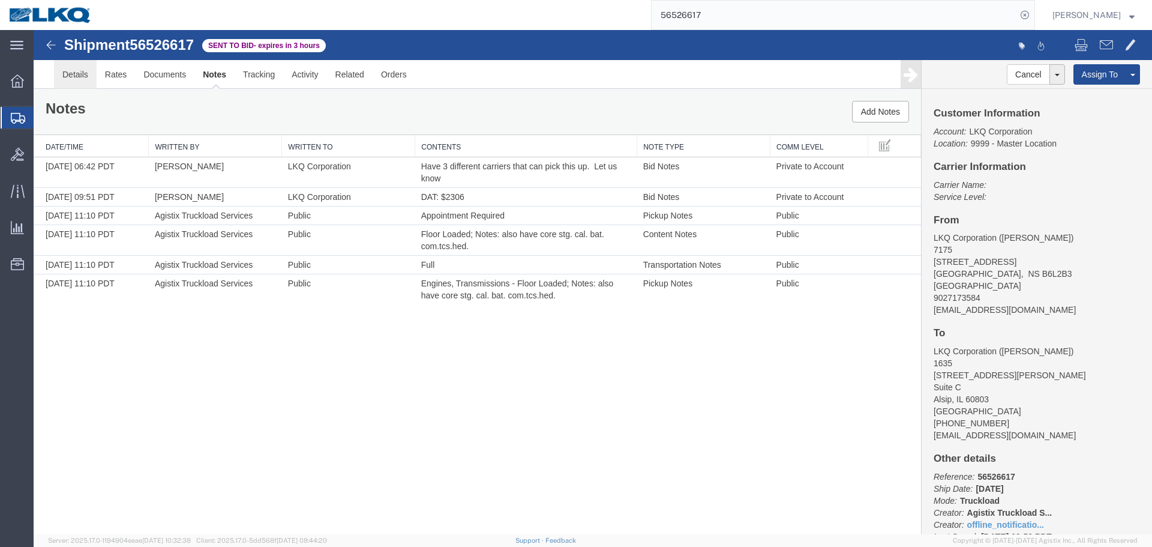
click at [66, 77] on link "Details" at bounding box center [75, 74] width 43 height 29
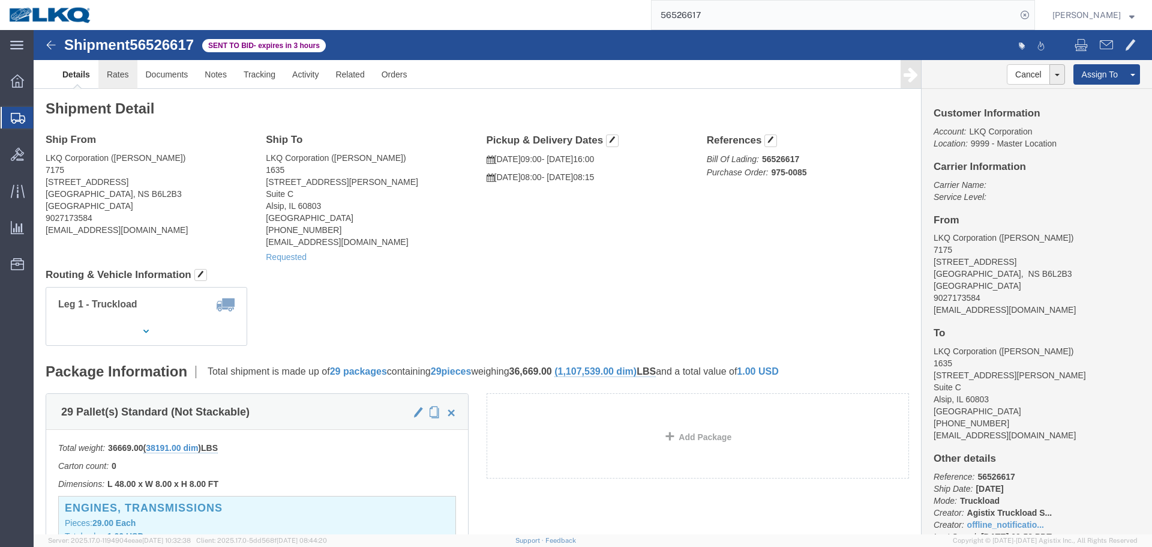
click link "Rates"
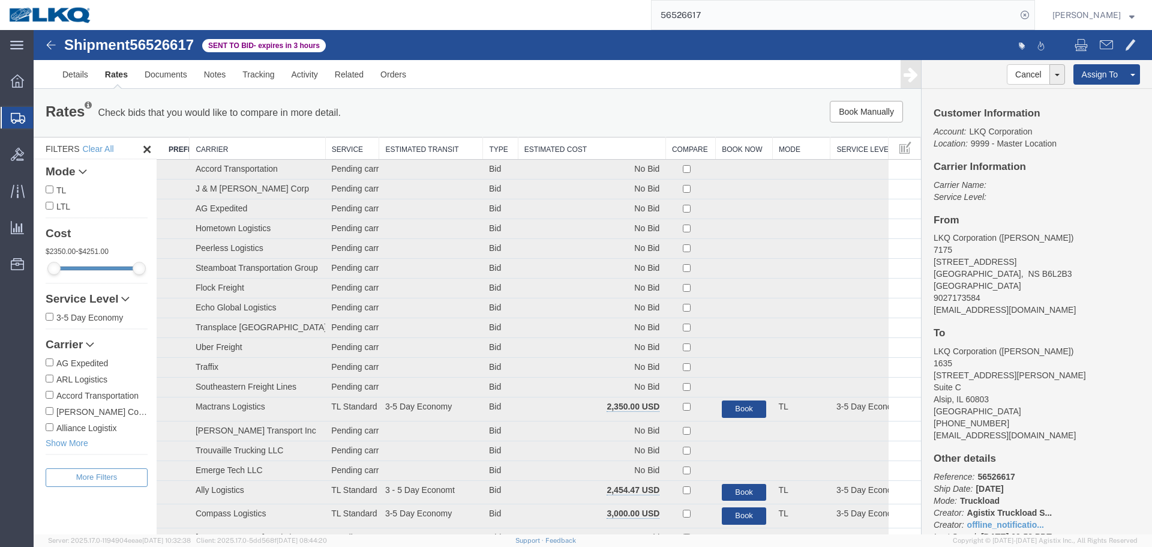
click at [589, 151] on th "Estimated Cost" at bounding box center [592, 148] width 148 height 22
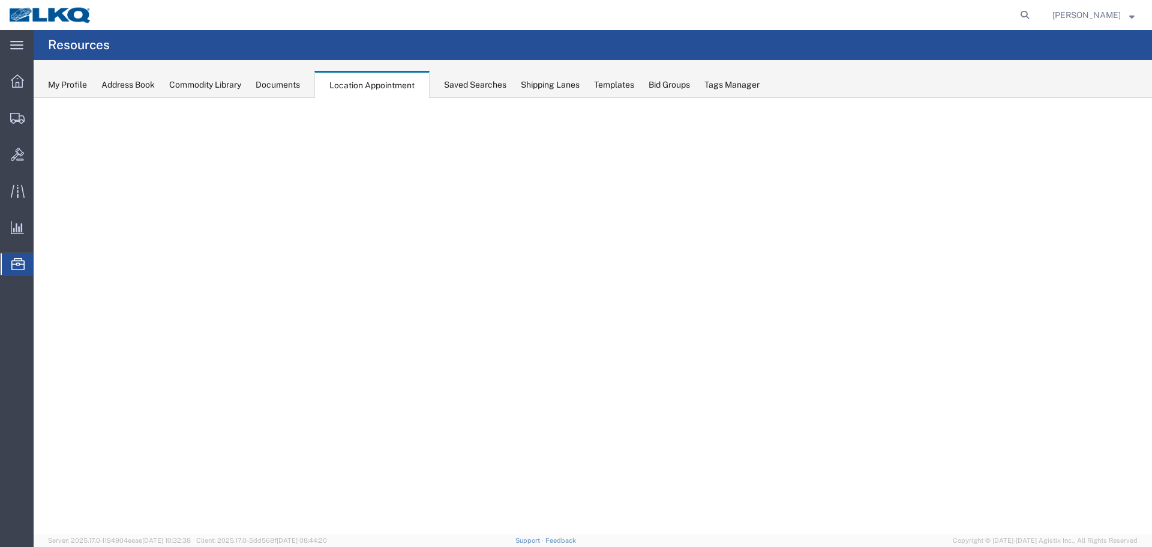
select select "27634"
select select "agendaWeek"
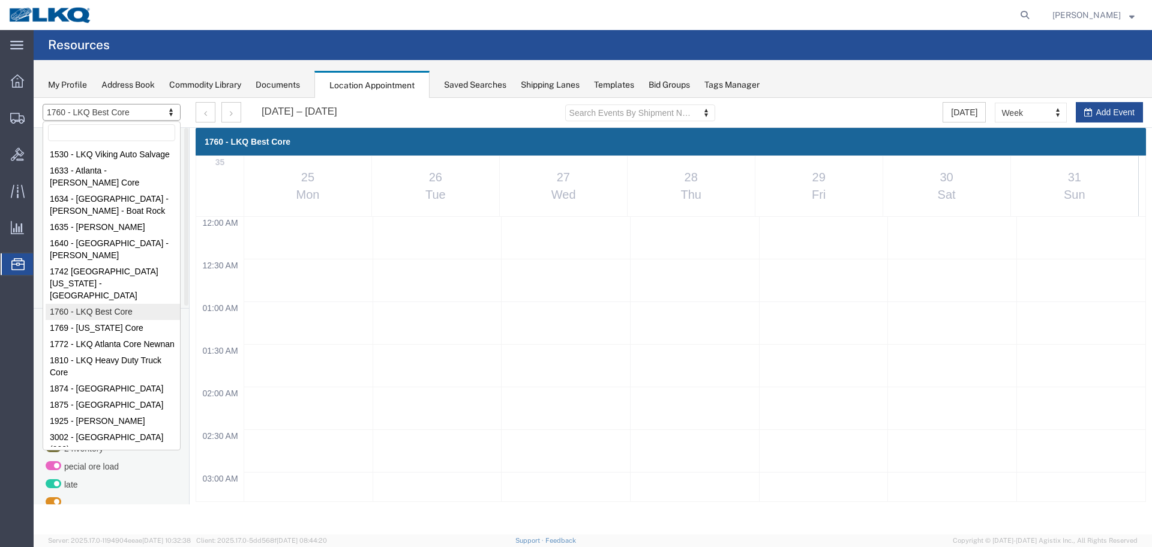
scroll to position [632, 0]
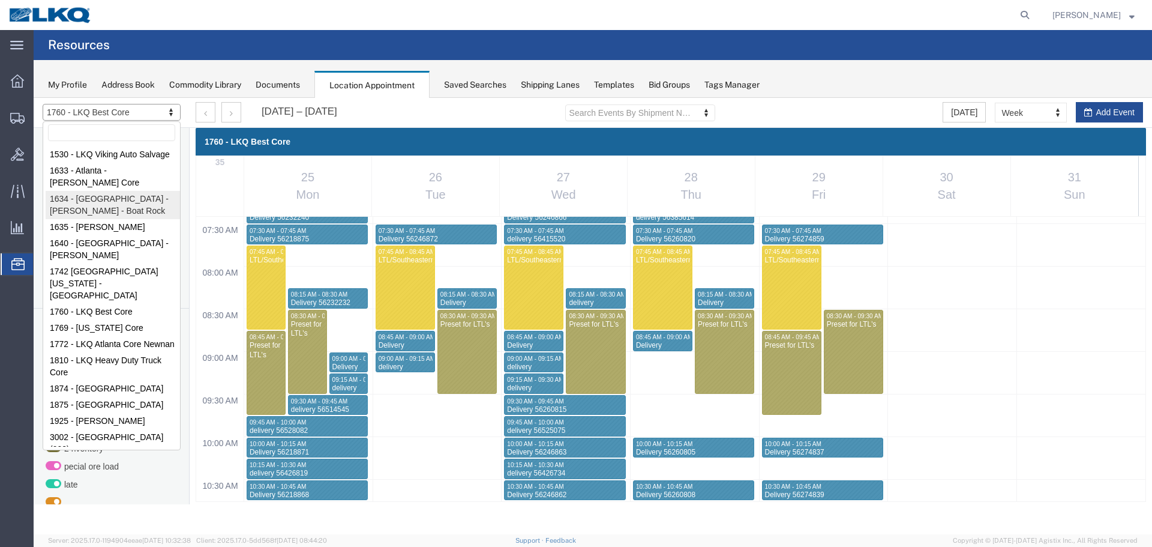
drag, startPoint x: 88, startPoint y: 203, endPoint x: 867, endPoint y: 159, distance: 780.0
select select "28712"
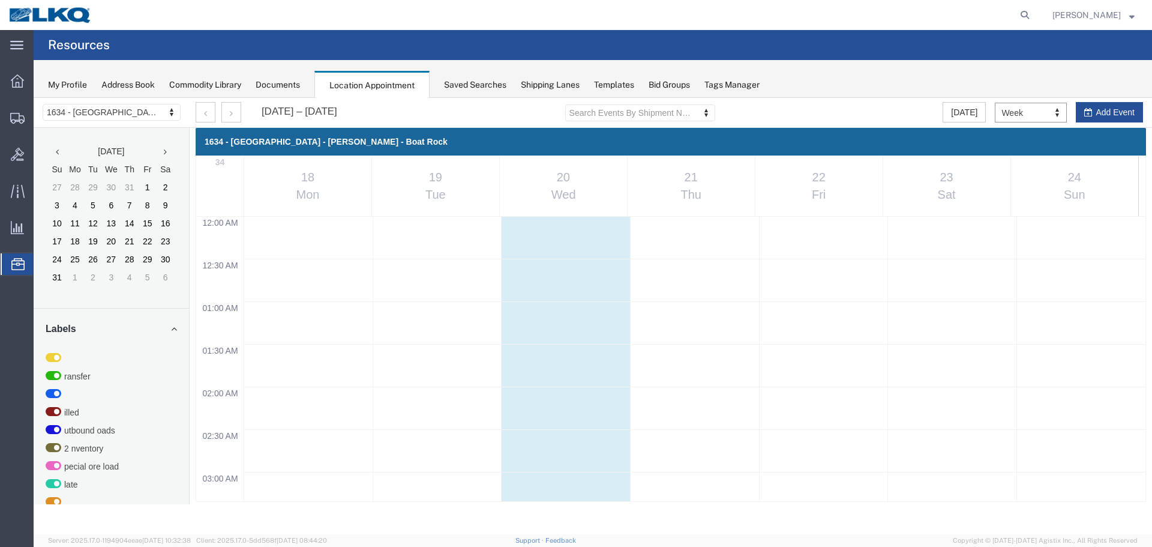
scroll to position [512, 0]
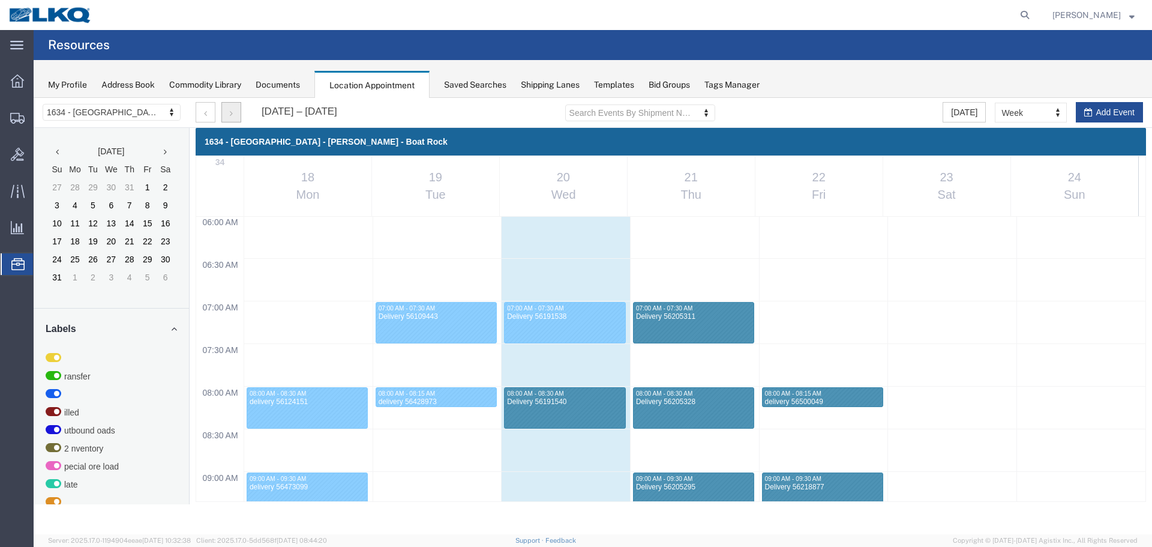
click at [223, 110] on button "button" at bounding box center [231, 112] width 20 height 20
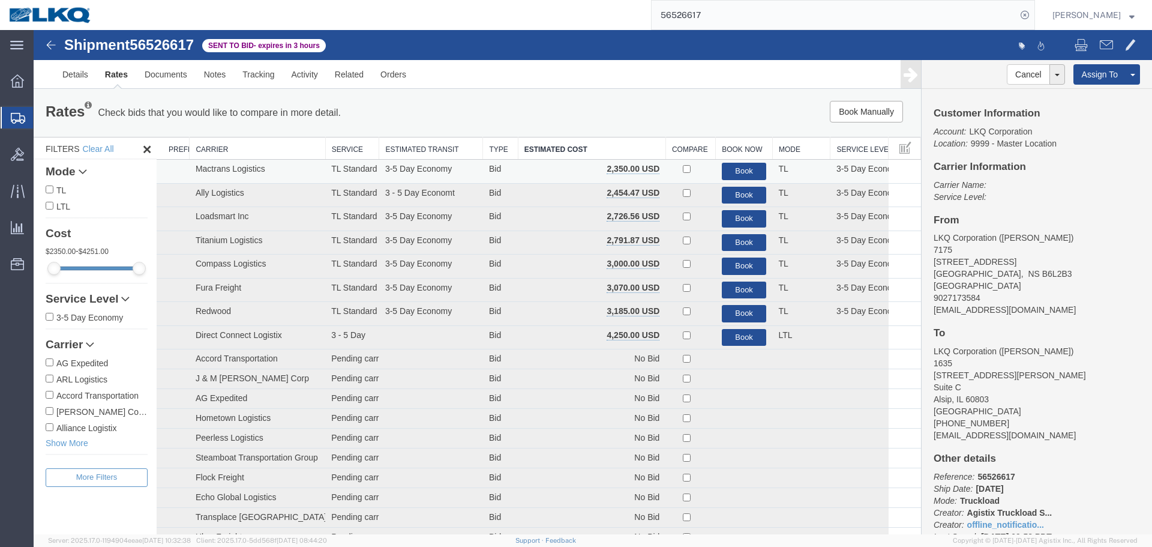
click at [749, 162] on td "Book" at bounding box center [744, 172] width 57 height 24
click at [751, 168] on button "Book" at bounding box center [744, 171] width 45 height 17
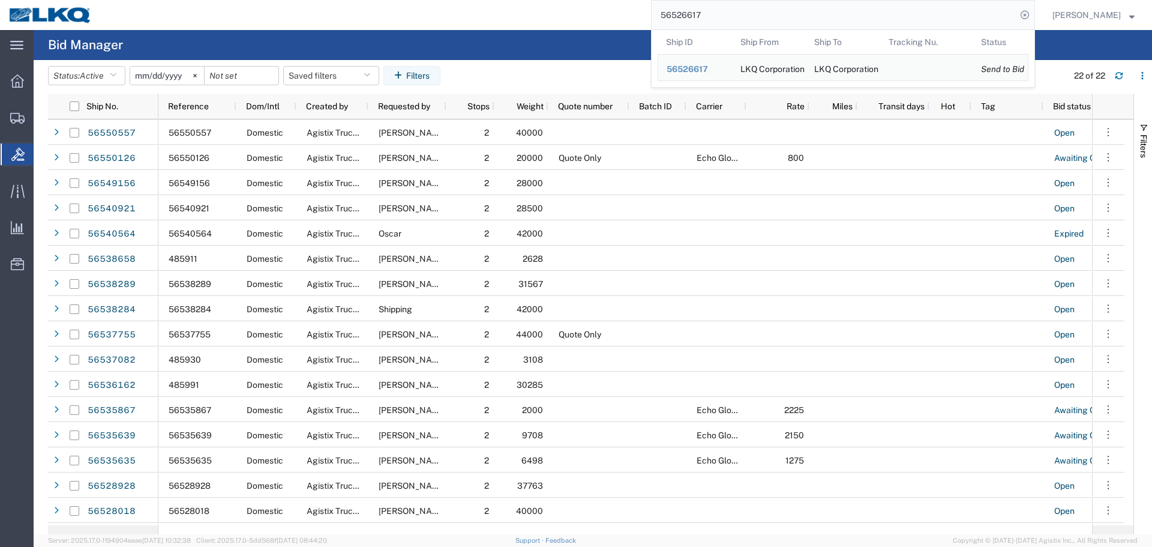
click at [827, 25] on input "56526617" at bounding box center [834, 15] width 365 height 29
paste input "5634"
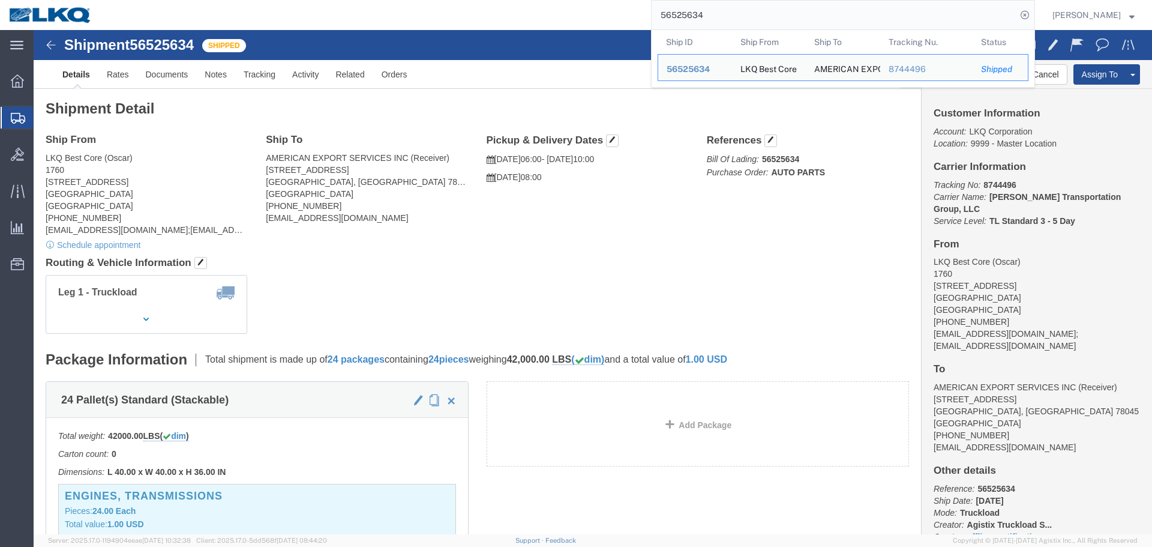
click h4 "Routing & Vehicle Information"
click at [809, 11] on input "56525634" at bounding box center [834, 15] width 365 height 29
paste input "22501965"
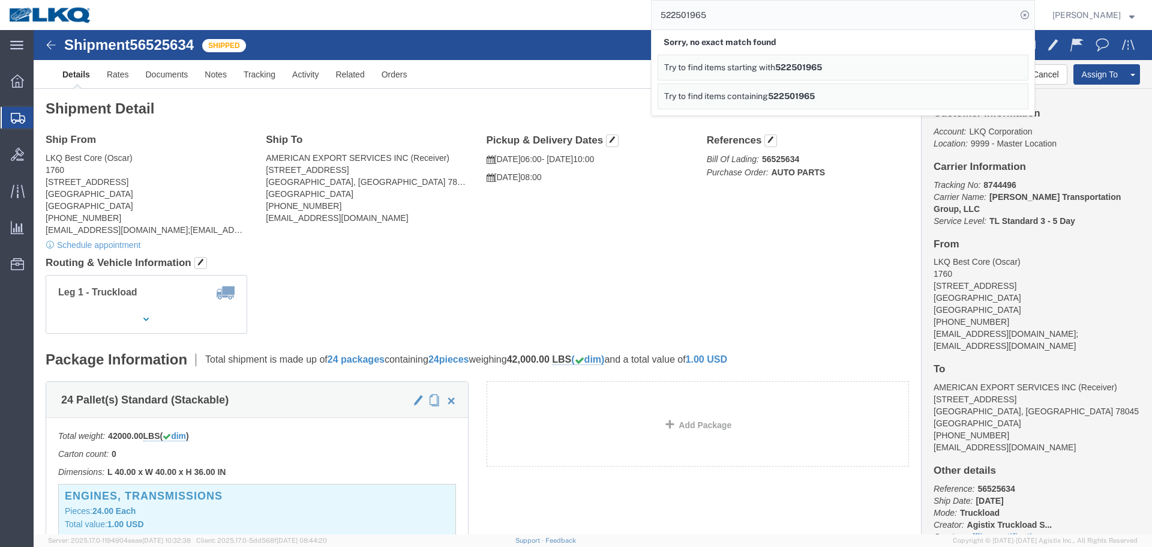
paste input "6178332"
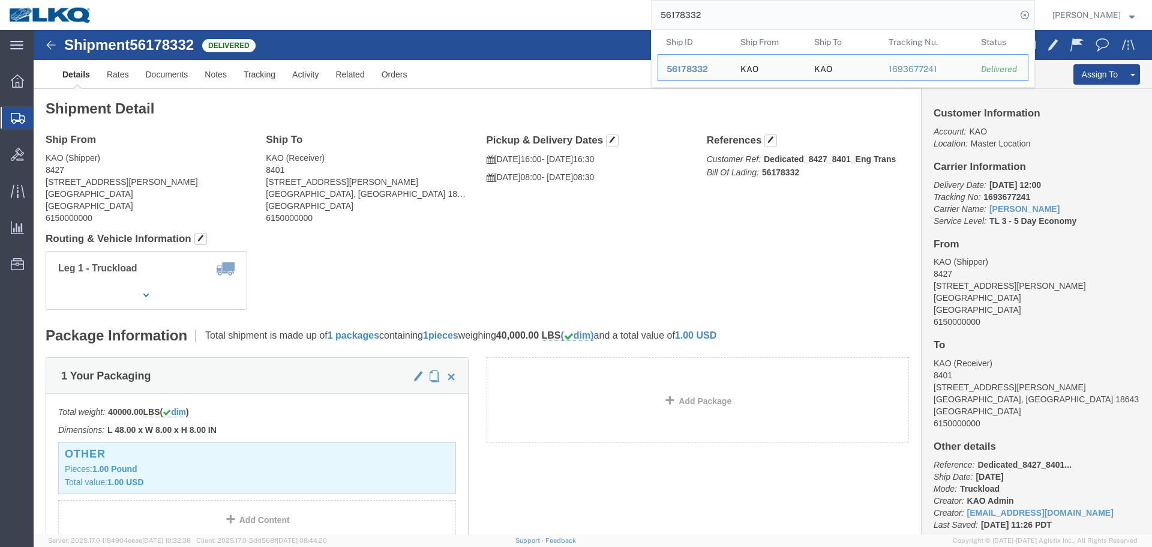
click at [755, 11] on input "56178332" at bounding box center [834, 15] width 365 height 29
paste input "441603"
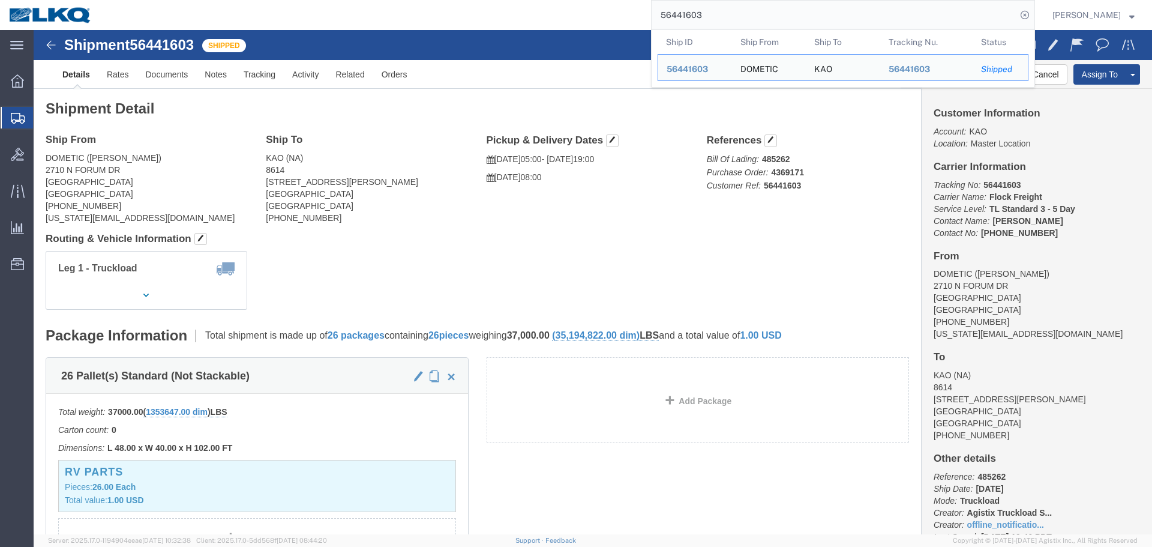
click b "485262"
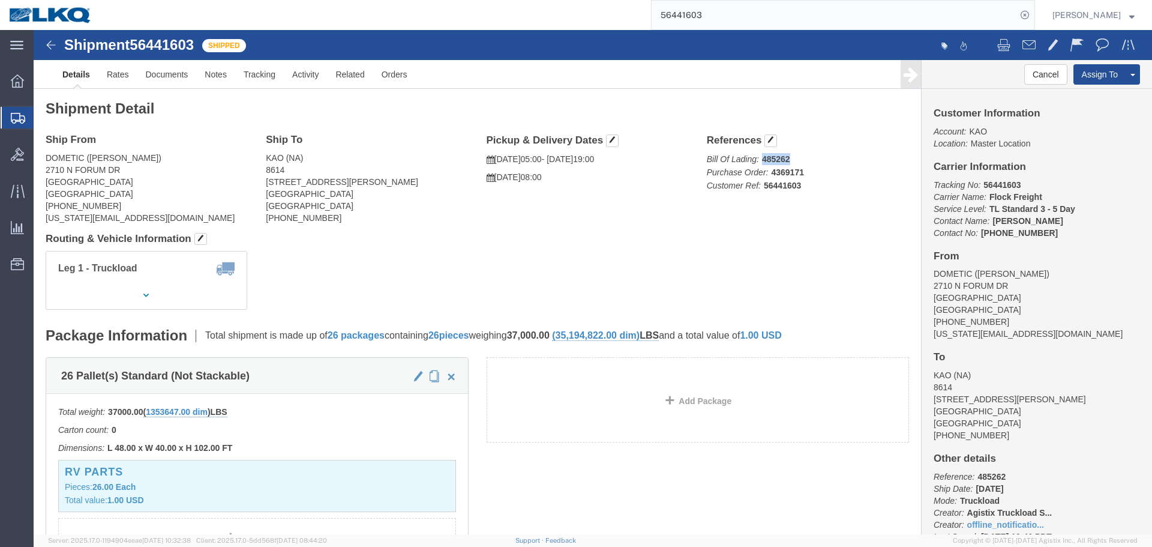
copy b "485262"
click at [732, 9] on input "56441603" at bounding box center [834, 15] width 365 height 29
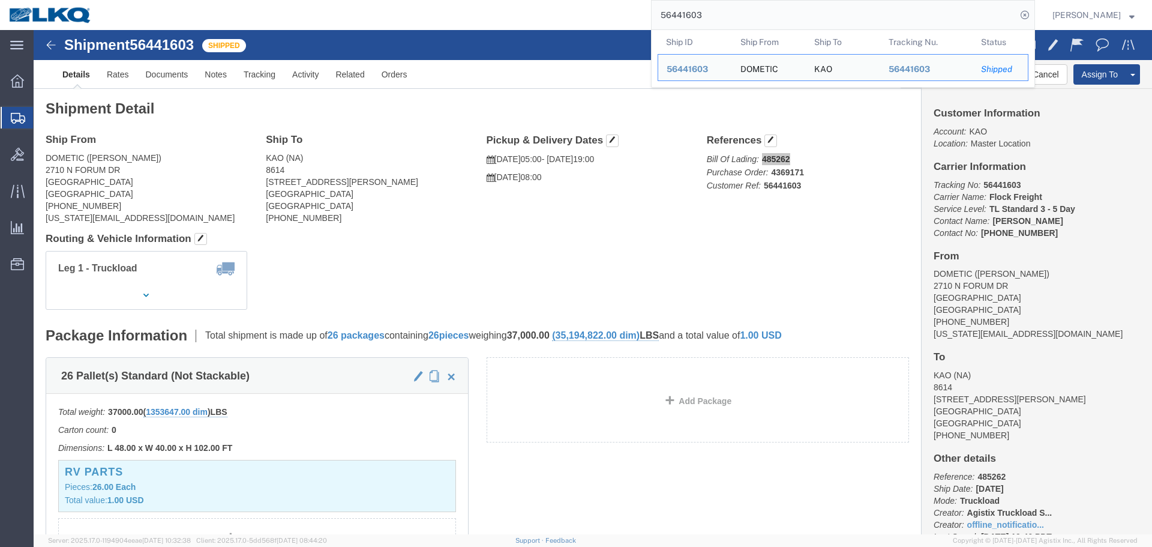
paste input "56205316"
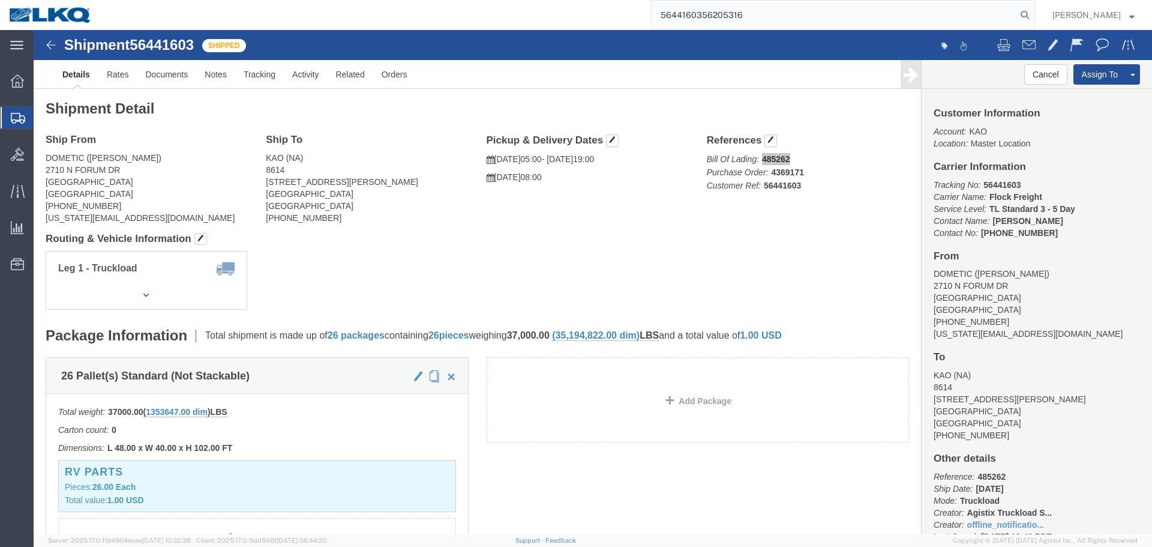
paste input "search"
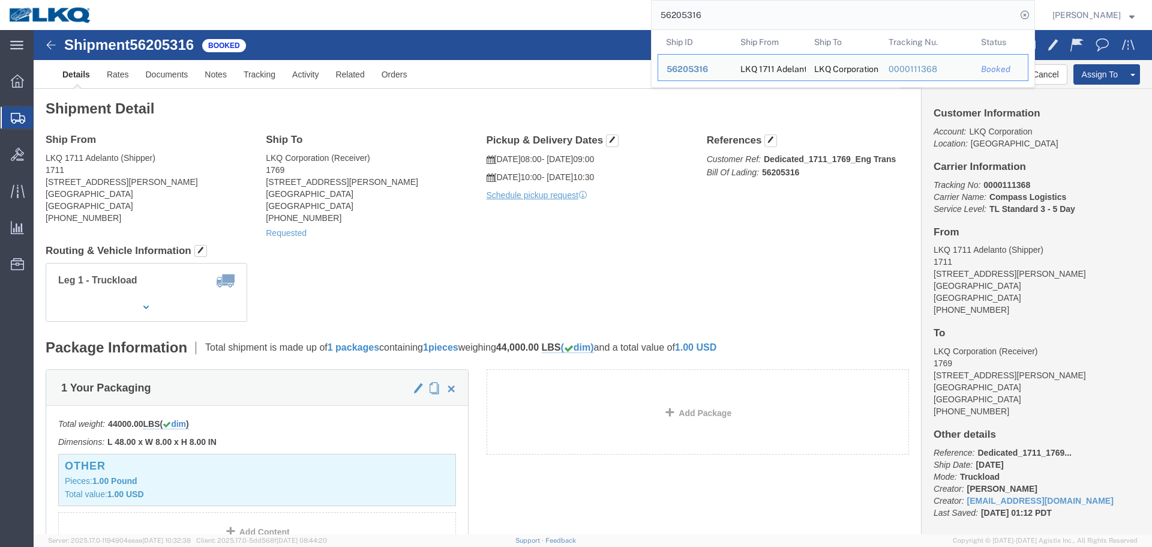
click div "Leg 1 - Truckload Number of trucks: 1"
click at [766, 9] on input "56205316" at bounding box center [834, 15] width 365 height 29
paste input "545111"
type input "56545111"
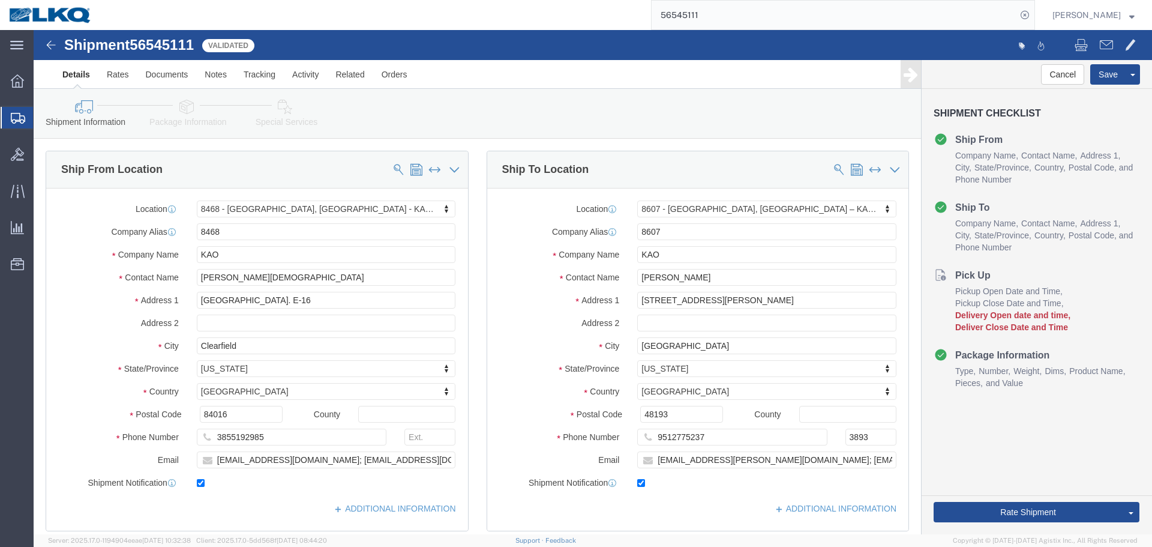
select select "30576"
select select "30604"
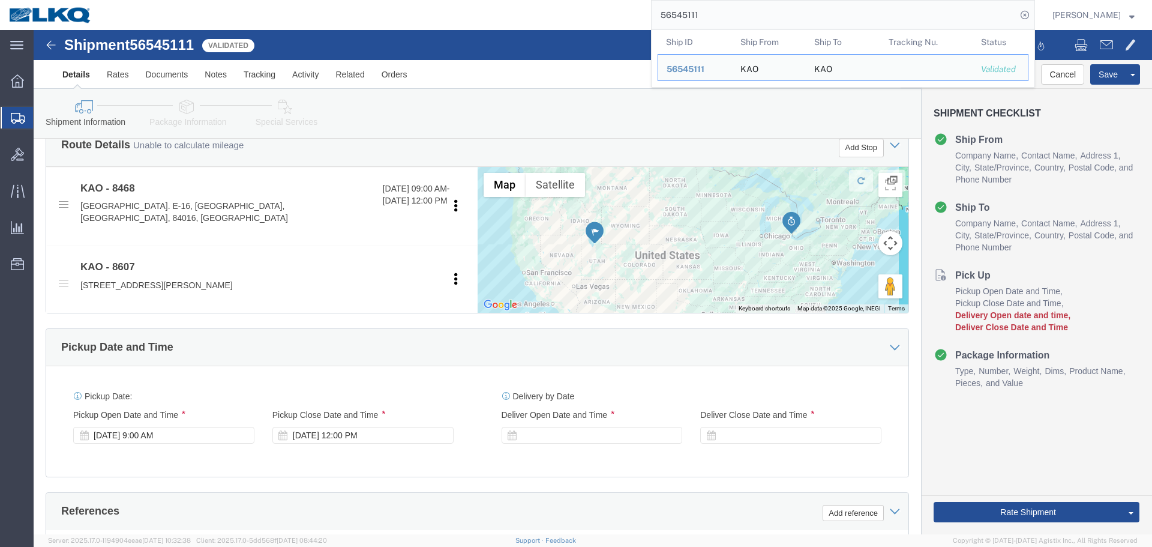
scroll to position [718, 0]
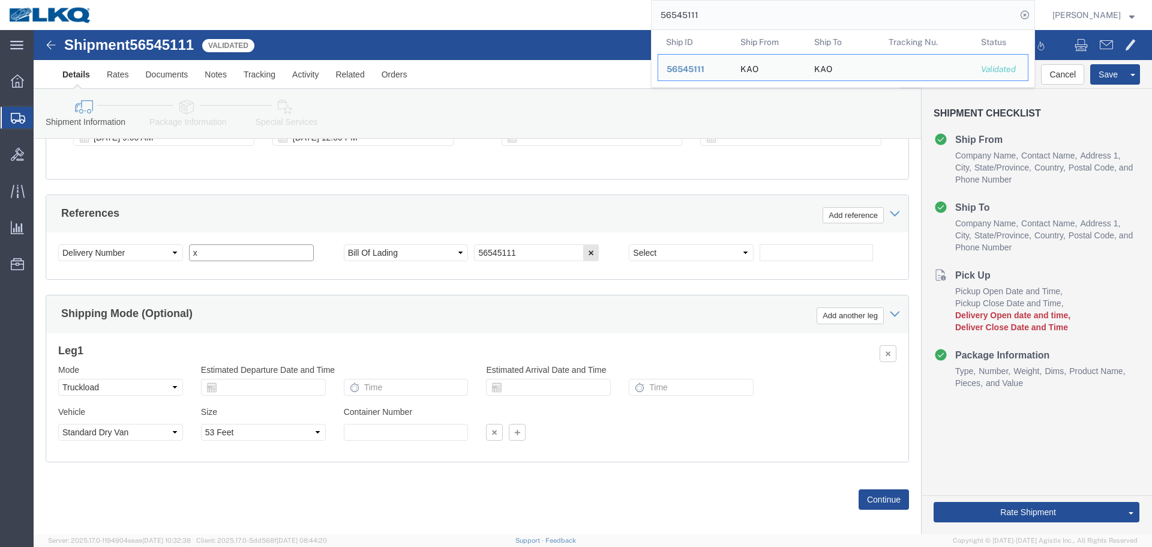
click input "x"
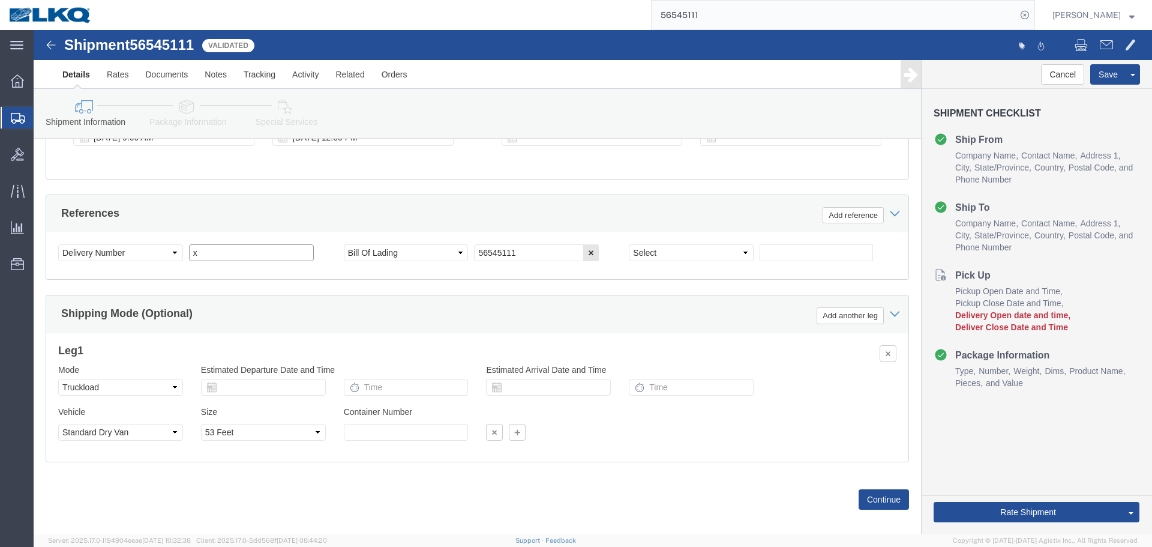
paste input "486018"
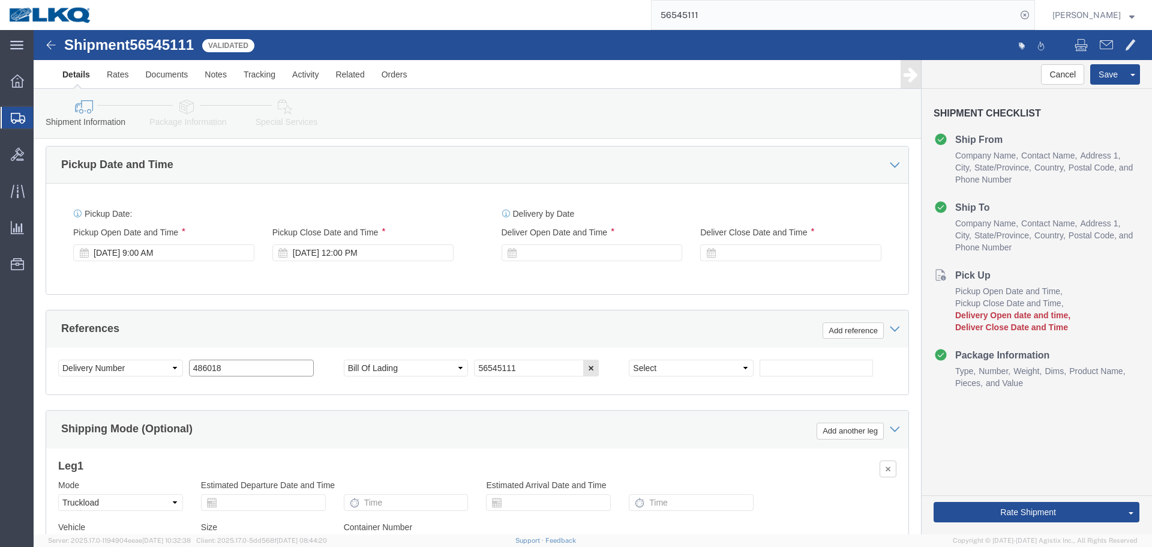
scroll to position [598, 0]
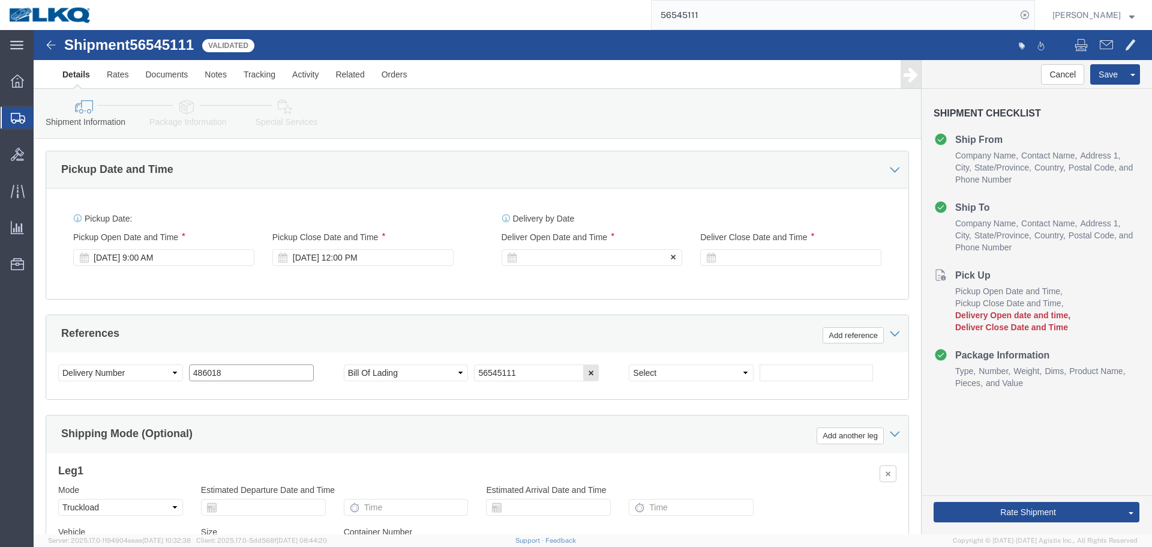
type input "486018"
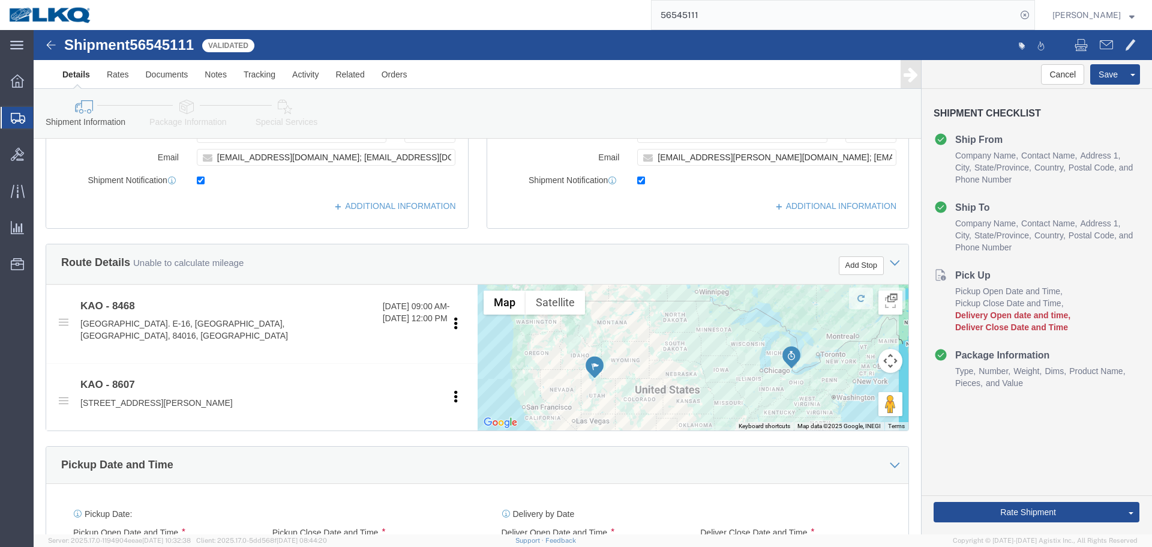
scroll to position [418, 0]
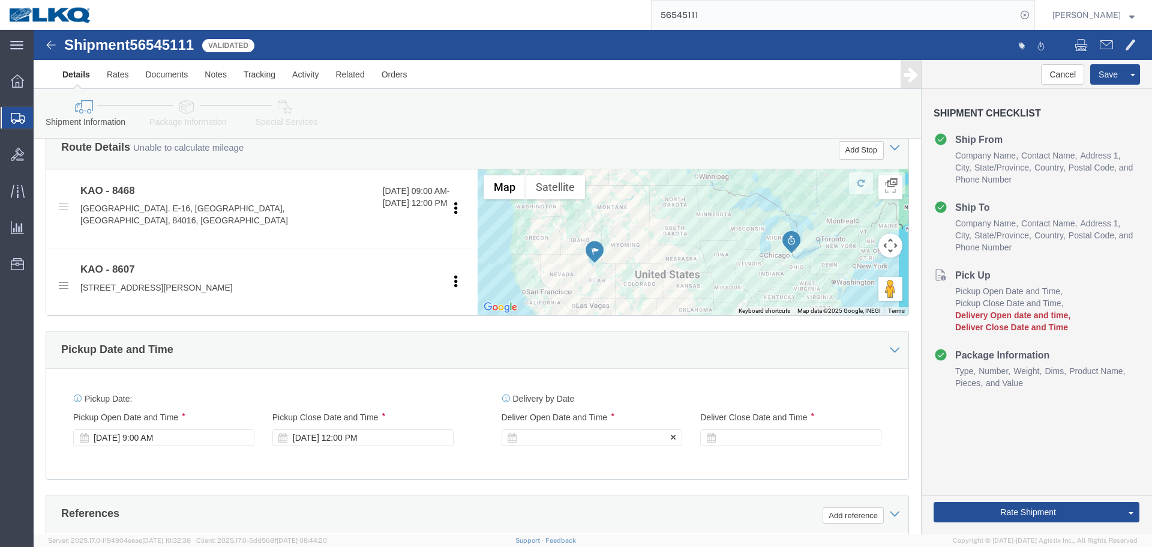
click div
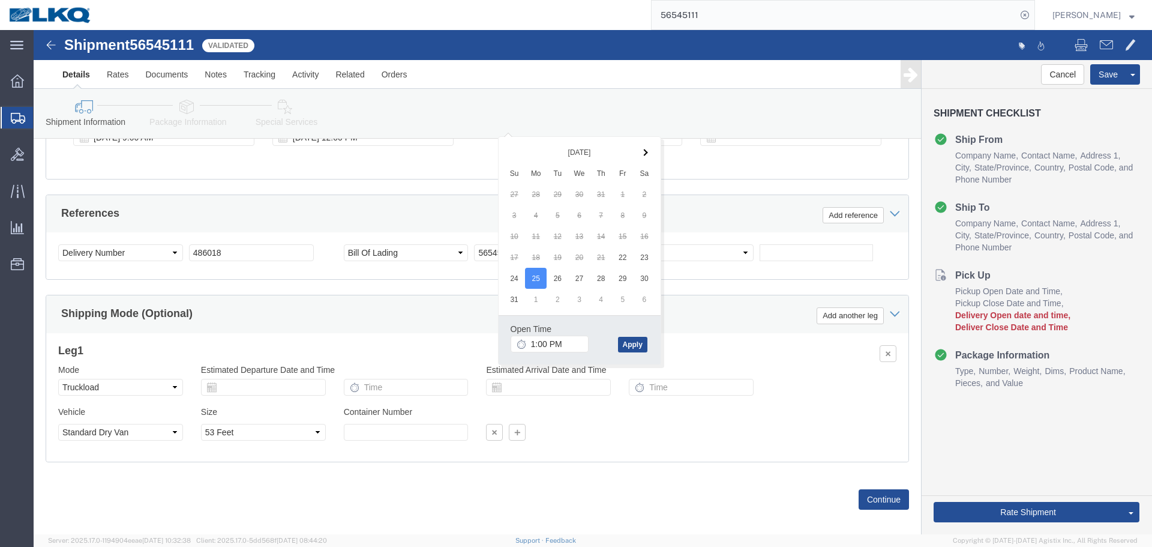
click div "Open Time 1:00 PM"
click input "1:00 PM"
type input "7:00 AM"
click button "Apply"
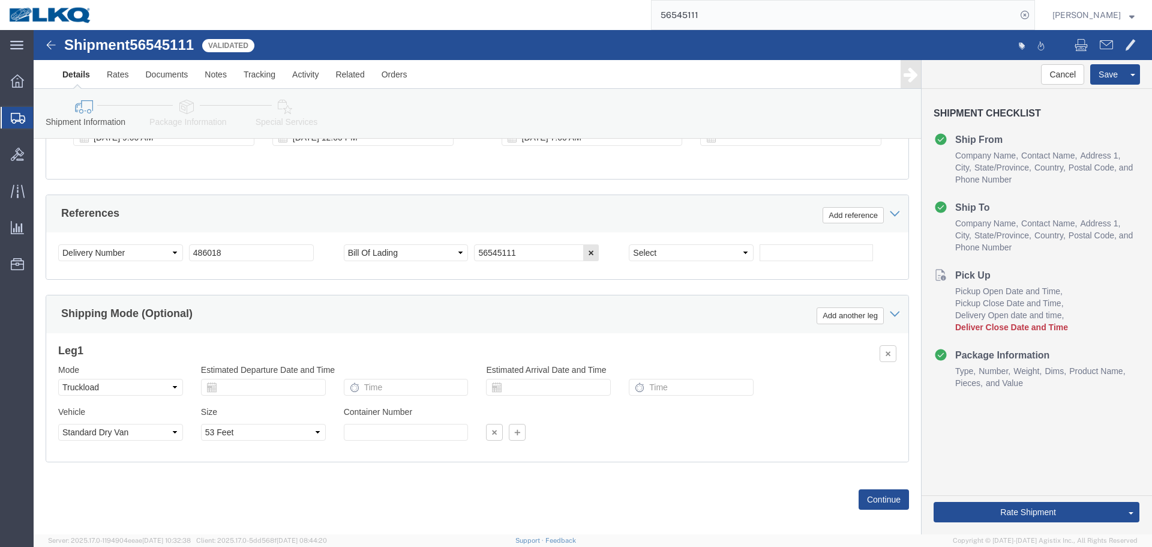
scroll to position [598, 0]
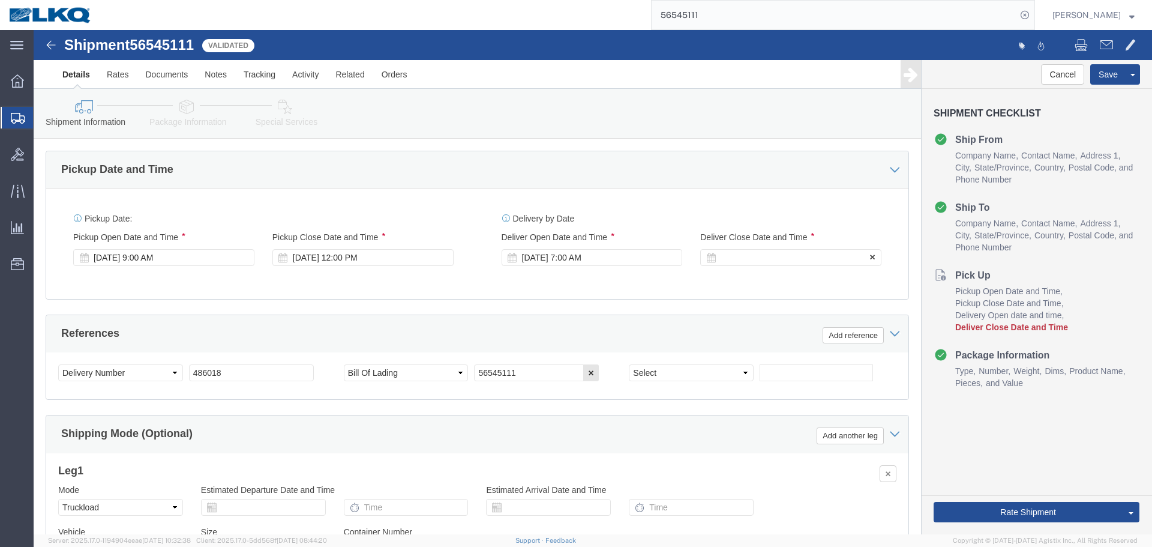
click div
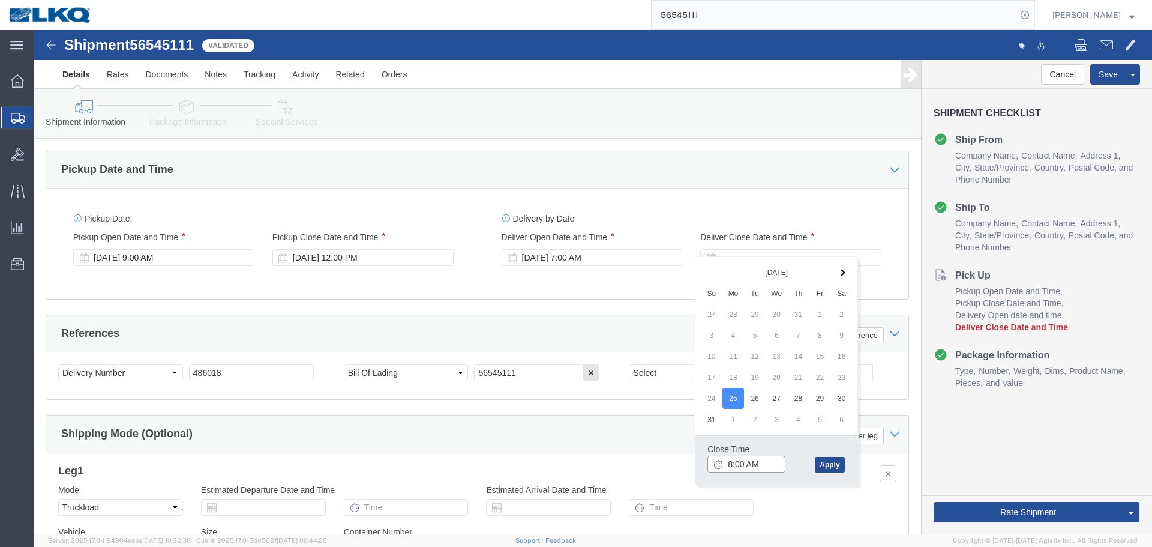
click input "8:00 AM"
type input "7:01 AM"
click button "Apply"
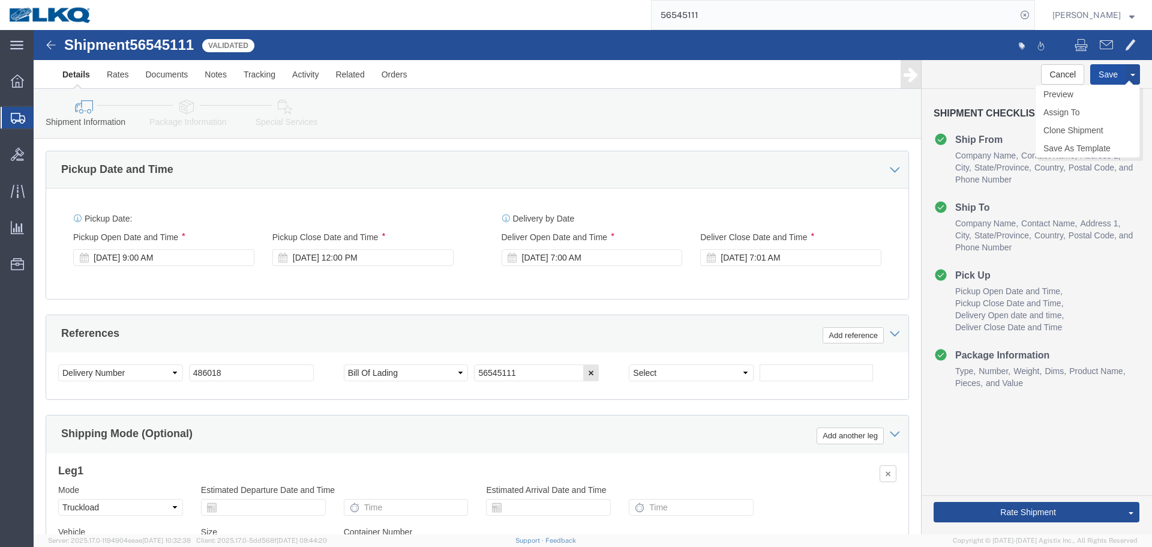
click button "Save"
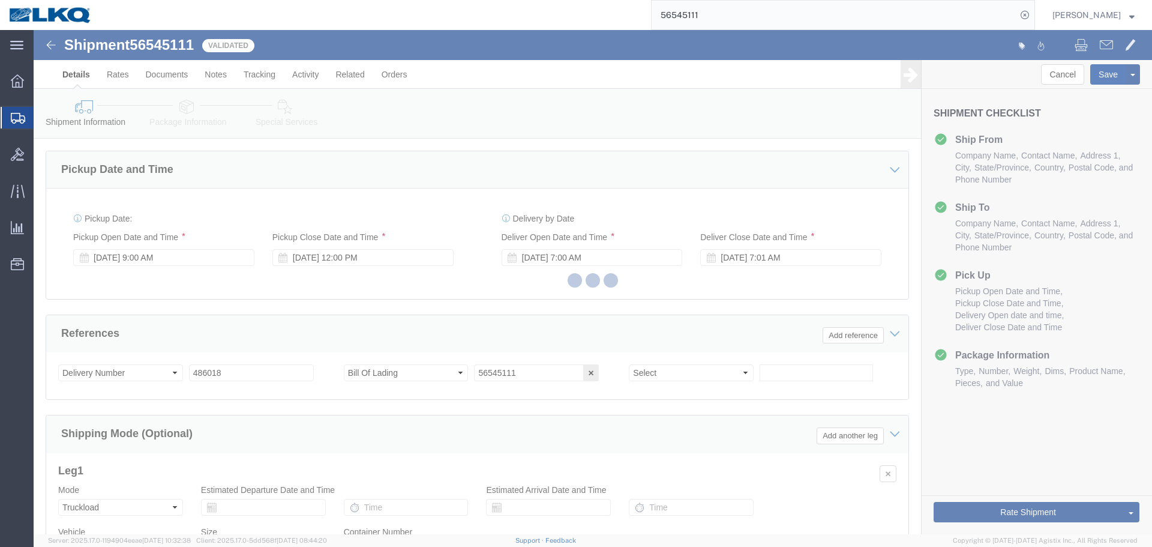
type button "Save"
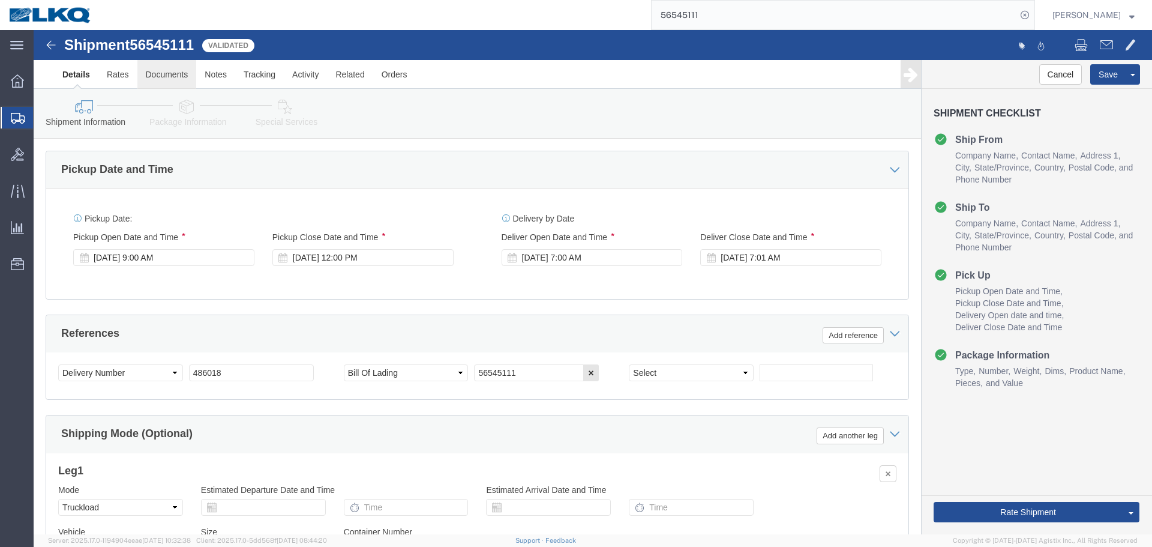
click link "Documents"
click div
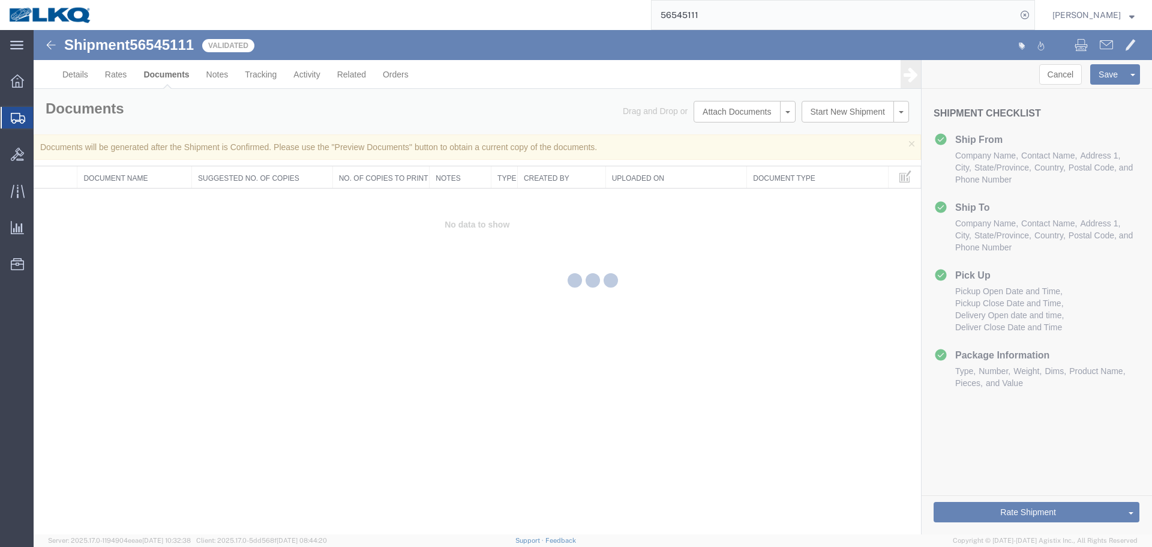
click at [218, 74] on div at bounding box center [593, 282] width 1118 height 504
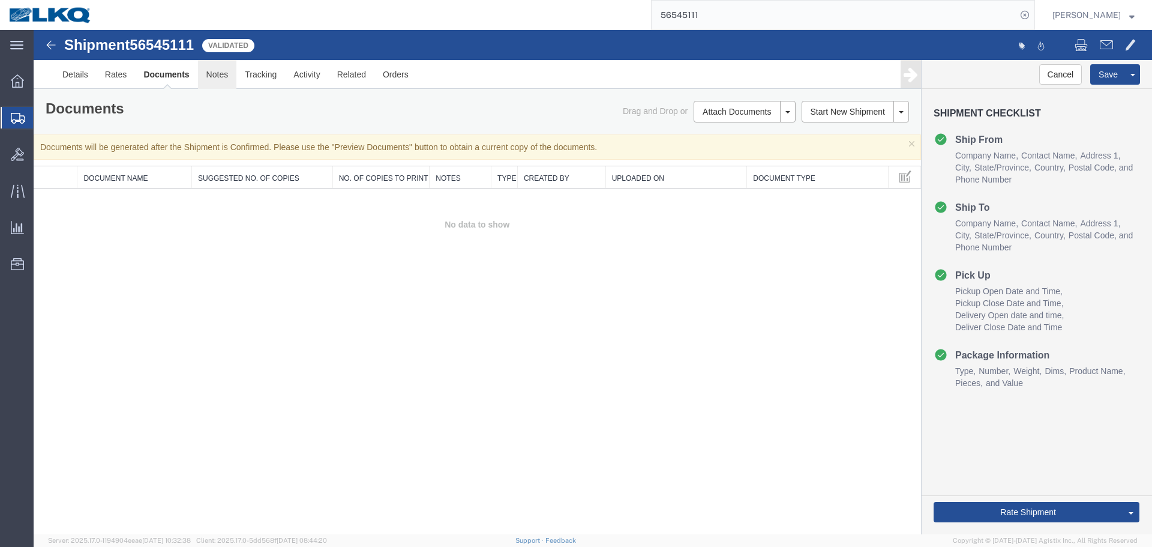
click at [218, 74] on link "Notes" at bounding box center [217, 74] width 39 height 29
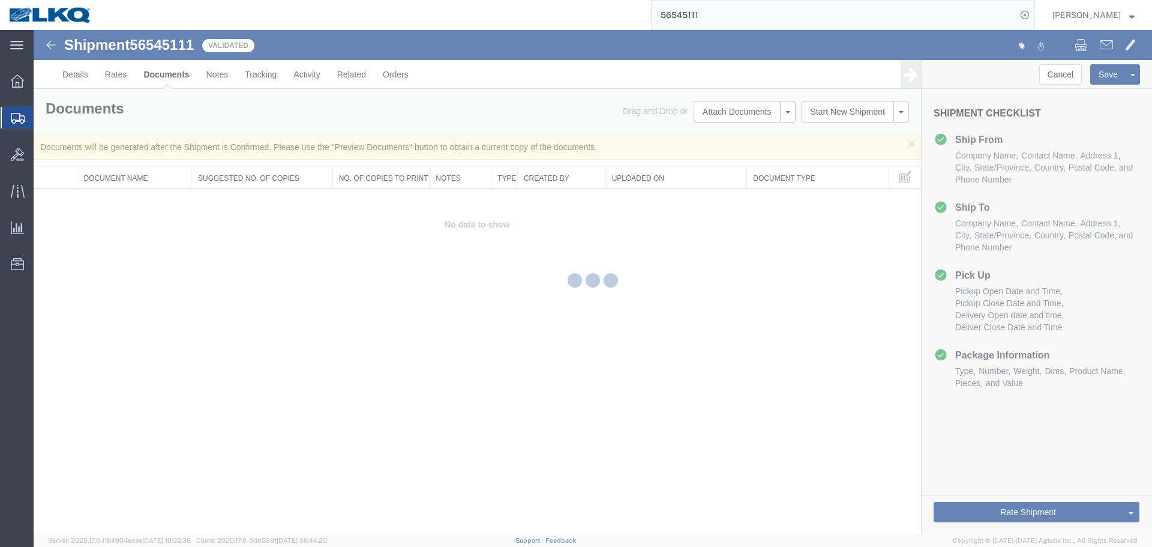
click at [1032, 456] on div at bounding box center [593, 282] width 1118 height 504
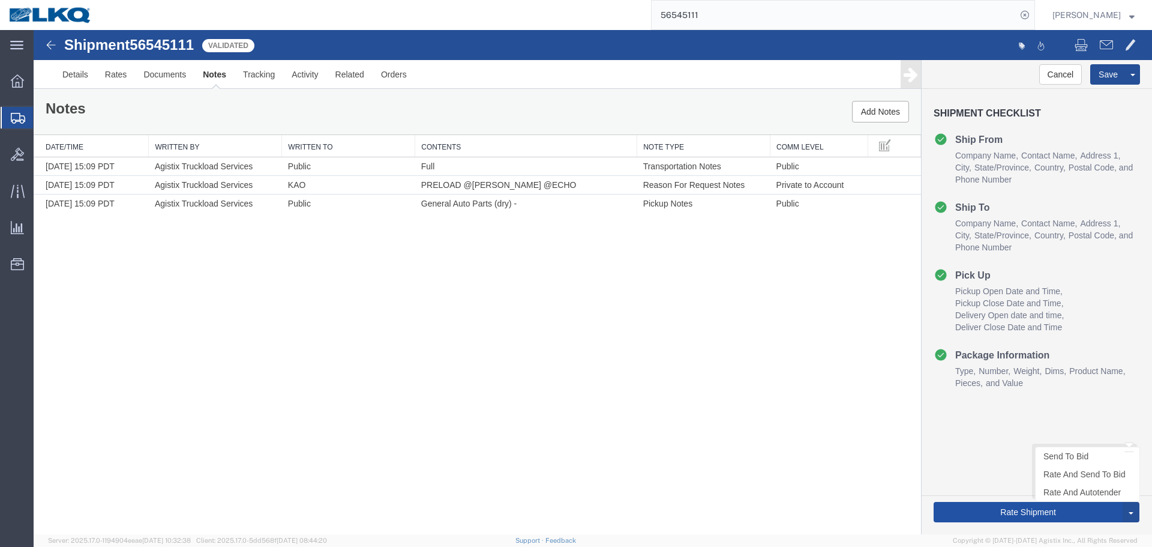
click at [984, 509] on button "Rate Shipment" at bounding box center [1028, 512] width 189 height 20
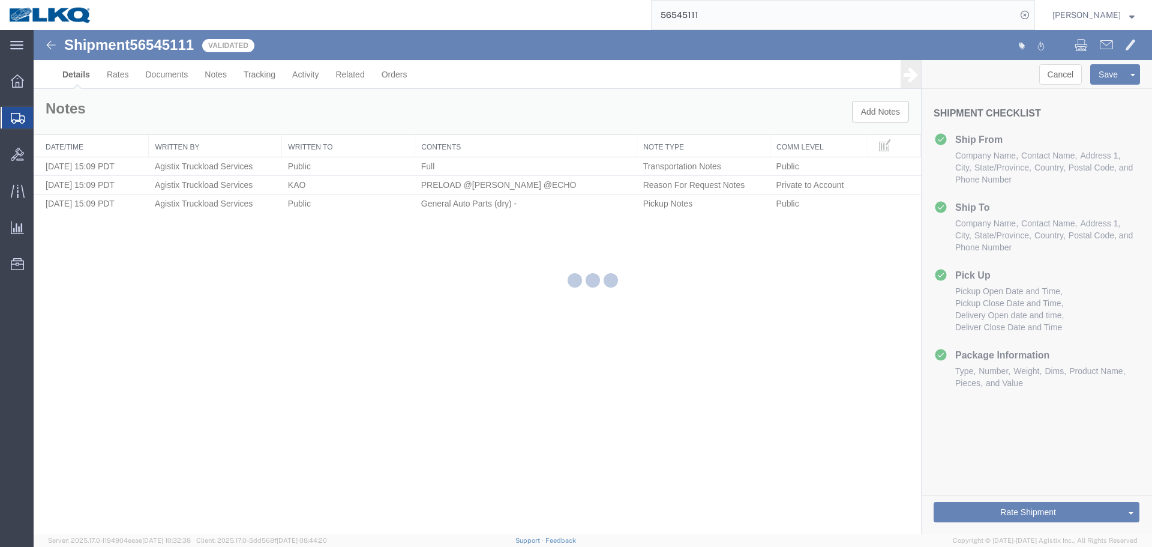
select select "30576"
select select "30604"
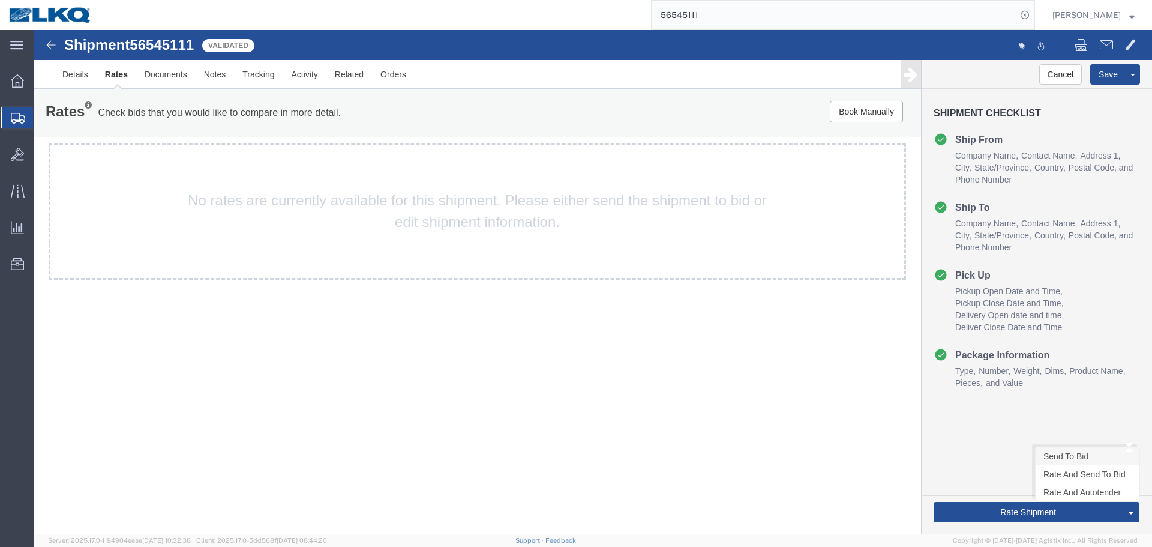
click at [1069, 454] on link "Send To Bid" at bounding box center [1088, 456] width 104 height 18
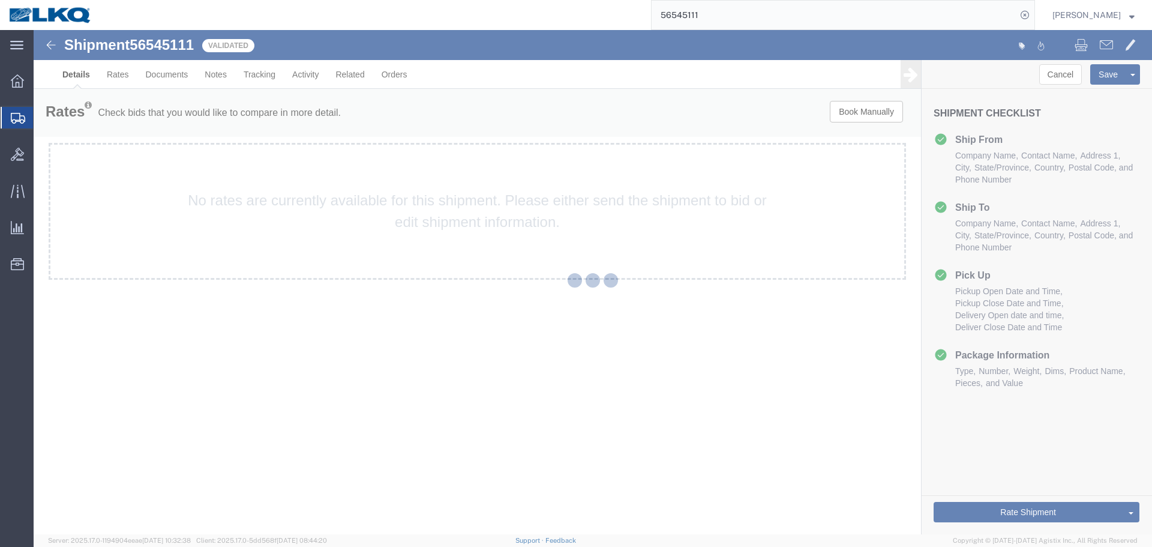
select select "30576"
select select "30604"
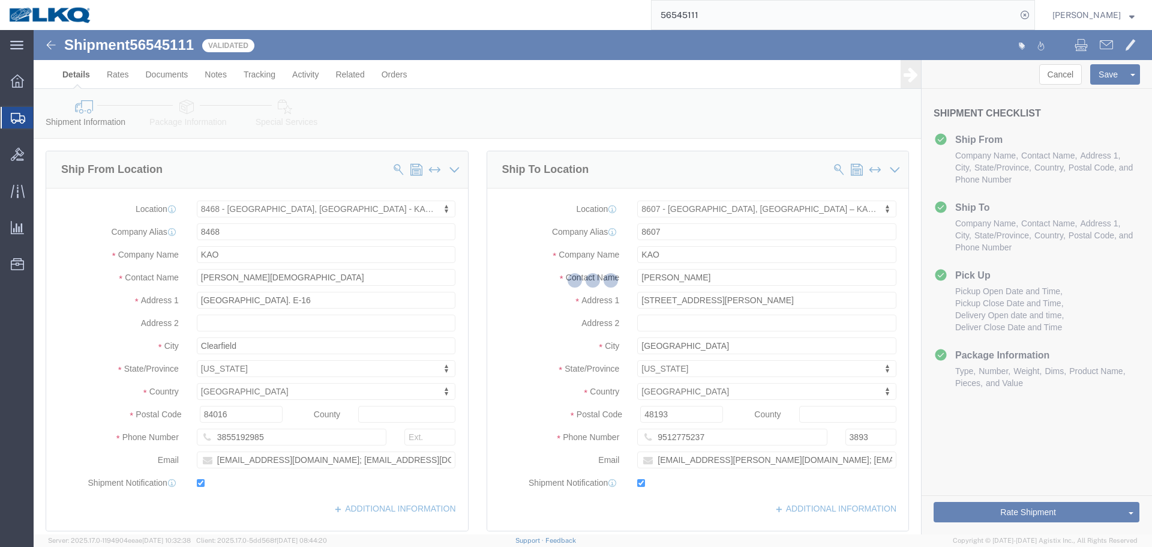
select select "TL"
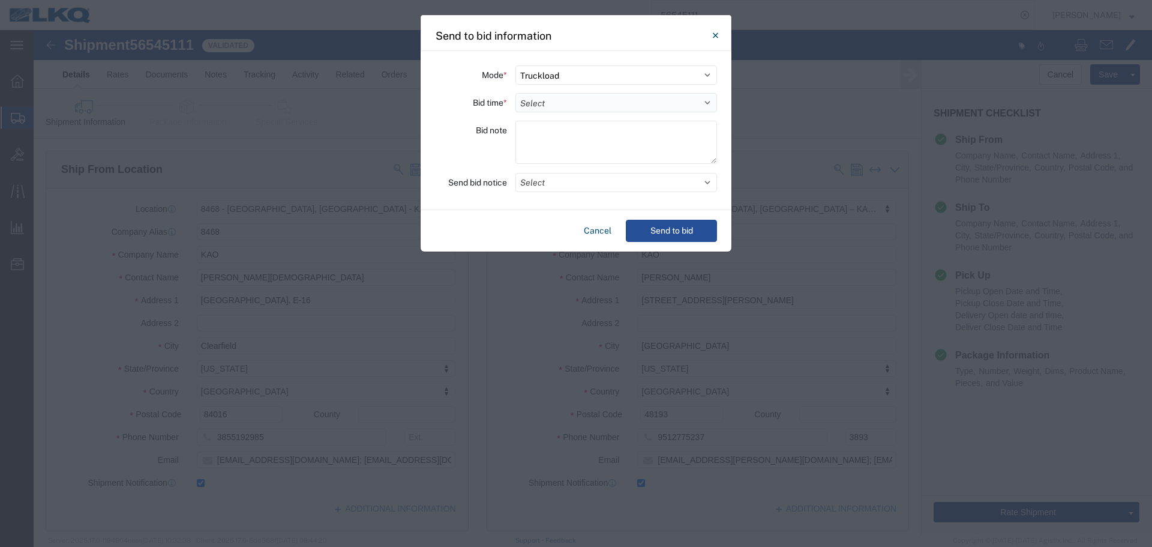
click at [541, 102] on select "Select 30 Min (Rush) 1 Hour (Rush) 2 Hours (Rush) 4 Hours (Rush) 8 Hours (Rush)…" at bounding box center [616, 102] width 202 height 19
select select "20"
click at [515, 93] on select "Select 30 Min (Rush) 1 Hour (Rush) 2 Hours (Rush) 4 Hours (Rush) 8 Hours (Rush)…" at bounding box center [616, 102] width 202 height 19
click at [578, 192] on div "Mode * Select Small Parcel Truckload Air Rail Less than Truckload Ocean Freight…" at bounding box center [576, 130] width 311 height 159
click at [576, 189] on button "Select" at bounding box center [616, 182] width 202 height 19
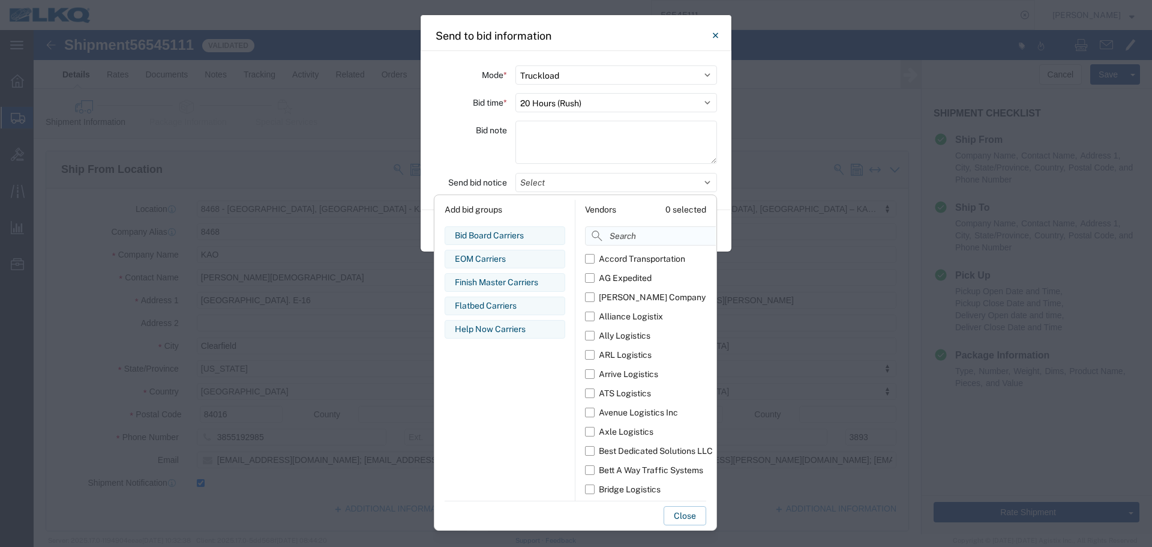
click at [616, 240] on input at bounding box center [677, 235] width 185 height 19
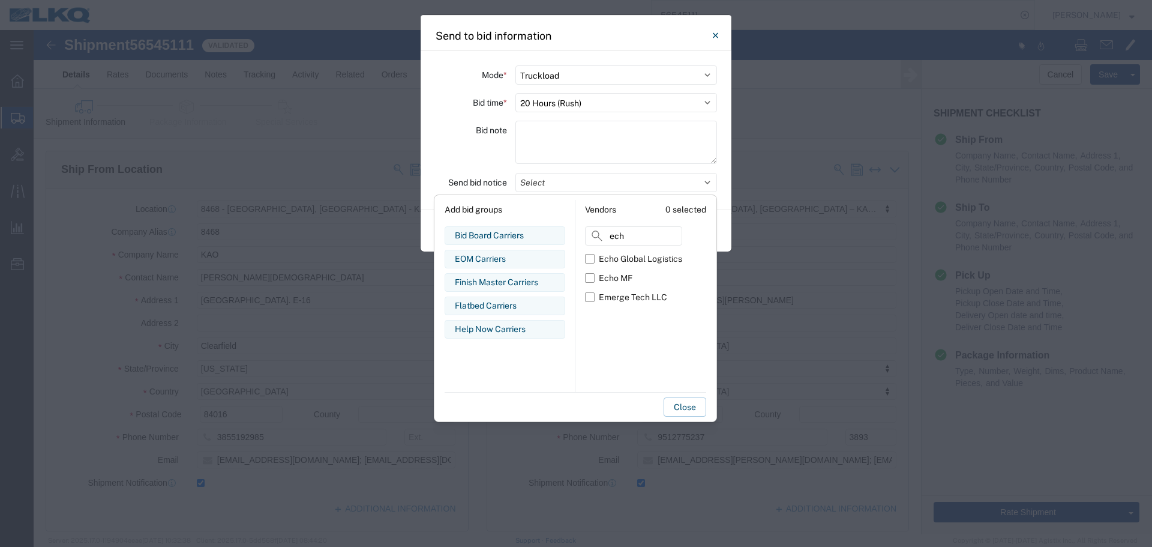
type input "ech"
click at [603, 343] on div "Echo Global Logistics Echo MF Emerge Tech LLC" at bounding box center [633, 320] width 97 height 143
click at [640, 254] on div "Echo Global Logistics" at bounding box center [640, 259] width 83 height 13
click at [0, 0] on input "Echo Global Logistics" at bounding box center [0, 0] width 0 height 0
click at [496, 156] on div "Bid note" at bounding box center [471, 144] width 72 height 47
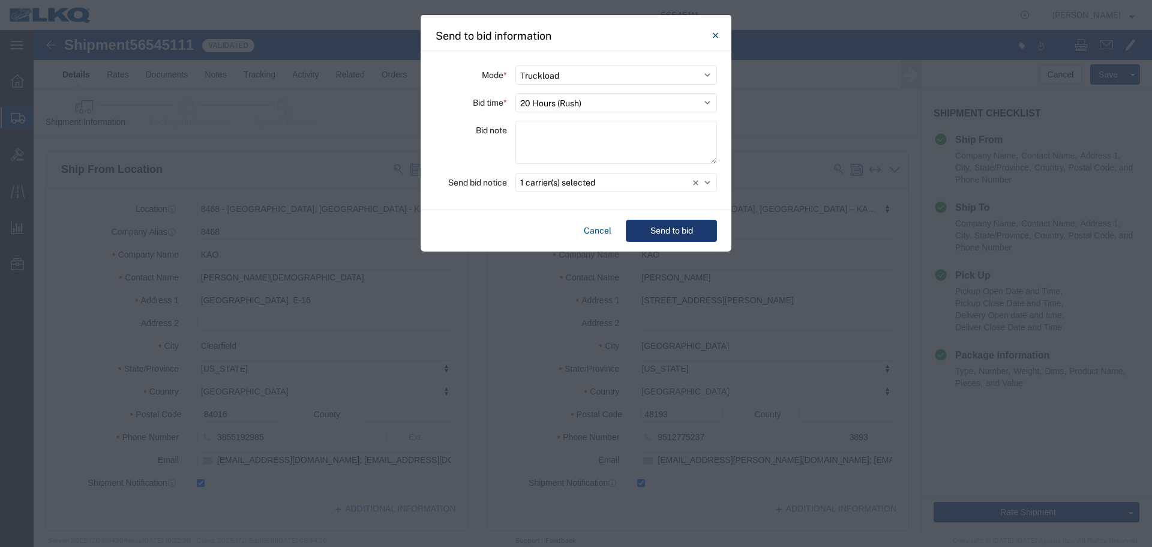
click at [691, 235] on button "Send to bid" at bounding box center [671, 231] width 91 height 22
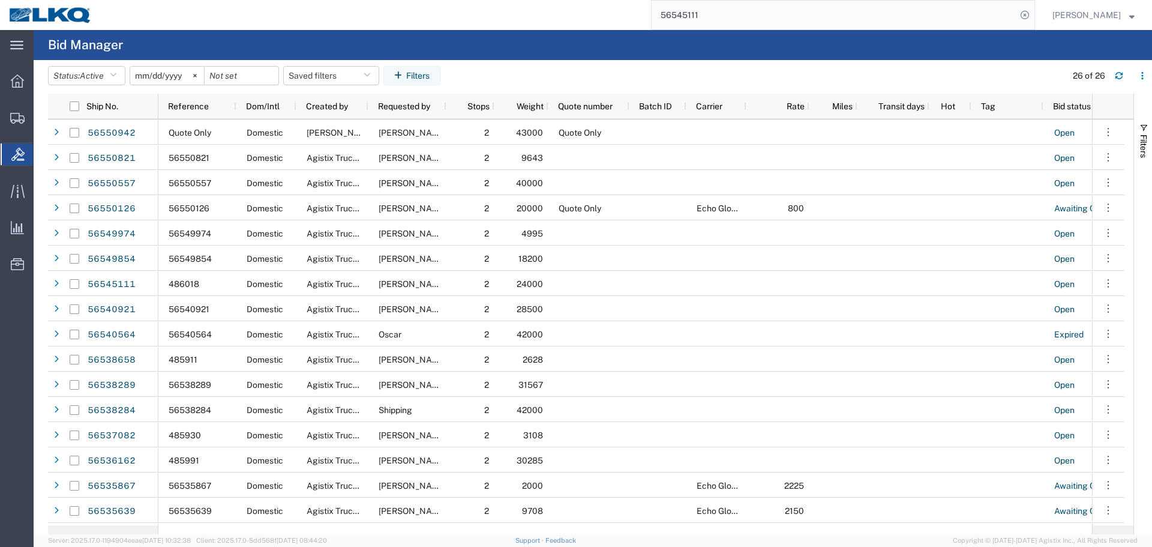
click at [730, 3] on input "56545111" at bounding box center [834, 15] width 365 height 29
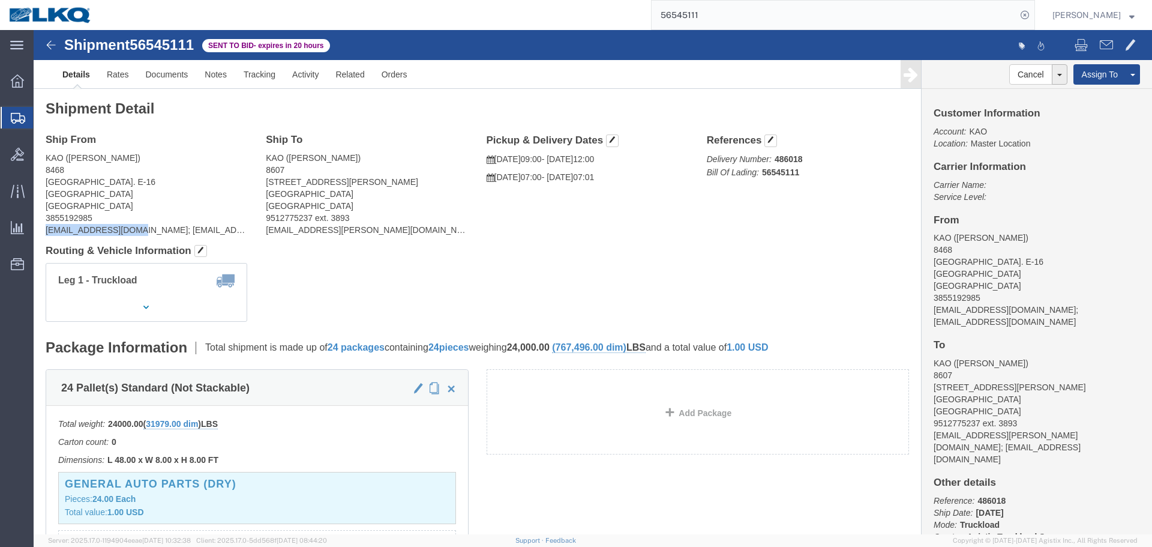
drag, startPoint x: 100, startPoint y: 200, endPoint x: 7, endPoint y: 206, distance: 92.6
click div "Ship From KAO (Gary Church) 8468 Freeport Center Bldg. E-16 Clearfield, UT 8401…"
copy address "gechurch@lkqcorp.com"
click address "KAO (Gary Church) 8468 Freeport Center Bldg. E-16 Clearfield, UT 84016 United S…"
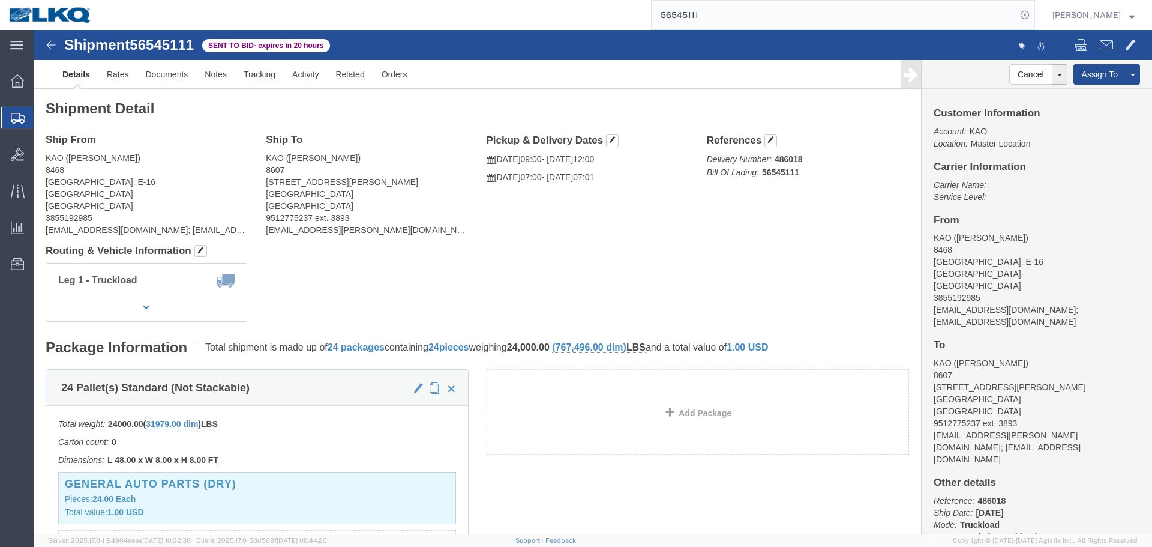
copy address "84016"
click address "KAO (Rob Varver) 8607 17950 Dix Toledo Highway Brownstown, MI 48193 United Stat…"
copy address "48193"
click span
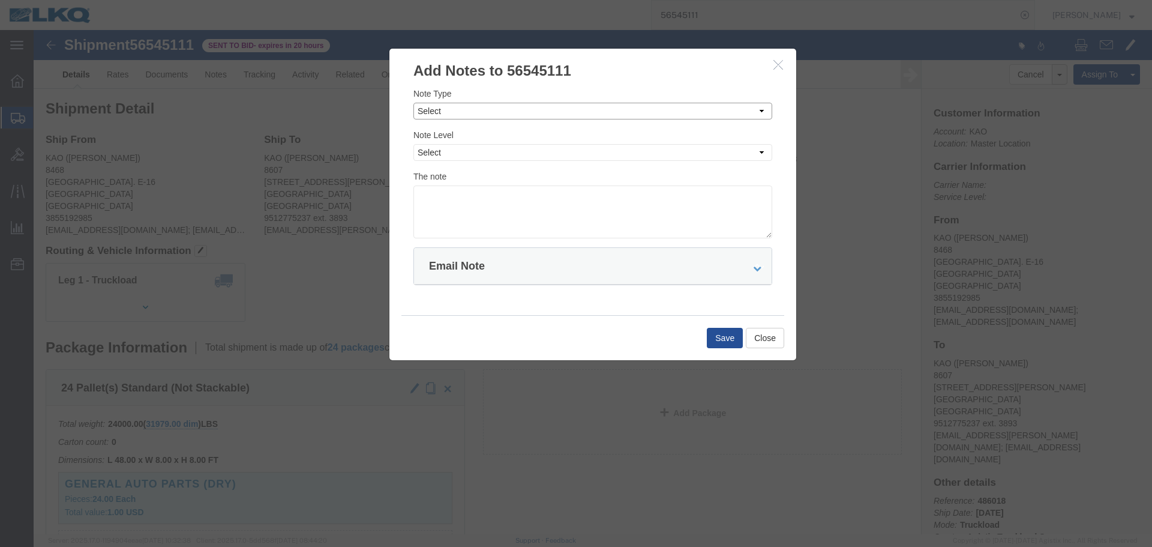
click select "Select Approval Bid Notes Carrier Change Notes Claim Notes Content Hazmat Notes…"
select select "BID_NOTES"
click select "Select Approval Bid Notes Carrier Change Notes Claim Notes Content Hazmat Notes…"
click select "Select Private to Account Private to Vendor Public"
select select "PRIVATE_TO_ACCOUNT"
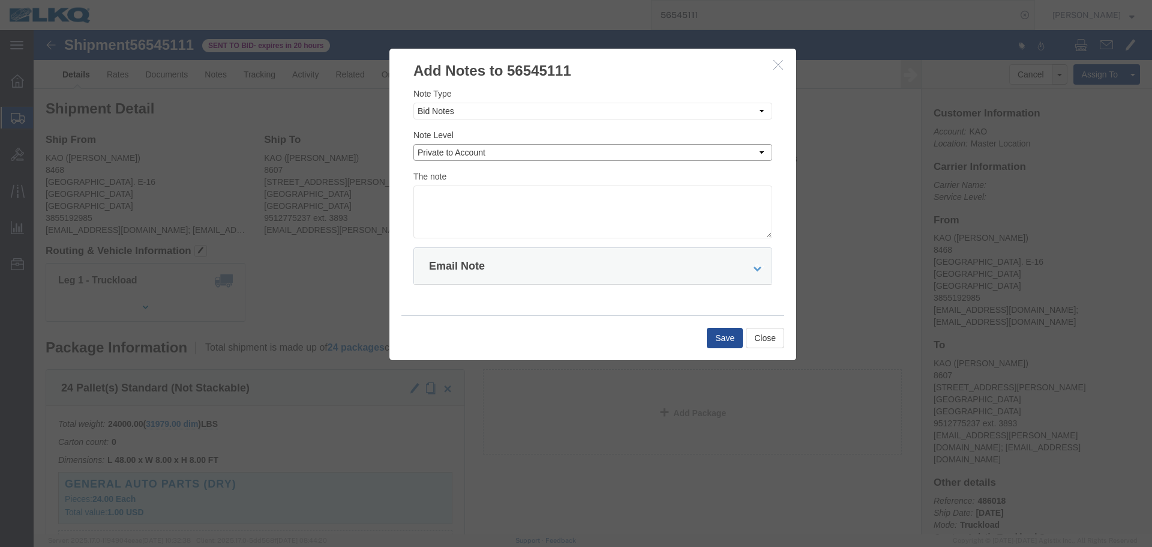
click select "Select Private to Account Private to Vendor Public"
click textarea
paste textarea "$2,762"
click textarea "DAT: $2,762"
type textarea "DAT: $2762"
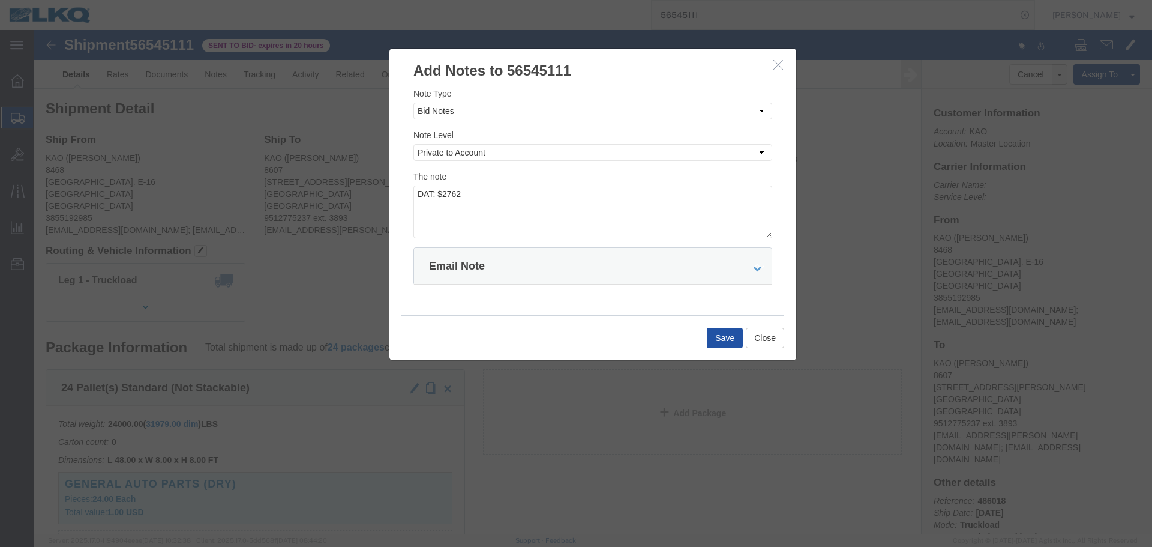
click button "Save"
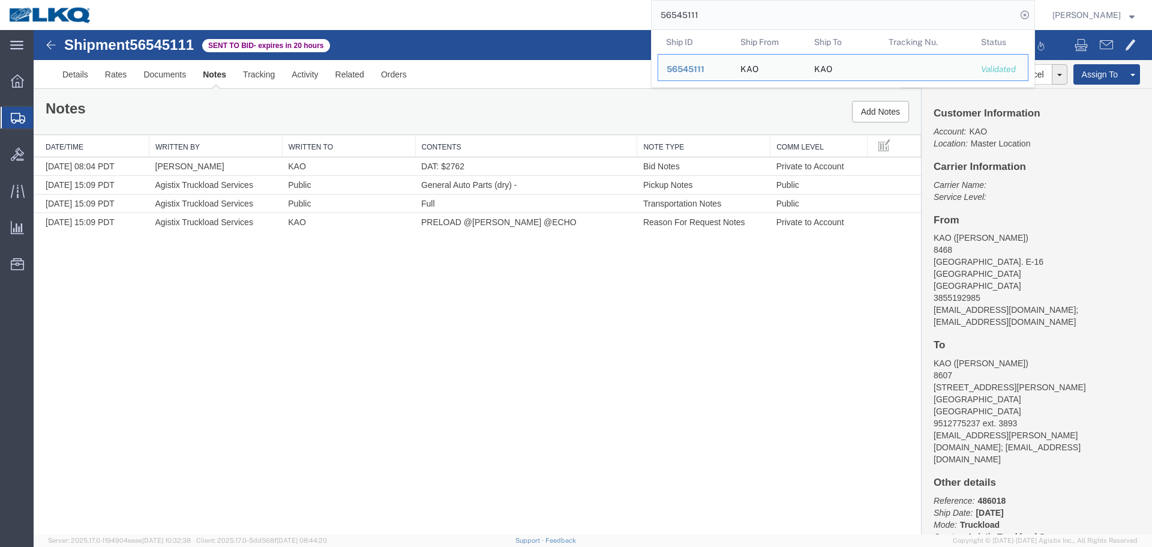
click at [811, 6] on input "56545111" at bounding box center [834, 15] width 365 height 29
paste input "26037"
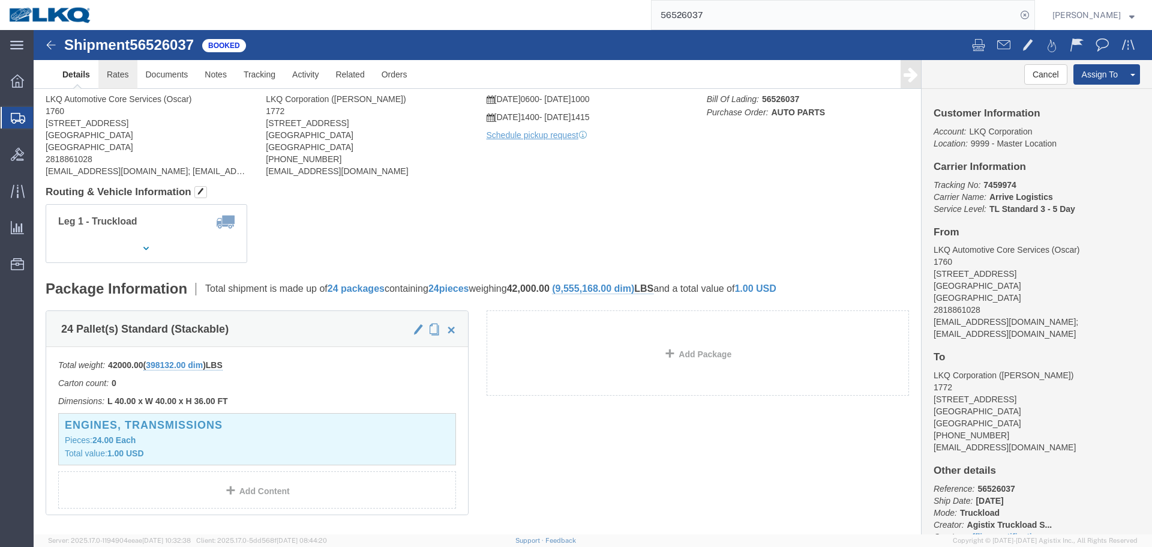
click div
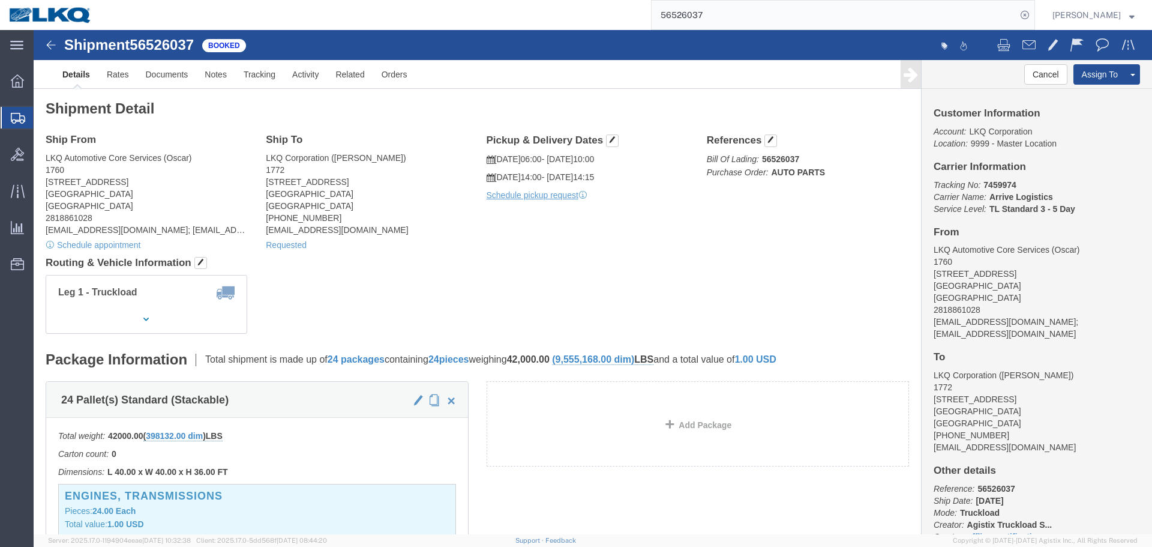
click div "Leg 1 - Truckload Vehicle 1: Standard Dry Van (53 Feet) Number of trucks: 1"
click address "LKQ Automotive Core Services (Oscar) 1760 1714 West Mount Houston Rd Houston, T…"
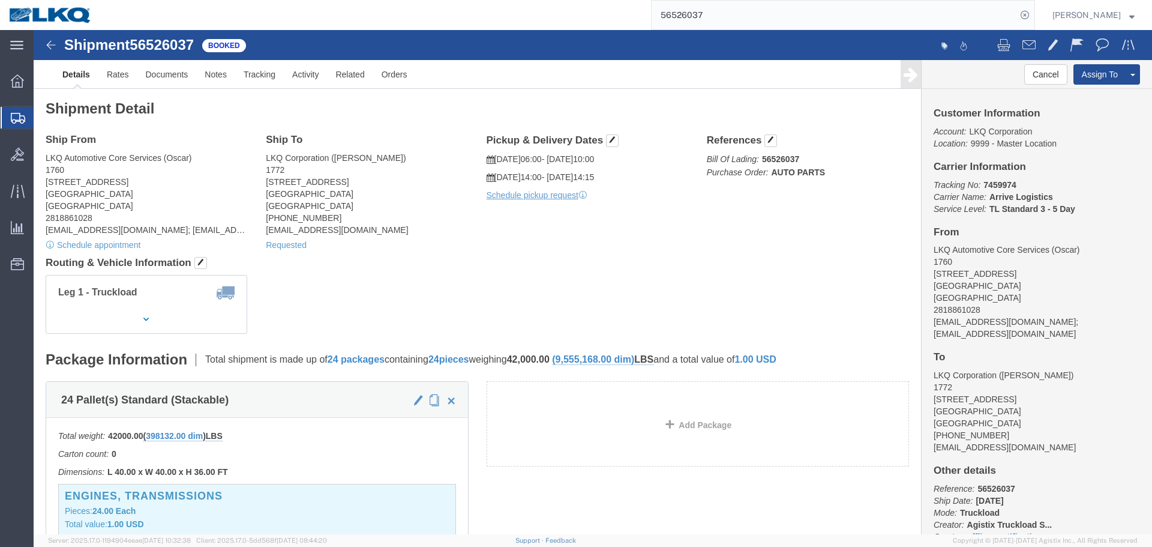
click div "Ship From LKQ Automotive Core Services (Oscar) 1760 1714 West Mount Houston Rd …"
drag, startPoint x: 103, startPoint y: 201, endPoint x: 184, endPoint y: 201, distance: 81.6
click address "LKQ Automotive Core Services (Oscar) 1760 1714 West Mount Houston Rd Houston, T…"
copy address "oxdavila@lkqcorp.com"
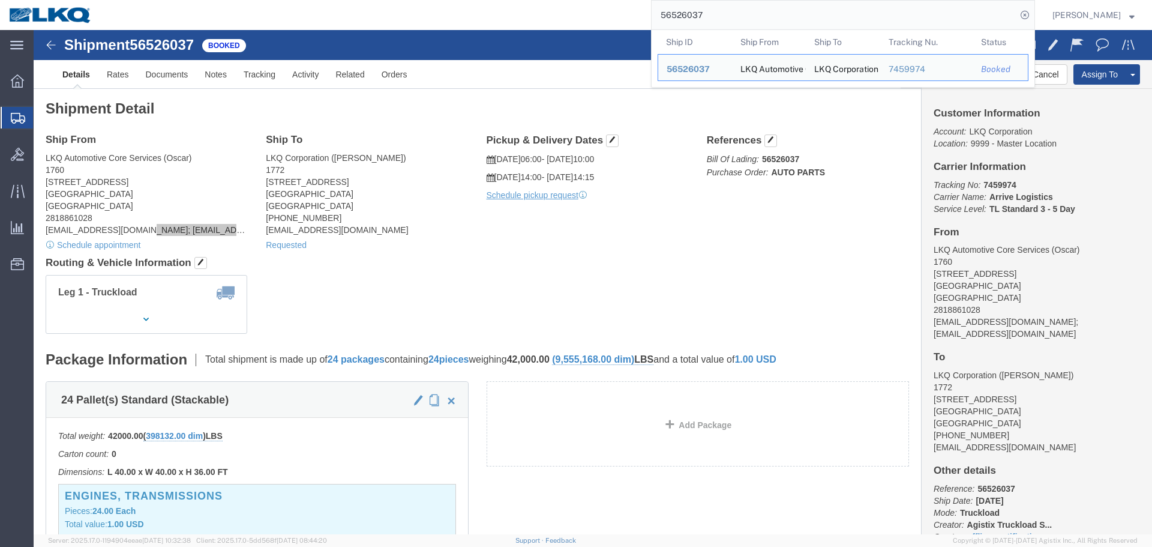
click at [725, 23] on input "56526037" at bounding box center [834, 15] width 365 height 29
paste input "49779"
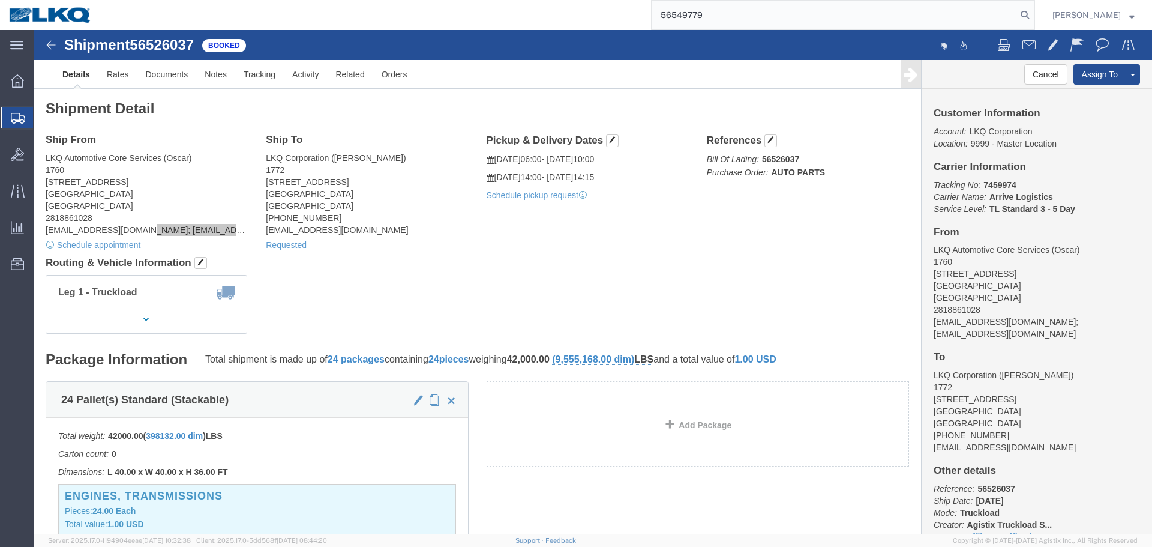
type input "56549779"
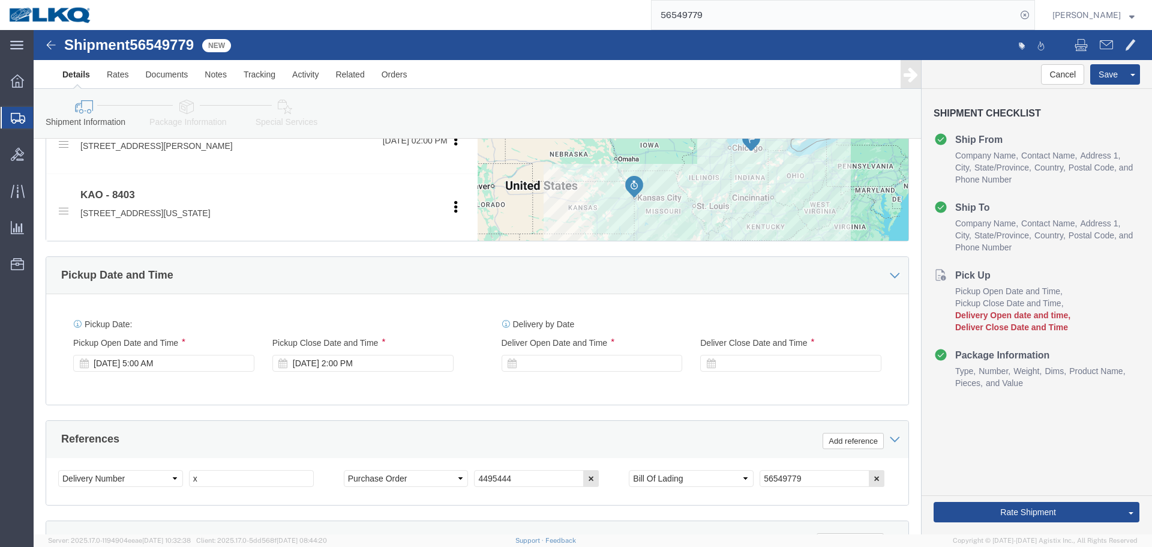
scroll to position [518, 0]
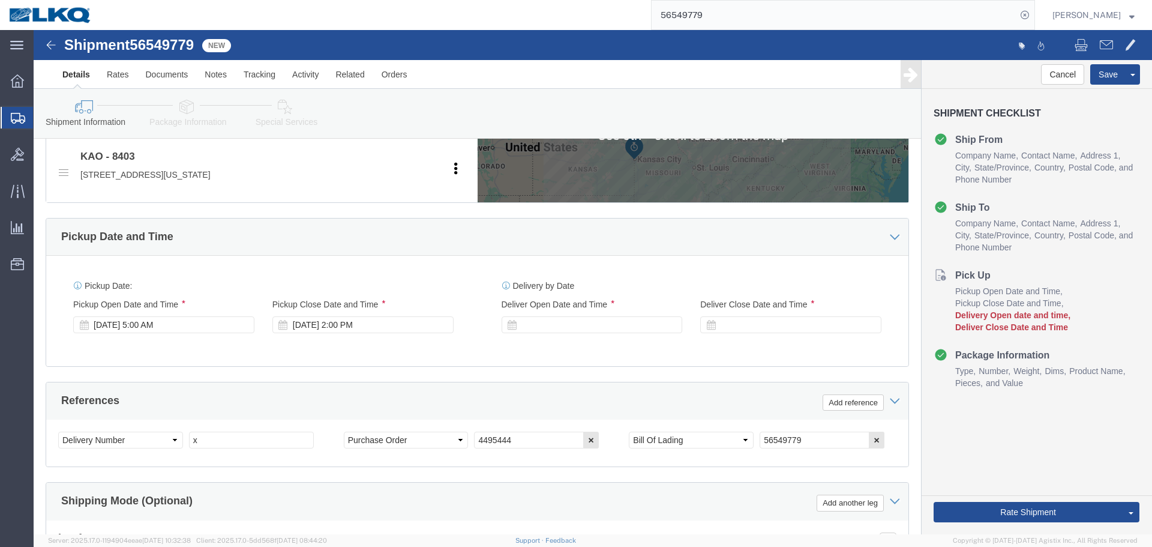
select select
select select "30524"
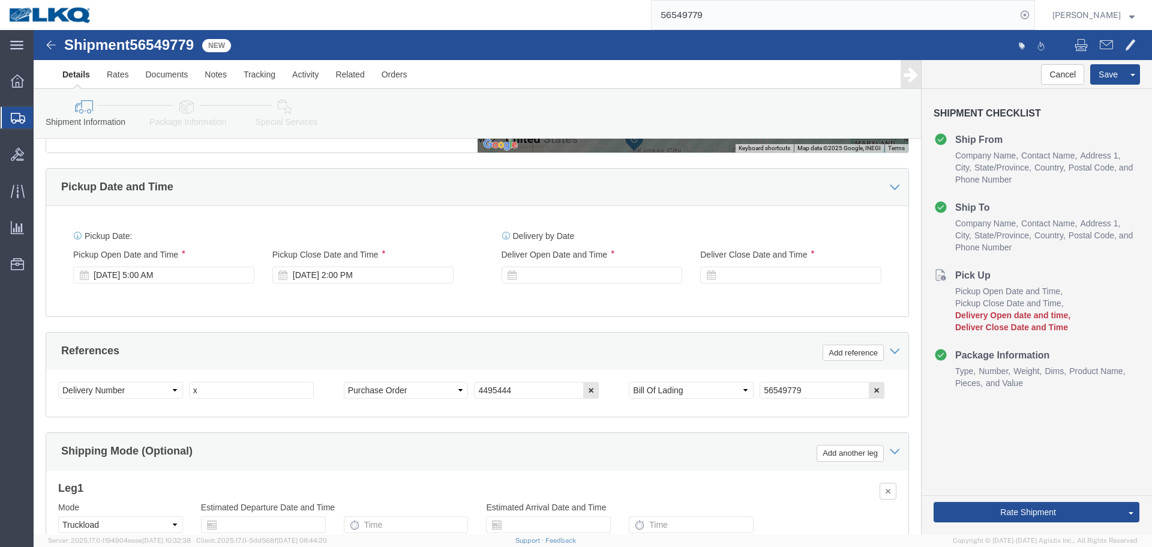
scroll to position [658, 0]
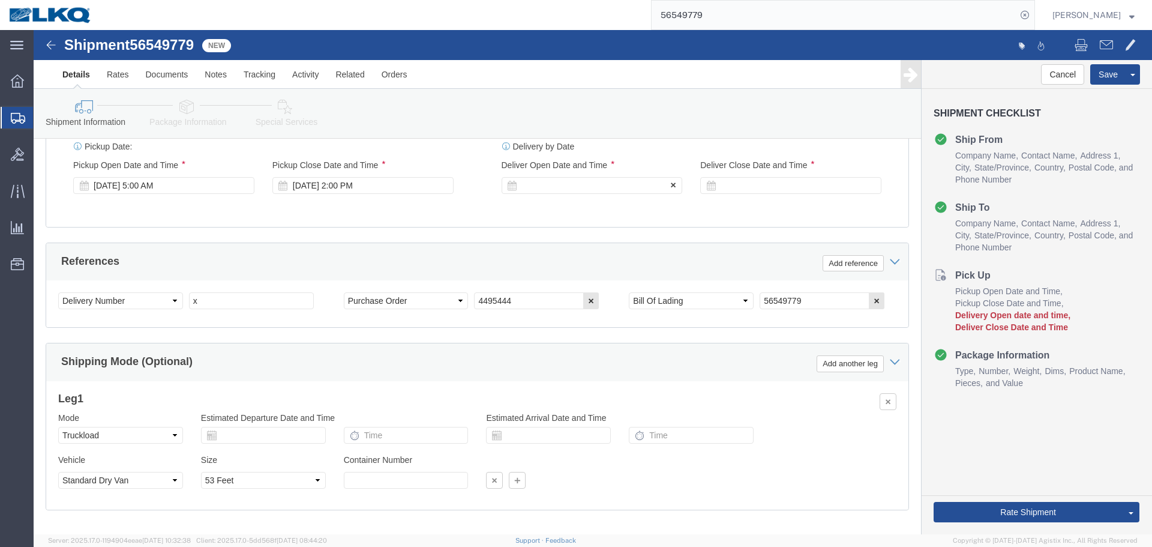
click div
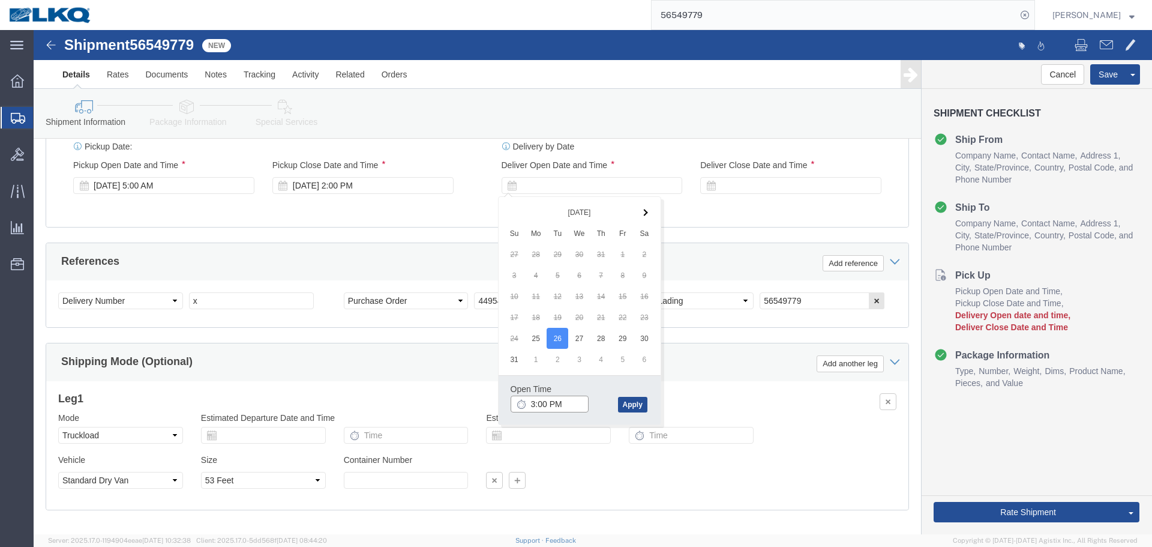
click input "3:00 PM"
type input "7:00 AM"
click button "Apply"
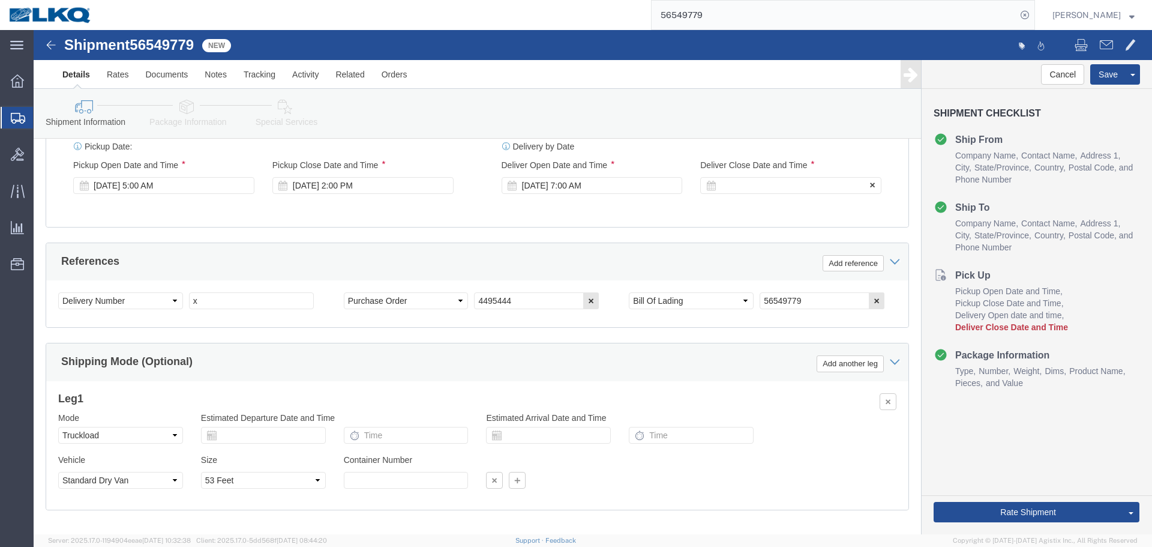
click div
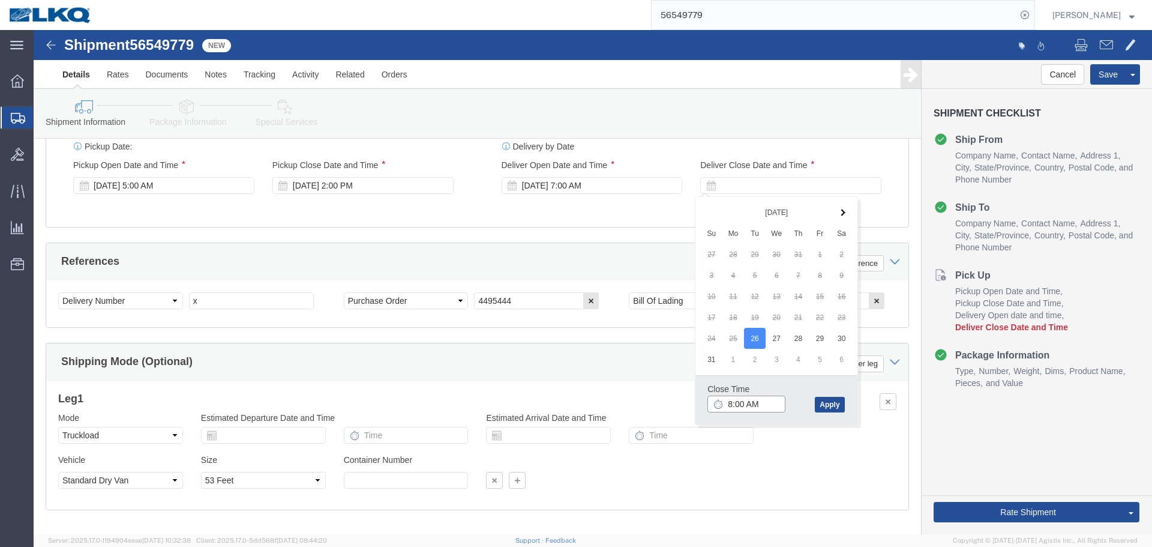
click input "8:00 AM"
type input "0701"
type input "7:01 AM"
click button "Apply"
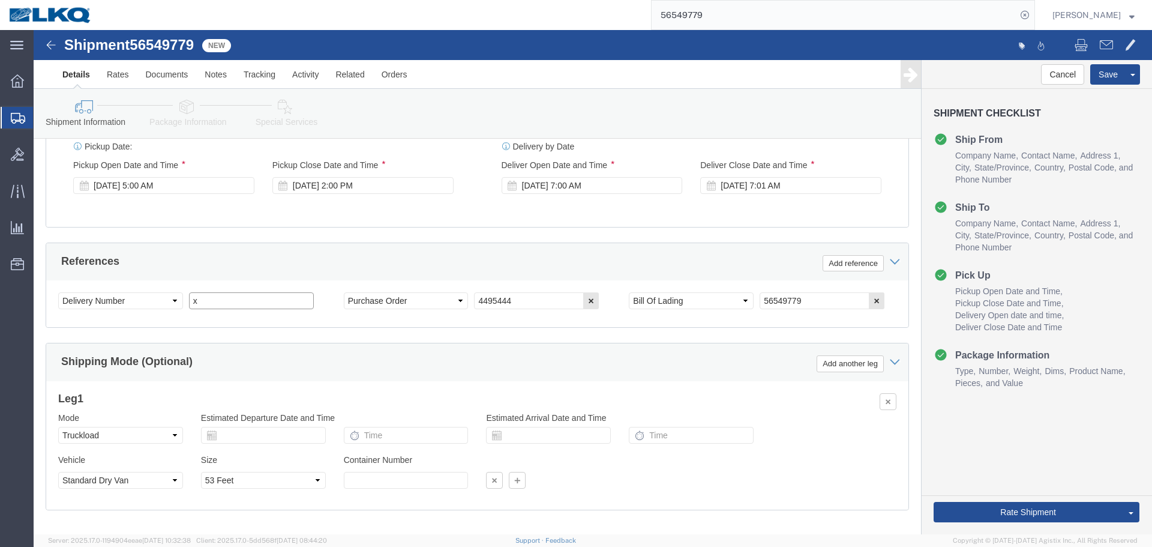
click input "x"
paste input "486027"
type input "486027"
click button "Save"
type button "Save"
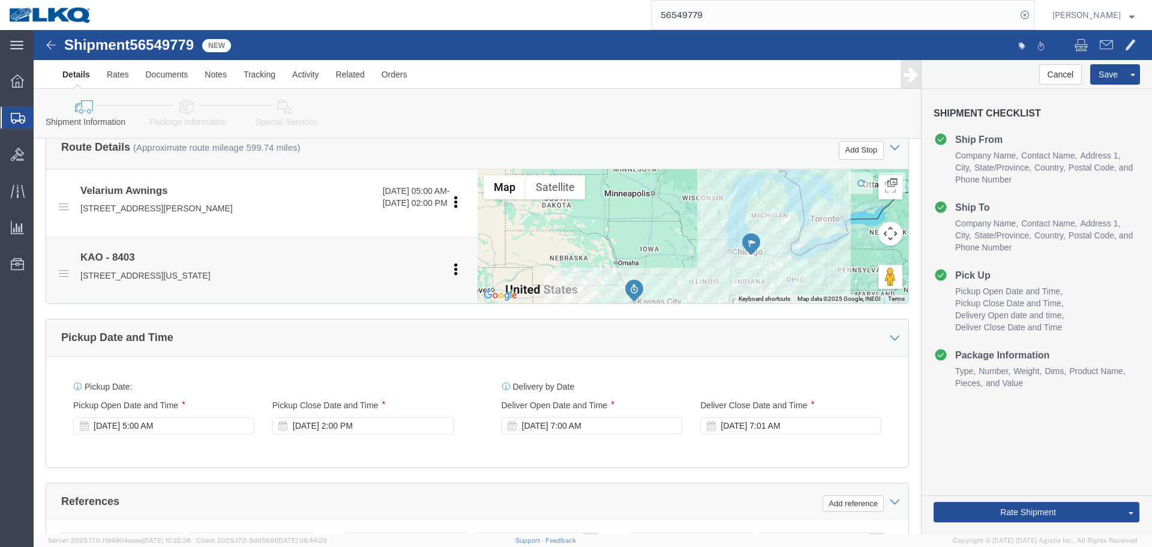
scroll to position [118, 0]
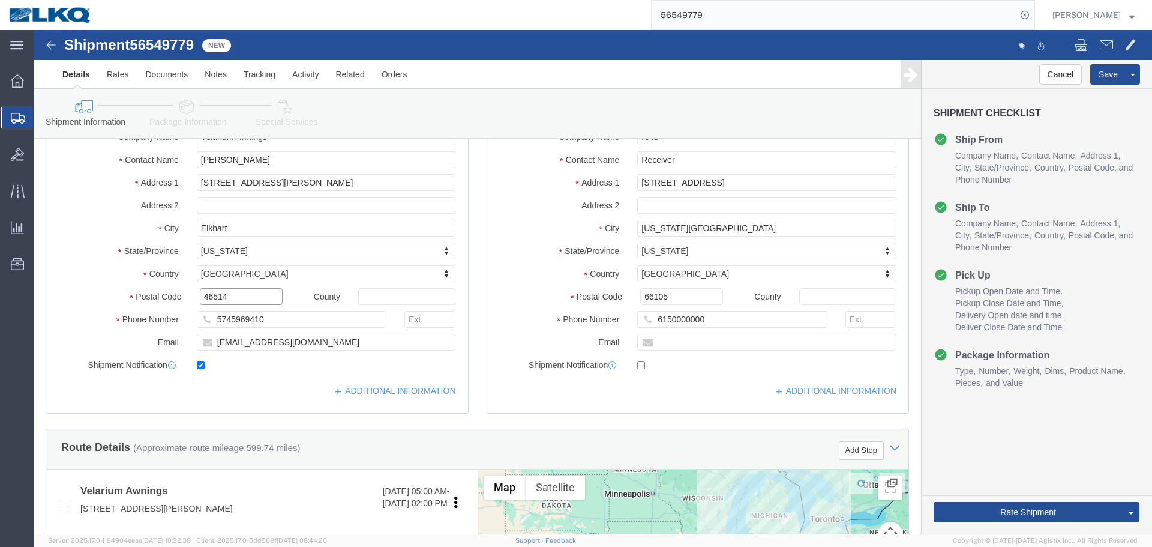
click input "46514"
click input "66105"
click button
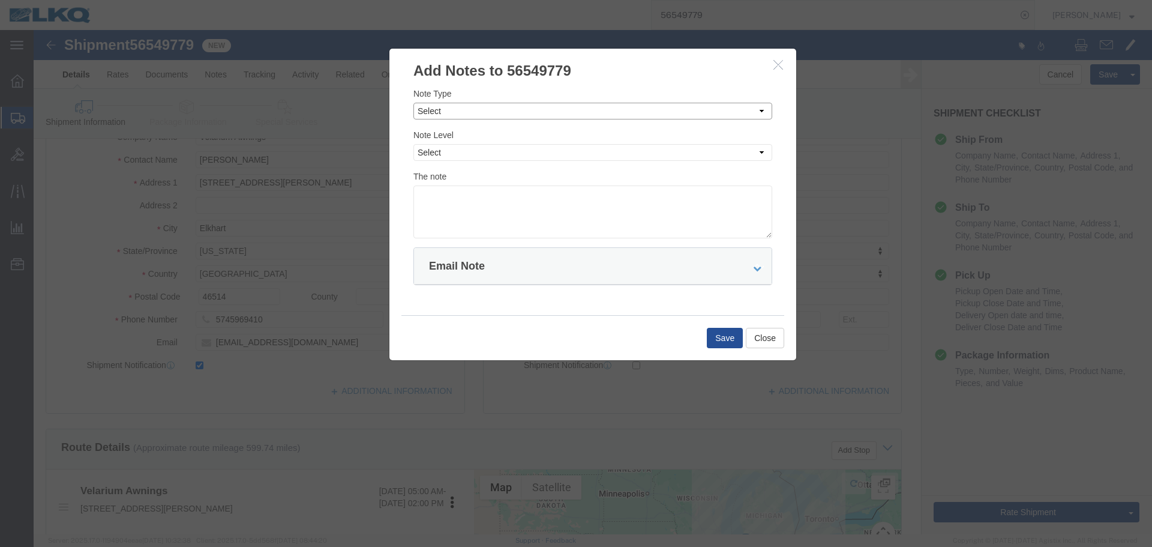
click select "Select Approval Bid Notes Carrier Change Notes Claim Notes Content Hazmat Notes…"
select select "BID_NOTES"
click select "Select Approval Bid Notes Carrier Change Notes Claim Notes Content Hazmat Notes…"
click select "Select Private to Account Private to Vendor Public"
select select "PRIVATE_TO_ACCOUNT"
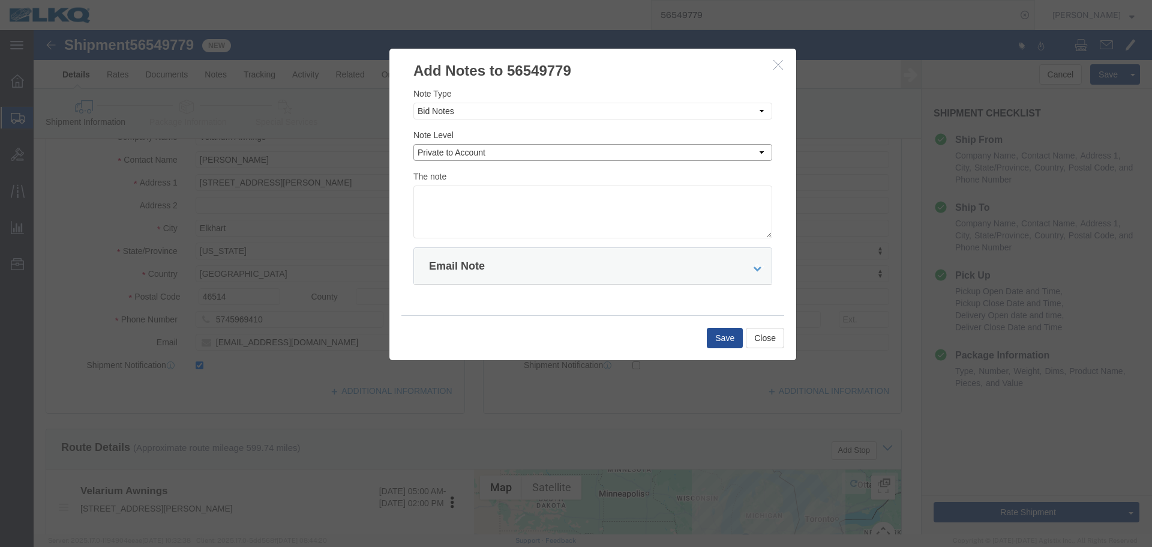
click select "Select Private to Account Private to Vendor Public"
click textarea
paste textarea "$1,484"
click textarea "DAT: $1,484"
type textarea "DAT: $1484"
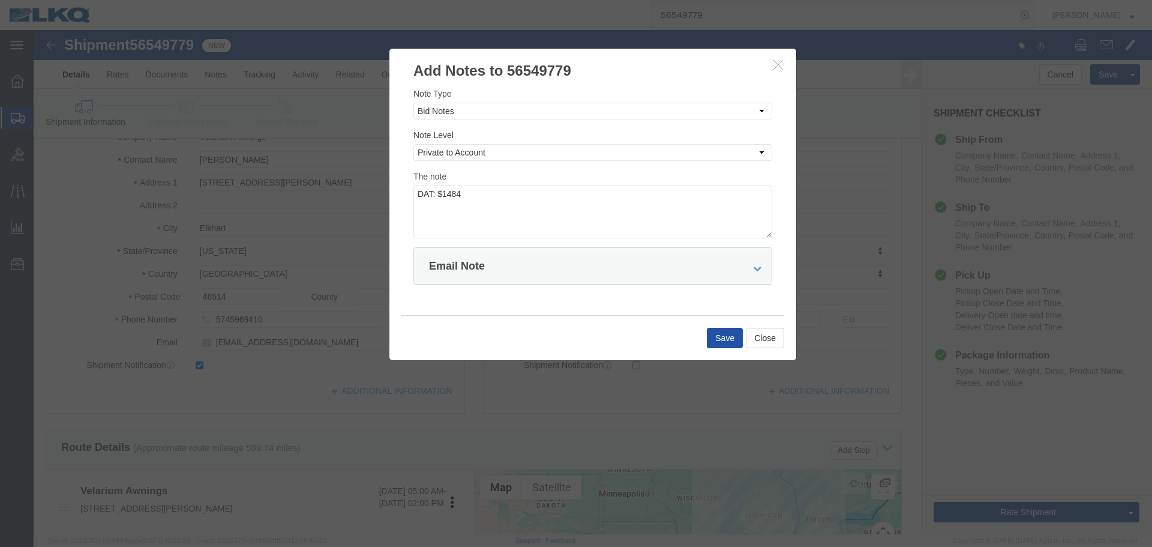
click button "Save"
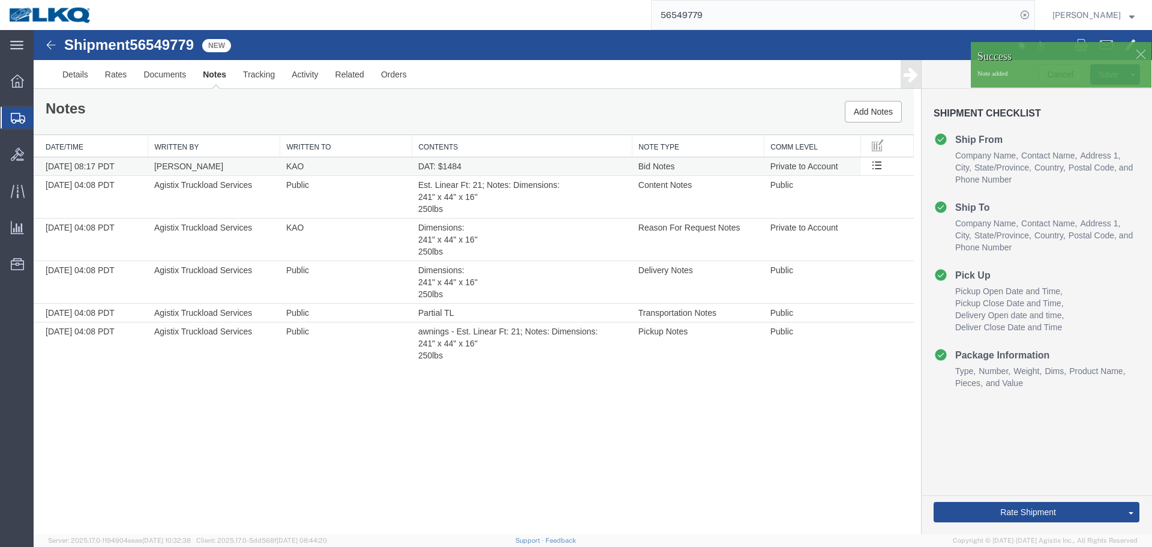
scroll to position [0, 0]
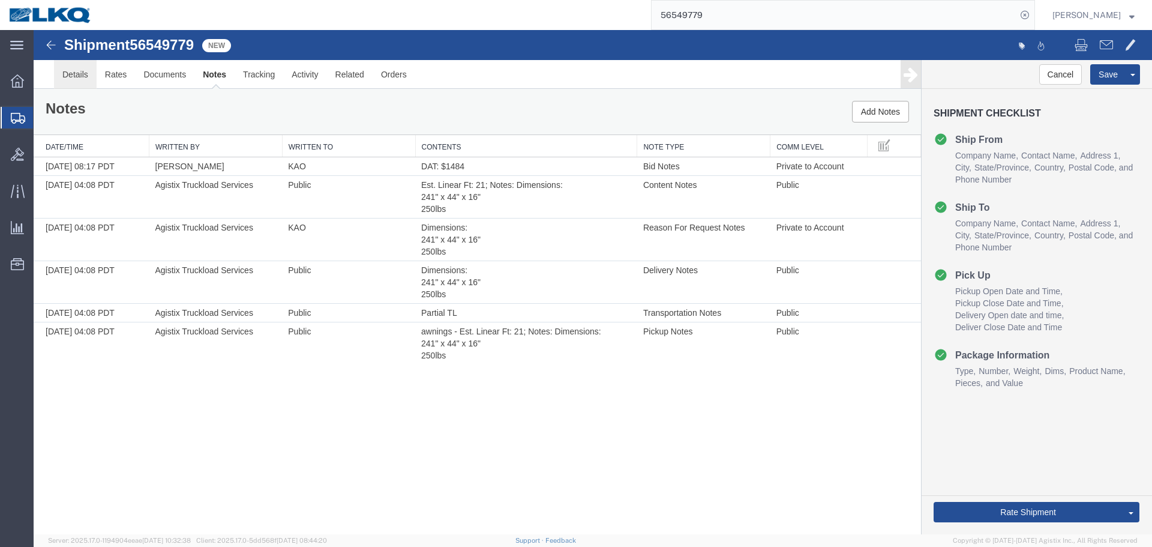
click at [77, 73] on link "Details" at bounding box center [75, 74] width 43 height 29
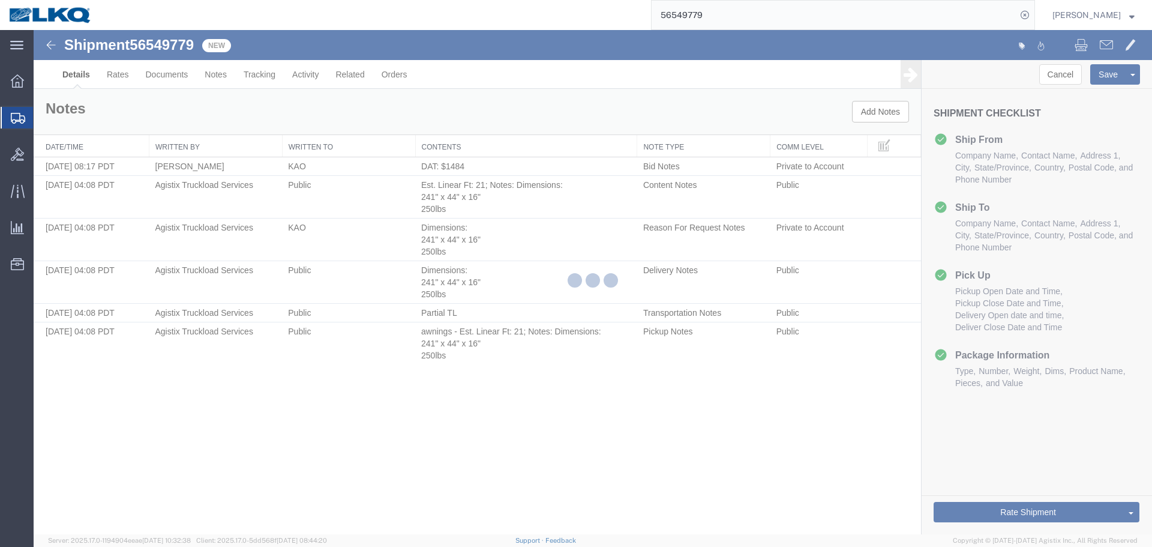
select select "30524"
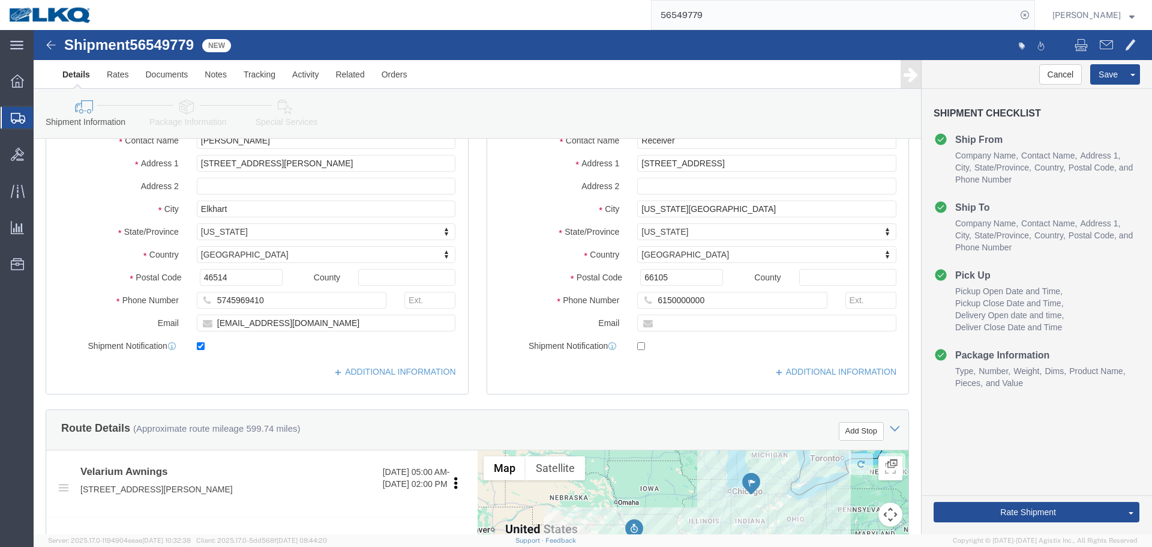
scroll to position [120, 0]
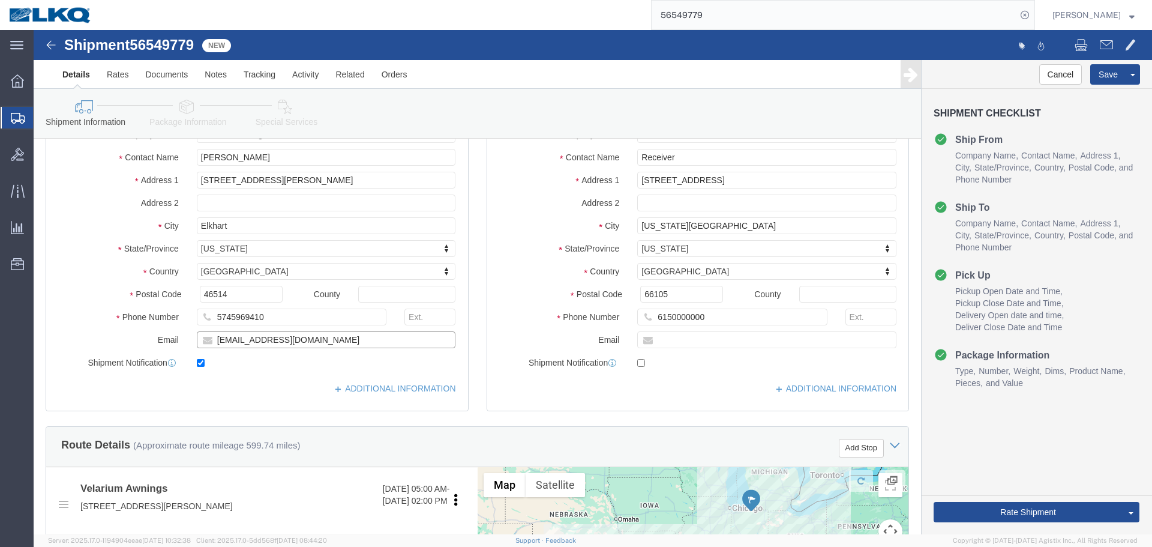
click input "mherbes@airxcel.com"
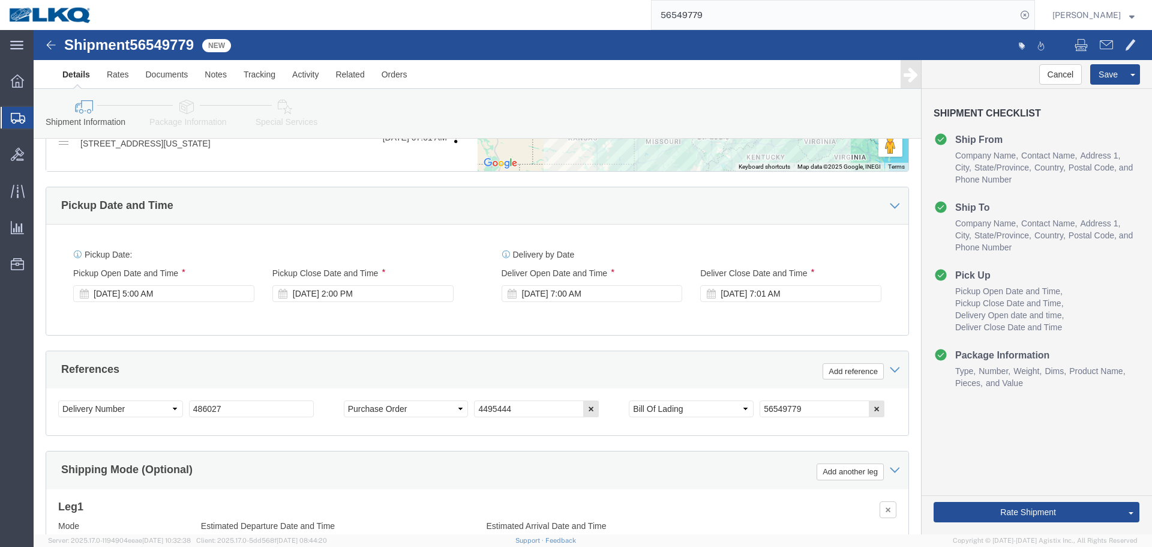
scroll to position [600, 0]
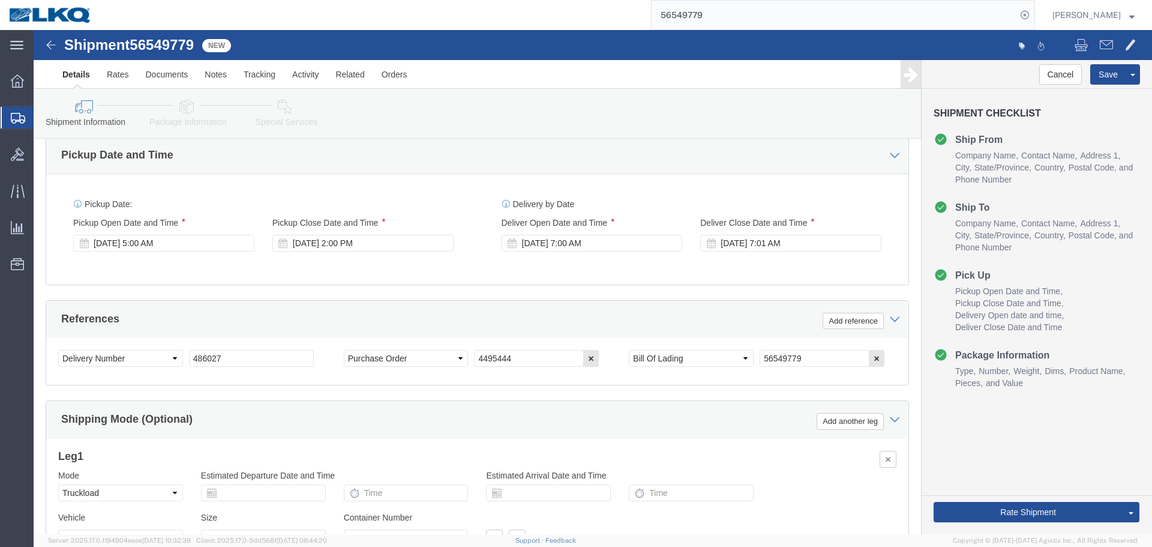
click at [737, 19] on input "56549779" at bounding box center [834, 15] width 365 height 29
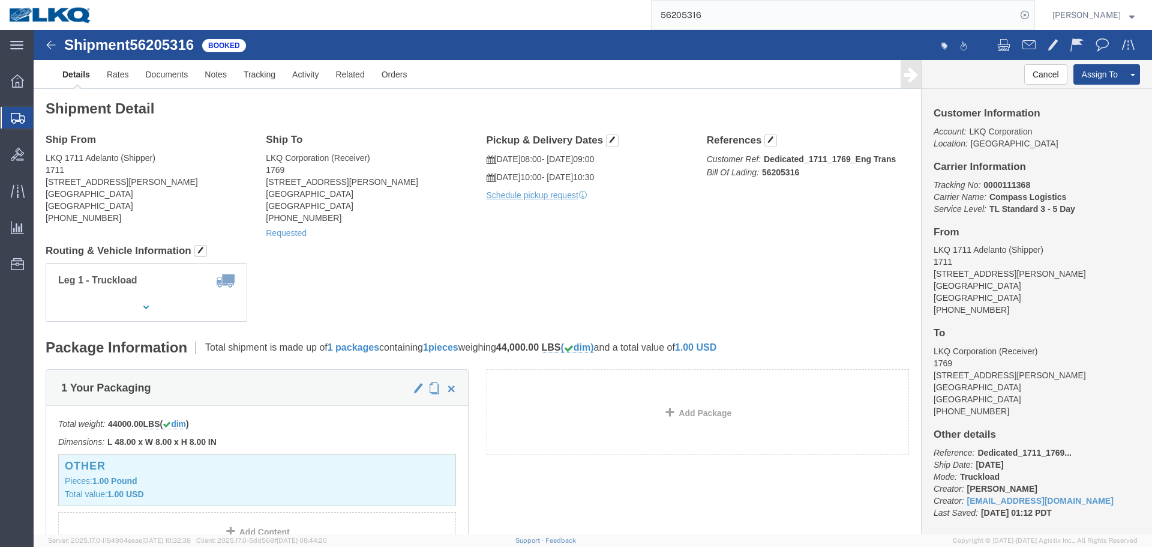
click div "Leg 1 - Truckload Number of trucks: 1"
click at [820, 17] on input "56205316" at bounding box center [834, 15] width 365 height 29
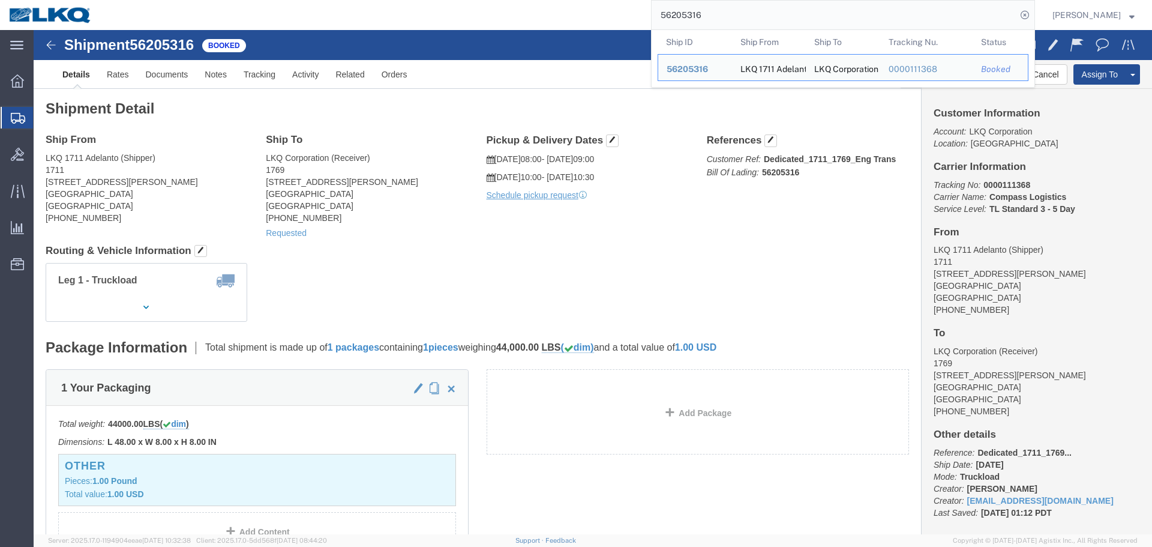
paste input "178332"
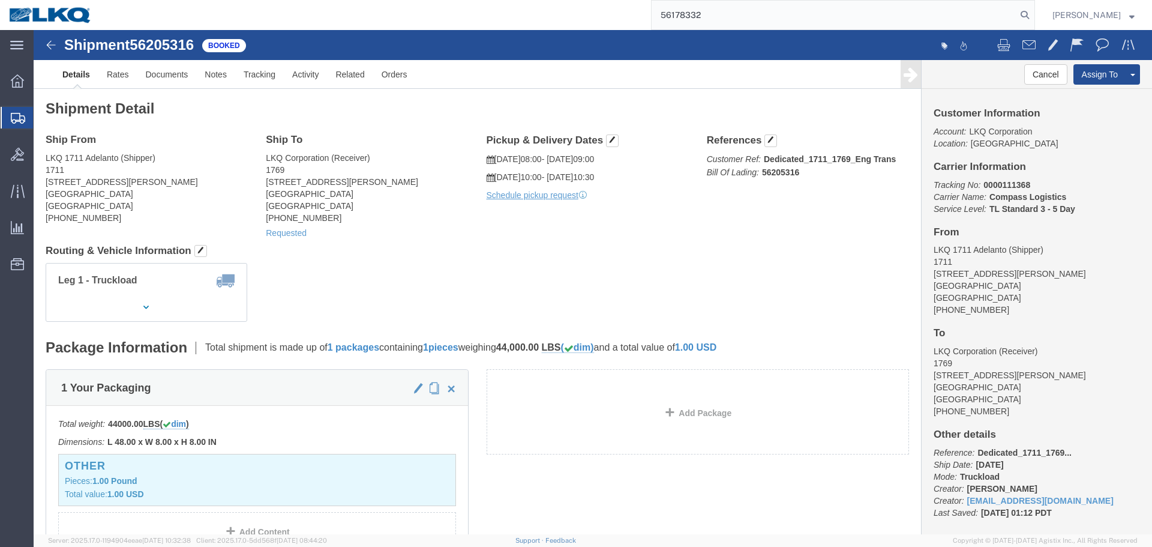
type input "56178332"
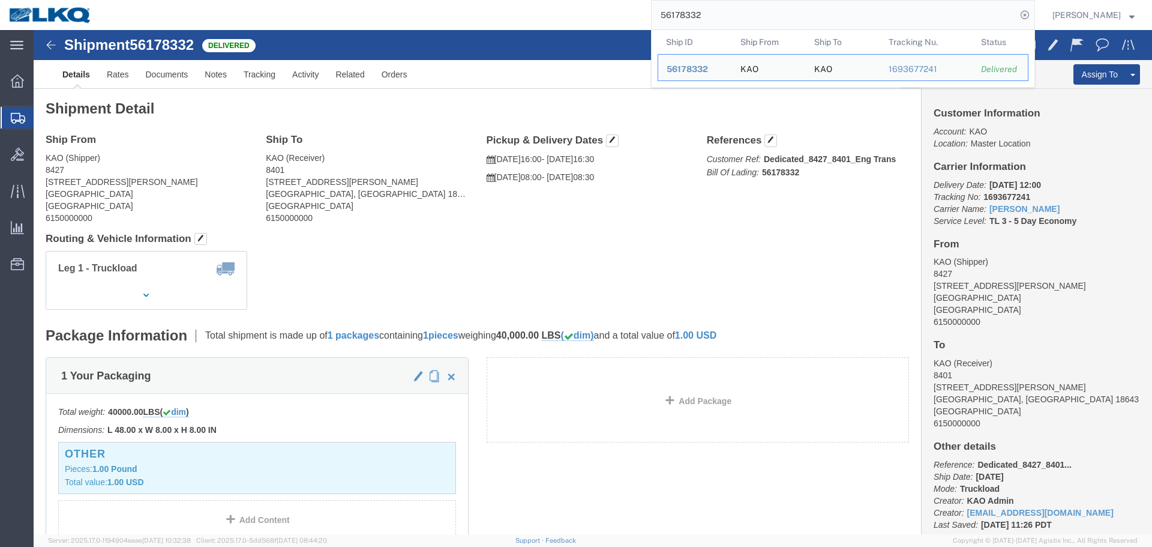
click div "Leg 1 - Truckload Number of trucks: 1"
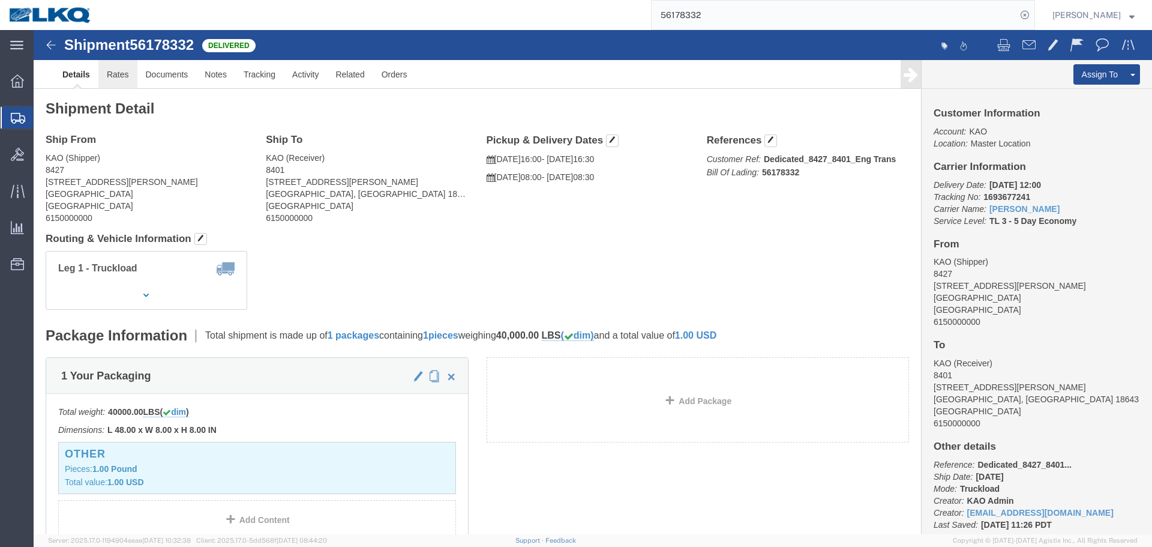
click link "Rates"
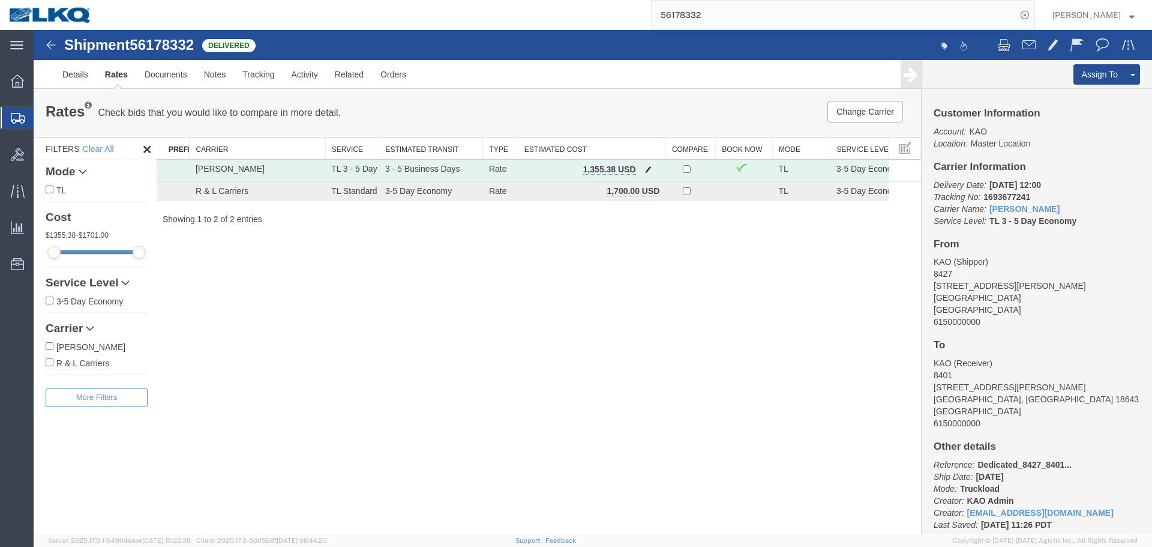
click at [649, 172] on span "button" at bounding box center [648, 169] width 7 height 8
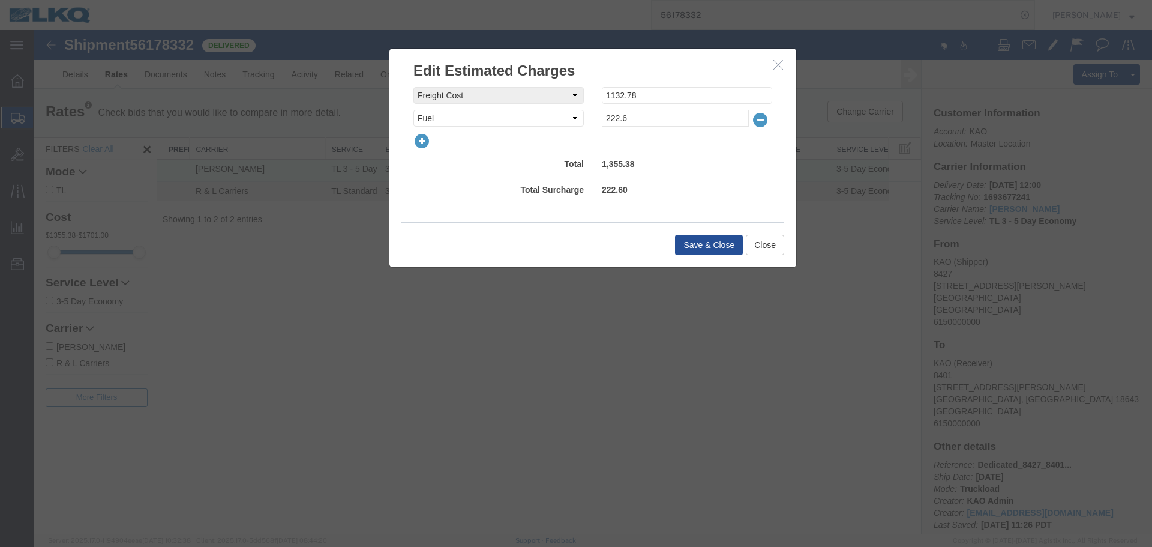
click at [419, 143] on icon "button" at bounding box center [421, 141] width 17 height 17
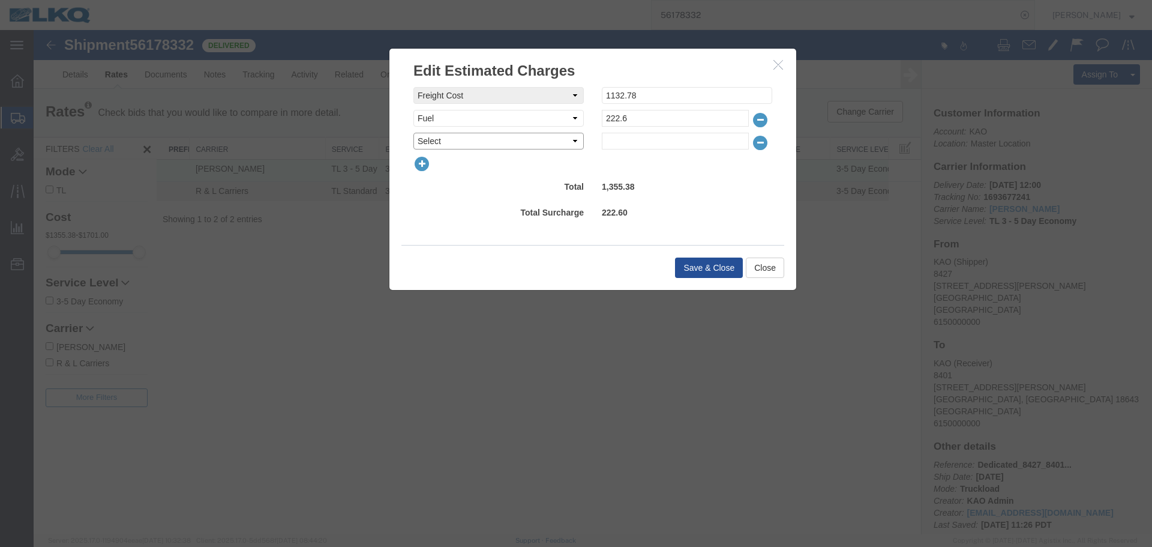
click at [454, 147] on select "Select AES Filing Accessorial Delivery Charge Additional Invoice Details Addres…" at bounding box center [498, 141] width 170 height 17
select select "DETENTION"
click at [413, 133] on select "Select AES Filing Accessorial Delivery Charge Additional Invoice Details Addres…" at bounding box center [498, 141] width 170 height 17
click at [635, 134] on input "text" at bounding box center [675, 141] width 147 height 17
click at [644, 142] on input "text" at bounding box center [675, 141] width 147 height 17
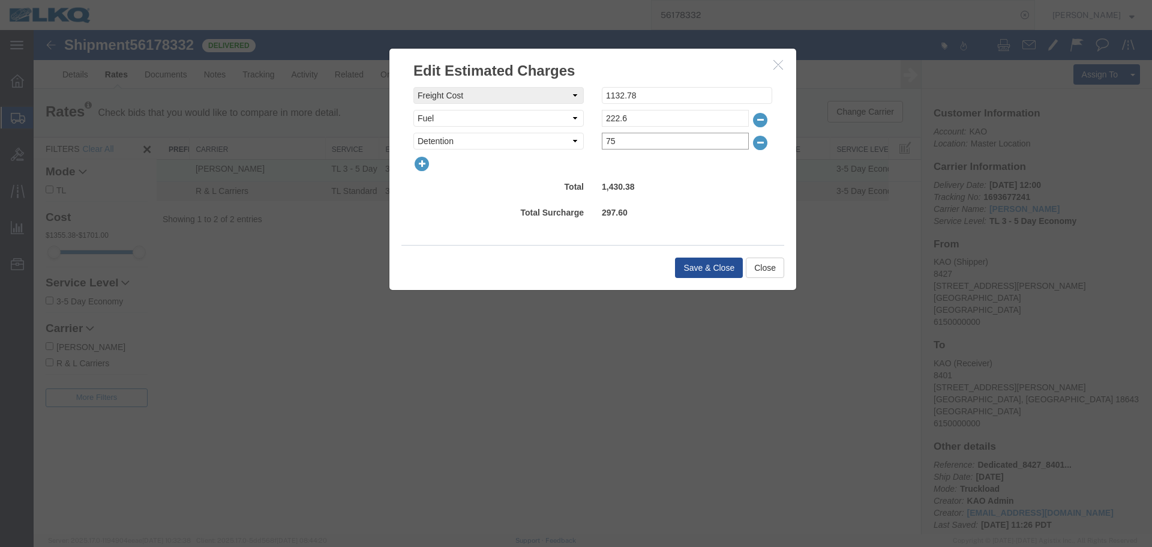
type input "75"
click at [731, 263] on button "Save & Close" at bounding box center [709, 267] width 68 height 20
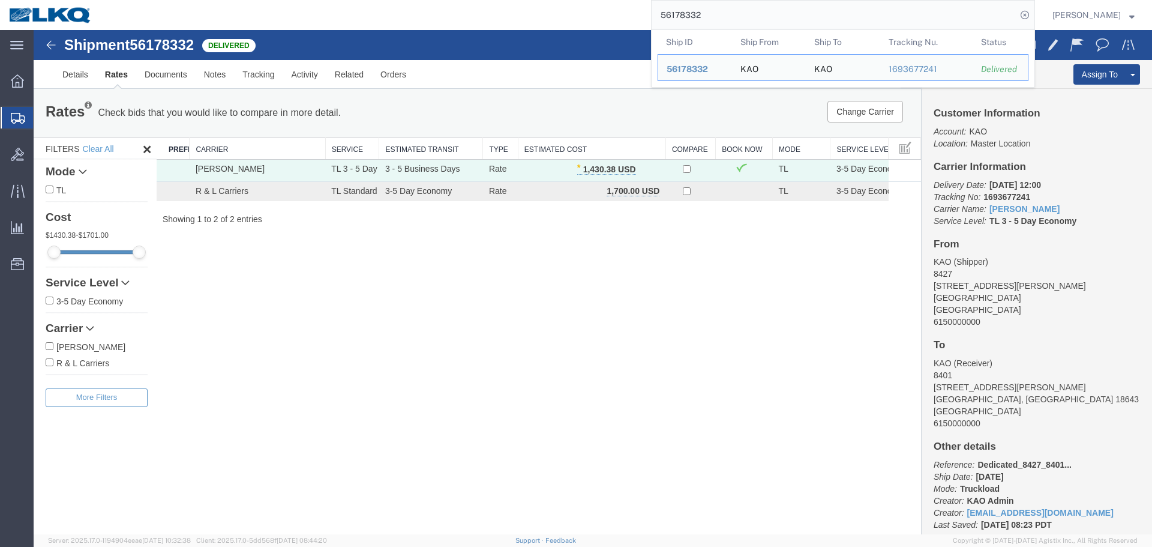
click at [696, 16] on input "56178332" at bounding box center [834, 15] width 365 height 29
paste input "205316"
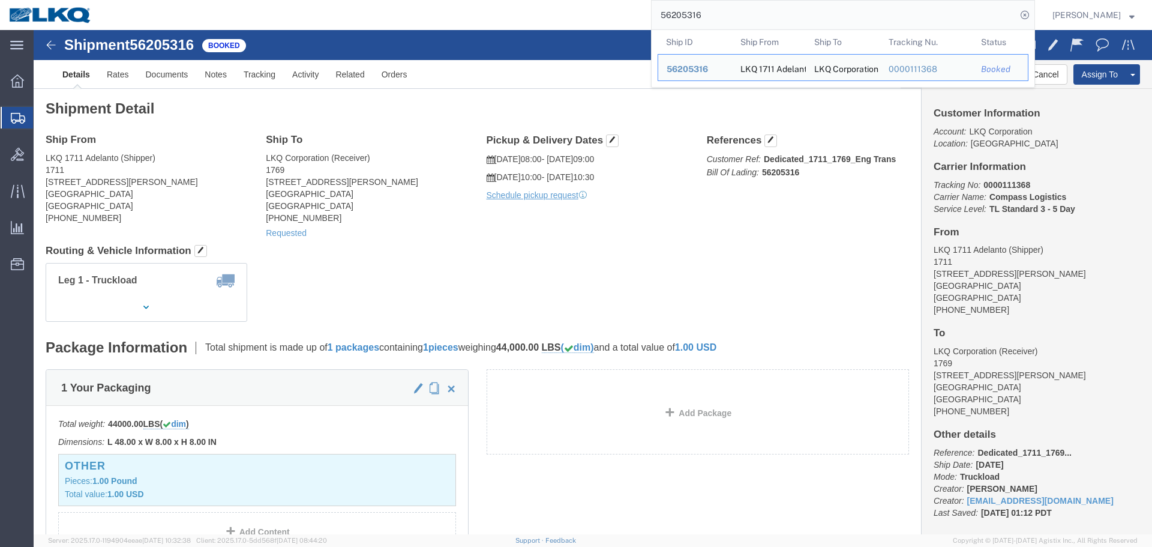
click h4 "Routing & Vehicle Information"
click at [783, 12] on input "56205316" at bounding box center [834, 15] width 365 height 29
paste input "545111"
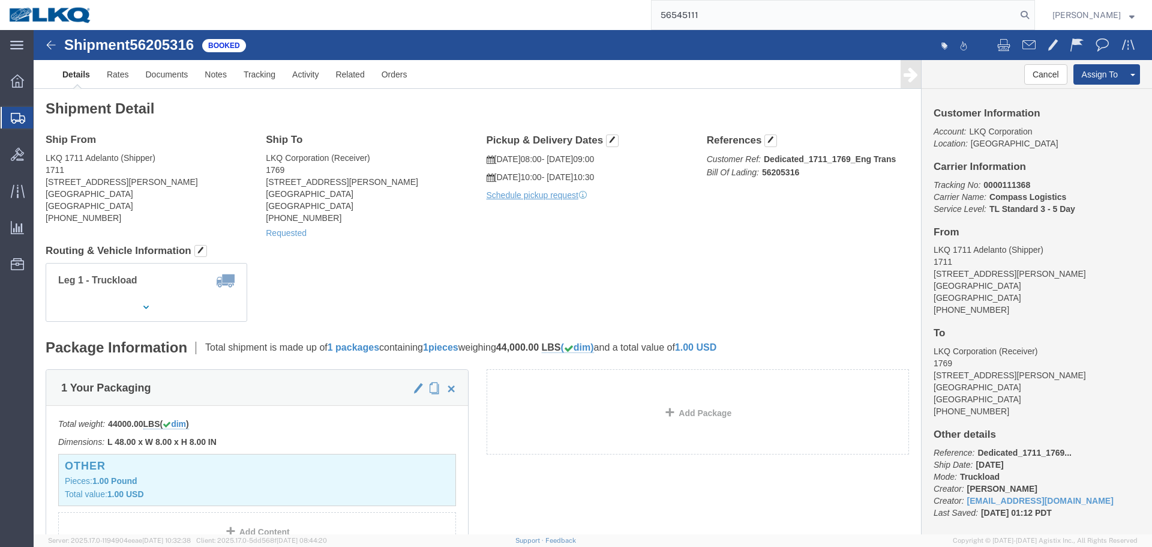
type input "56545111"
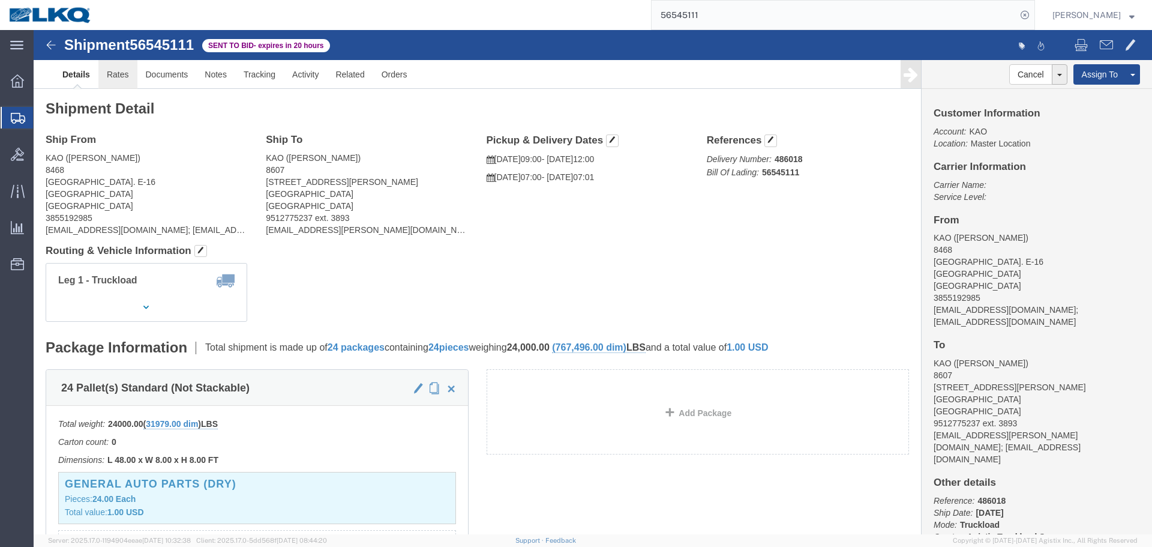
click link "Rates"
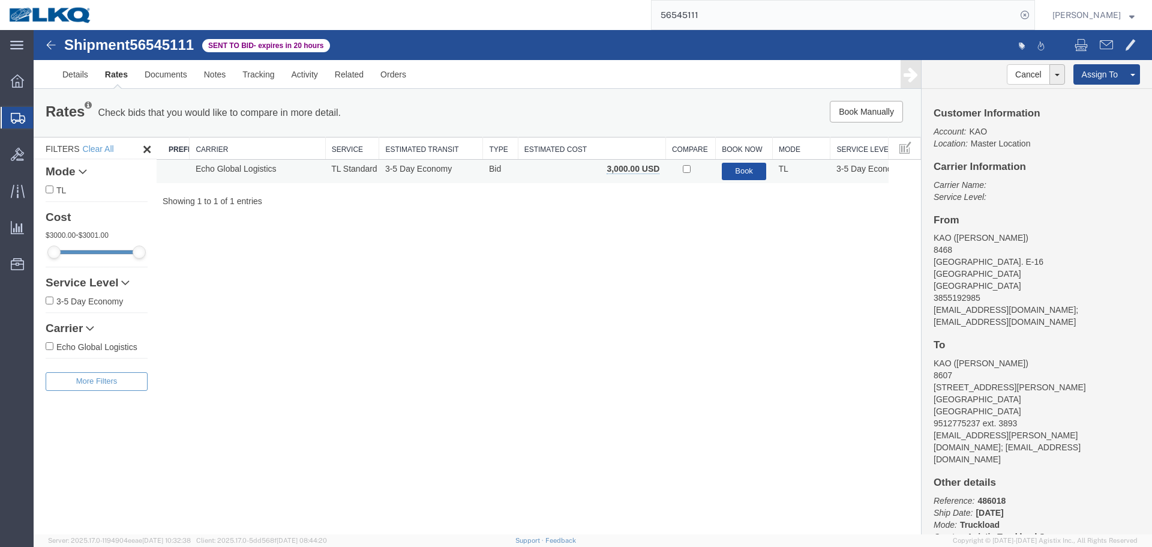
click at [734, 178] on button "Book" at bounding box center [744, 171] width 45 height 17
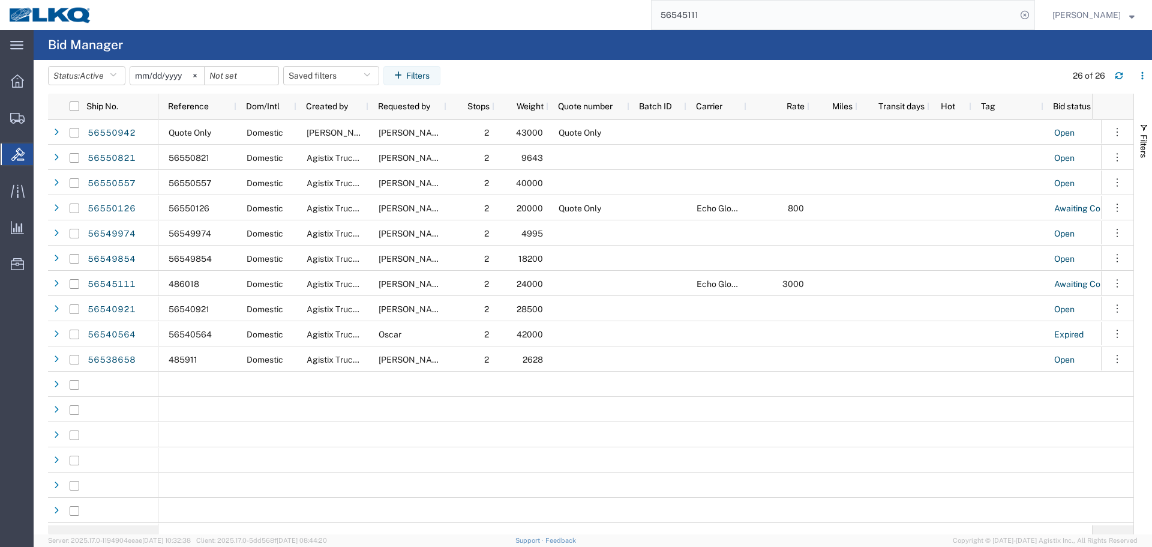
click at [839, 20] on input "56545111" at bounding box center [834, 15] width 365 height 29
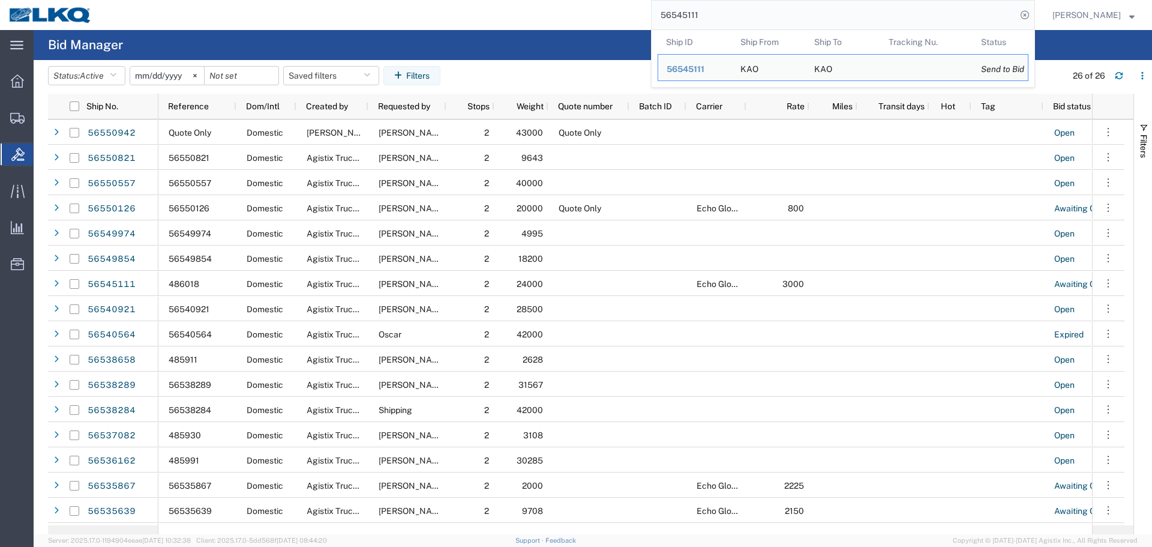
click at [779, 13] on input "56545111" at bounding box center [834, 15] width 365 height 29
paste input "486906"
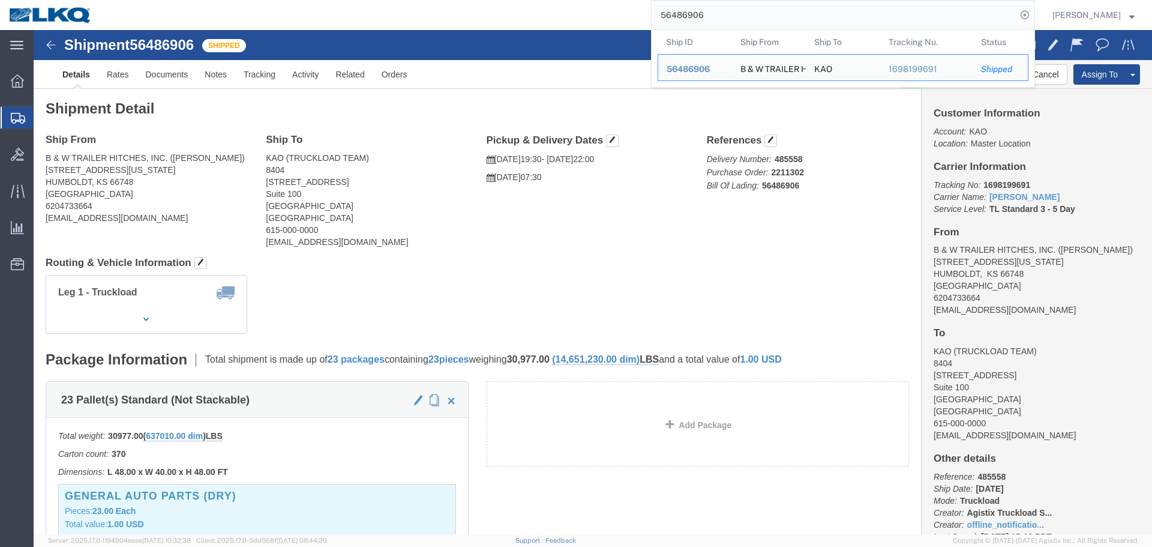
click at [743, 2] on input "56486906" at bounding box center [834, 15] width 365 height 29
paste input "537755"
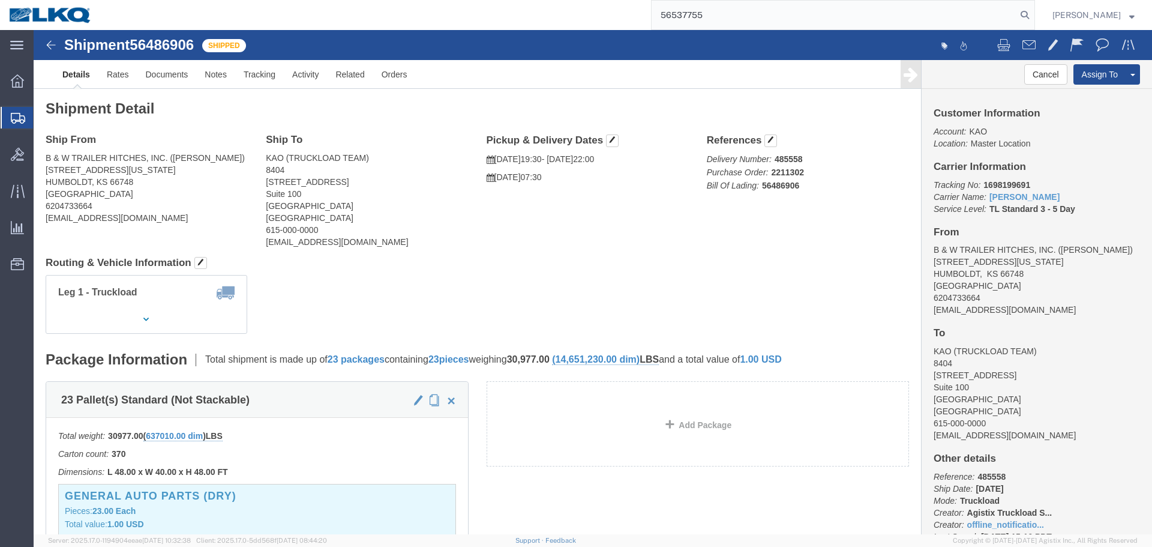
type input "56537755"
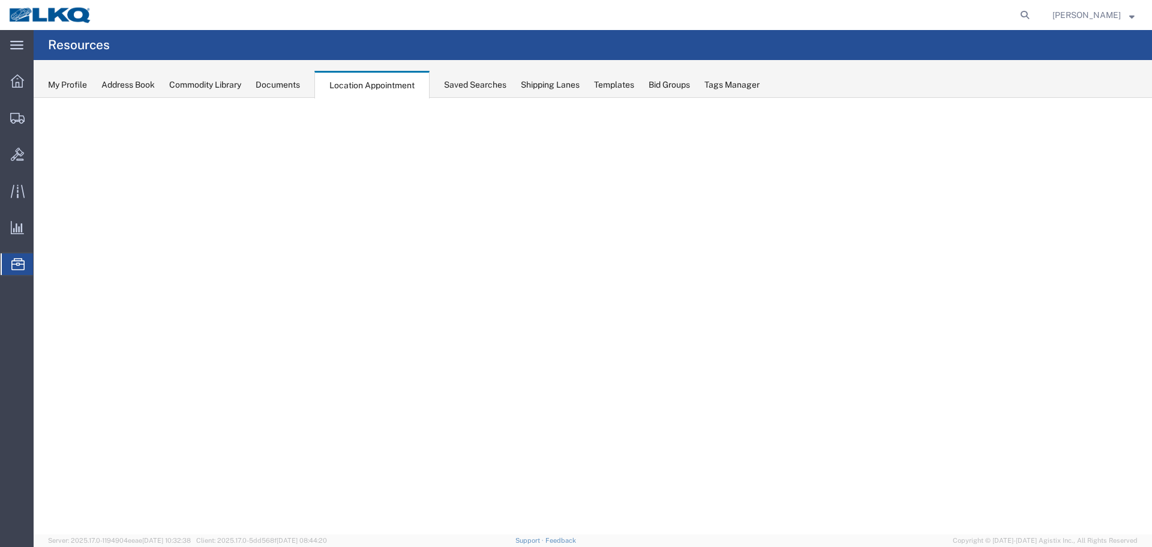
select select "28712"
select select "agendaWeek"
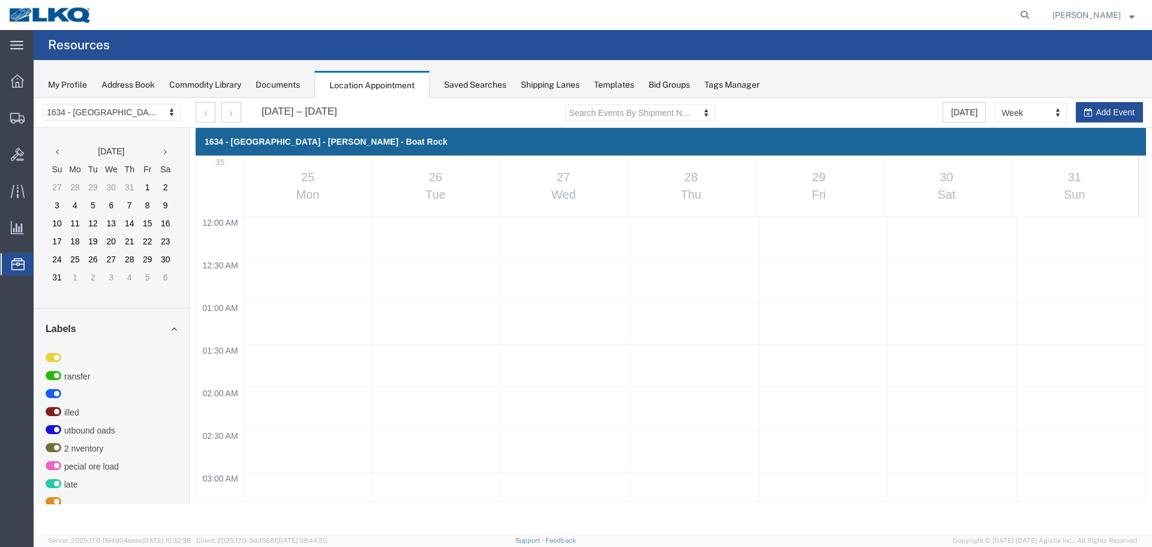
scroll to position [512, 0]
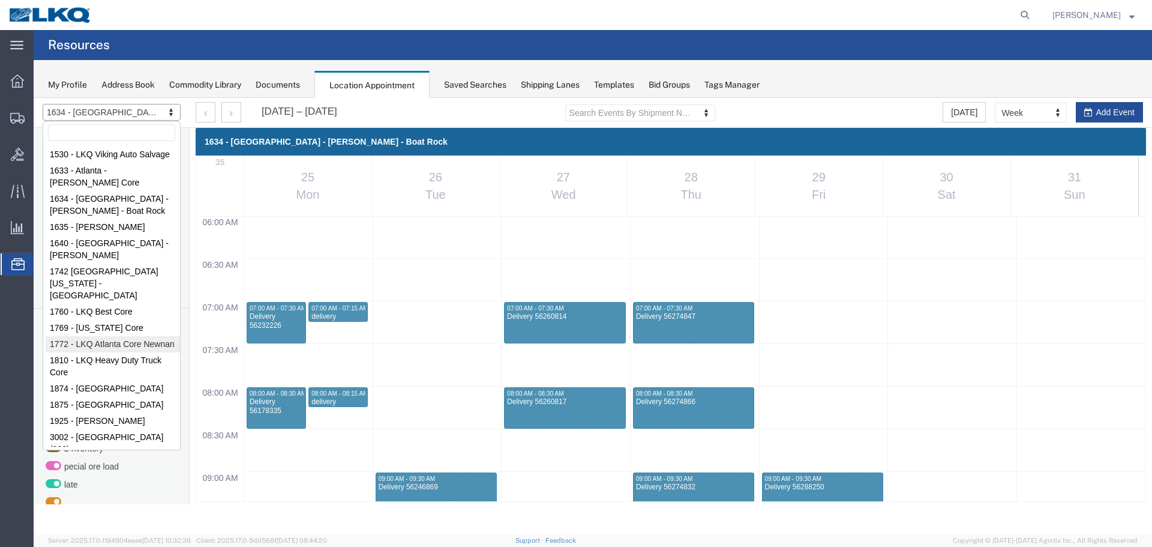
select select "30704"
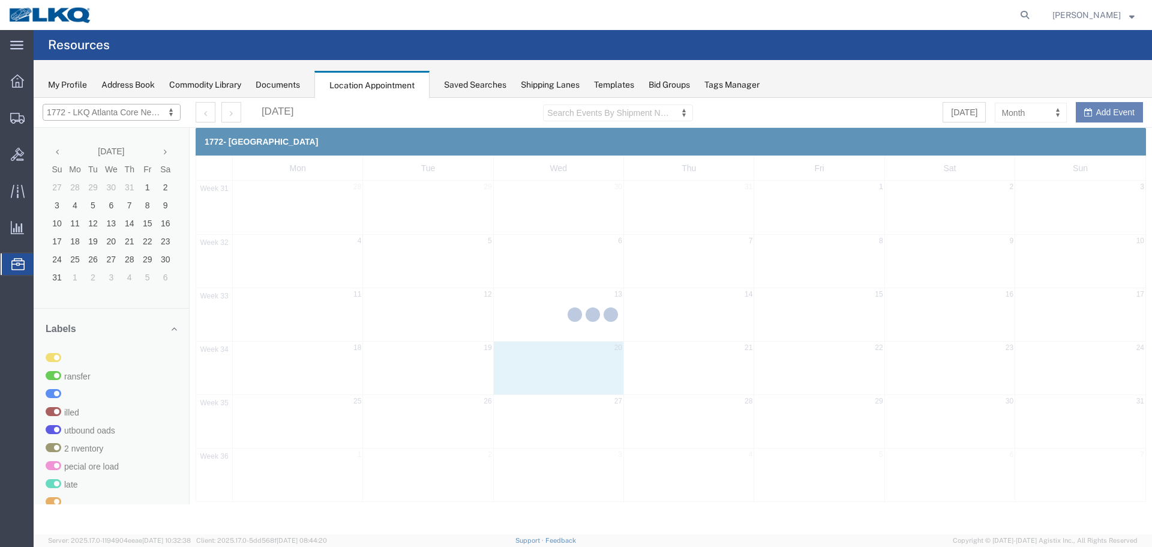
click at [1013, 116] on div at bounding box center [593, 316] width 1118 height 436
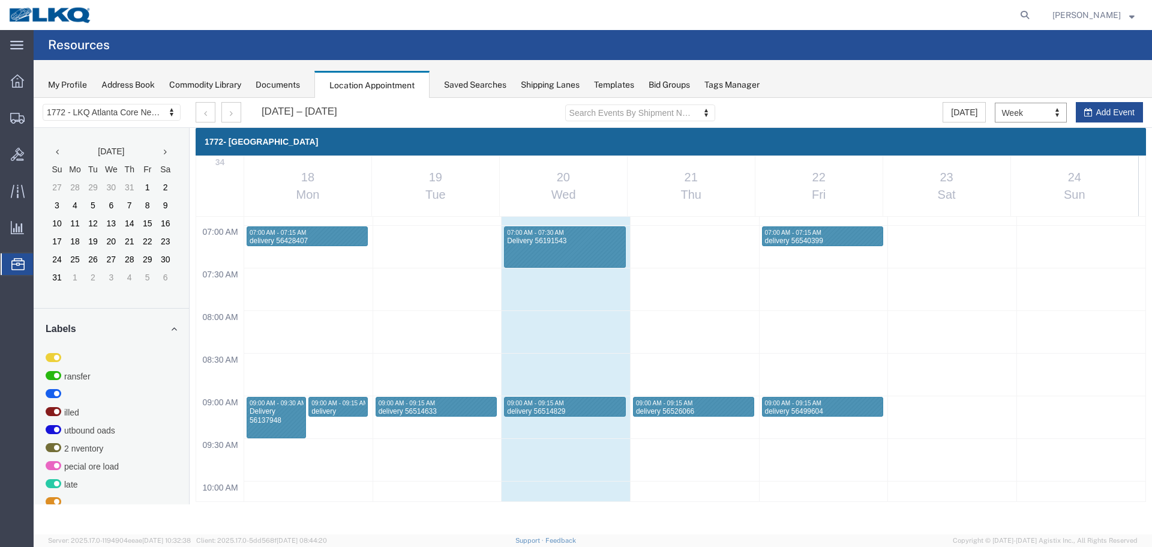
scroll to position [692, 0]
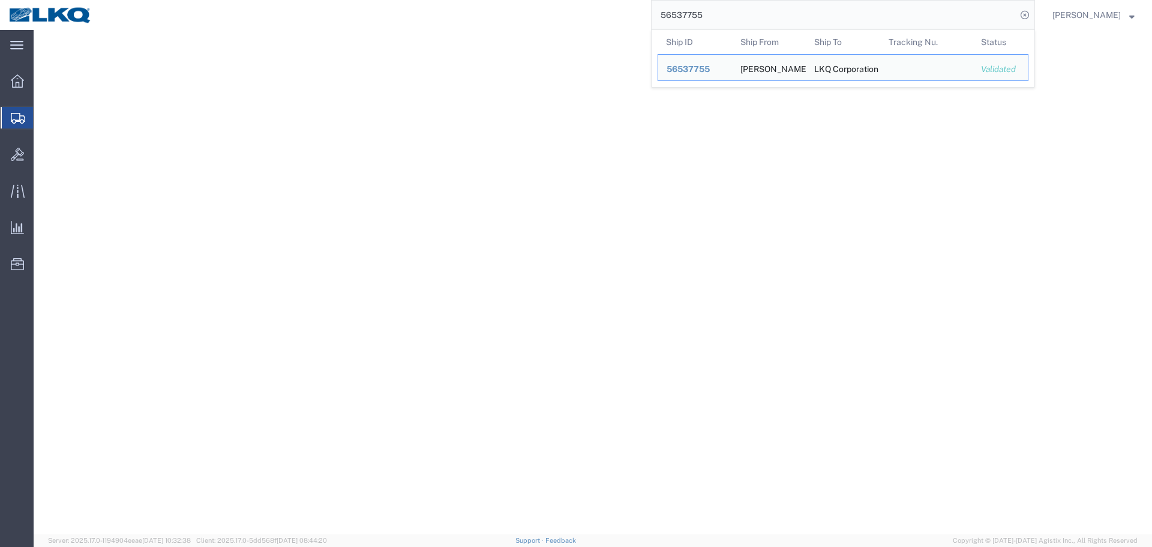
select select
select select "27662"
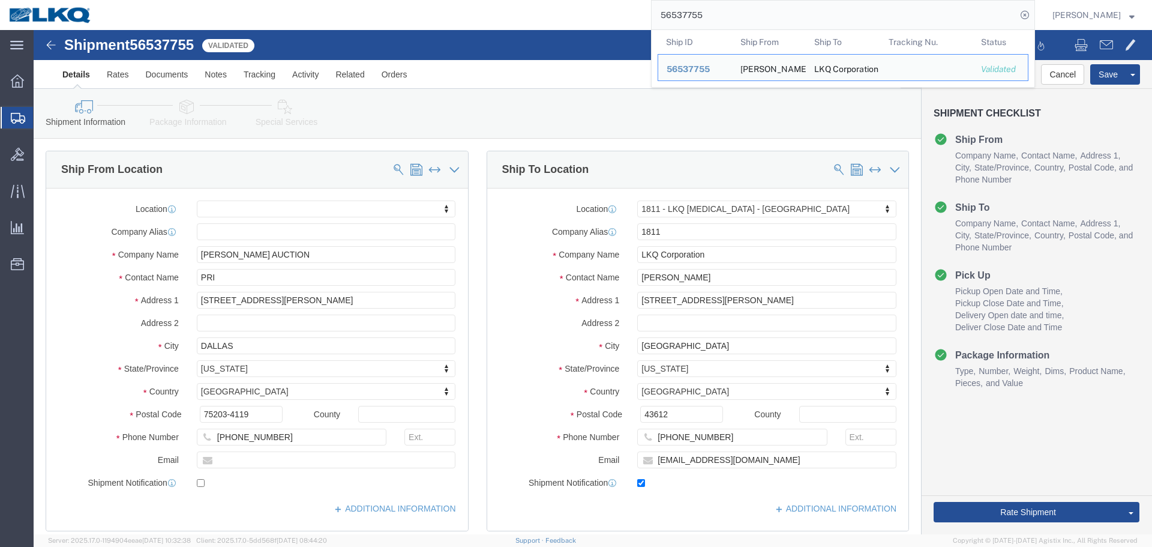
click div "Shipment Information Package Information Special Services Loading Routing"
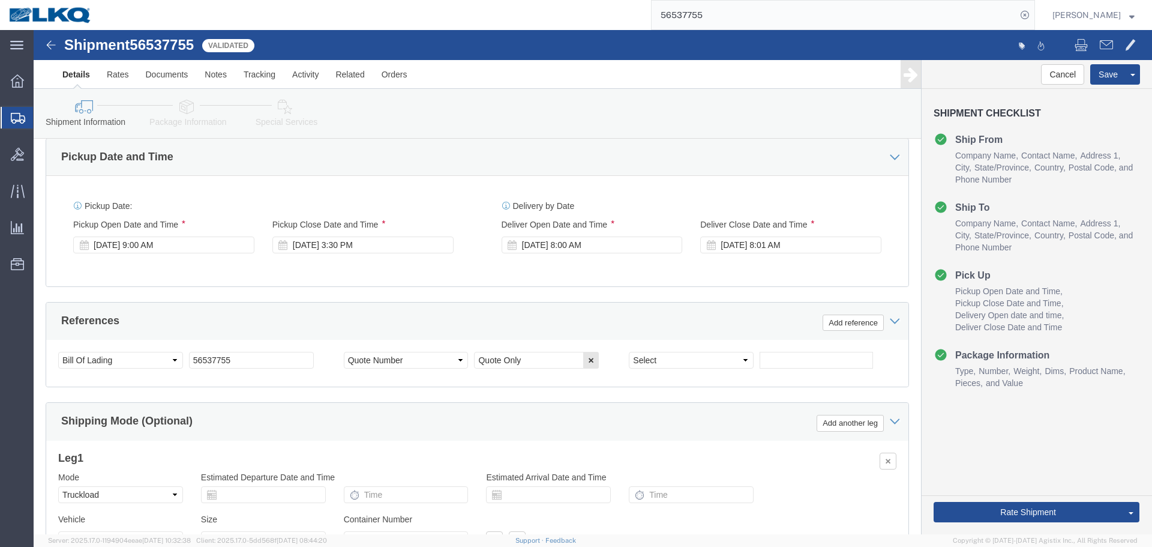
scroll to position [718, 0]
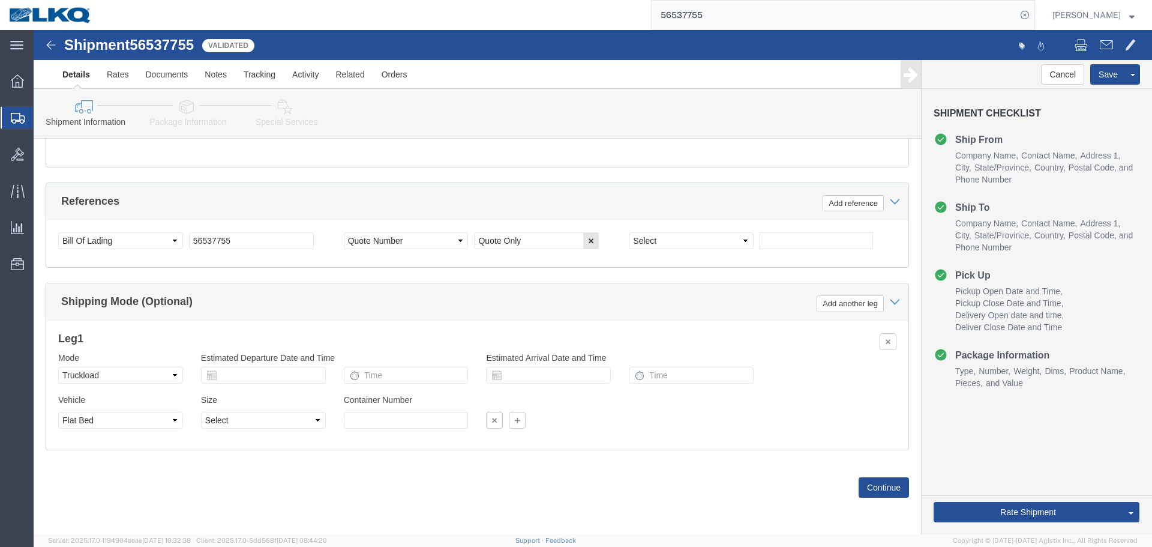
click div "Select Account Type Activity ID Airline Appointment Number ASN Batch Request # …"
click input "Quote Only"
click input "56537755"
paste input "Quote Only"
type input "Quote Only"
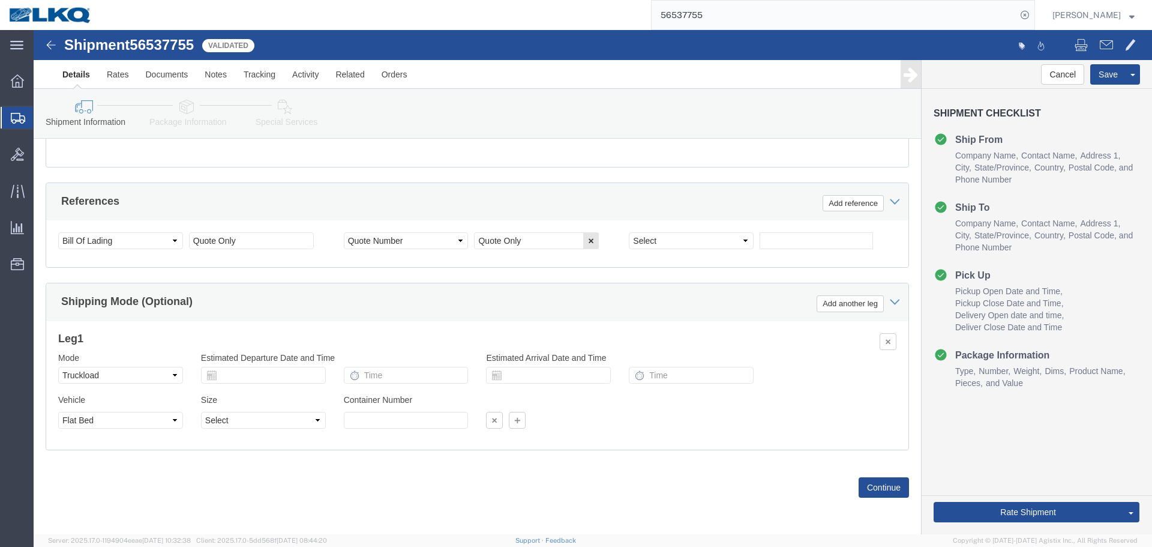
click div "Ship From Location Location My Profile Location 1100 - LKQ [GEOGRAPHIC_DATA] 11…"
click span "56537755"
copy span "56537755"
click input "Quote Only"
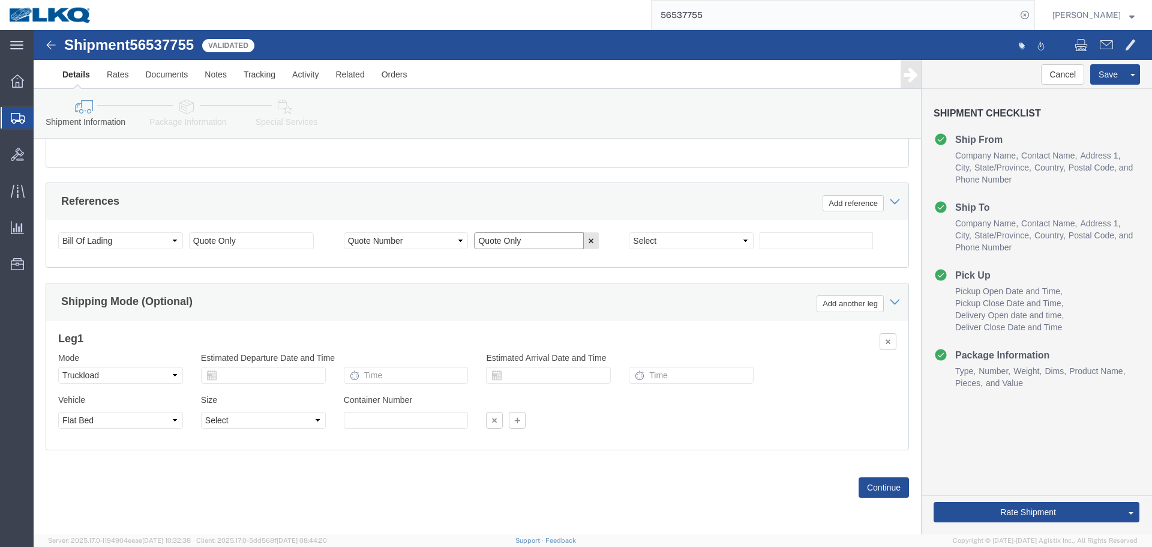
paste input "56537755"
type input "56537755"
click div "Select Account Type Activity ID Airline Appointment Number ASN Batch Request # …"
click select "Select Account Type Activity ID Airline Appointment Number ASN Batch Request # …"
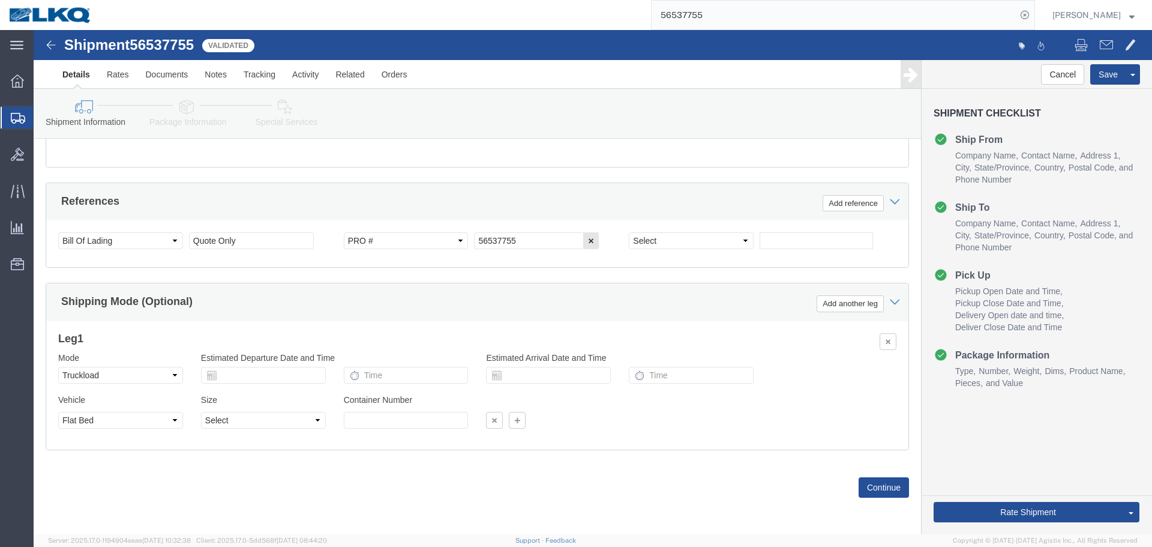
click div "Select Account Type Activity ID Airline Appointment Number ASN Batch Request # …"
click select "Select Account Type Activity ID Airline Appointment Number ASN Batch Request # …"
select select "BOL"
click select "Select Account Type Activity ID Airline Appointment Number ASN Batch Request # …"
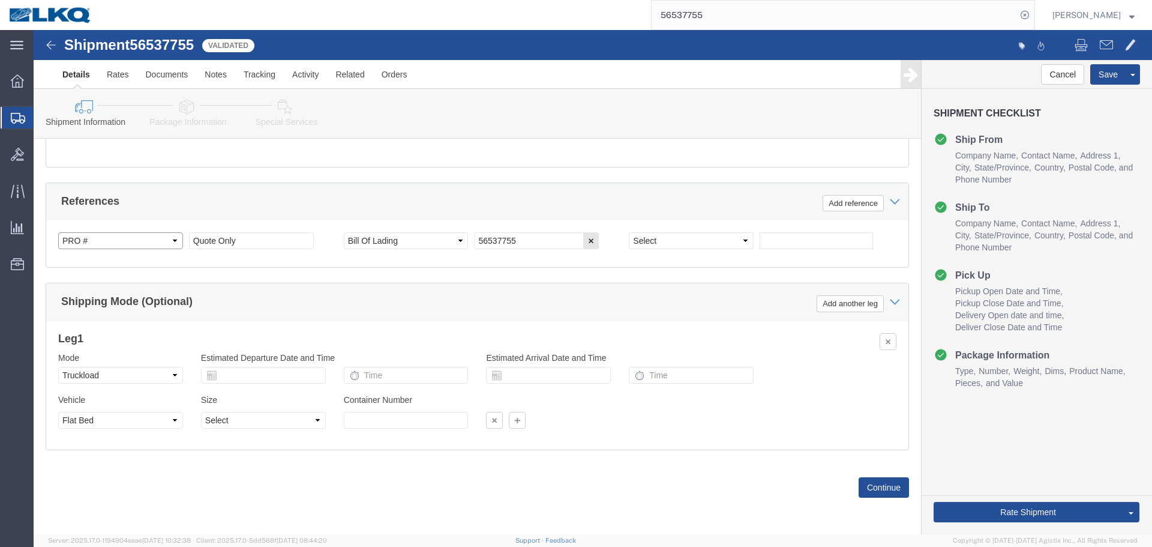
click select "Select Account Type Activity ID Airline Appointment Number ASN Batch Request # …"
select select "QUOTENUM"
click select "Select Account Type Activity ID Airline Appointment Number ASN Batch Request # …"
click button "Save"
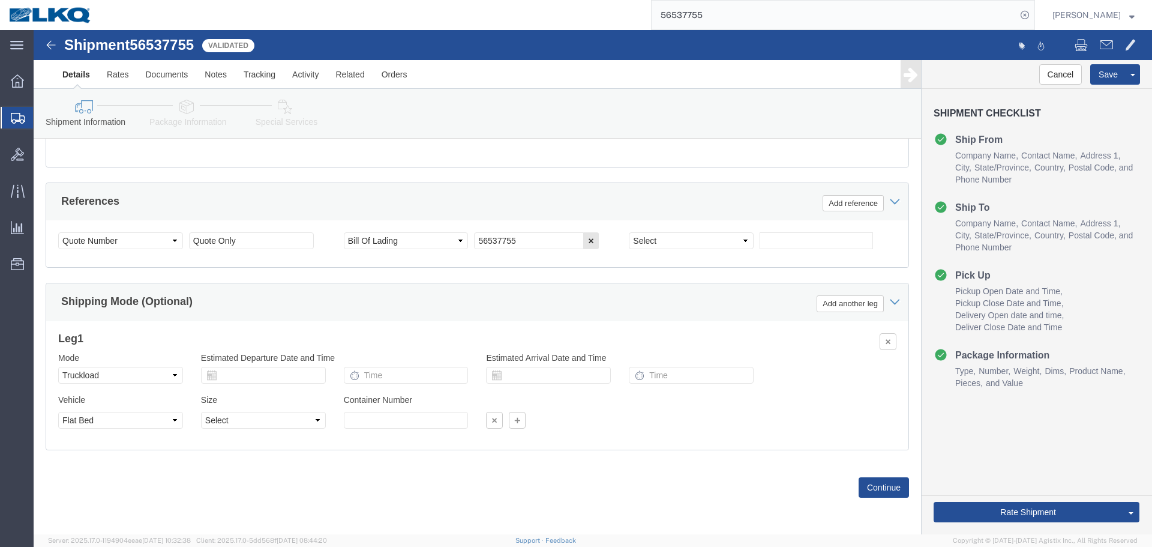
click div "Leg 1 Mode Select Air Less than Truckload Multi-Leg Ocean Freight Rail Small Pa…"
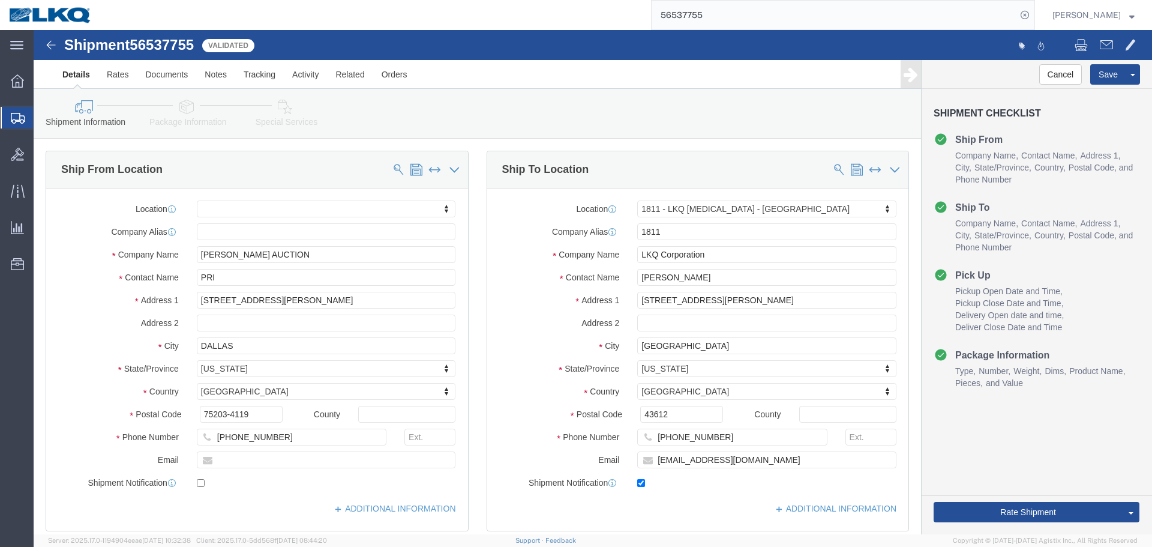
click icon
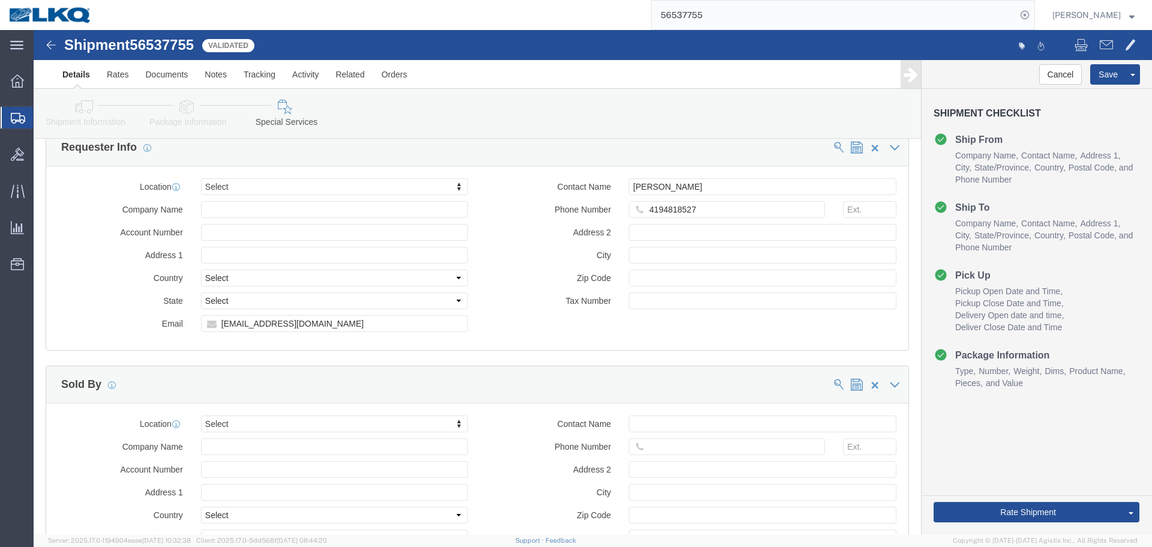
scroll to position [1331, 0]
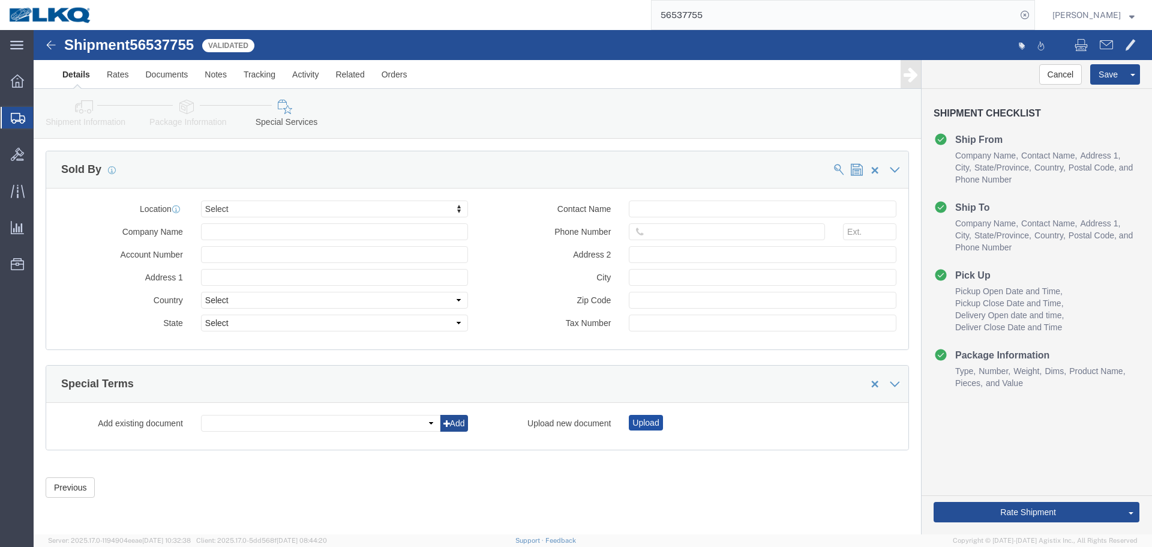
click button "Upload"
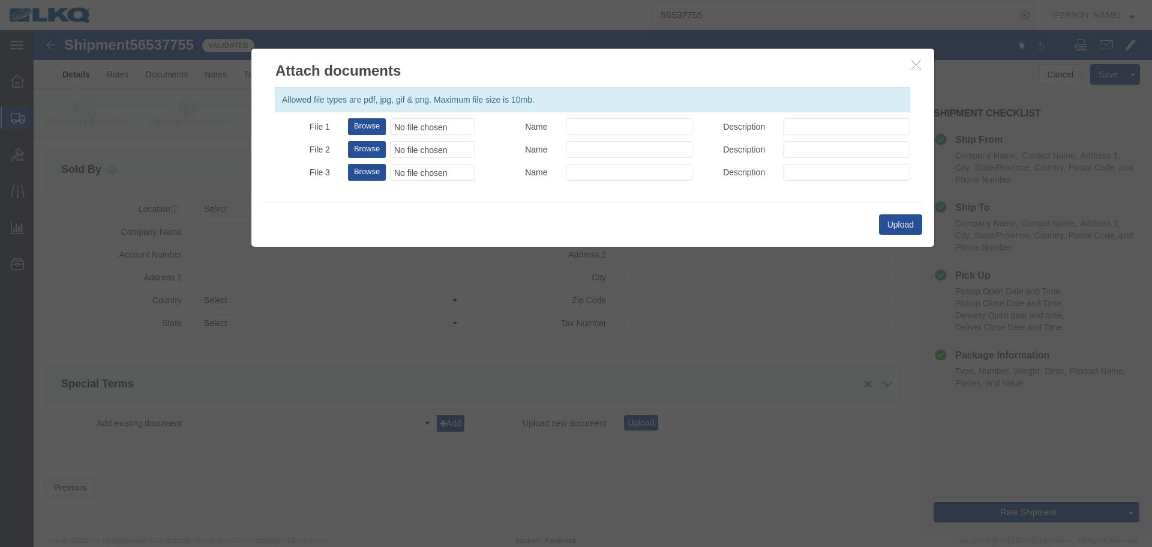
click div "No file chosen"
type input "C:\fakepath\Flatbed Required.jpg"
click button "Upload"
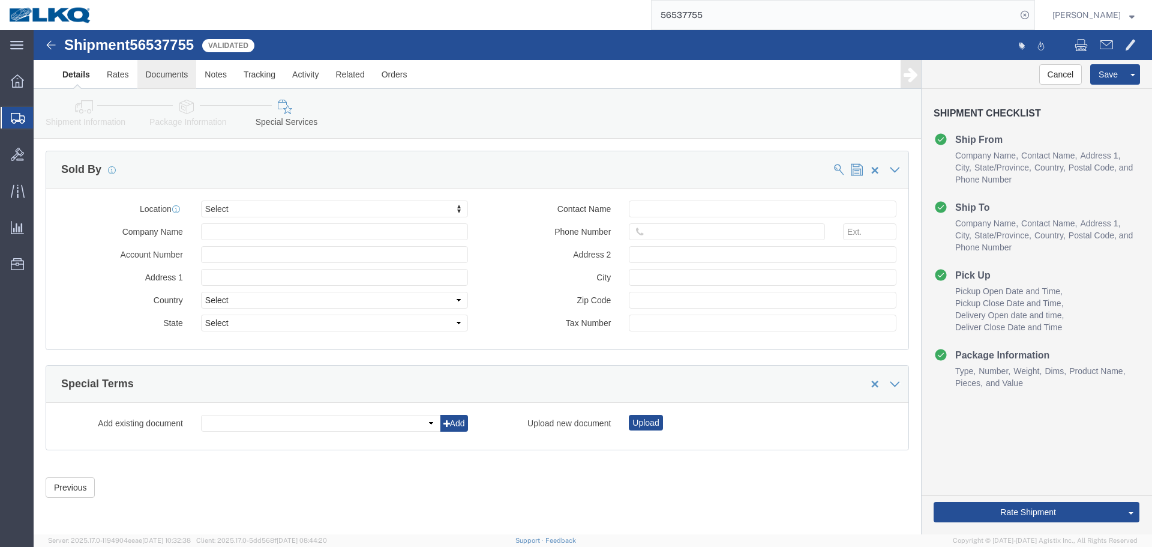
click link "Documents"
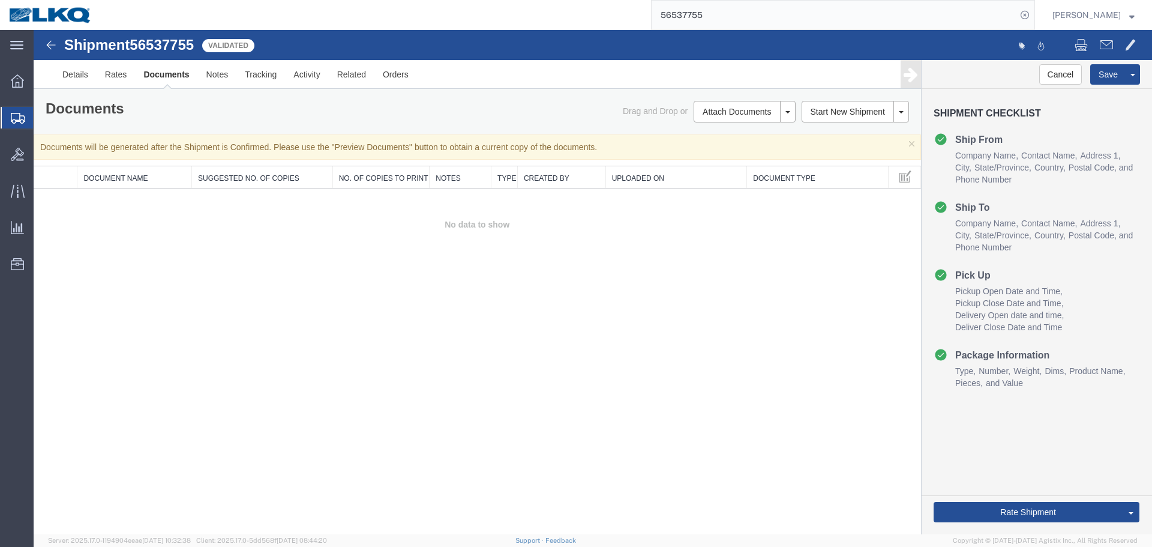
click at [438, 222] on td "No data to show" at bounding box center [477, 224] width 887 height 73
click at [73, 80] on link "Details" at bounding box center [75, 74] width 43 height 29
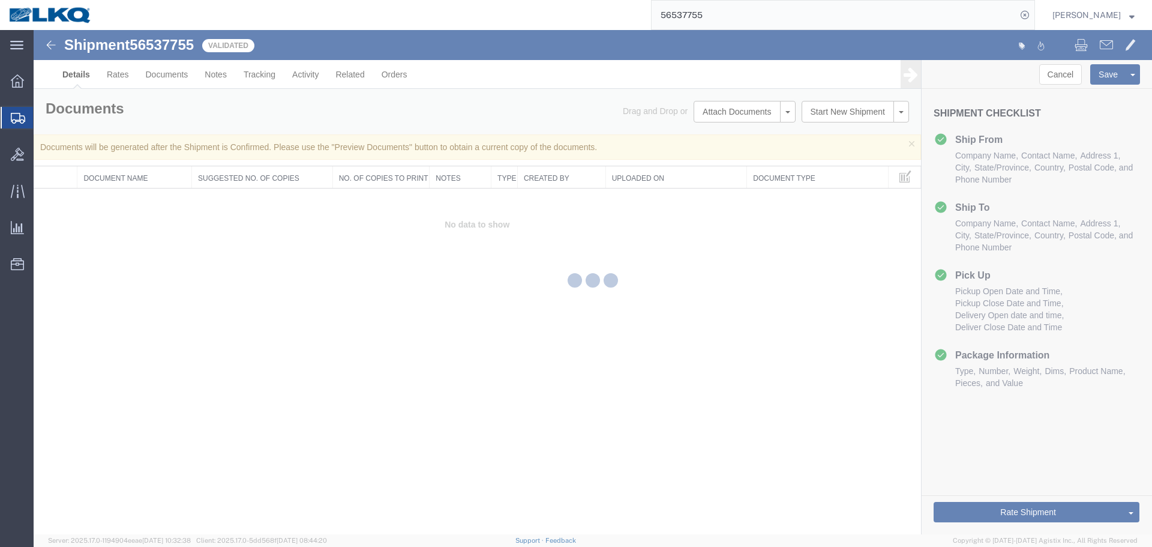
select select "27662"
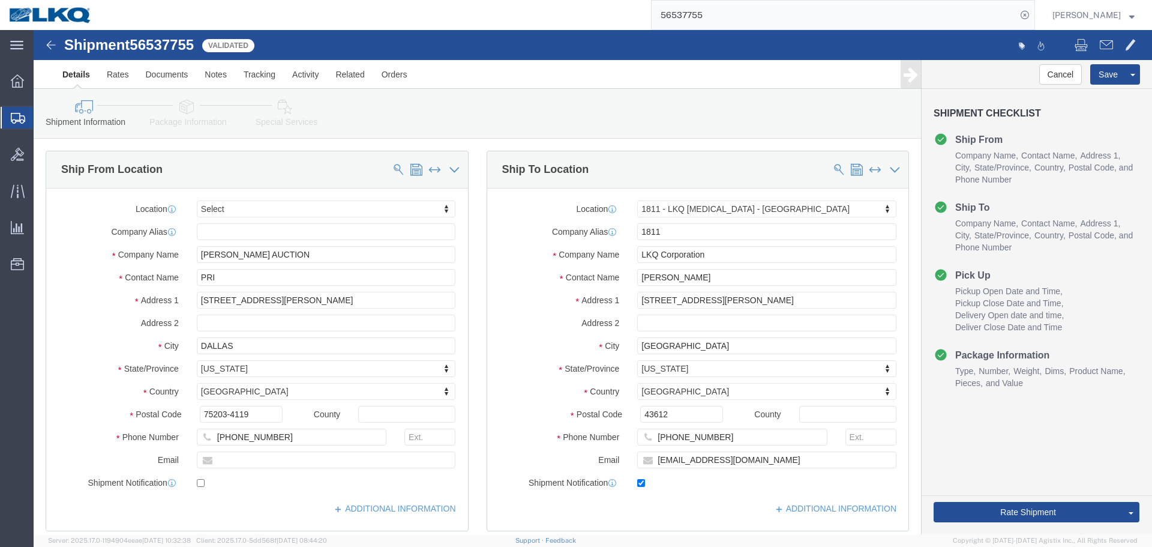
click icon
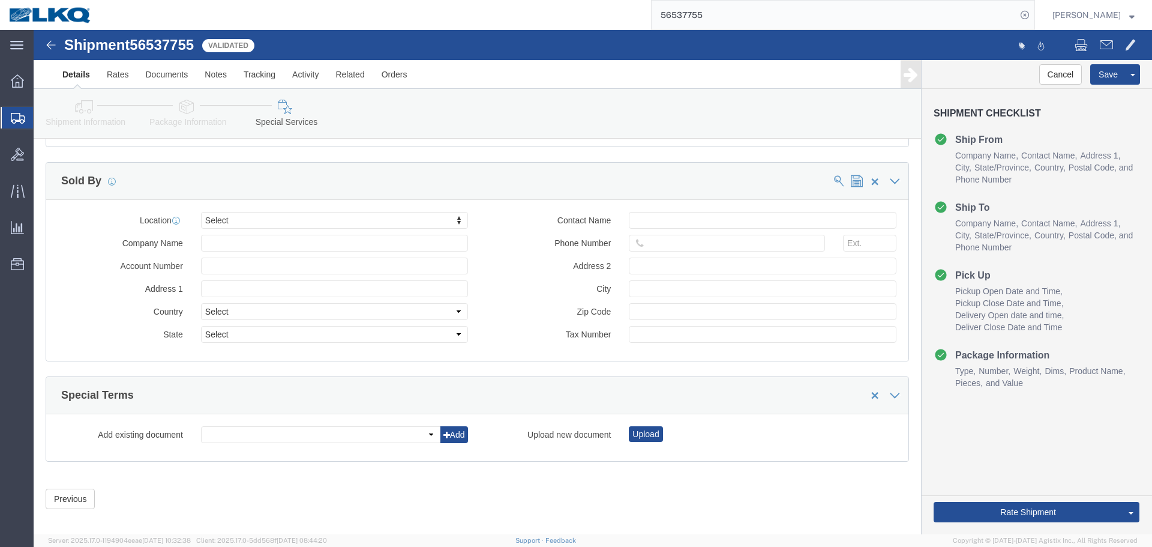
scroll to position [1331, 0]
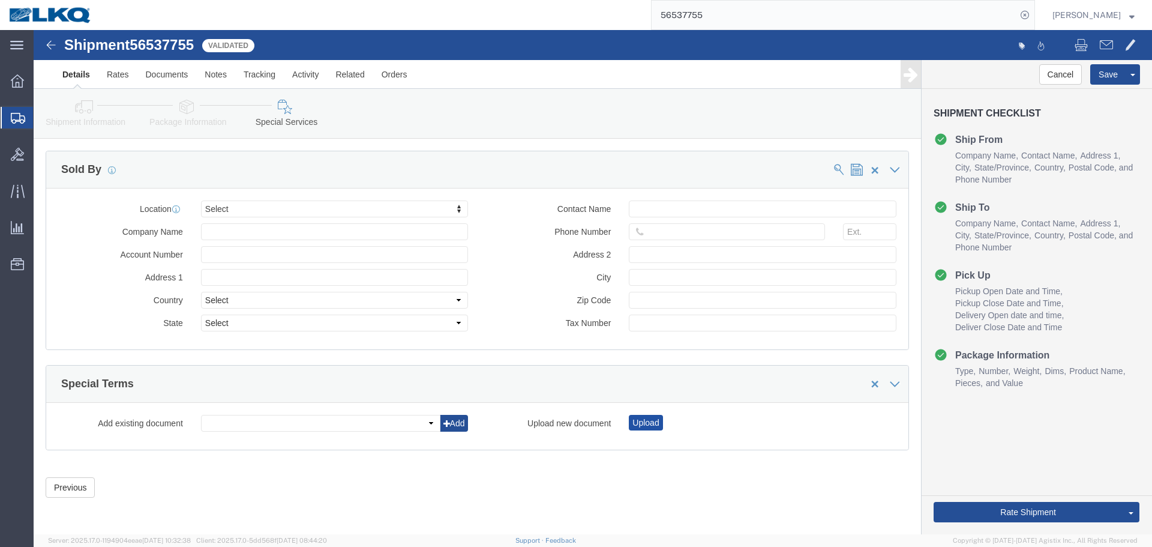
click button "Upload"
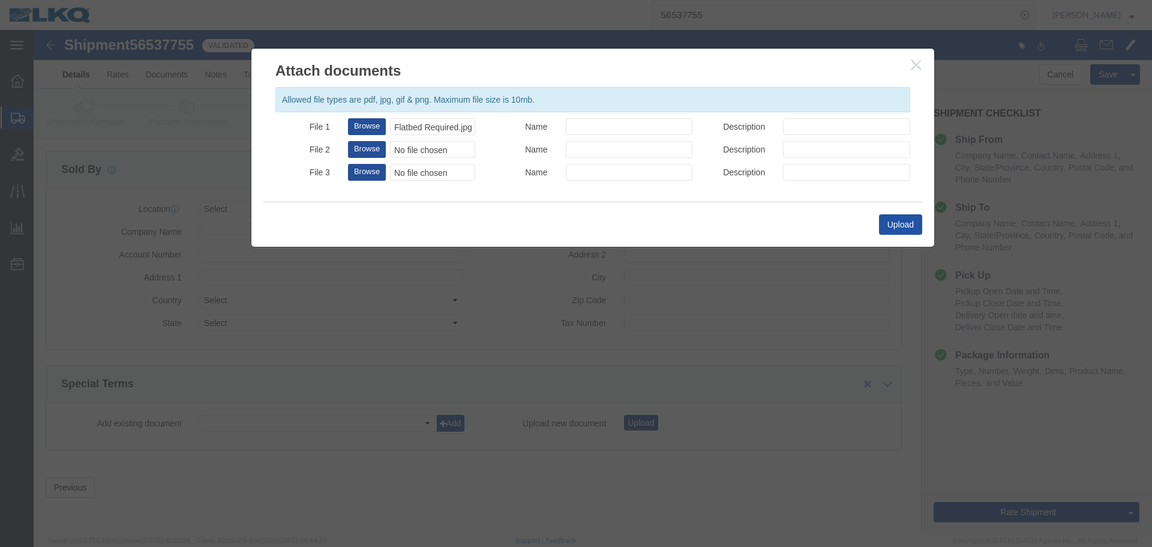
click button "Upload"
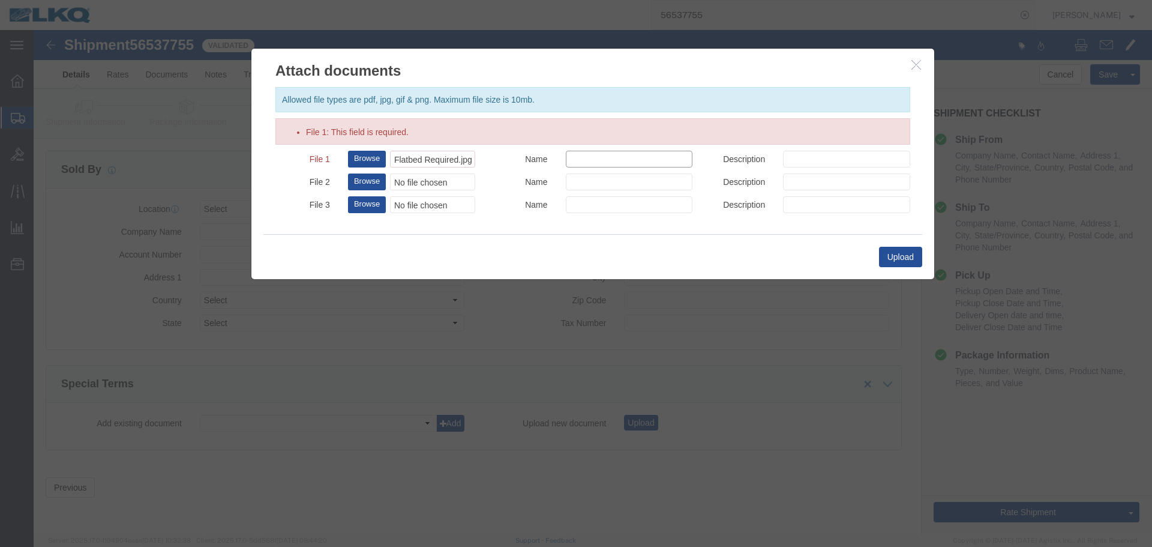
click input "Name"
click icon "button"
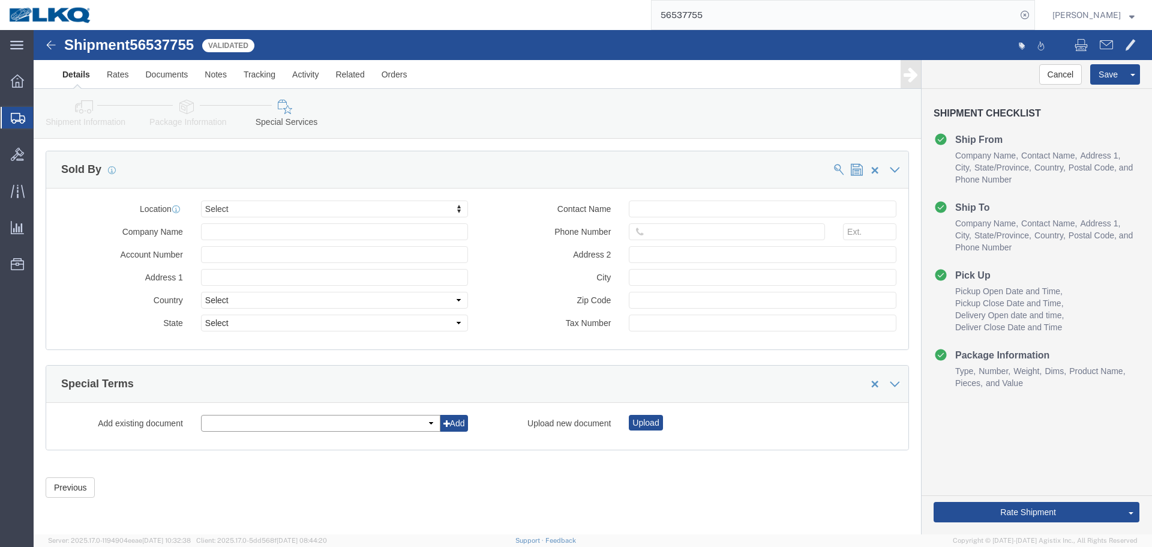
click select
drag, startPoint x: 685, startPoint y: 13, endPoint x: 394, endPoint y: 392, distance: 478.0
click select
click at [685, 13] on input "56537755" at bounding box center [834, 15] width 365 height 29
click at [710, 17] on input "56537755" at bounding box center [834, 15] width 365 height 29
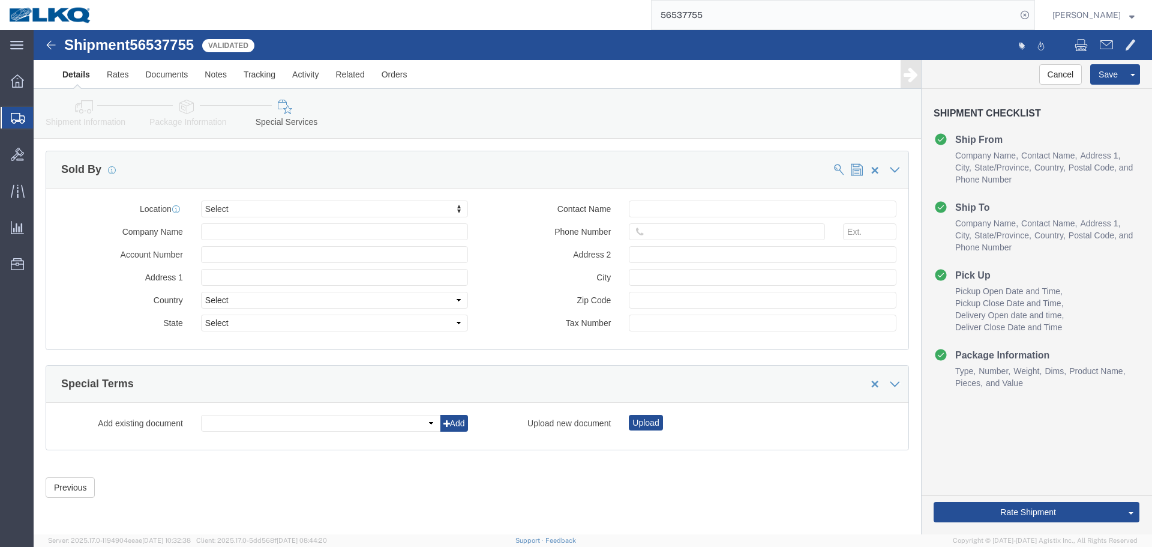
click at [667, 26] on input "56537755" at bounding box center [834, 15] width 365 height 29
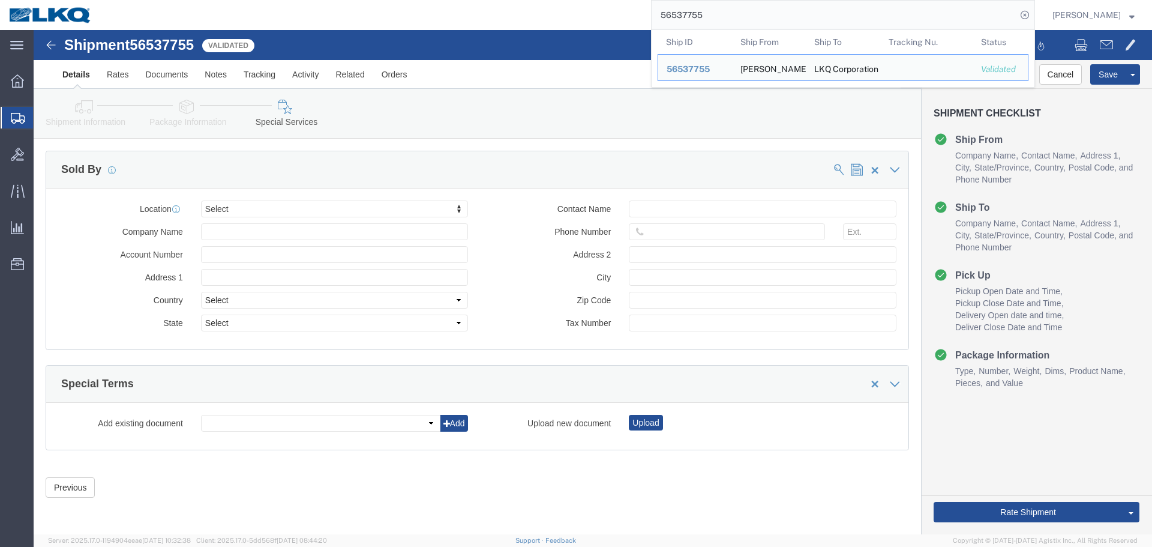
click at [695, 5] on input "56537755" at bounding box center [834, 15] width 365 height 29
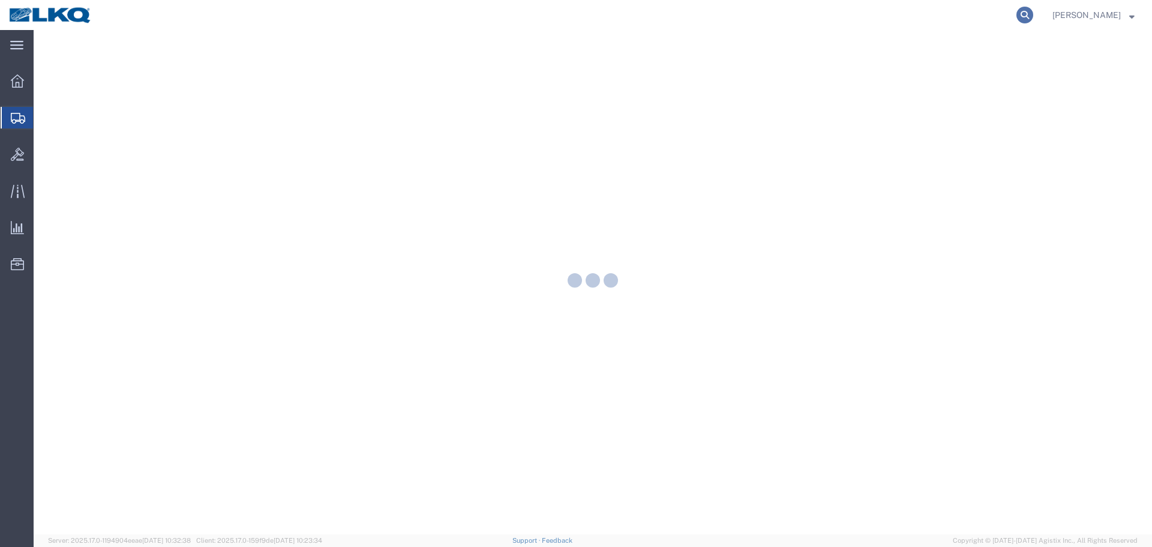
click at [1024, 14] on icon at bounding box center [1024, 15] width 17 height 17
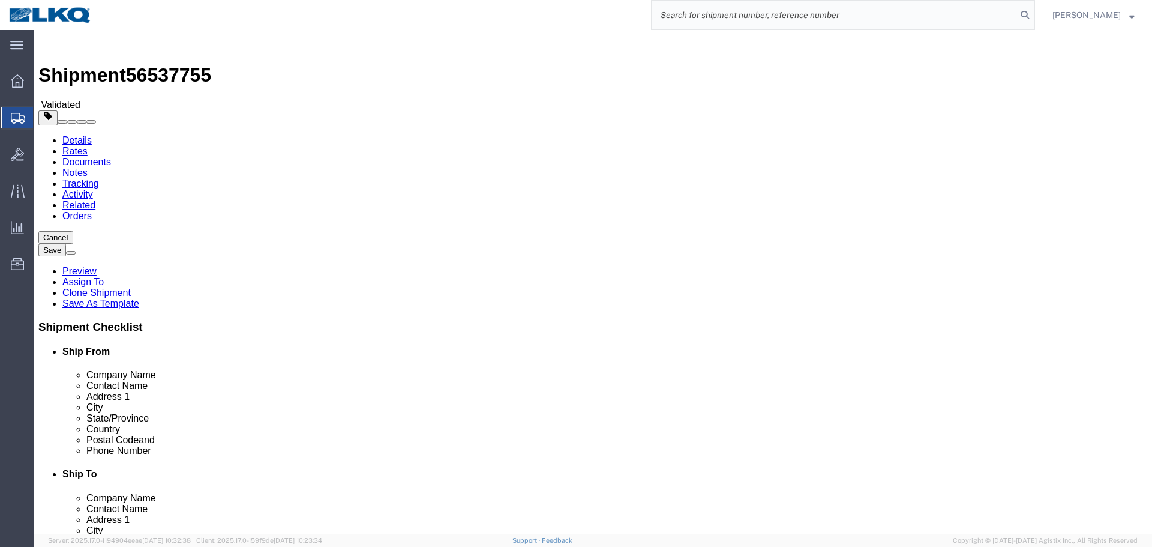
click link "Special Services"
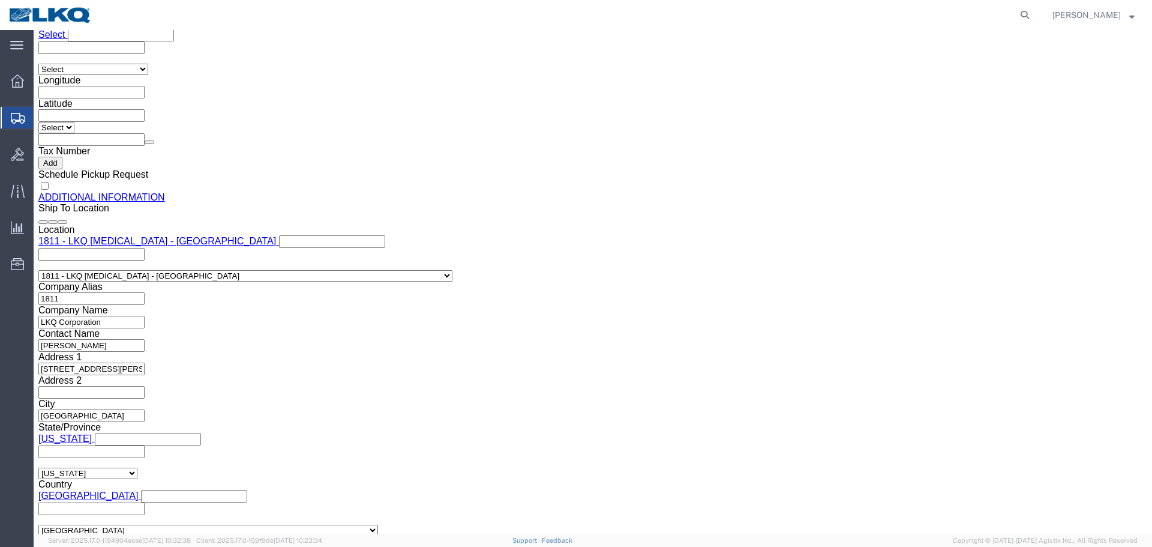
scroll to position [1331, 0]
click button "Upload"
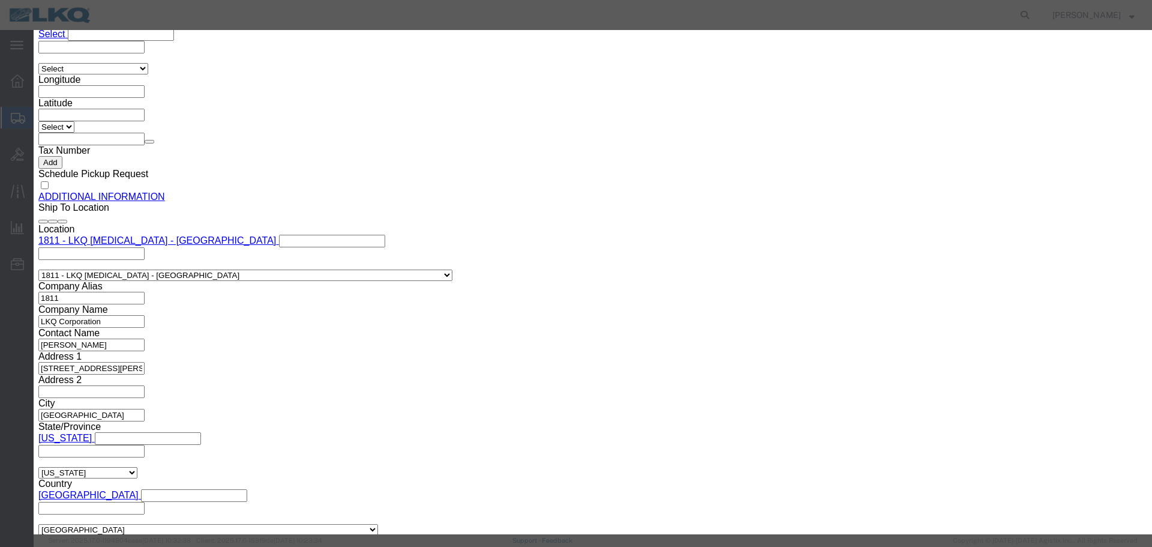
click button "Browse"
type input "C:\fakepath\Flatbed Required.jpg"
click input "Name"
type input "Flatbed"
click input "Description"
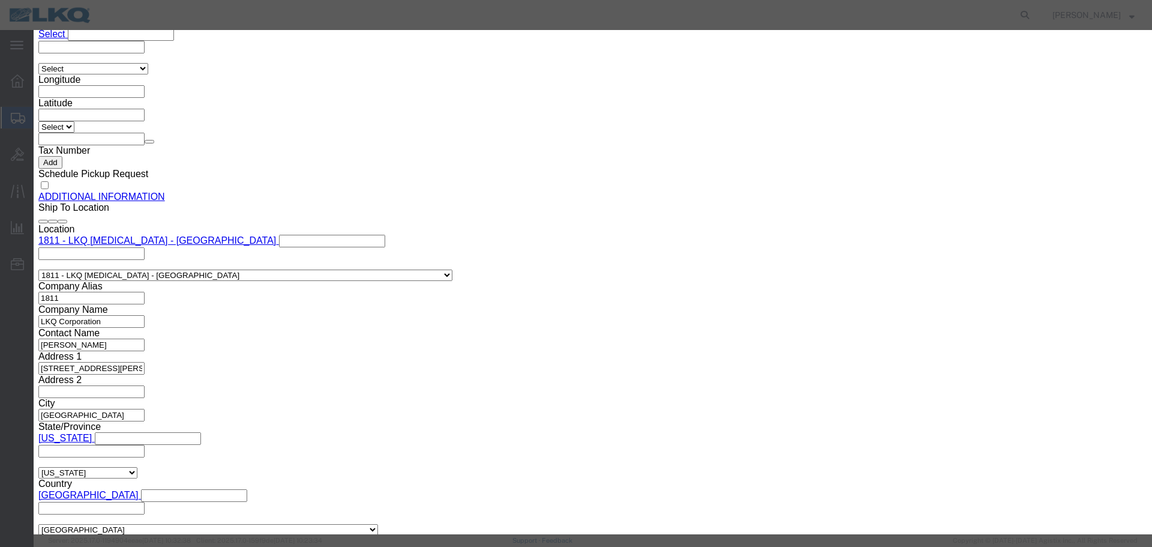
paste input "Flatbed"
type input "Flatbed"
click div "Upload"
click button "Upload"
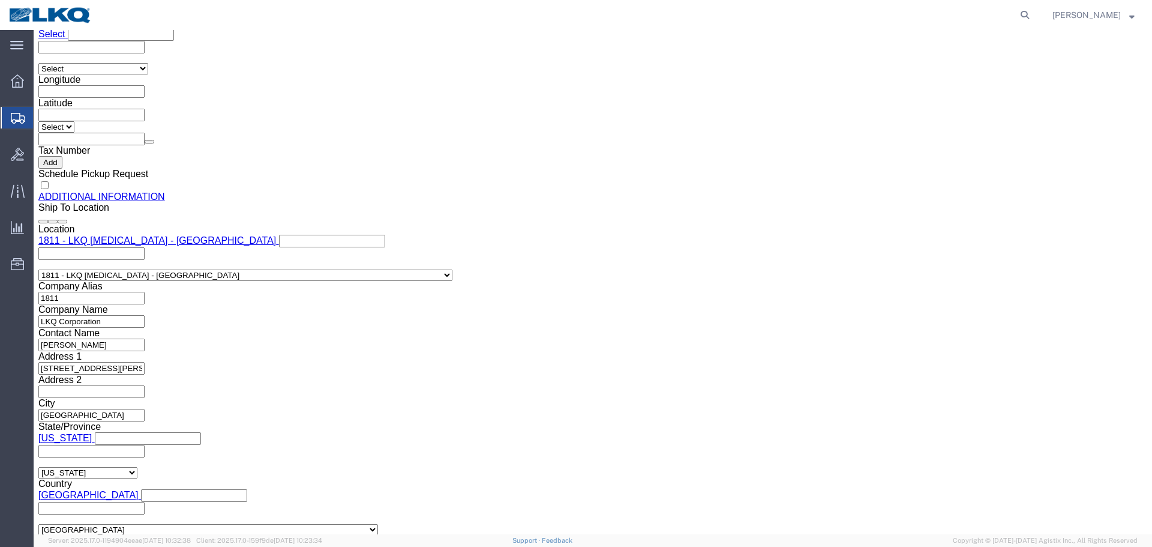
click link "Documents"
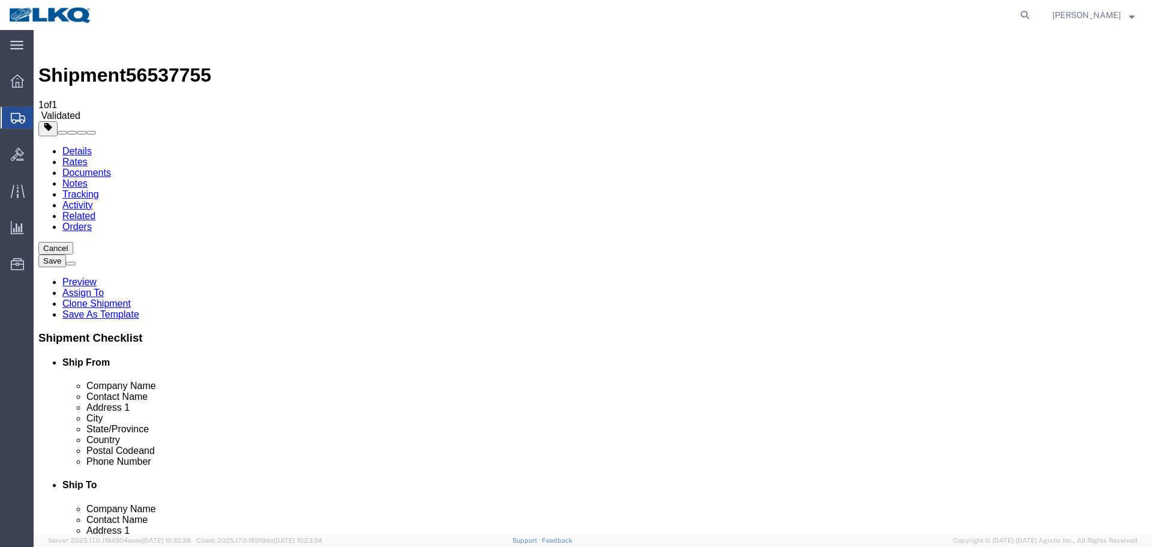
click at [66, 254] on button "Save" at bounding box center [52, 260] width 28 height 13
click at [65, 146] on link "Details" at bounding box center [76, 151] width 29 height 10
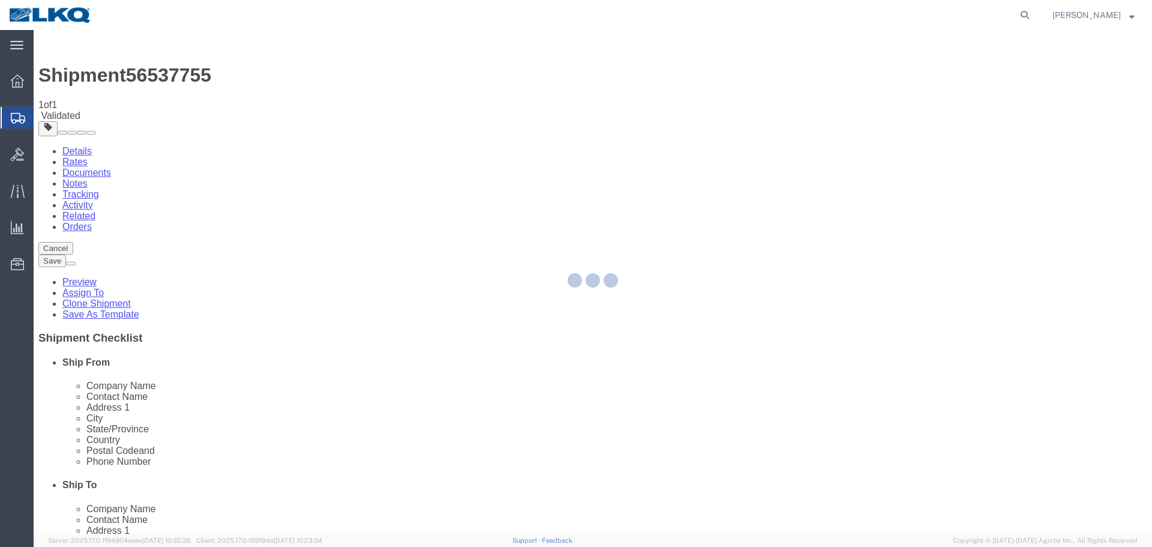
select select "27662"
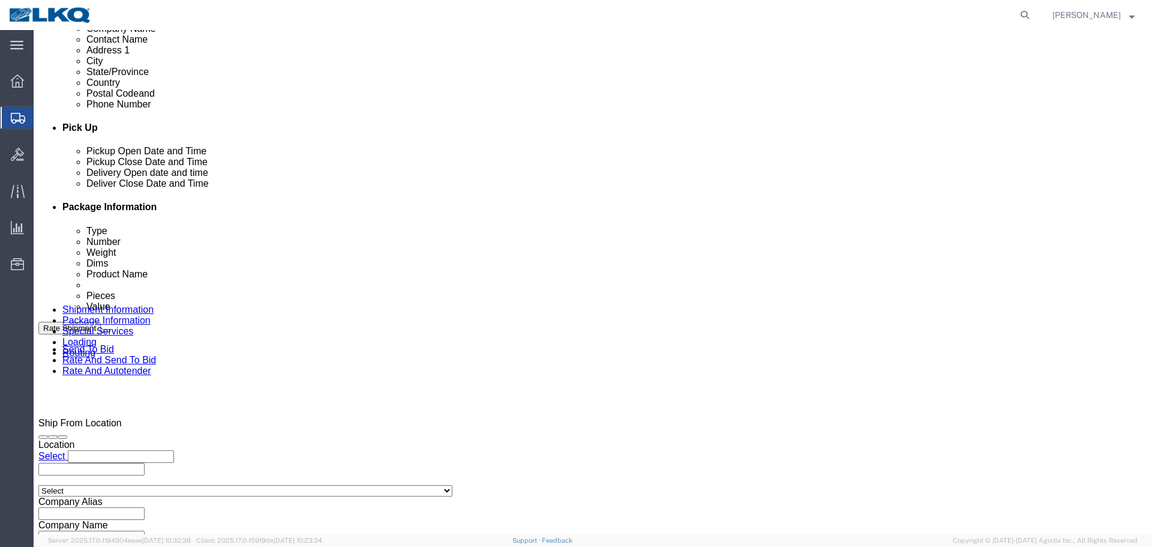
scroll to position [718, 0]
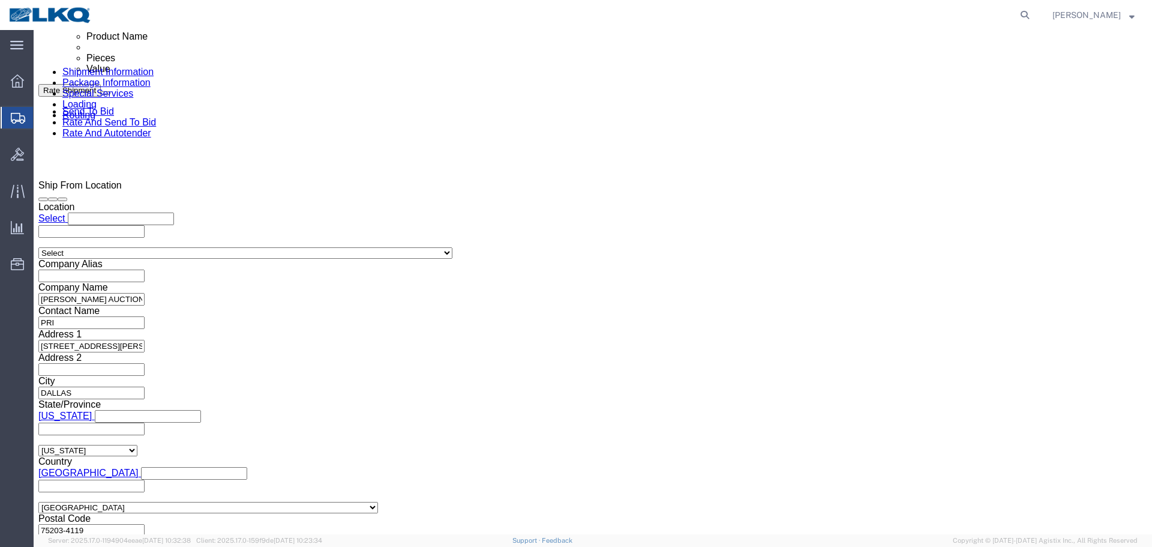
click link "Special Services"
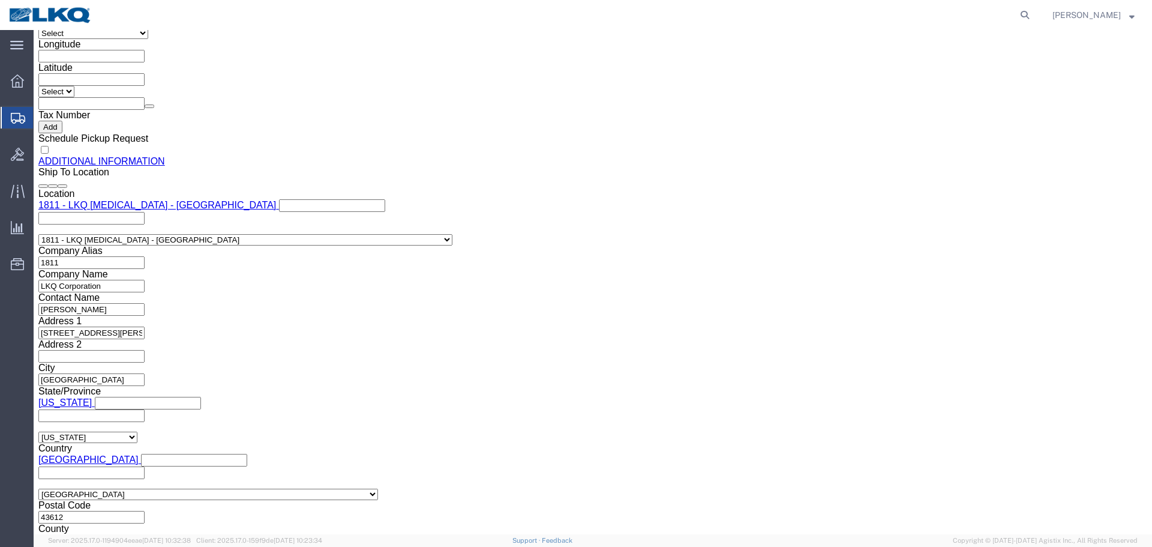
click input "checkbox"
checkbox input "true"
click button "Save"
click div
click div "Previous Continue"
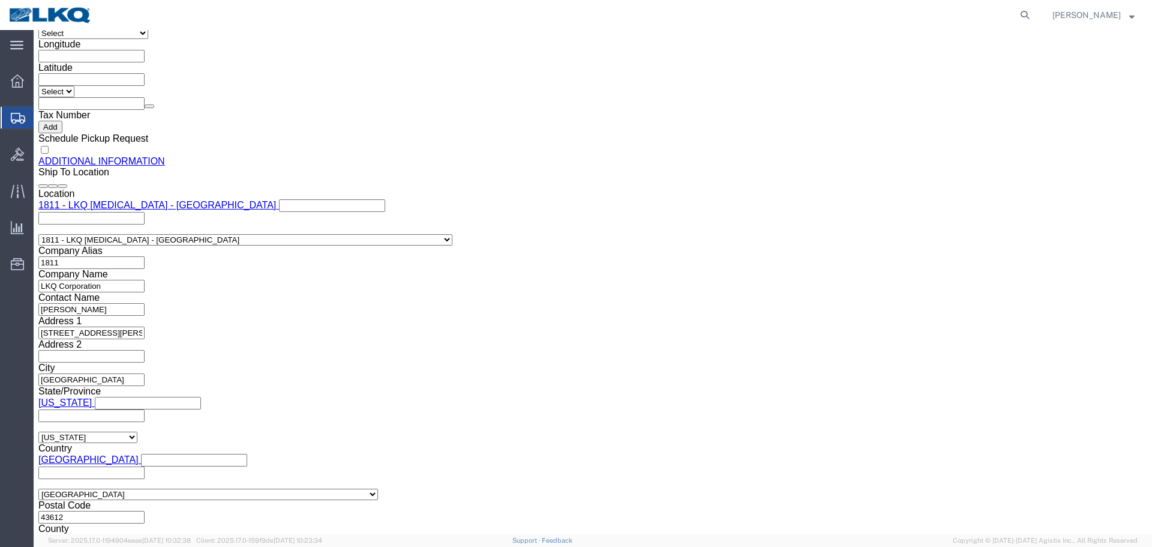
click link "Send To Bid"
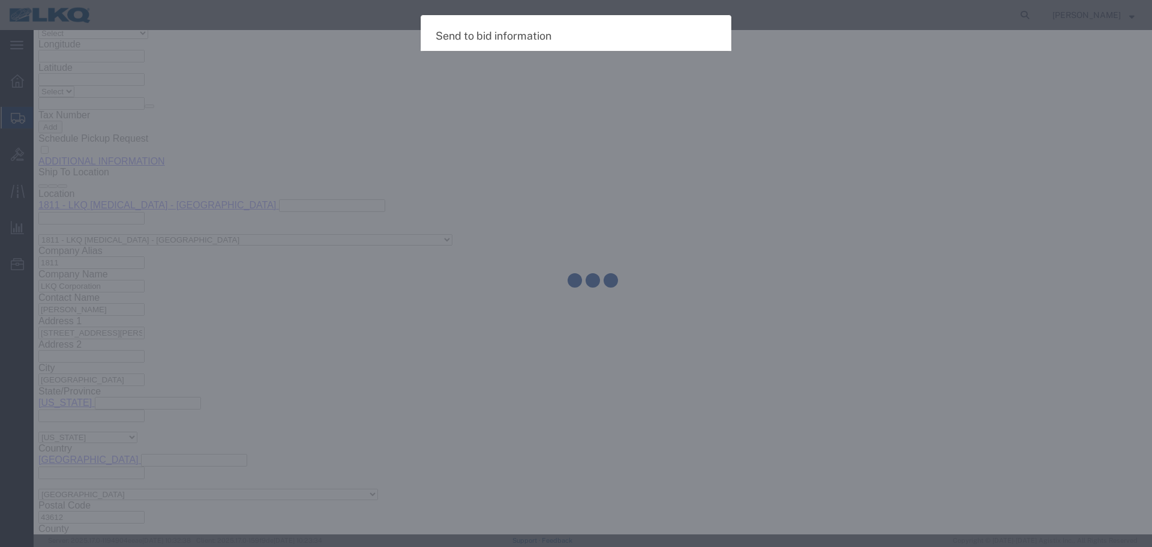
select select "TL"
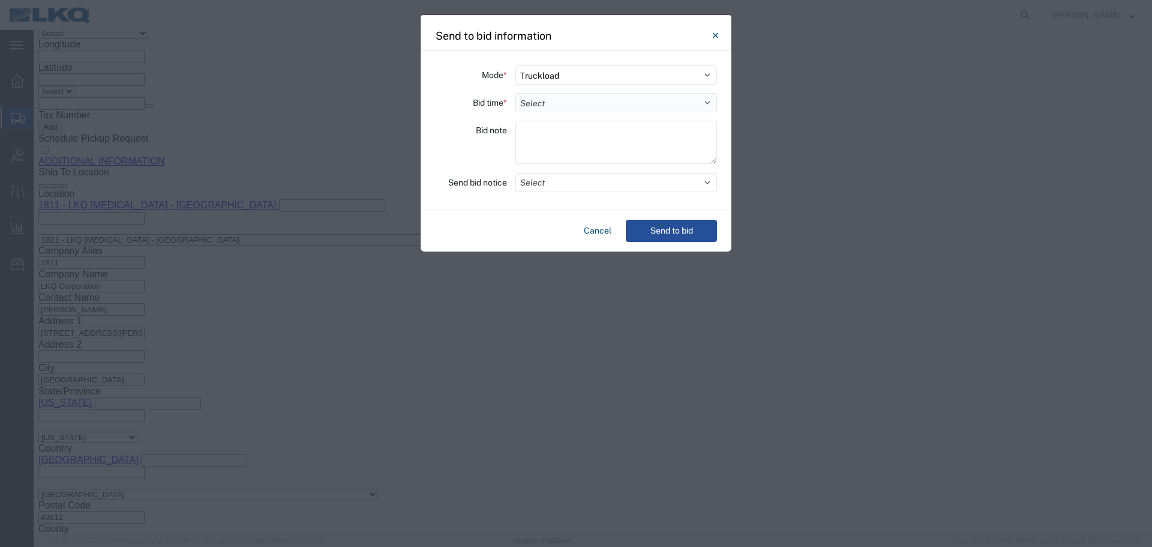
click at [545, 103] on select "Select 30 Min (Rush) 1 Hour (Rush) 2 Hours (Rush) 4 Hours (Rush) 8 Hours (Rush)…" at bounding box center [616, 102] width 202 height 19
select select "24"
click at [515, 93] on select "Select 30 Min (Rush) 1 Hour (Rush) 2 Hours (Rush) 4 Hours (Rush) 8 Hours (Rush)…" at bounding box center [616, 102] width 202 height 19
click at [563, 187] on button "Select" at bounding box center [616, 182] width 202 height 19
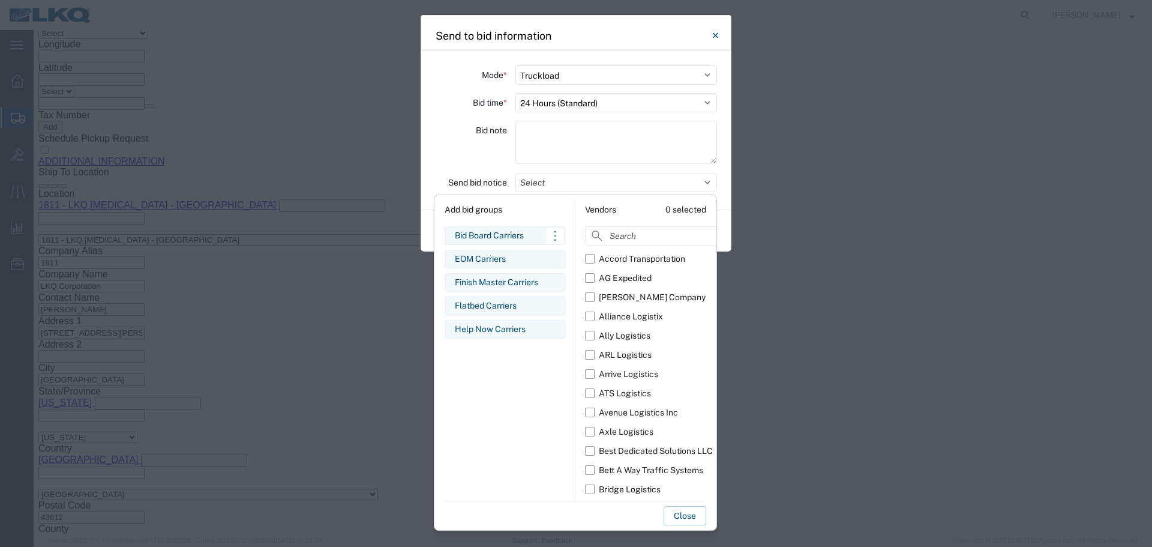
click at [509, 230] on div "Bid Board Carriers" at bounding box center [505, 235] width 100 height 13
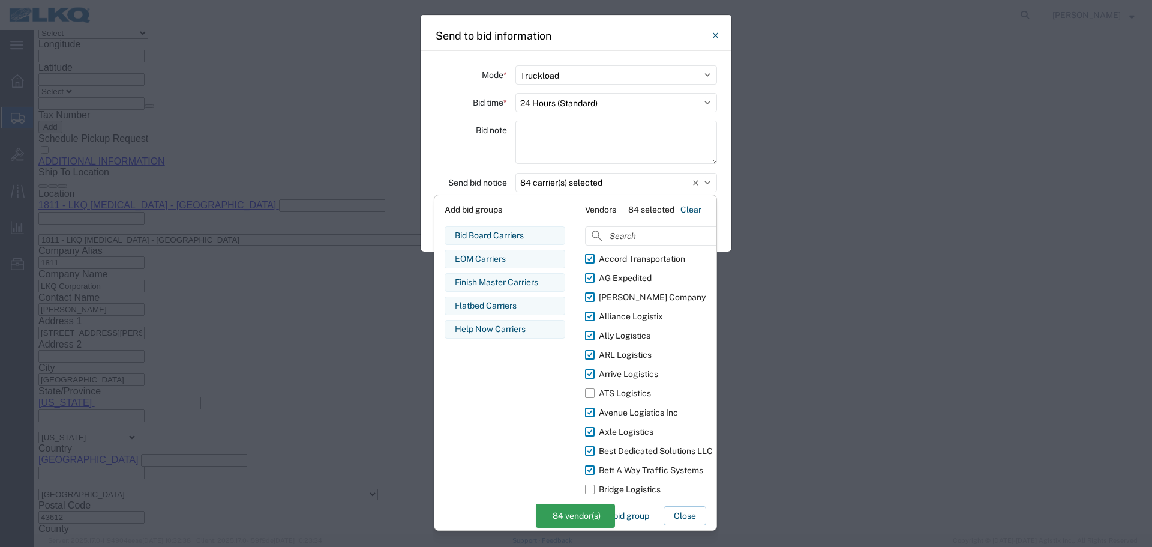
click at [463, 153] on div "Bid note" at bounding box center [471, 144] width 72 height 47
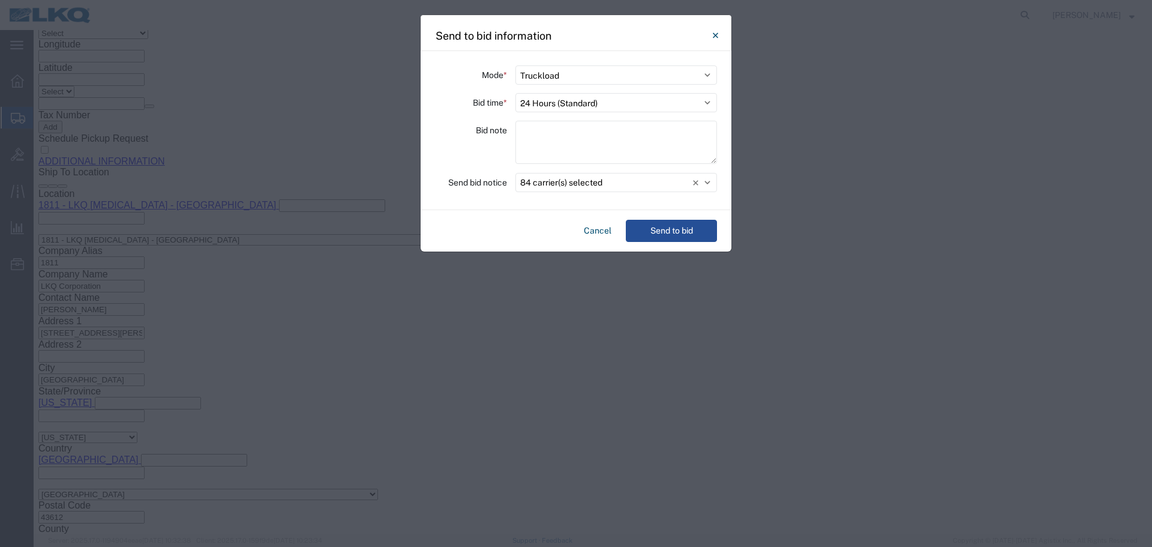
click at [455, 157] on div "Bid note" at bounding box center [471, 144] width 72 height 47
click at [697, 183] on icon at bounding box center [695, 182] width 5 height 5
click at [640, 187] on button "Select" at bounding box center [616, 182] width 202 height 19
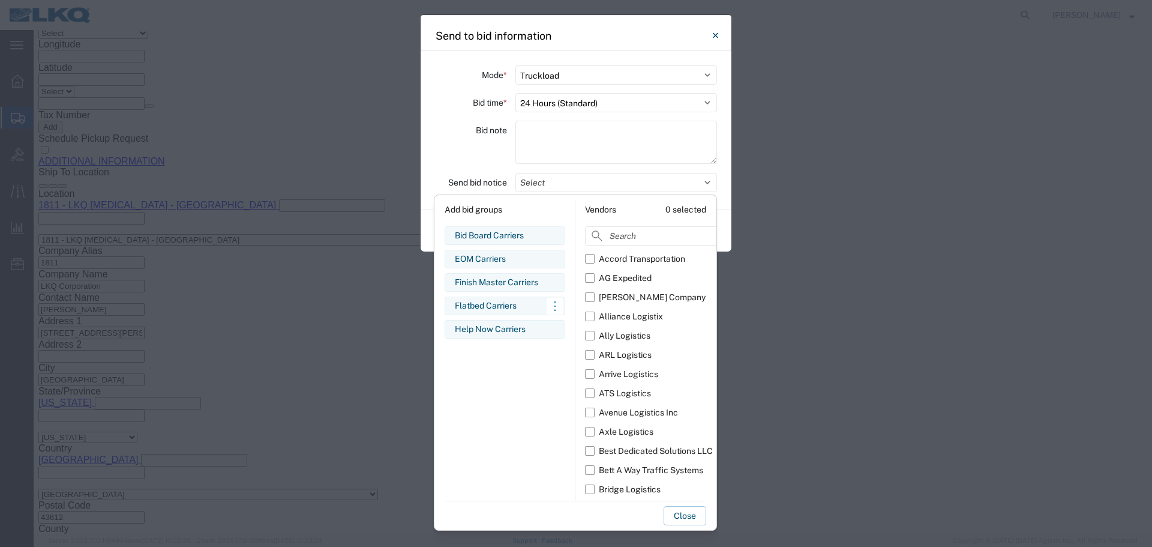
click at [499, 302] on div "Flatbed Carriers" at bounding box center [505, 305] width 100 height 13
click at [469, 162] on div "Bid note" at bounding box center [471, 144] width 72 height 47
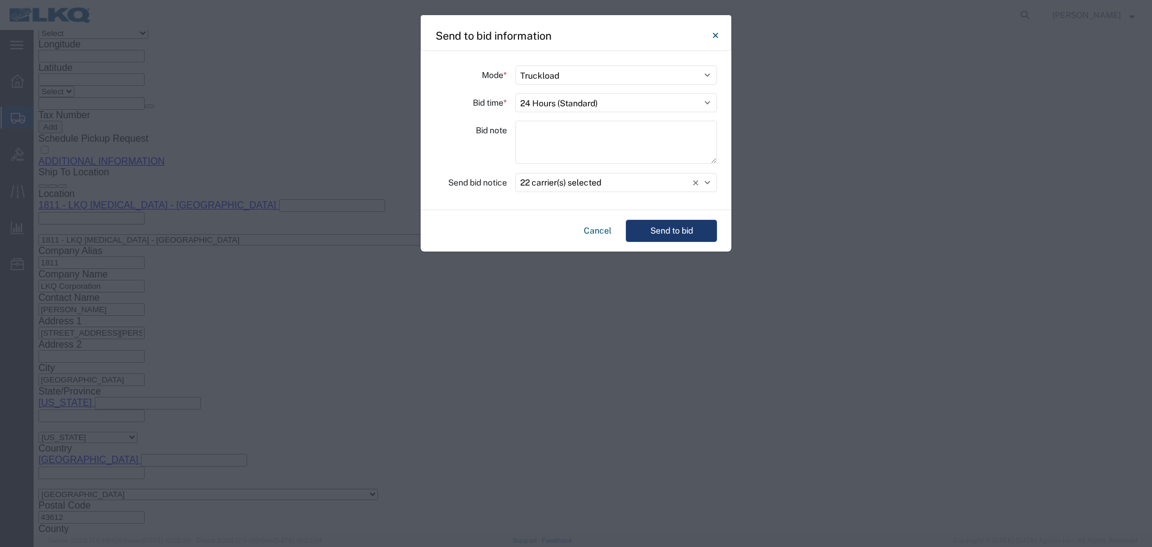
click at [661, 223] on button "Send to bid" at bounding box center [671, 231] width 91 height 22
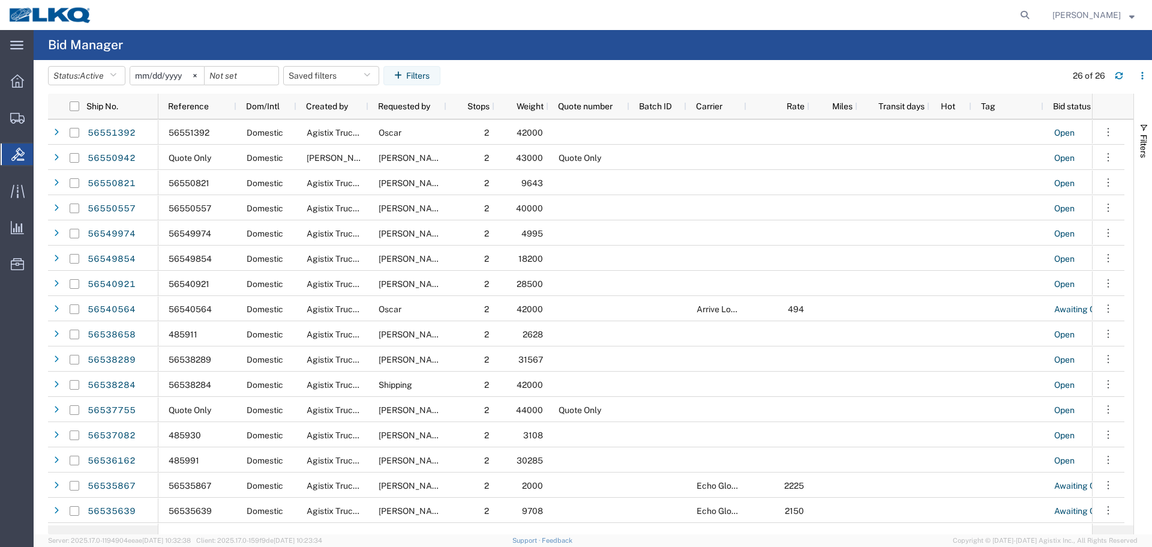
click at [1031, 16] on form at bounding box center [1025, 15] width 19 height 30
click at [1028, 16] on icon at bounding box center [1024, 15] width 17 height 17
paste input "56551285"
type input "56551285"
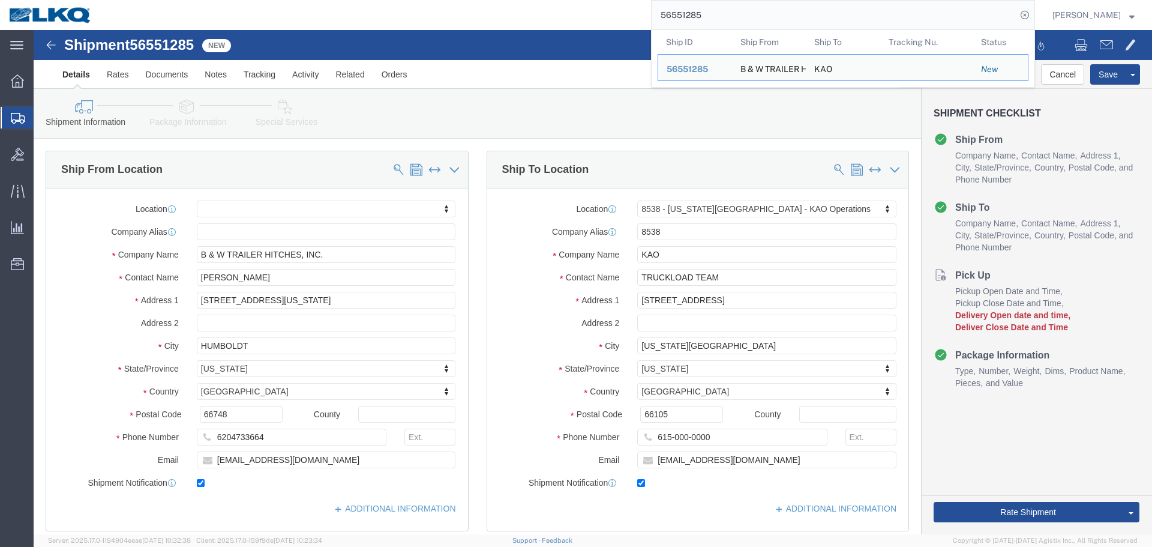
select select
select select "30591"
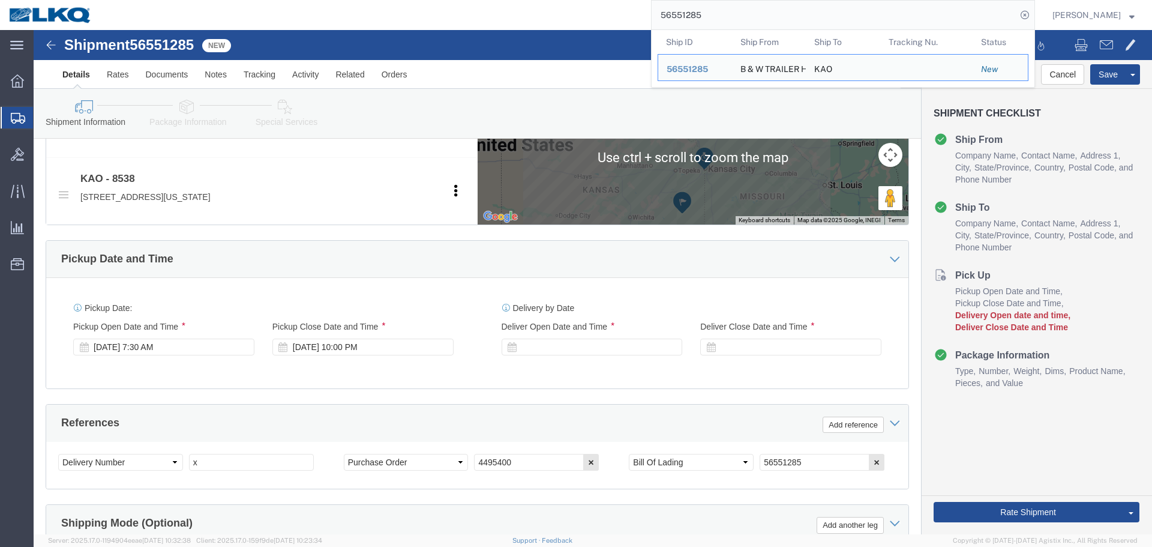
scroll to position [540, 0]
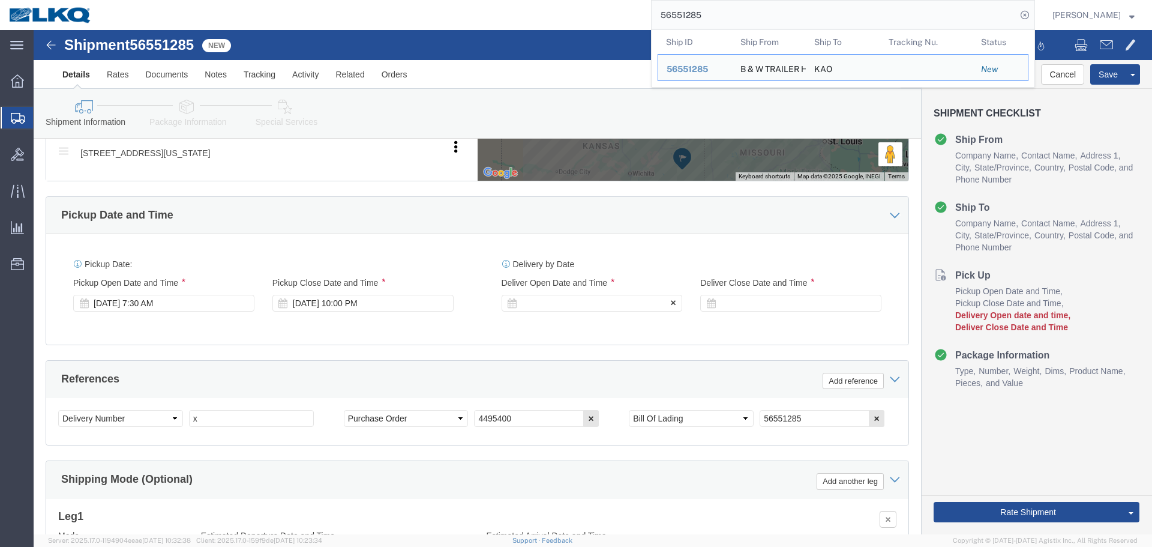
click div
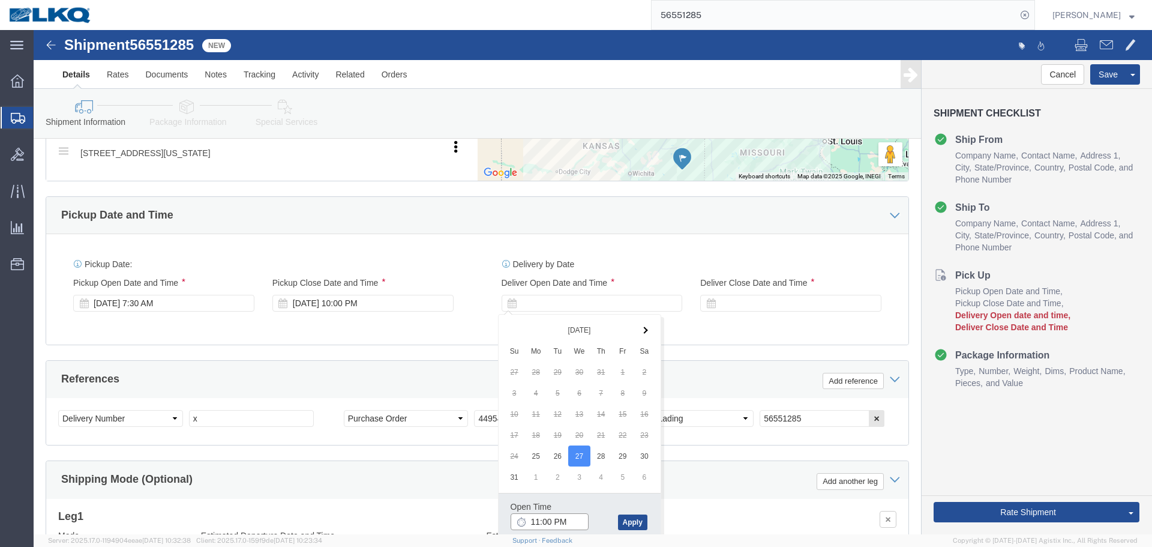
click input "11:00 PM"
type input "6:00 AM"
click button "Apply"
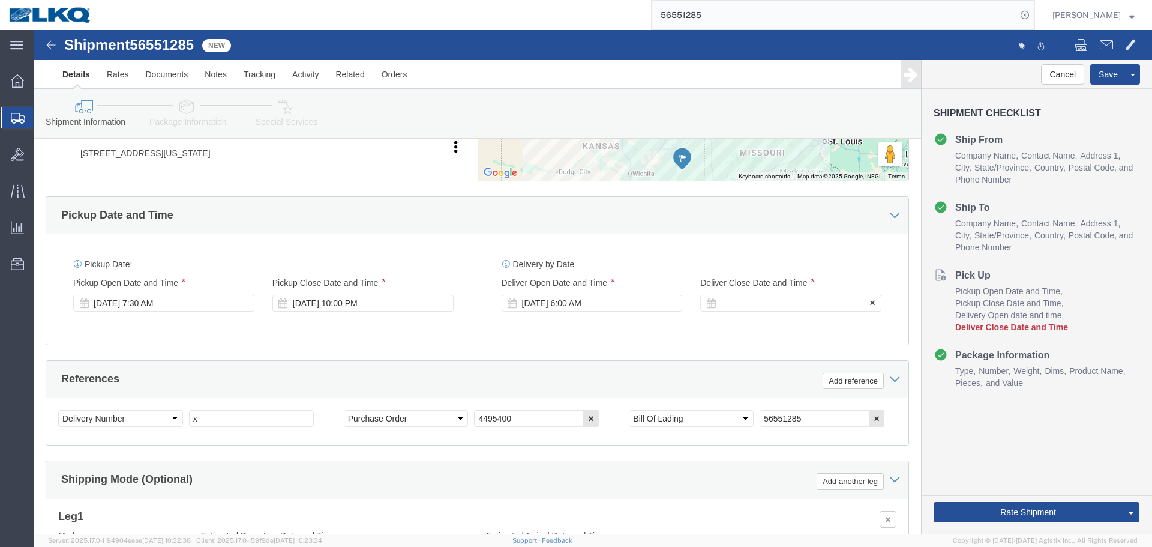
click div
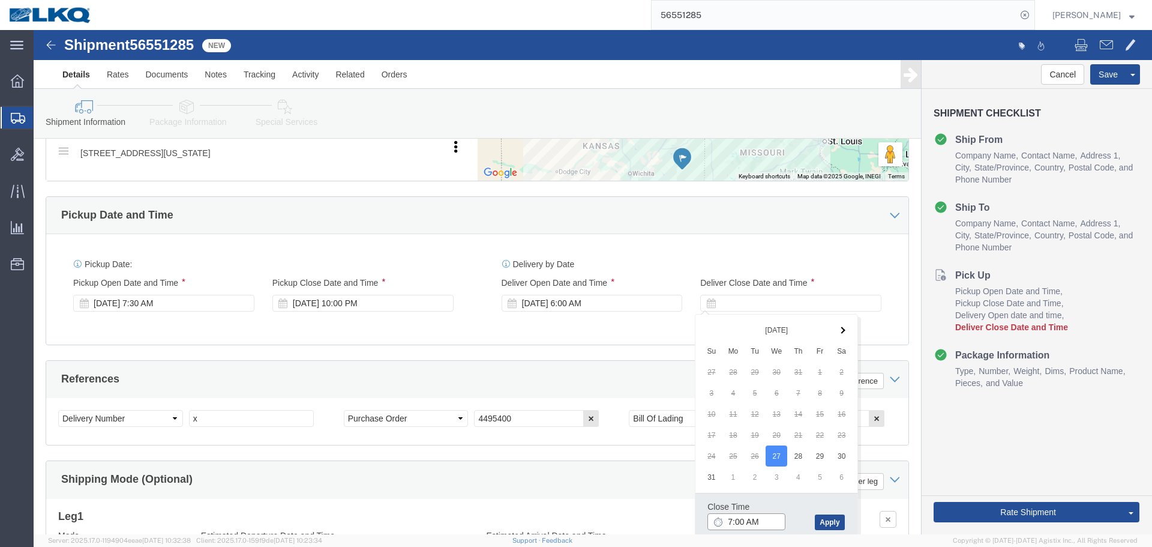
click input "7:00 AM"
type input "0601"
type input "6:01 AM"
click button "Apply"
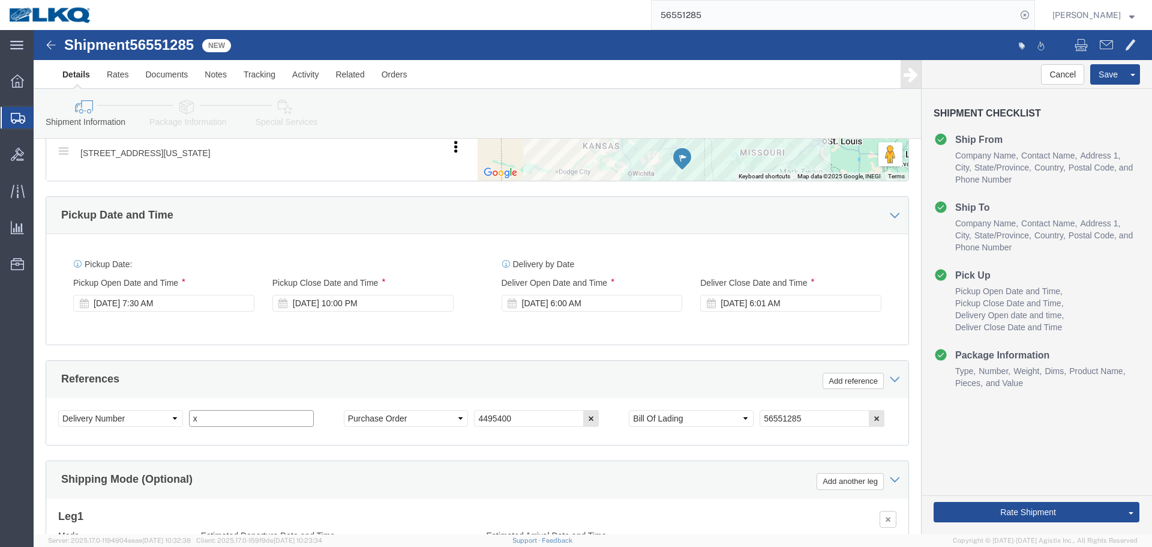
click input "x"
paste input "486033"
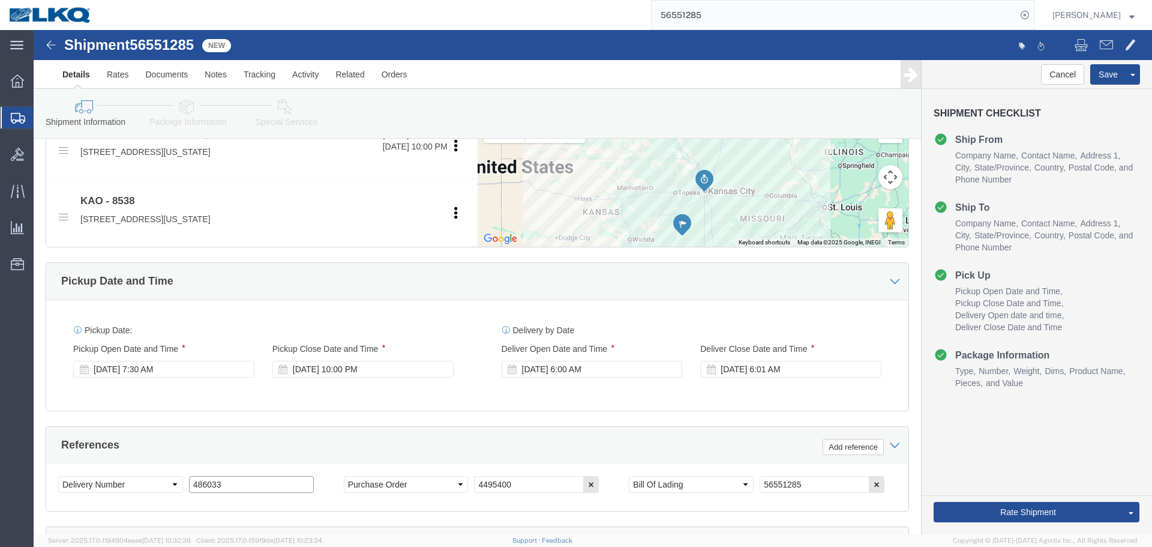
scroll to position [360, 0]
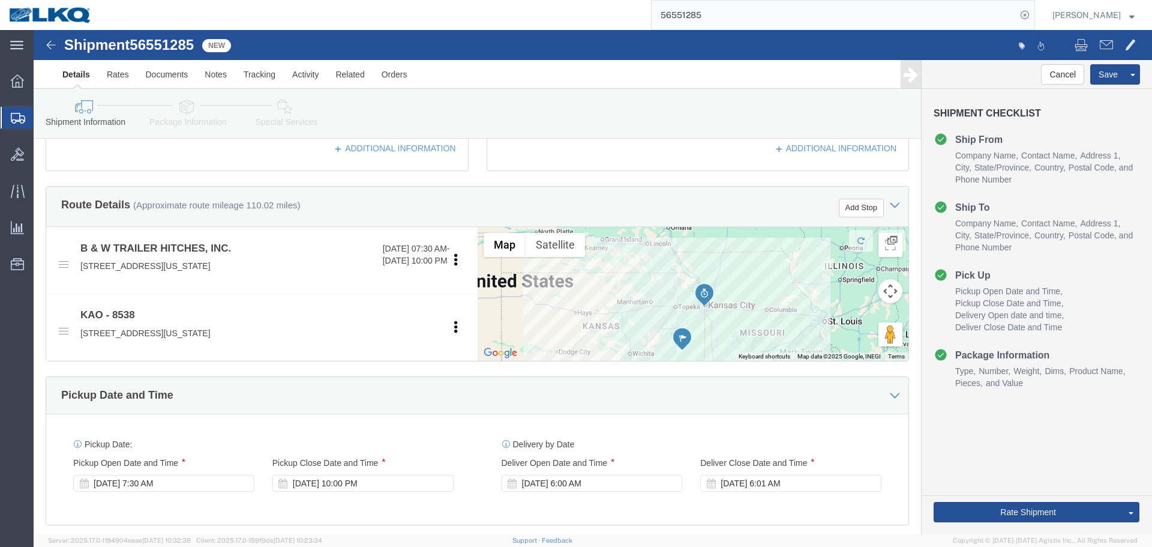
type input "486033"
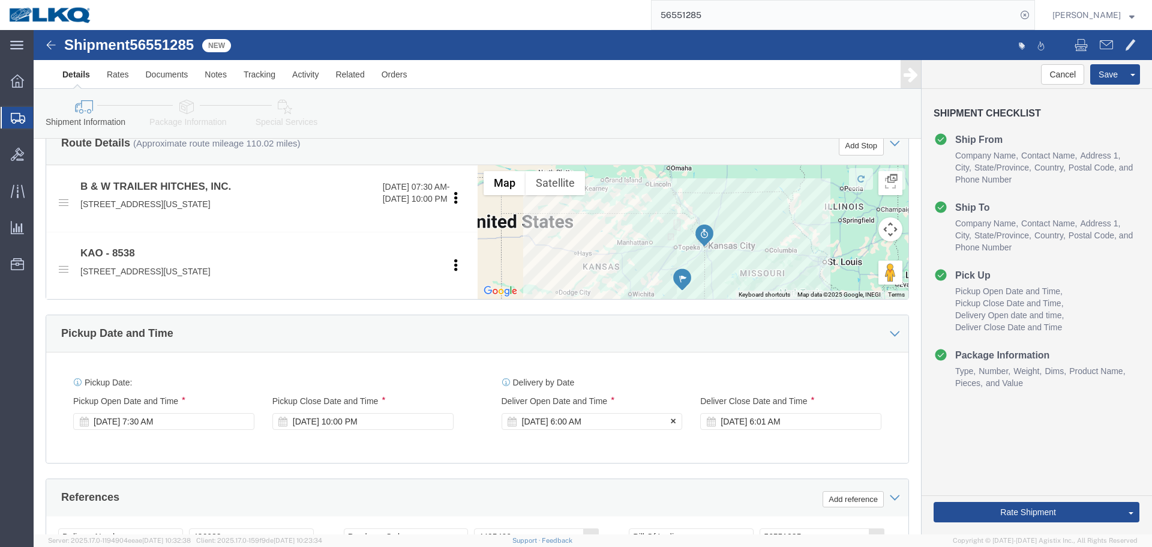
scroll to position [480, 0]
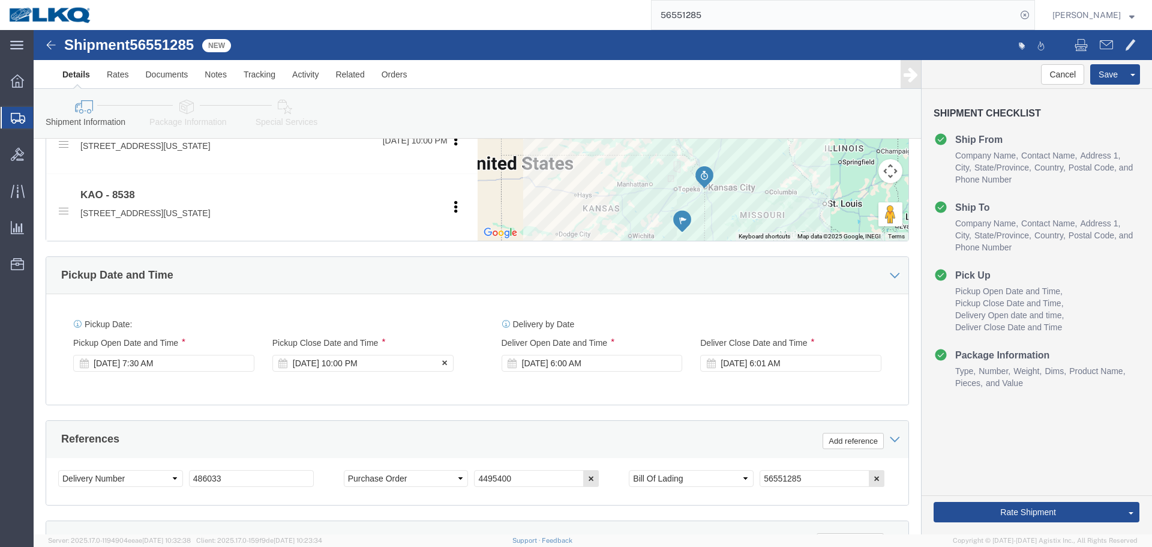
click div "[DATE] 10:00 PM"
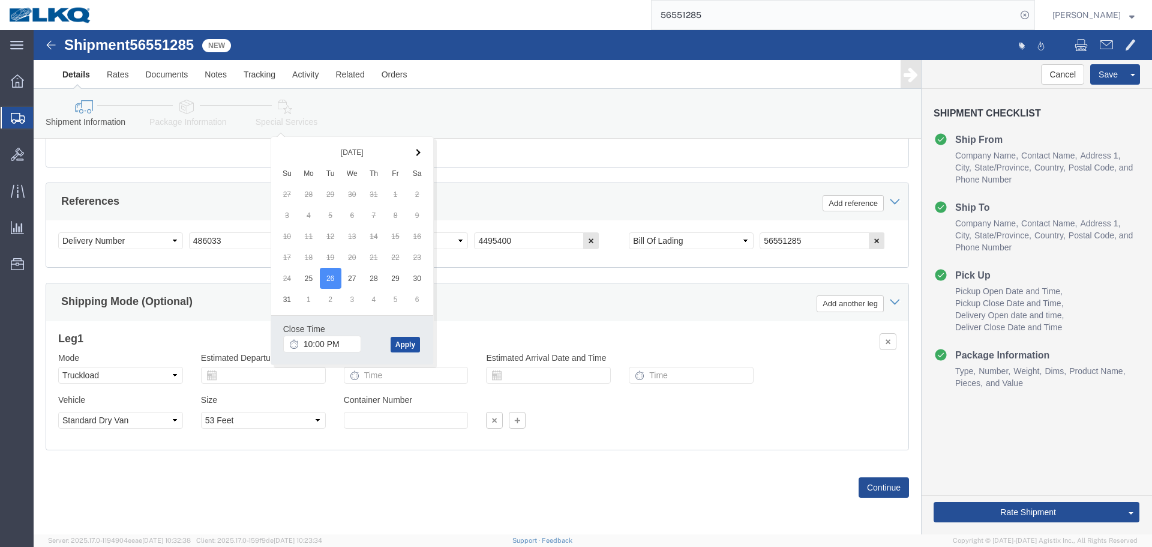
click button "Apply"
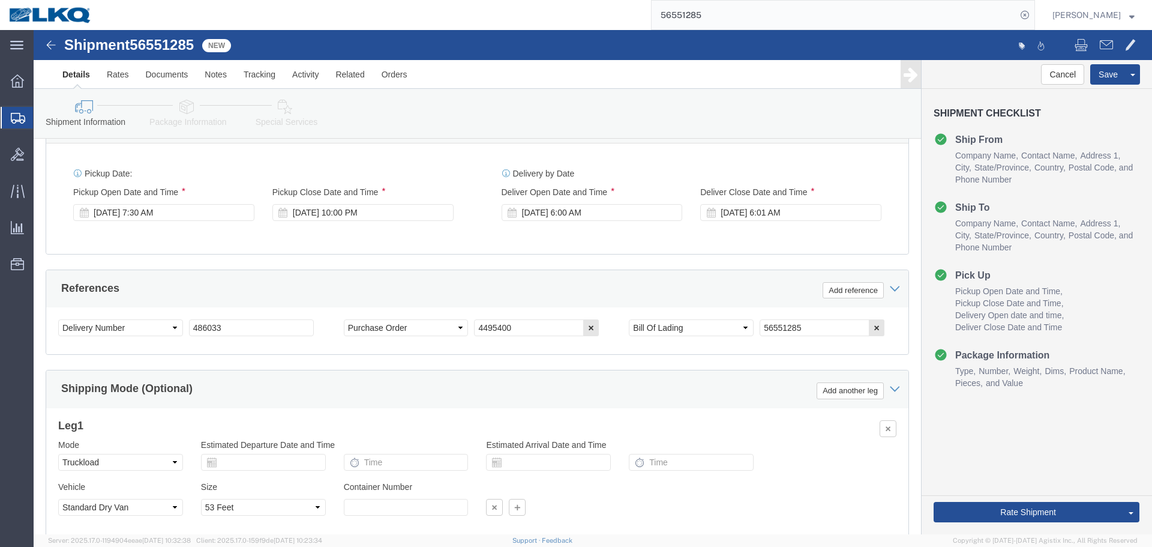
scroll to position [538, 0]
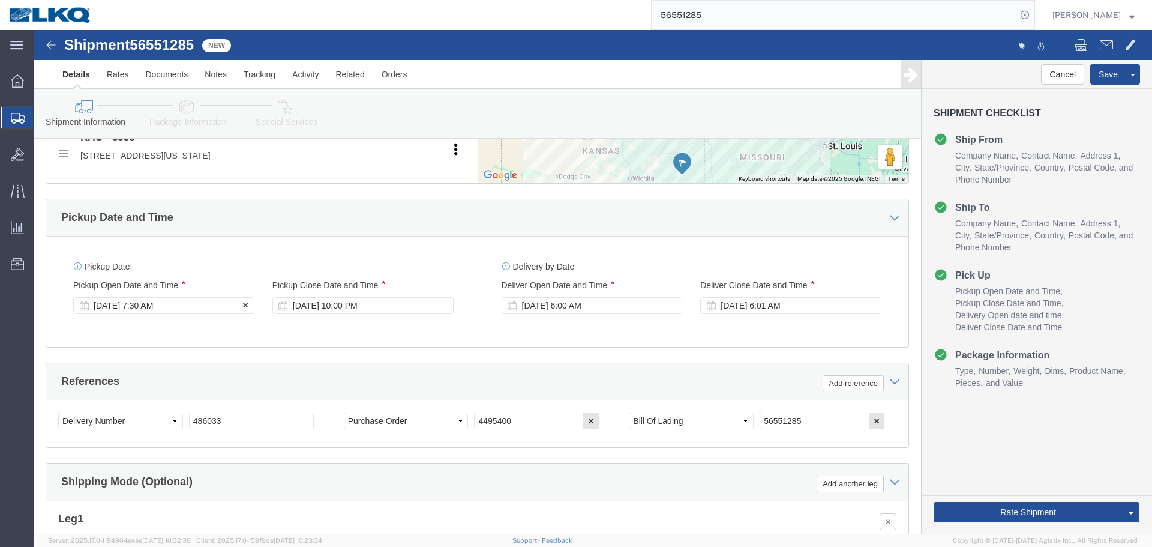
click div "[DATE] 7:30 AM"
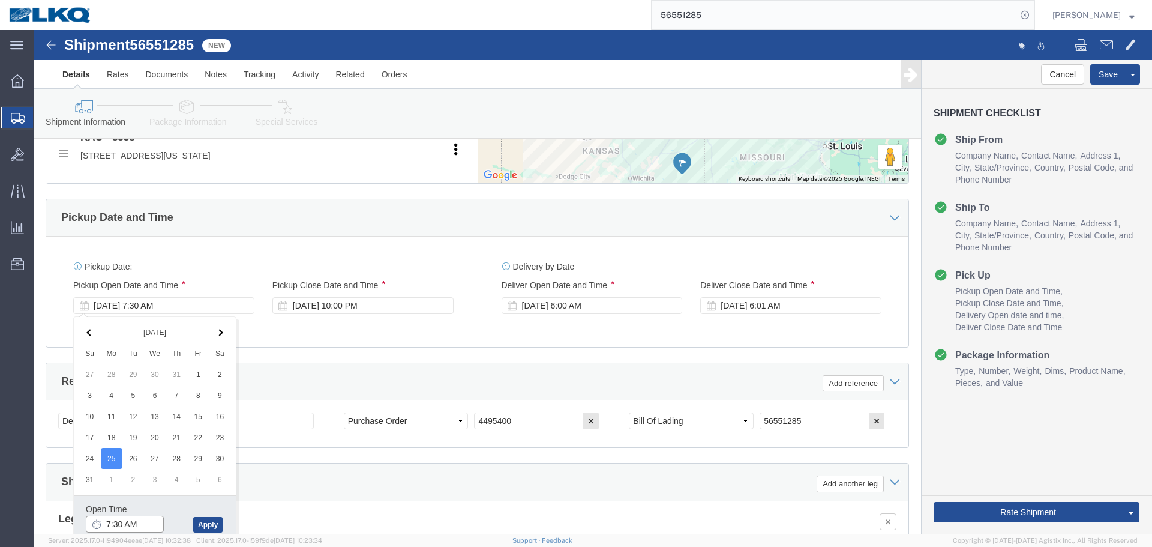
click input "7:30 AM"
click button "Apply"
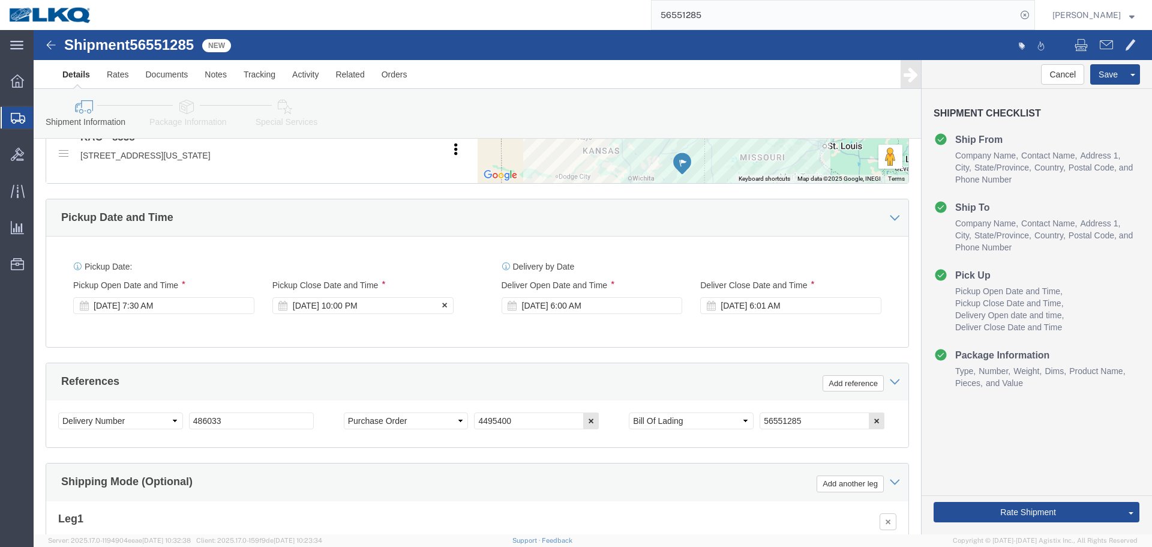
click div "[DATE] 10:00 PM"
click input "10:00 PM"
type input "1:00 PM"
click button "Apply"
click button "Save"
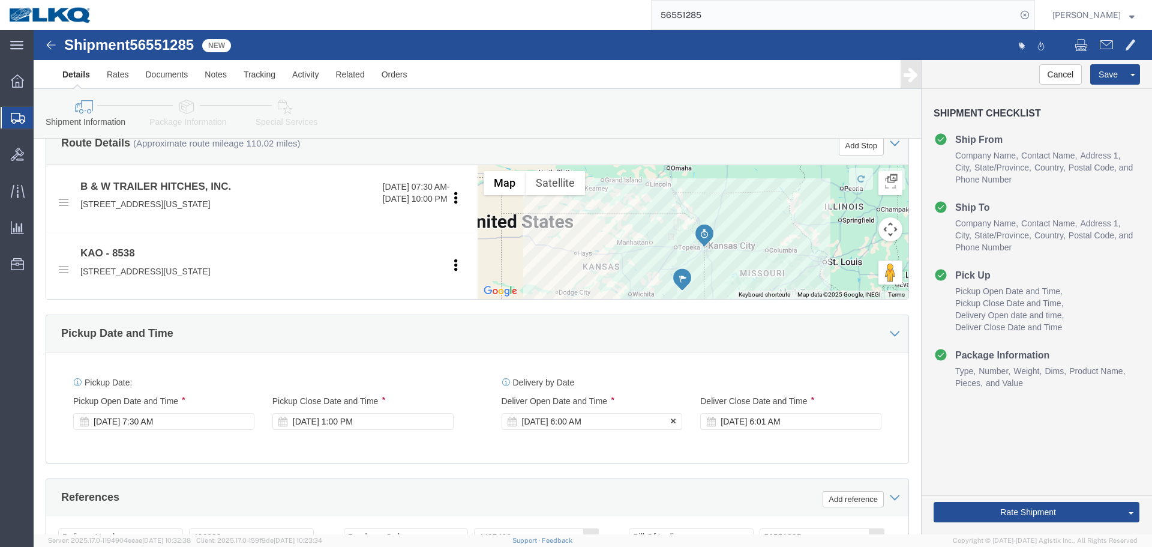
scroll to position [418, 0]
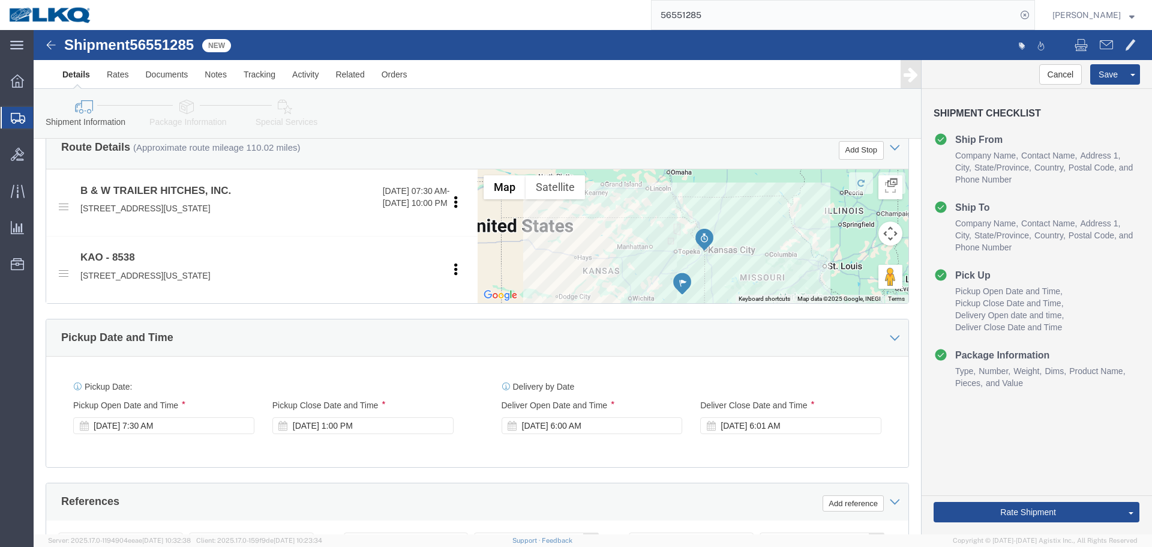
click div "Pickup Date: Pickup Start Date Pickup Start Time Pickup Open Date and Time [DAT…"
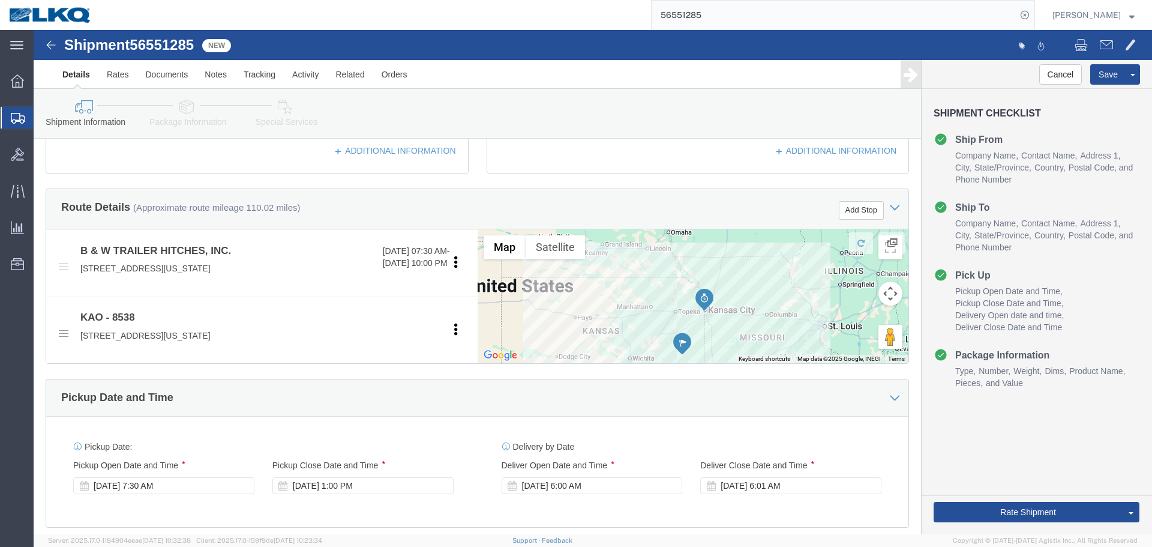
scroll to position [118, 0]
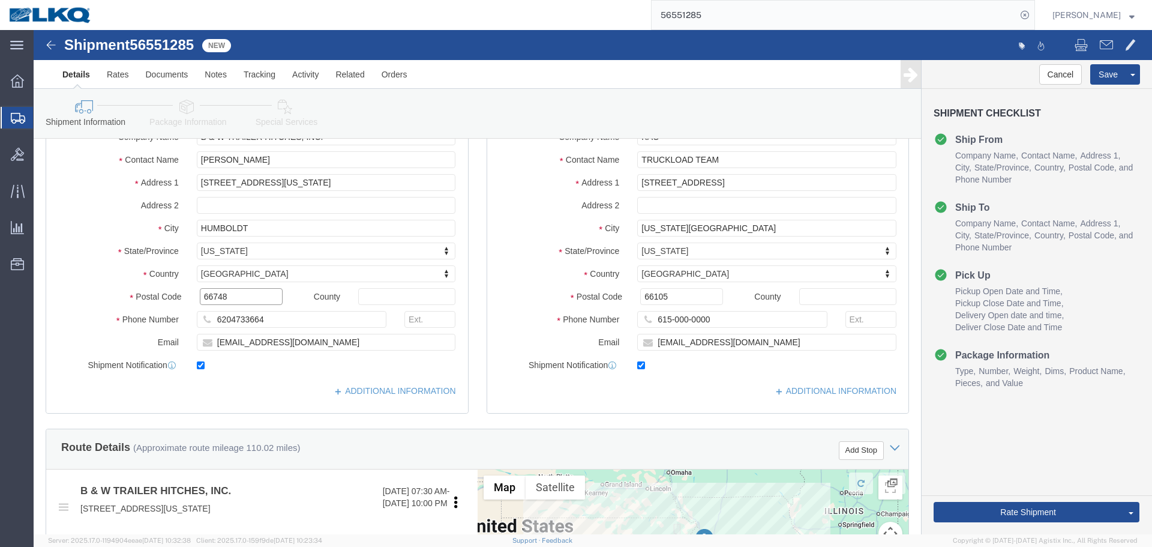
click input "66748"
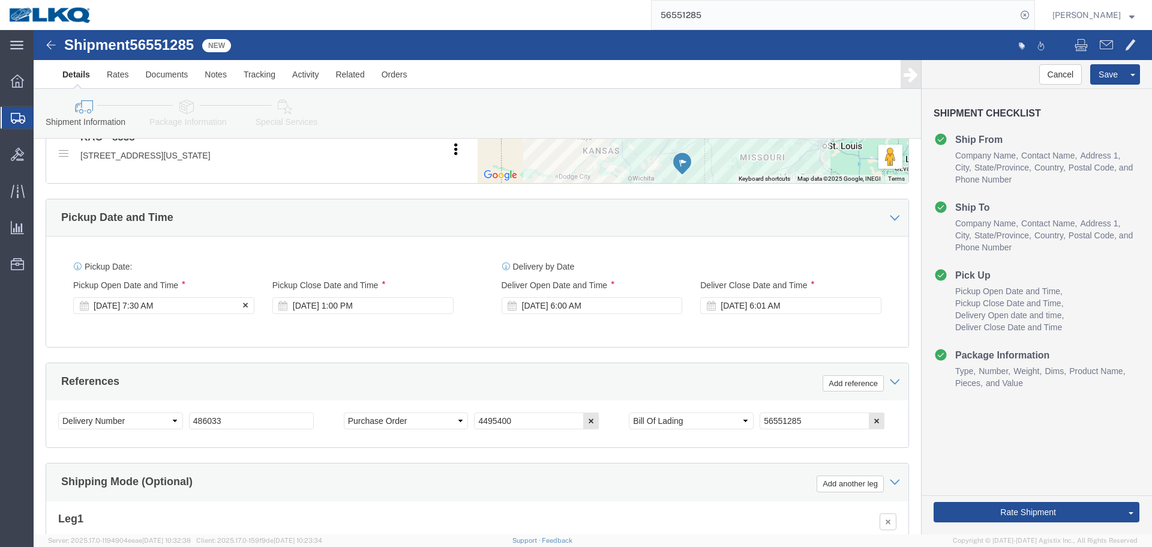
scroll to position [238, 0]
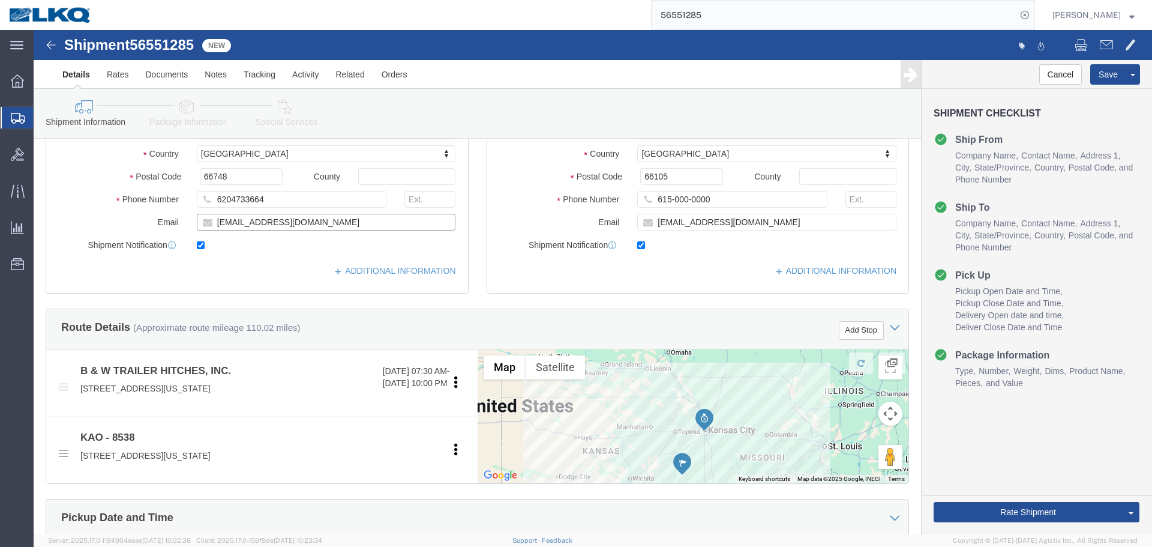
click input "[EMAIL_ADDRESS][DOMAIN_NAME]"
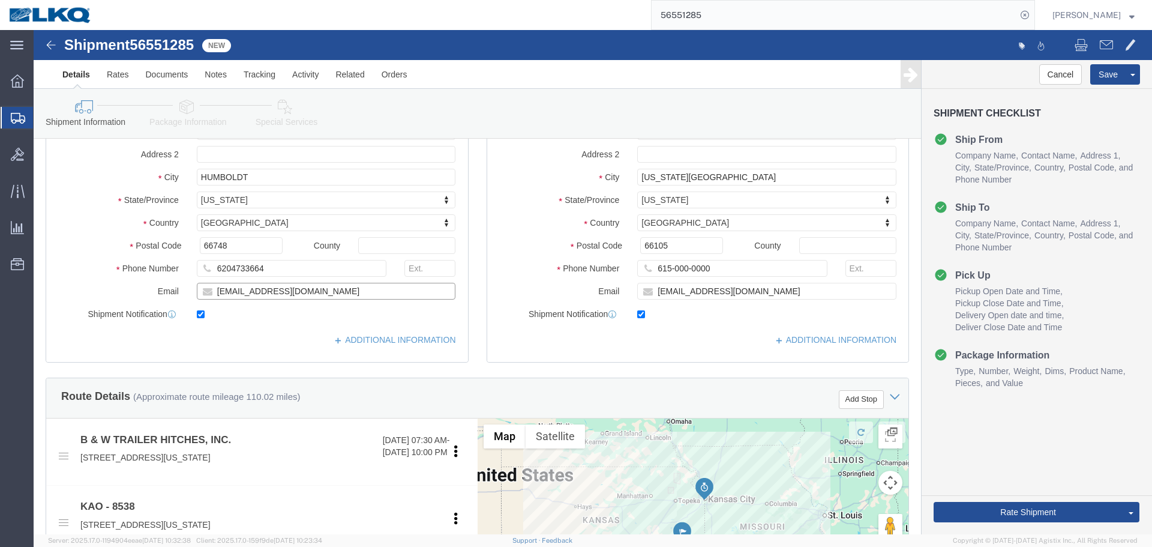
scroll to position [58, 0]
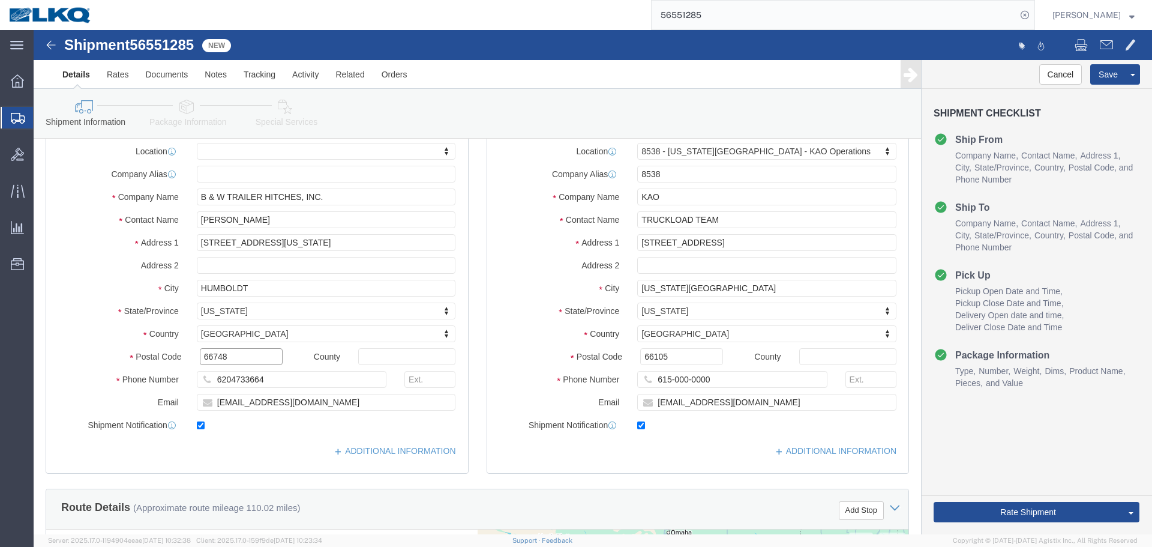
click input "66748"
click input "66105"
click span
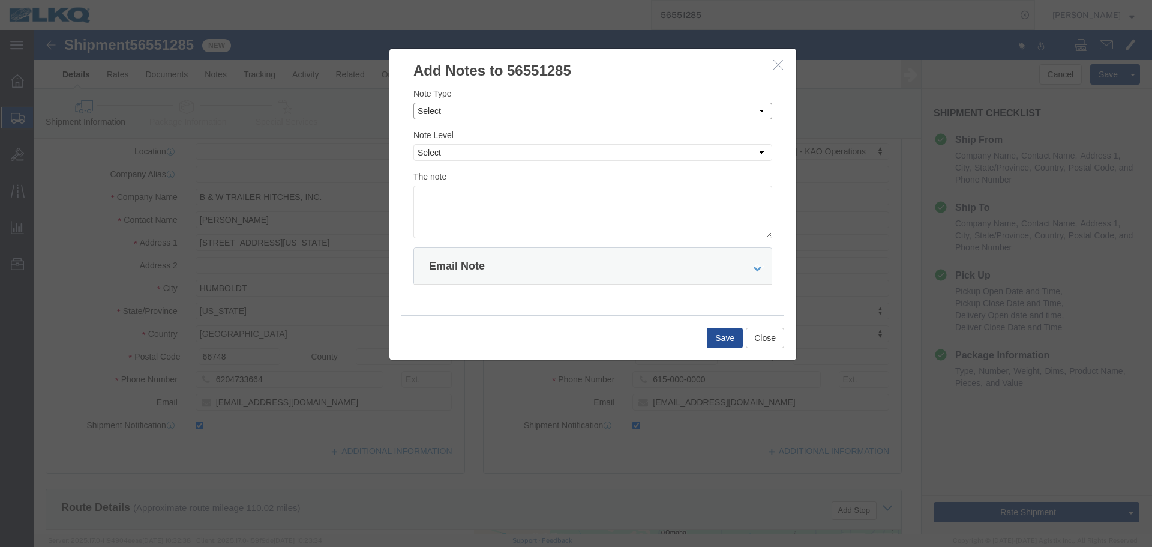
click select "Select Approval Bid Notes Carrier Change Notes Claim Notes Content Hazmat Notes…"
select select "BID_NOTES"
click select "Select Approval Bid Notes Carrier Change Notes Claim Notes Content Hazmat Notes…"
click select "Select Private to Account Private to Vendor Public"
select select "PRIVATE_TO_ACCOUNT"
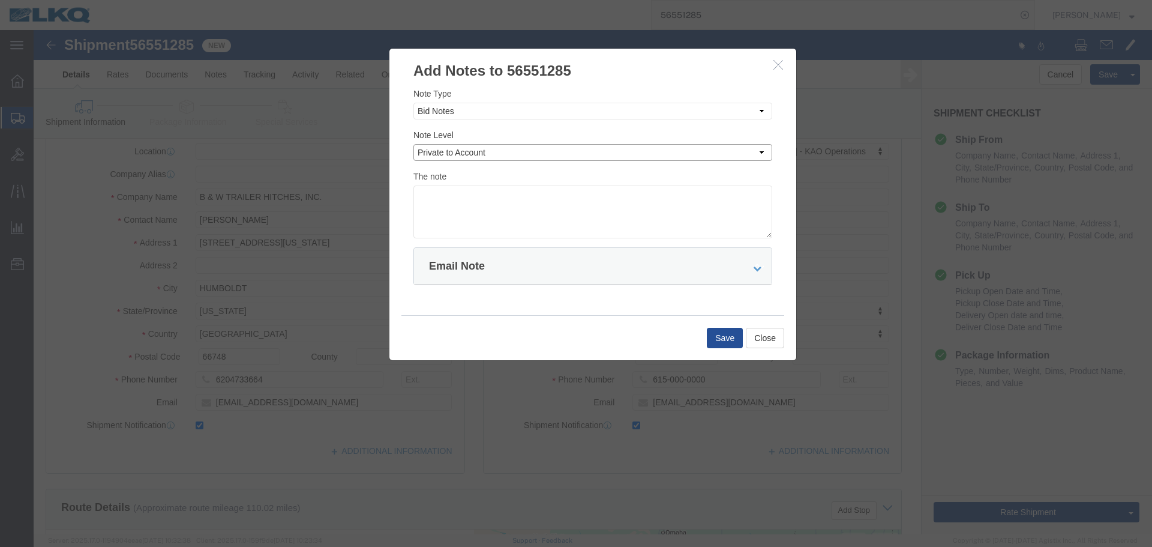
click select "Select Private to Account Private to Vendor Public"
click div "The note"
click textarea
paste textarea "$586"
type textarea "DAT: $586"
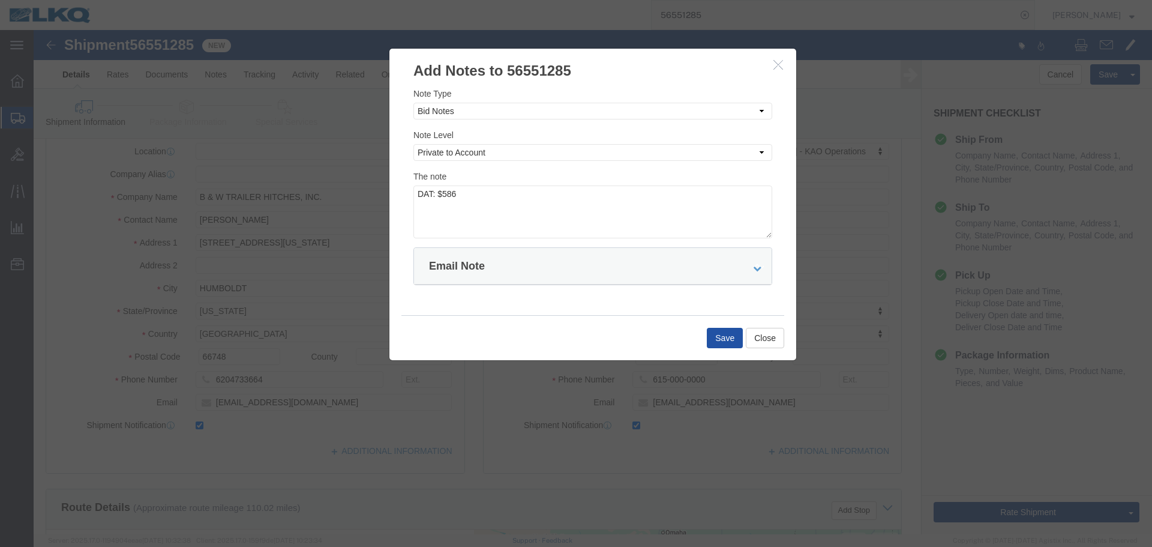
click button "Save"
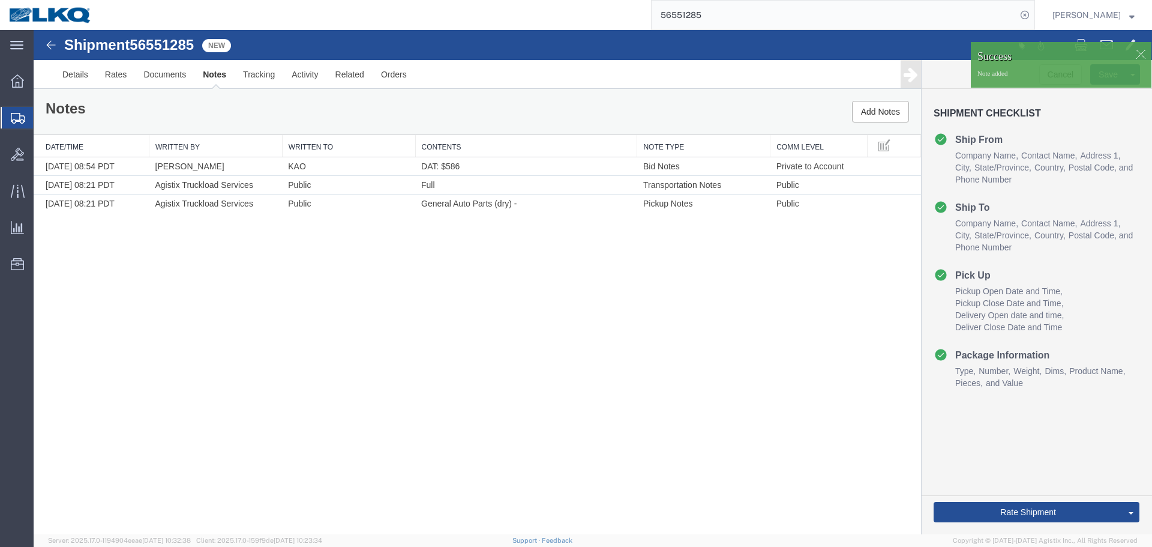
scroll to position [0, 0]
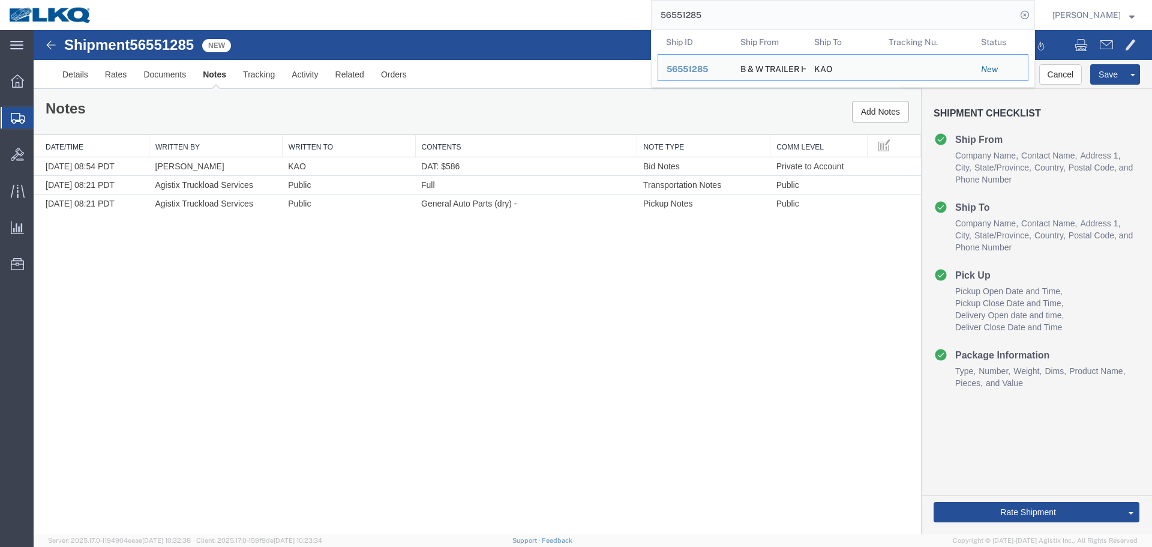
click at [746, 25] on input "56551285" at bounding box center [834, 15] width 365 height 29
paste input "09464"
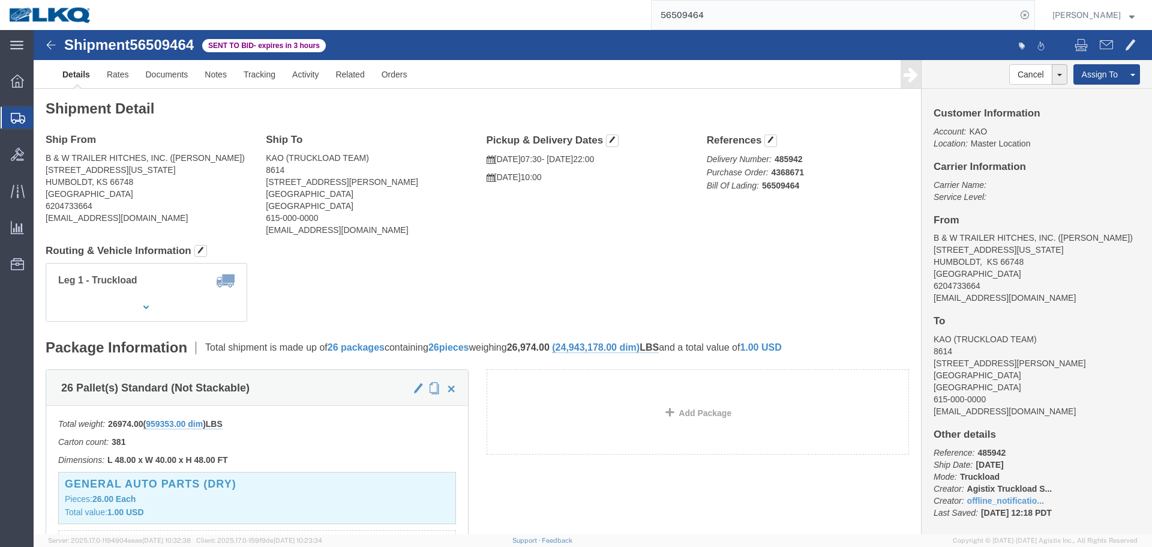
drag, startPoint x: 77, startPoint y: 151, endPoint x: 86, endPoint y: 152, distance: 9.7
click address "B & W TRAILER HITCHES, INC. ([PERSON_NAME]) [STREET_ADDRESS][US_STATE] 62047336…"
copy address "66748"
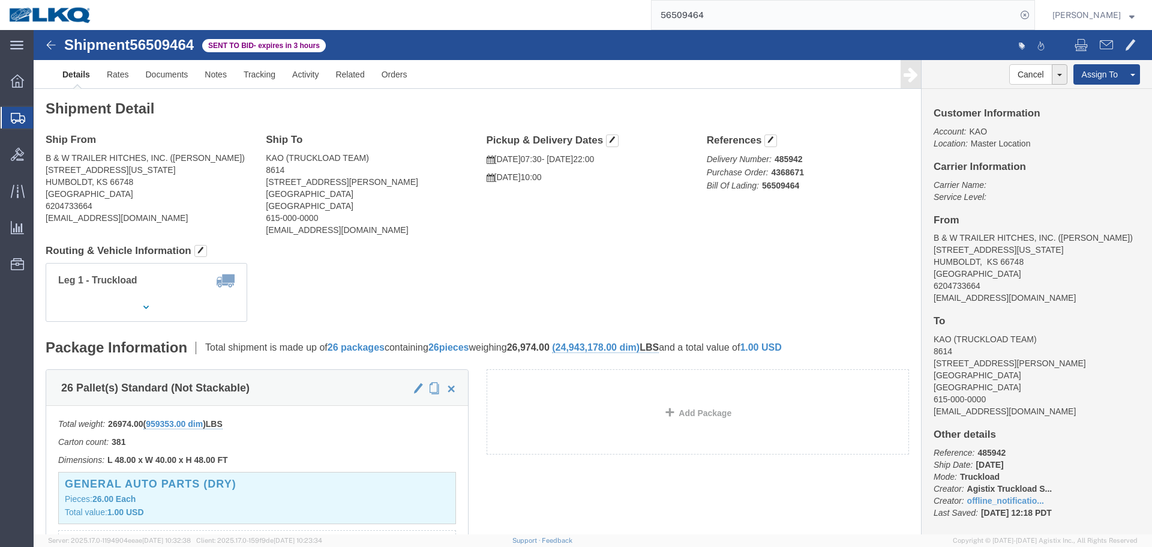
click address "KAO (TRUCKLOAD TEAM) 8614 [STREET_ADDRESS][PERSON_NAME] 615-000-0000 [EMAIL_ADD…"
copy address "91752"
click link "Rates"
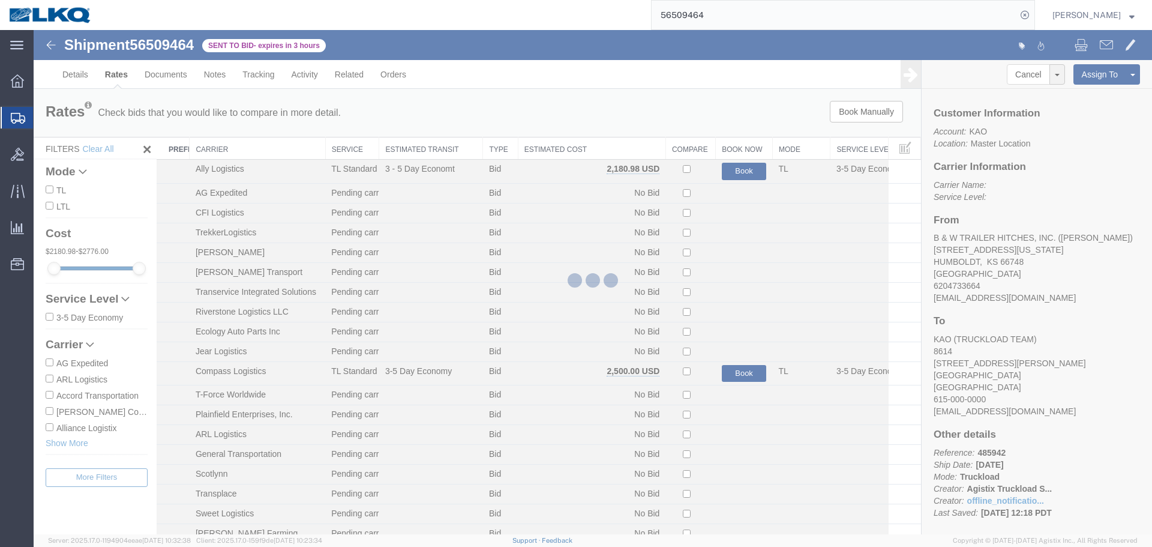
click at [568, 150] on div at bounding box center [593, 282] width 1118 height 504
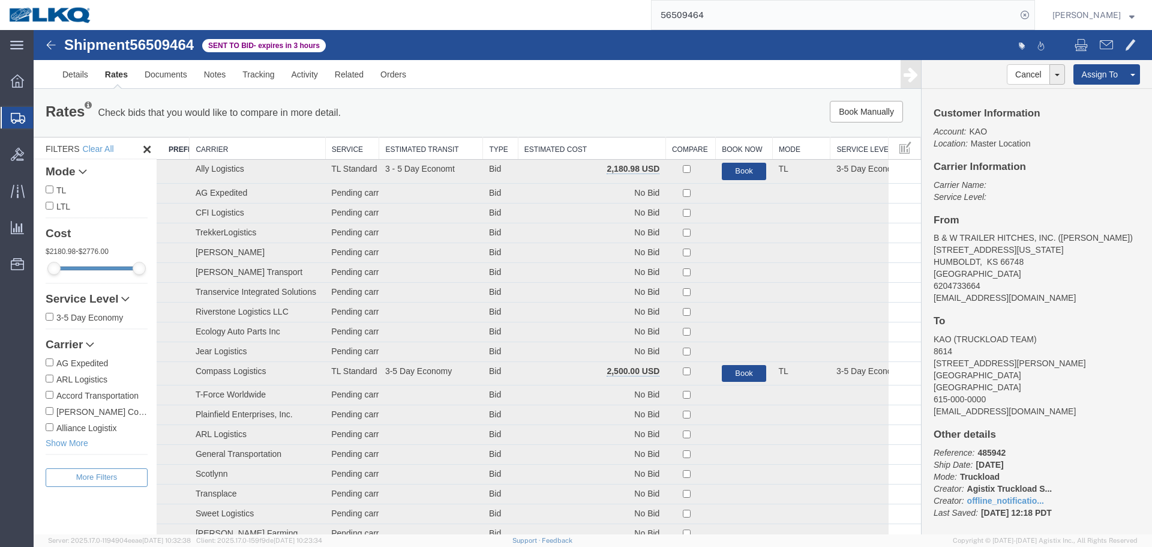
drag, startPoint x: 601, startPoint y: 180, endPoint x: 568, endPoint y: 150, distance: 45.0
click at [568, 150] on th "Estimated Cost" at bounding box center [592, 148] width 148 height 22
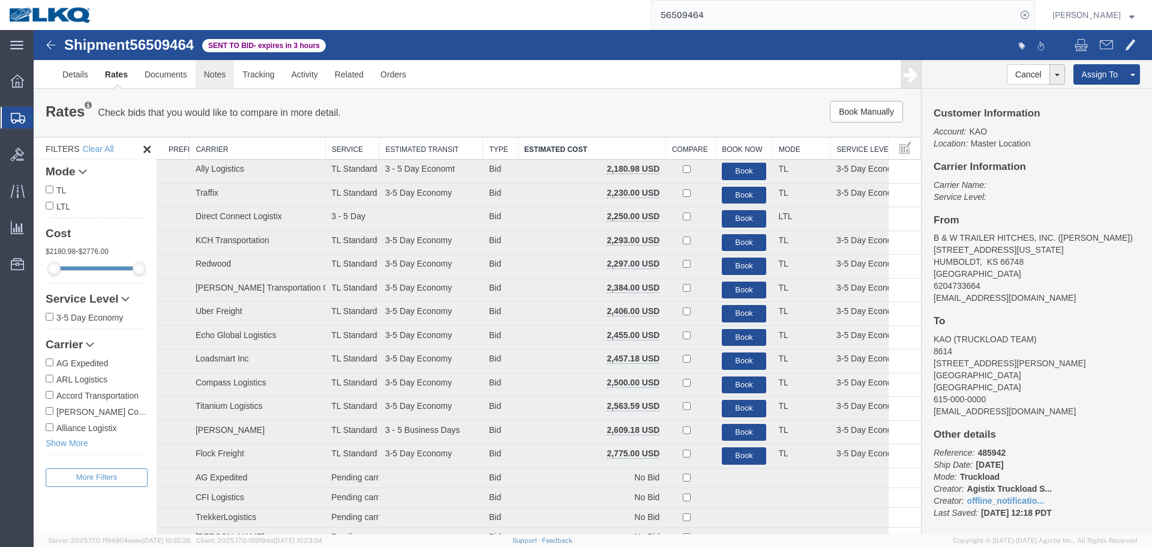
click at [215, 71] on link "Notes" at bounding box center [215, 74] width 39 height 29
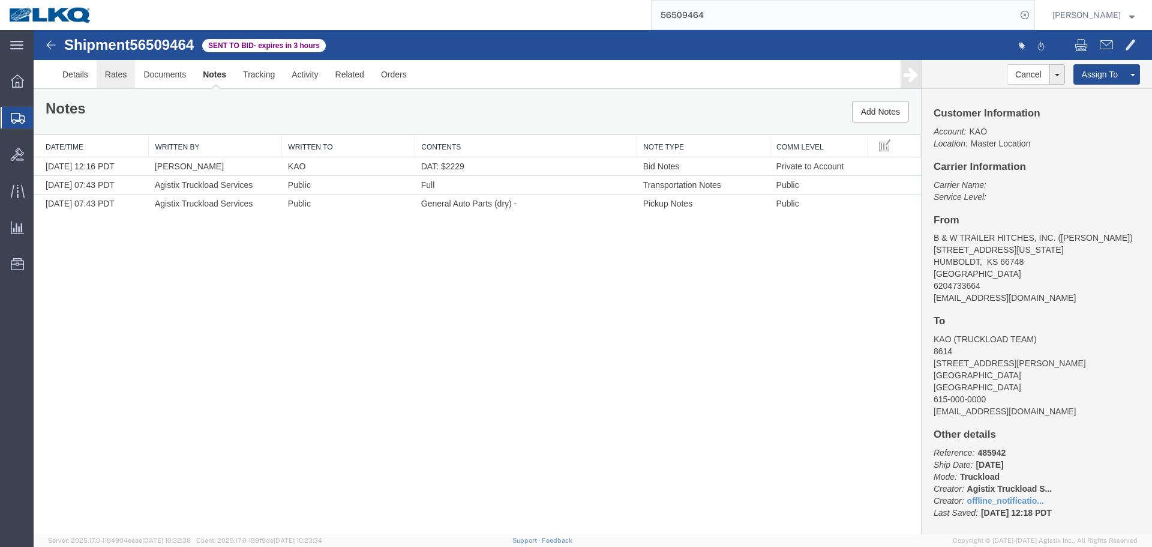
click at [122, 80] on link "Rates" at bounding box center [116, 74] width 39 height 29
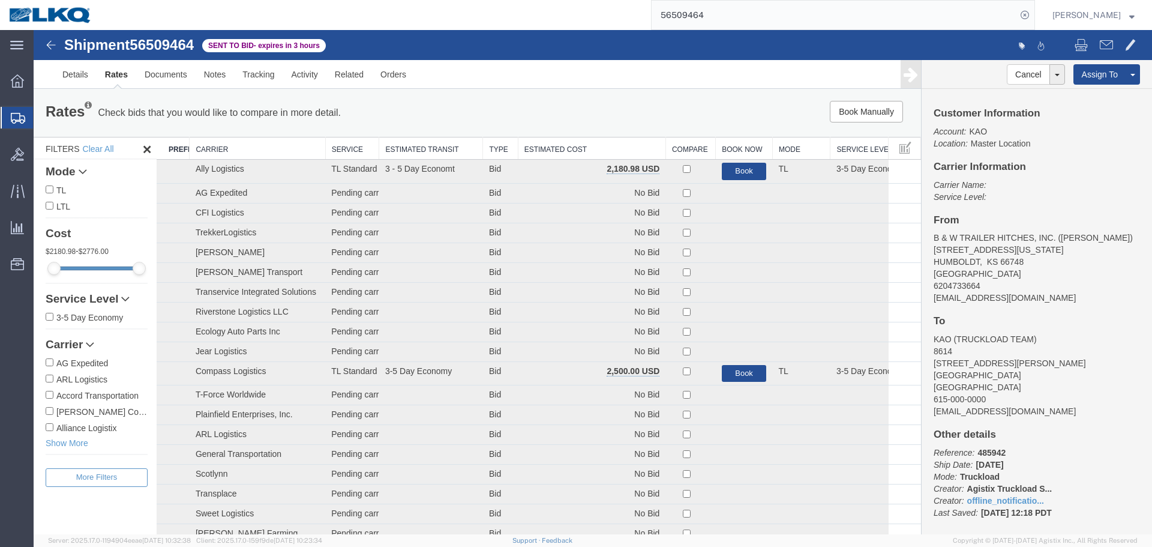
click at [544, 145] on th "Estimated Cost" at bounding box center [592, 148] width 148 height 22
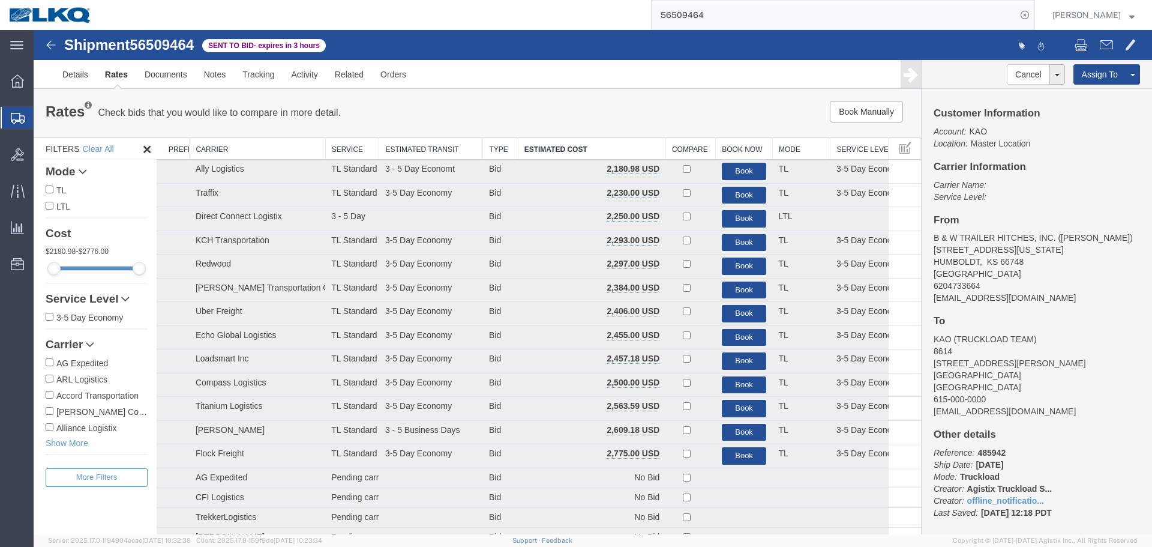
click at [752, 22] on input "56509464" at bounding box center [834, 15] width 365 height 29
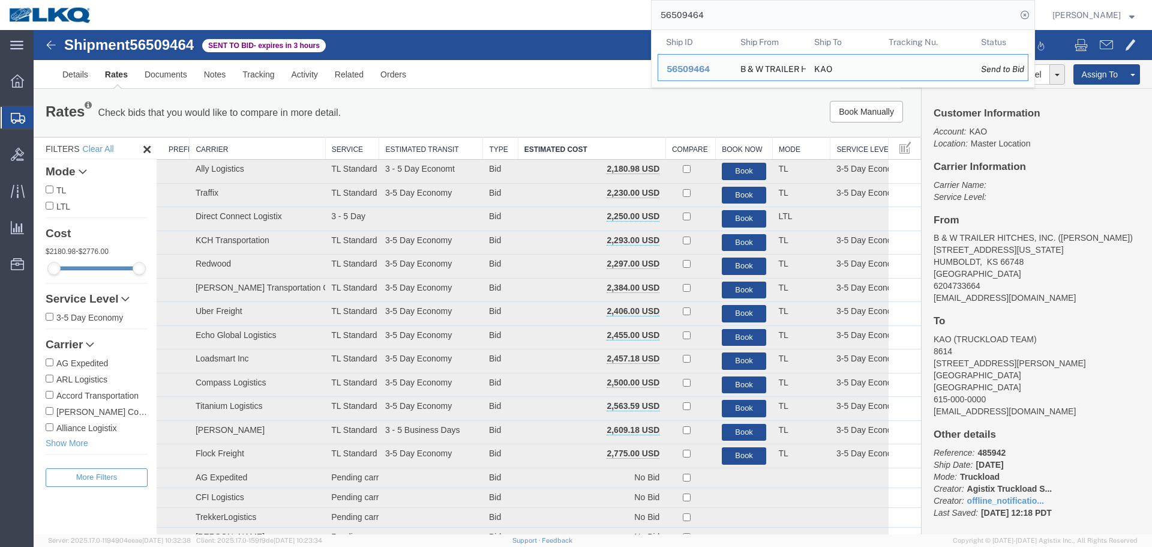
paste input "486906"
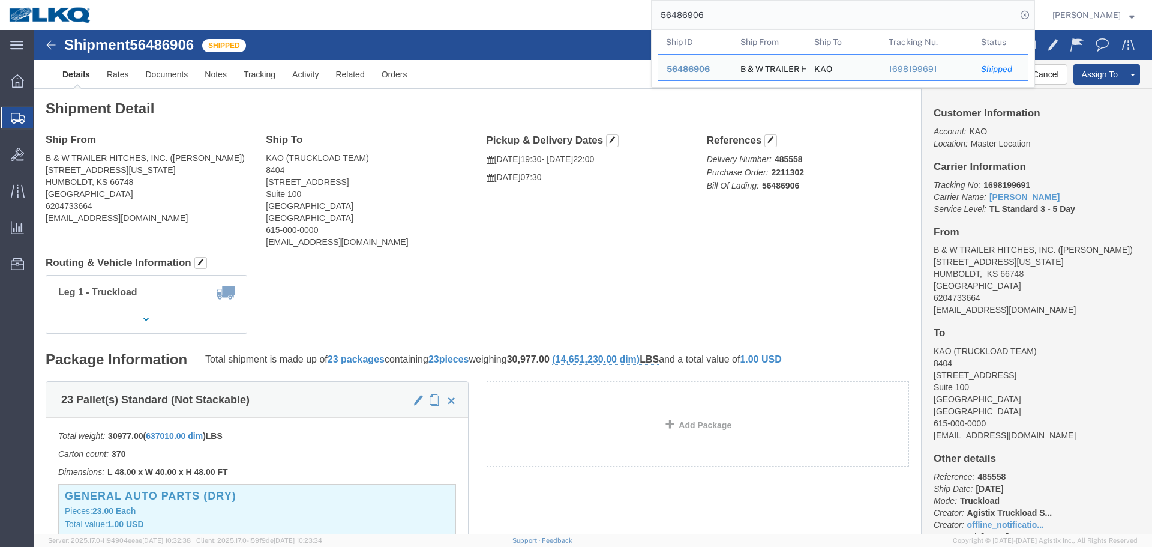
click at [765, 17] on input "56486906" at bounding box center [834, 15] width 365 height 29
paste input "41603"
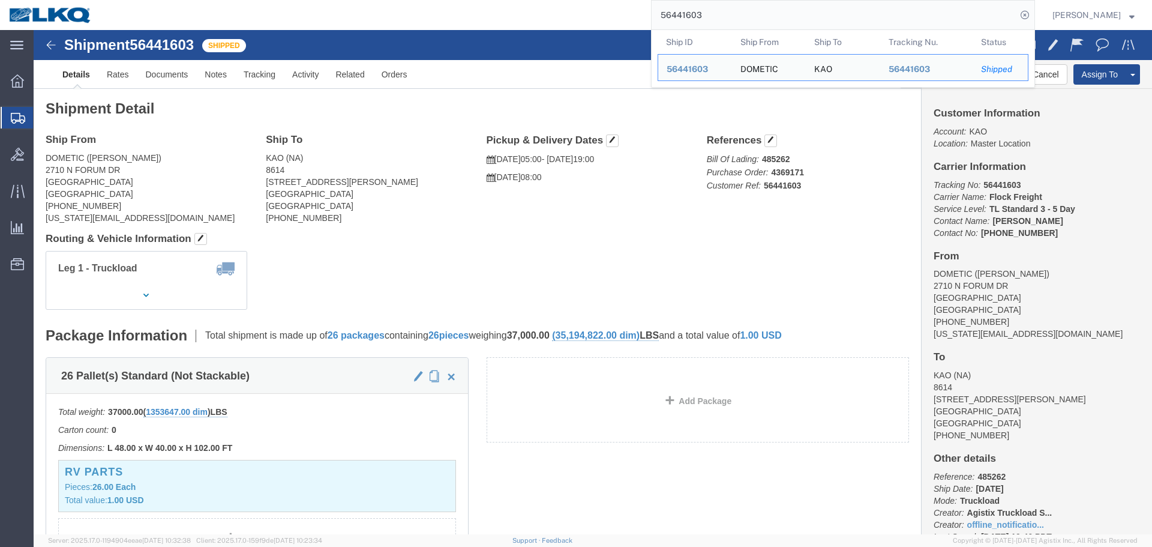
click at [804, 7] on input "56441603" at bounding box center [834, 15] width 365 height 29
paste input "526037"
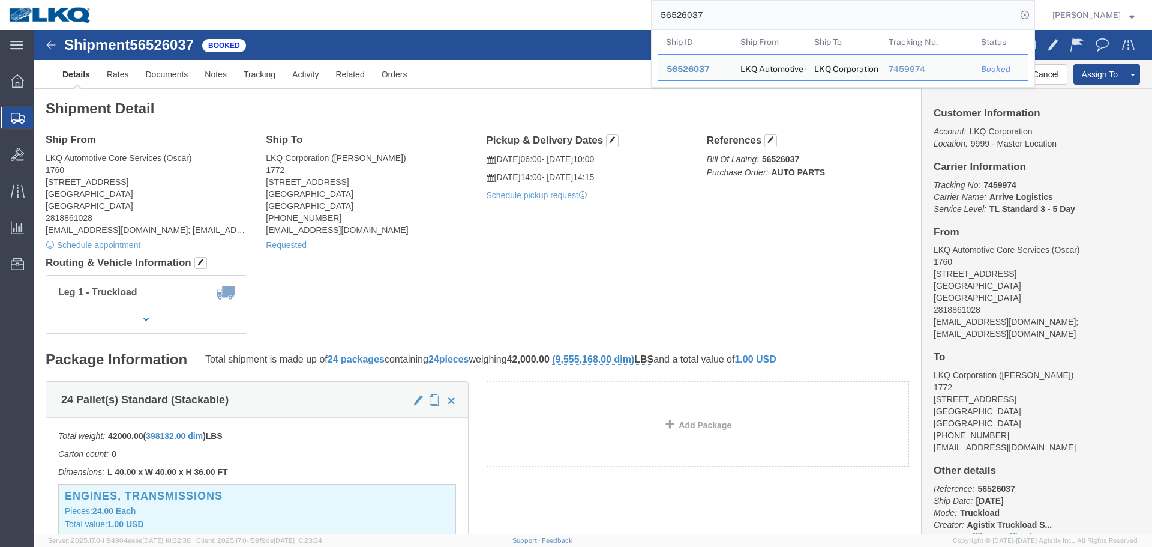
paste input "09464"
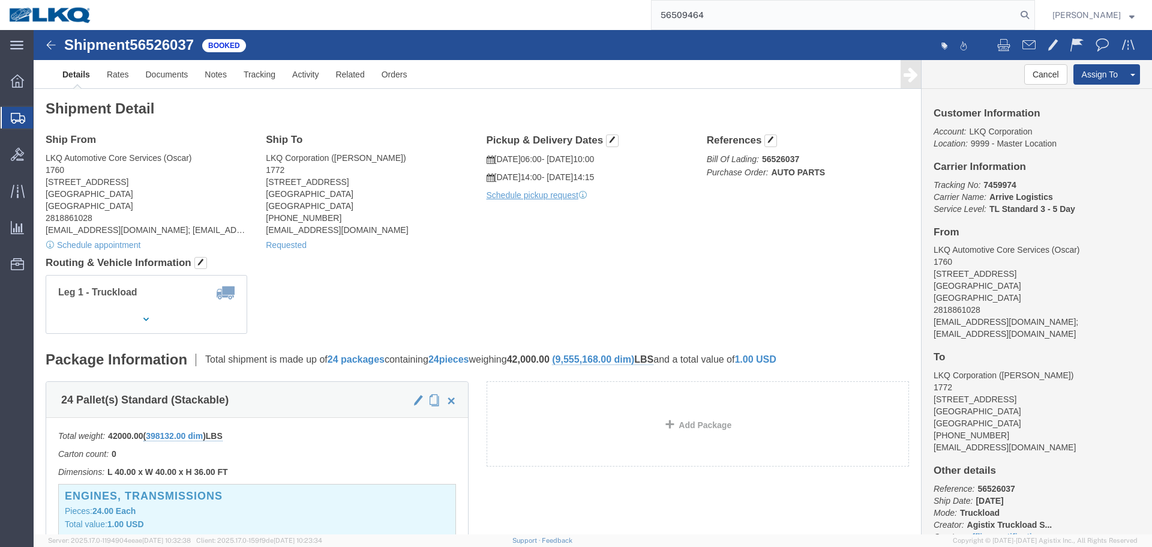
type input "56509464"
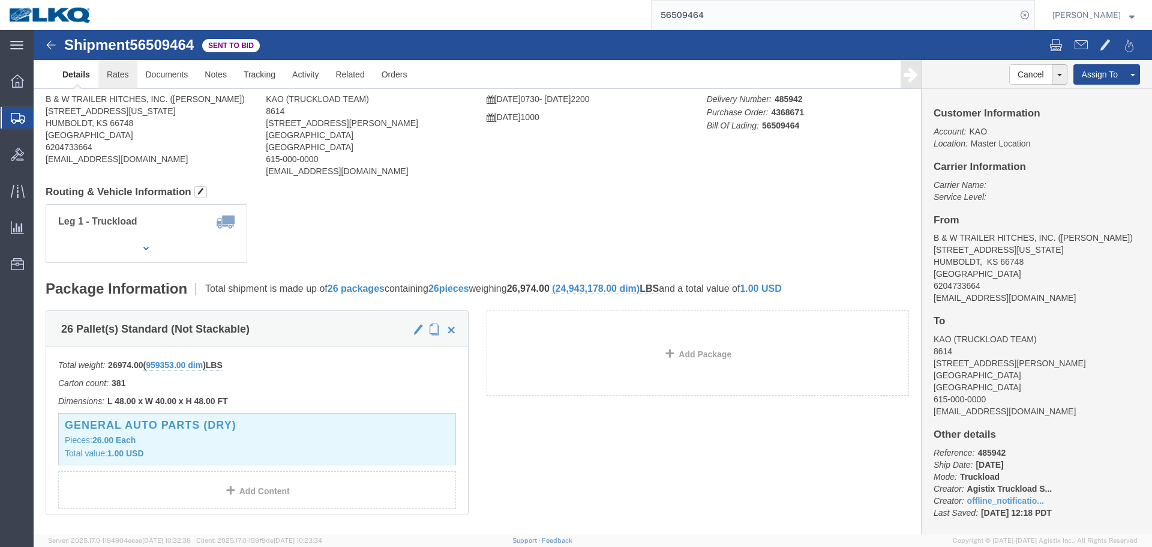
click link "Rates"
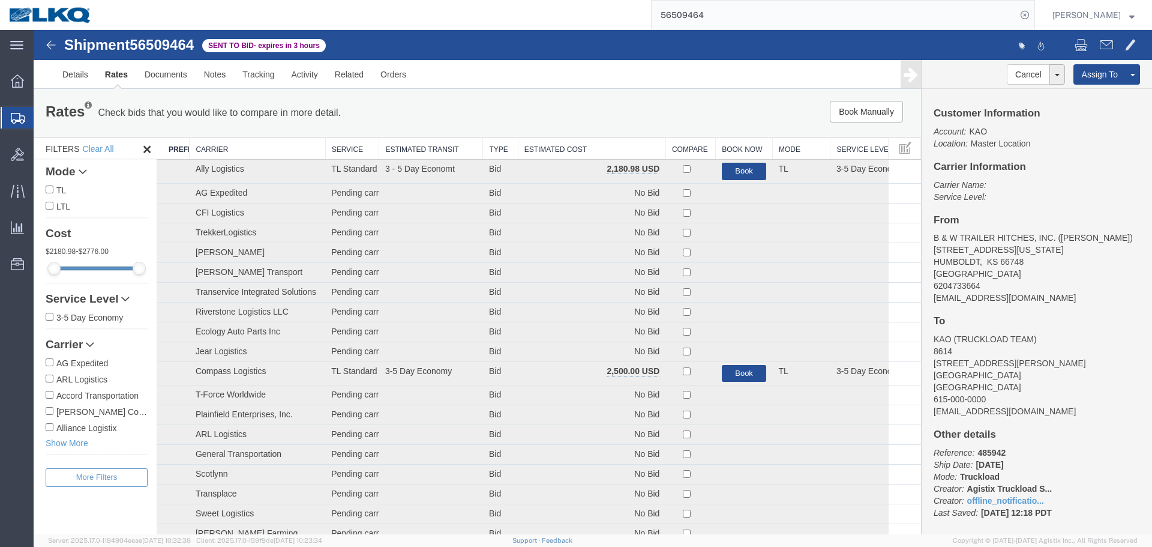
click at [569, 141] on th "Estimated Cost" at bounding box center [592, 148] width 148 height 22
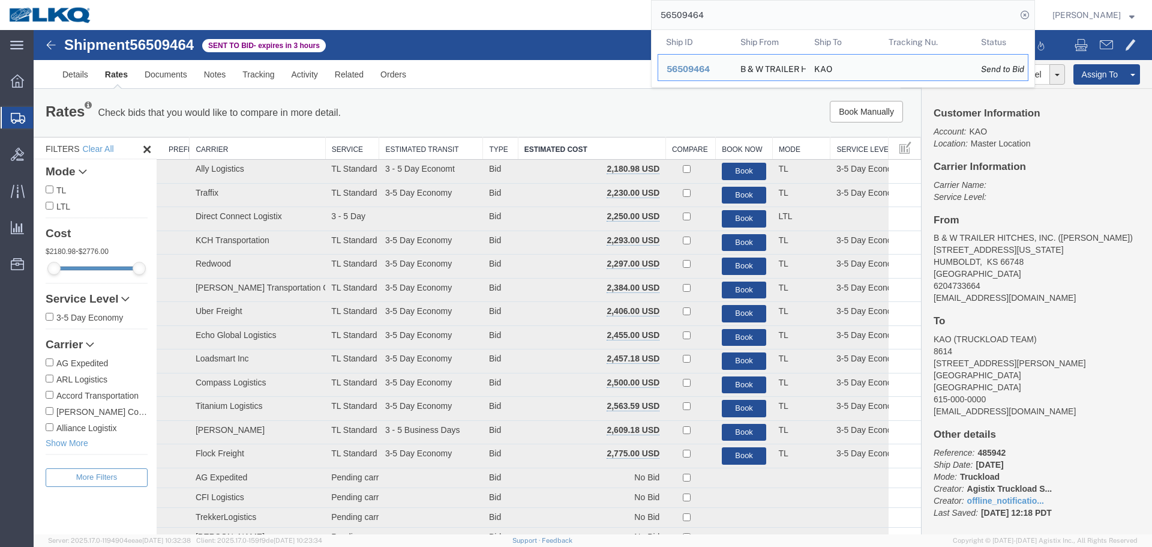
click at [743, 14] on input "56509464" at bounding box center [834, 15] width 365 height 29
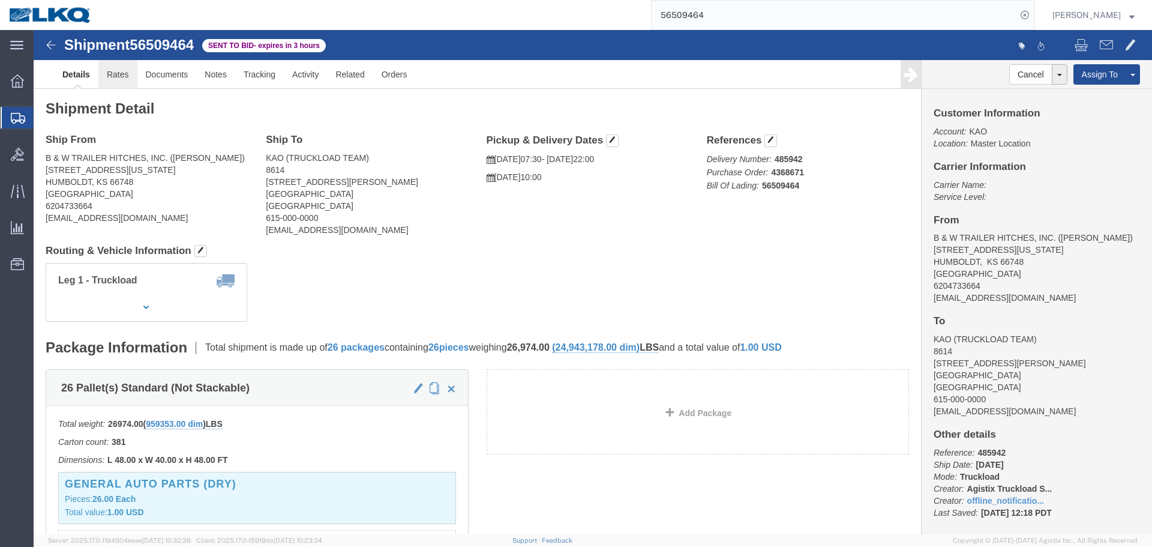
click link "Rates"
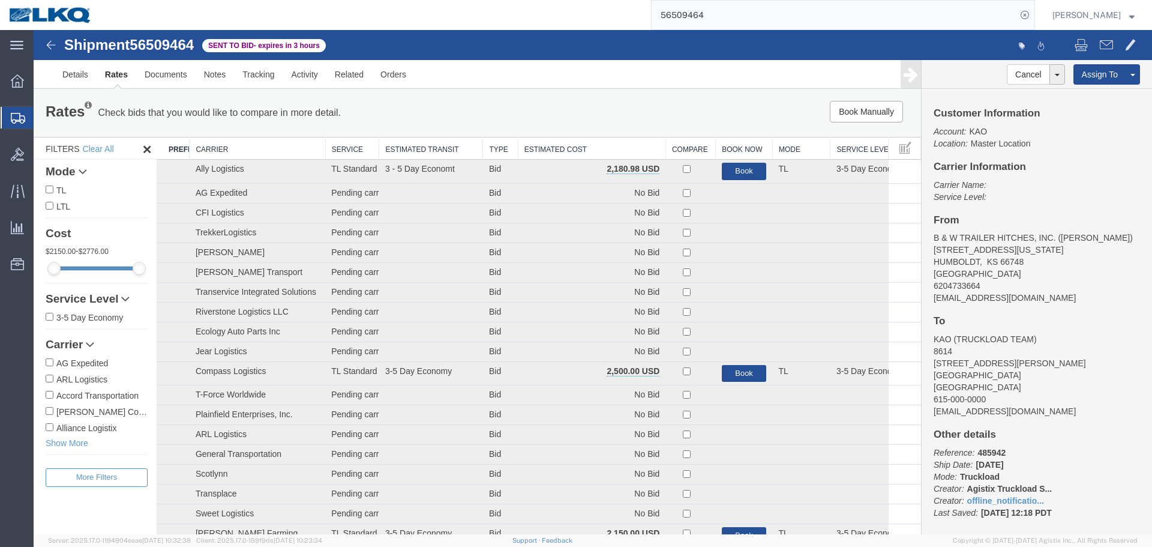
click at [650, 147] on th "Estimated Cost" at bounding box center [592, 148] width 148 height 22
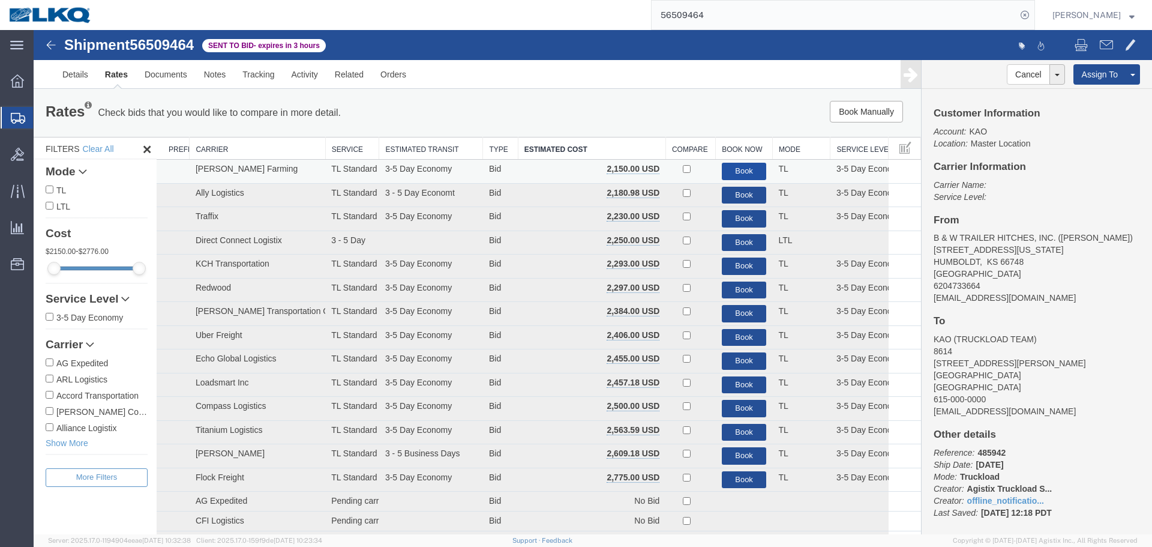
click at [744, 165] on button "Book" at bounding box center [744, 171] width 45 height 17
